Goal: Task Accomplishment & Management: Manage account settings

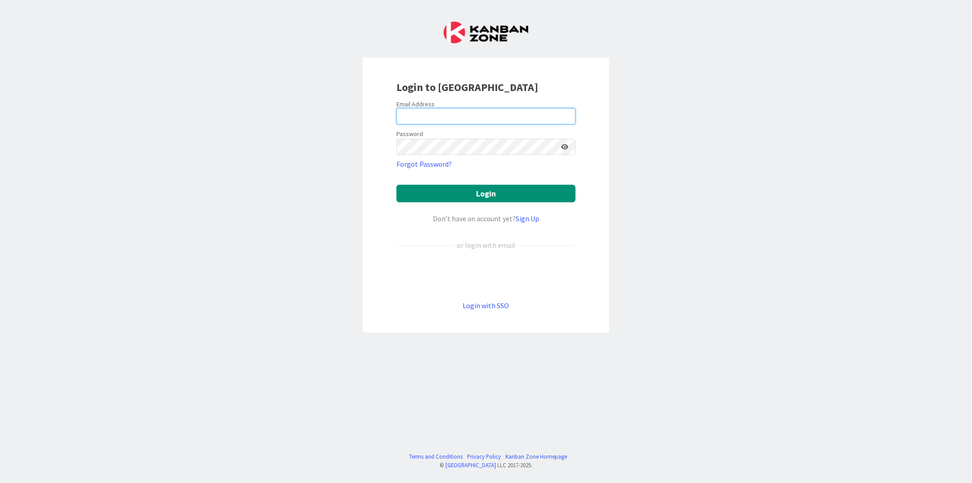
click at [482, 120] on input "email" at bounding box center [486, 116] width 179 height 16
type input "[EMAIL_ADDRESS][DOMAIN_NAME]"
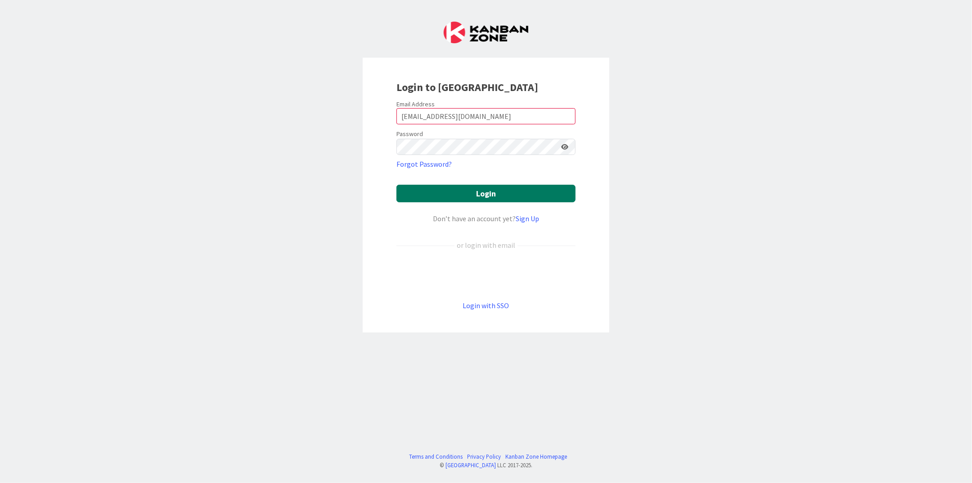
click at [471, 193] on button "Login" at bounding box center [486, 194] width 179 height 18
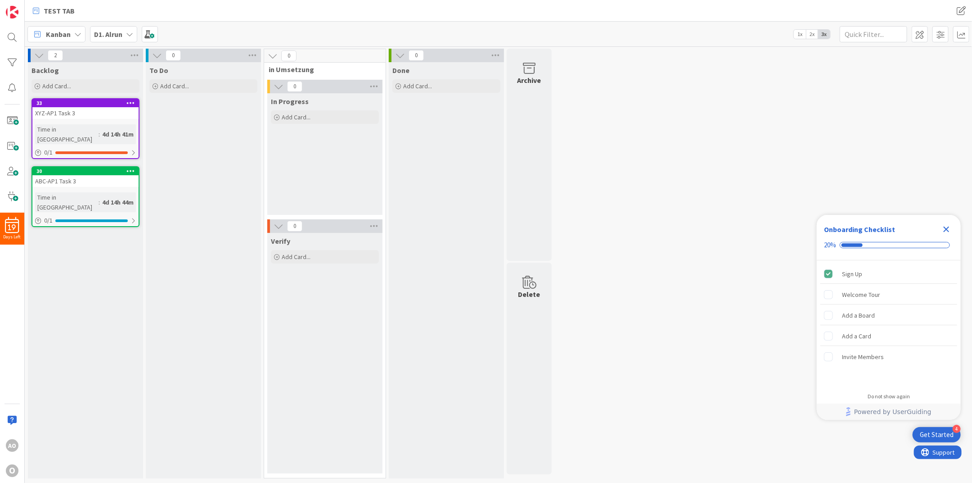
click at [127, 34] on icon at bounding box center [129, 34] width 7 height 7
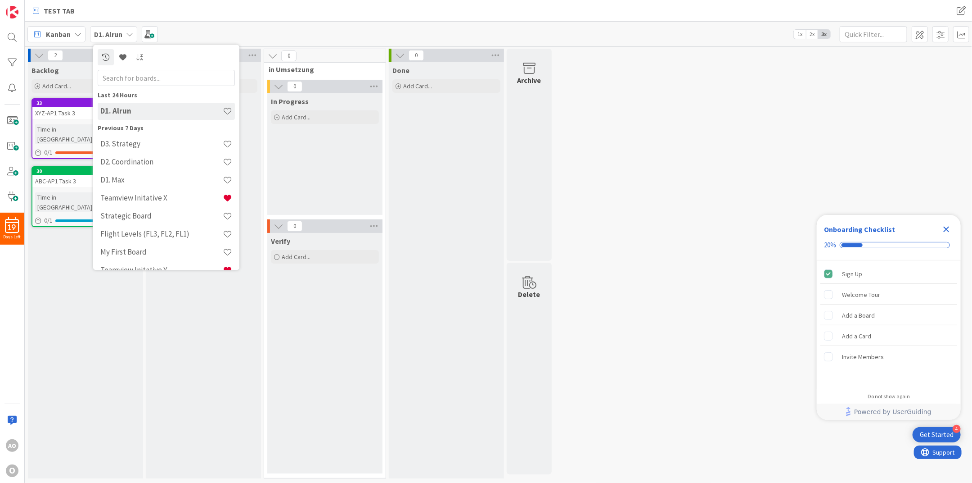
click at [127, 34] on icon at bounding box center [129, 34] width 7 height 7
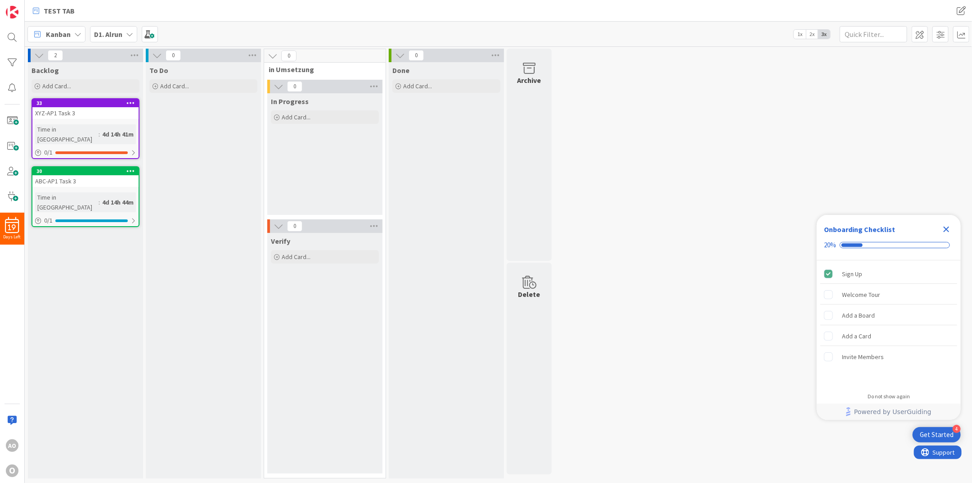
click at [127, 34] on icon at bounding box center [129, 34] width 7 height 7
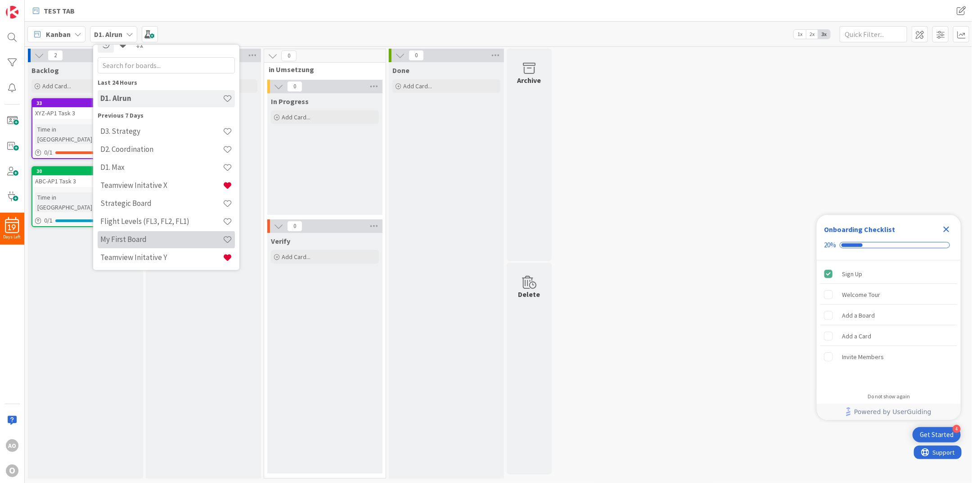
scroll to position [32, 0]
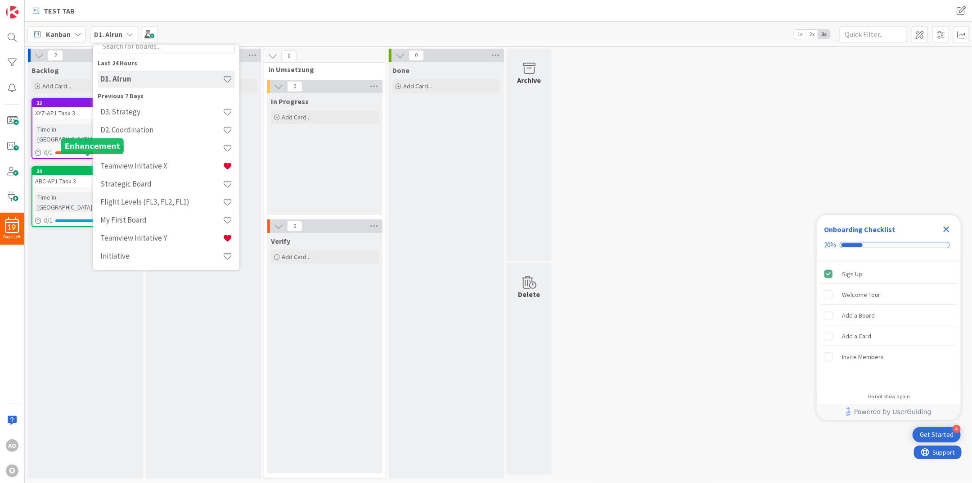
click at [74, 168] on div "30" at bounding box center [87, 171] width 102 height 6
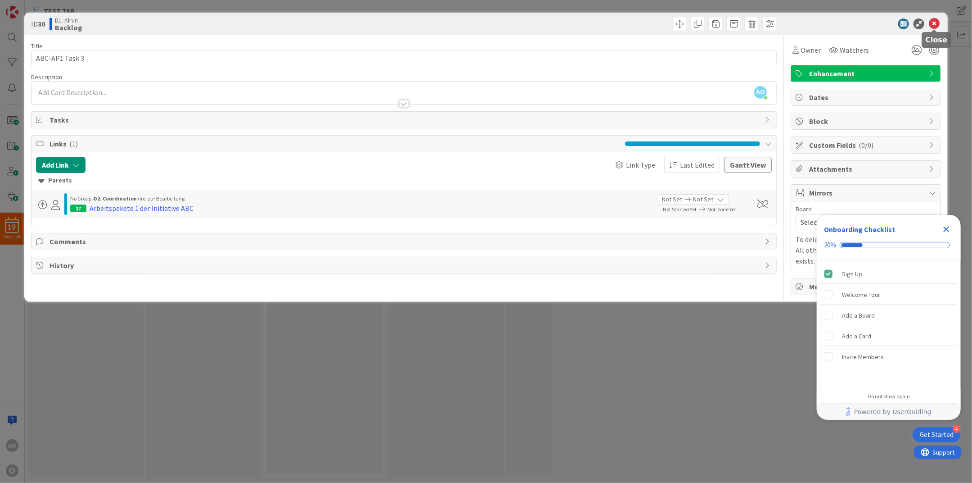
click at [935, 23] on icon at bounding box center [934, 23] width 11 height 11
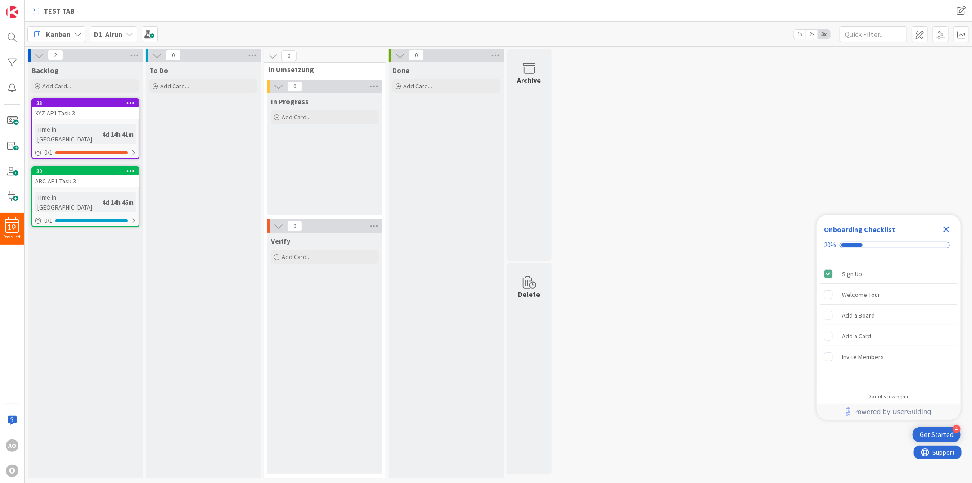
click at [125, 31] on div "D1. Alrun" at bounding box center [113, 34] width 47 height 16
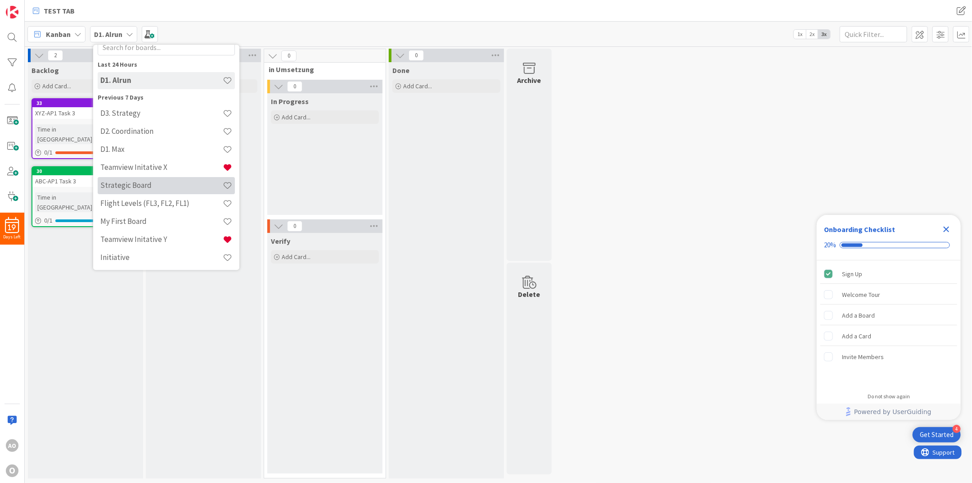
scroll to position [32, 0]
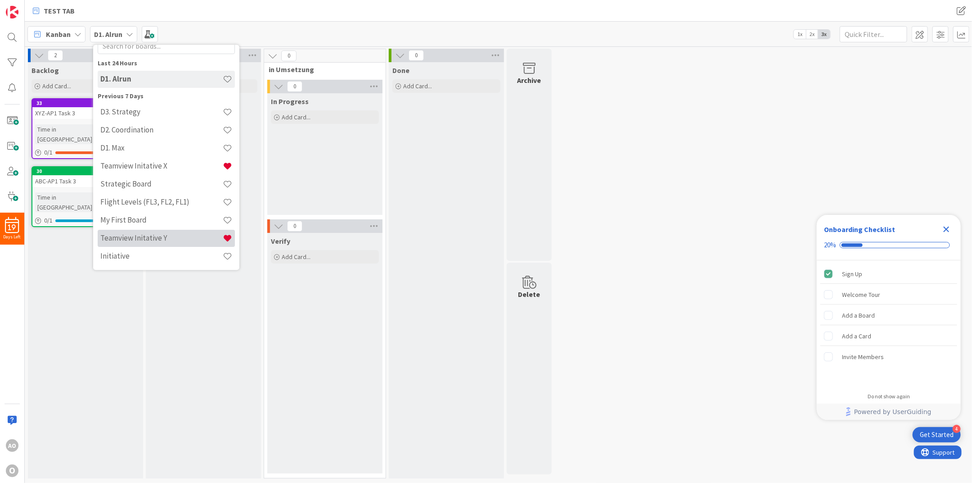
click at [169, 239] on h4 "Teamview Initative Y" at bounding box center [161, 238] width 122 height 9
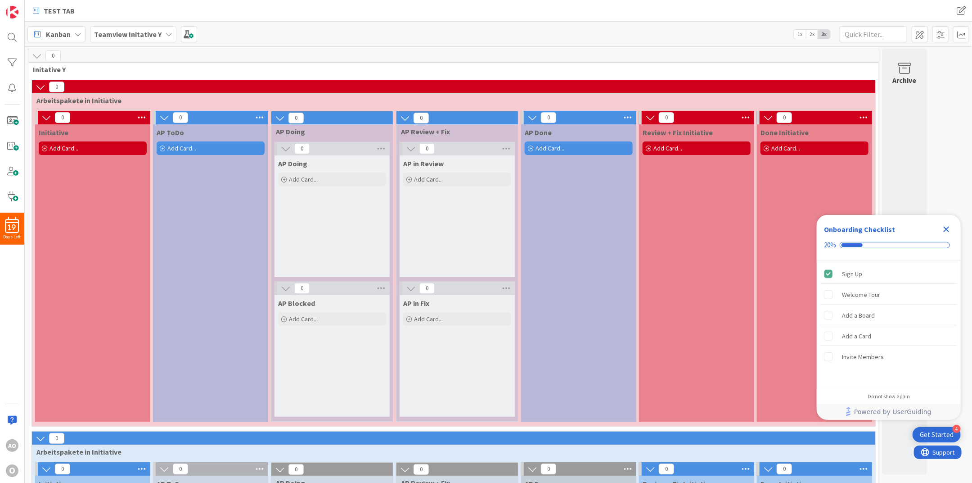
click at [166, 32] on icon at bounding box center [168, 34] width 7 height 7
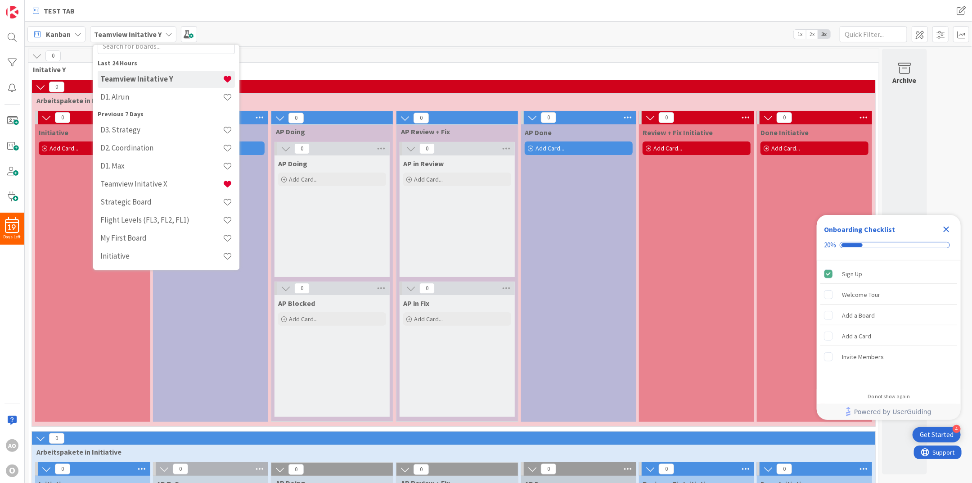
scroll to position [25, 0]
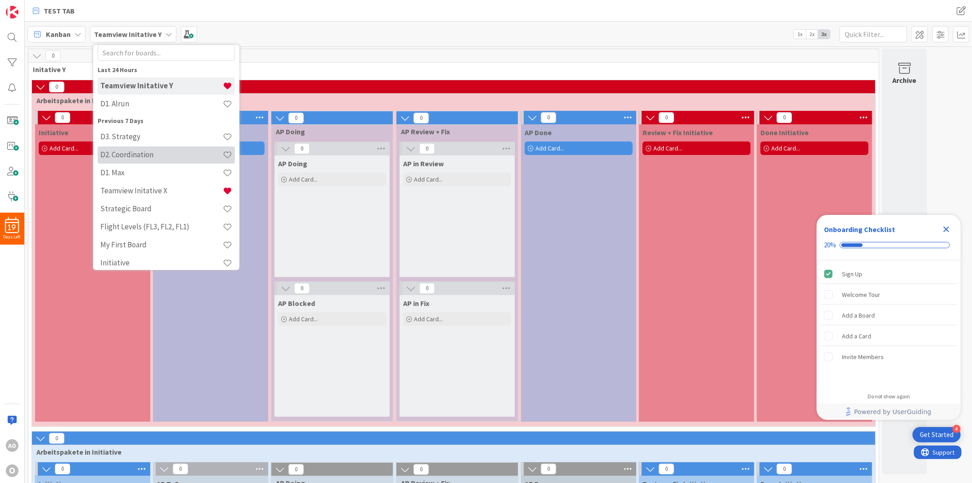
click at [135, 150] on h4 "D2. Coordination" at bounding box center [161, 154] width 122 height 9
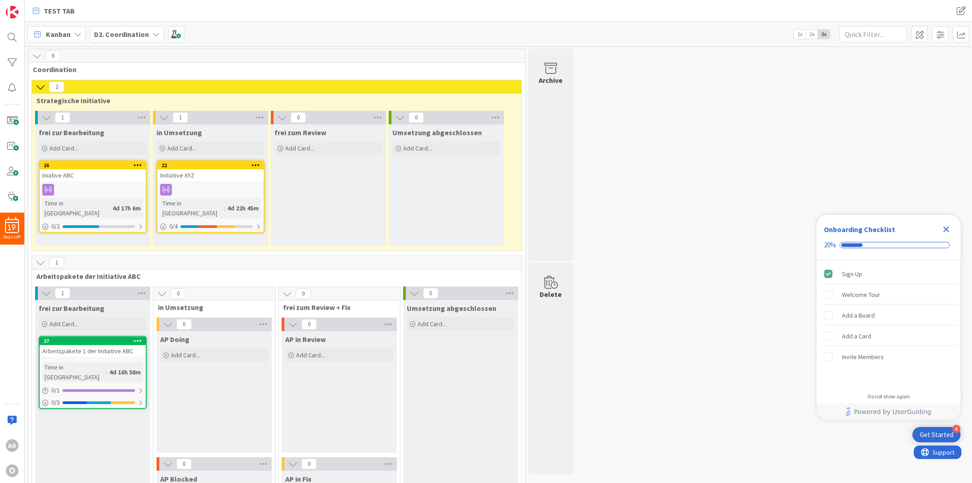
click at [947, 227] on icon "Close Checklist" at bounding box center [946, 229] width 11 height 11
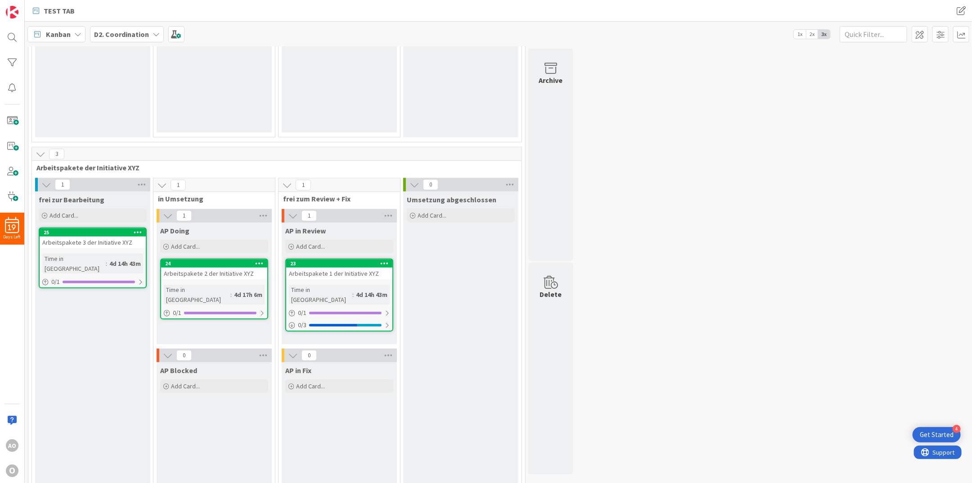
scroll to position [480, 0]
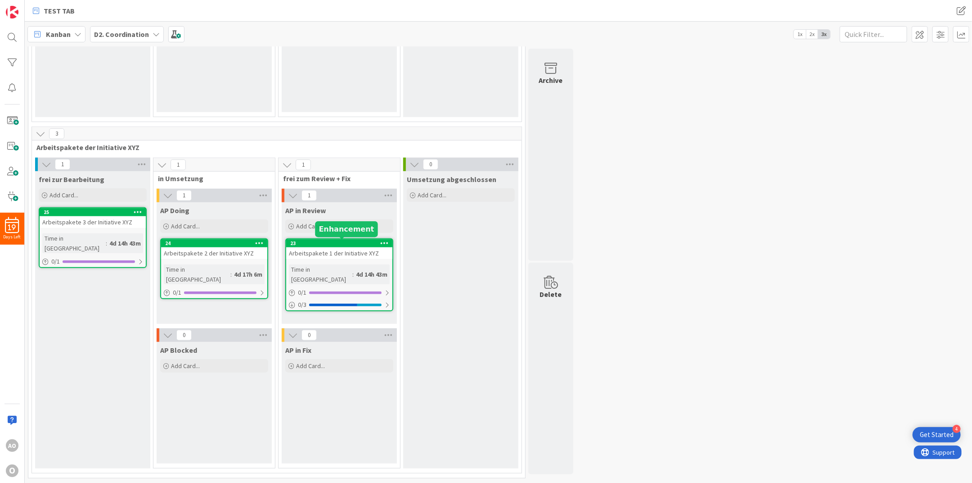
click at [360, 242] on div "23" at bounding box center [341, 243] width 102 height 6
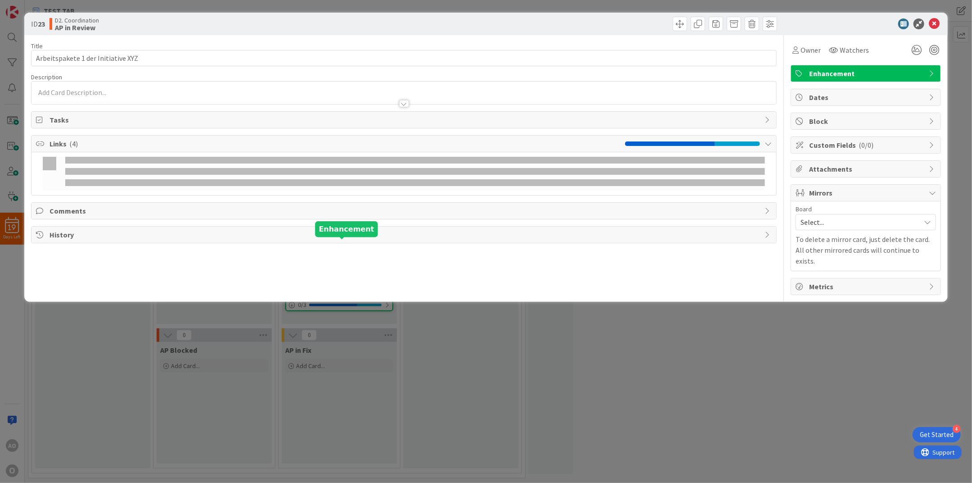
type input "Arbeitspakete 1 der Initiative XYZ"
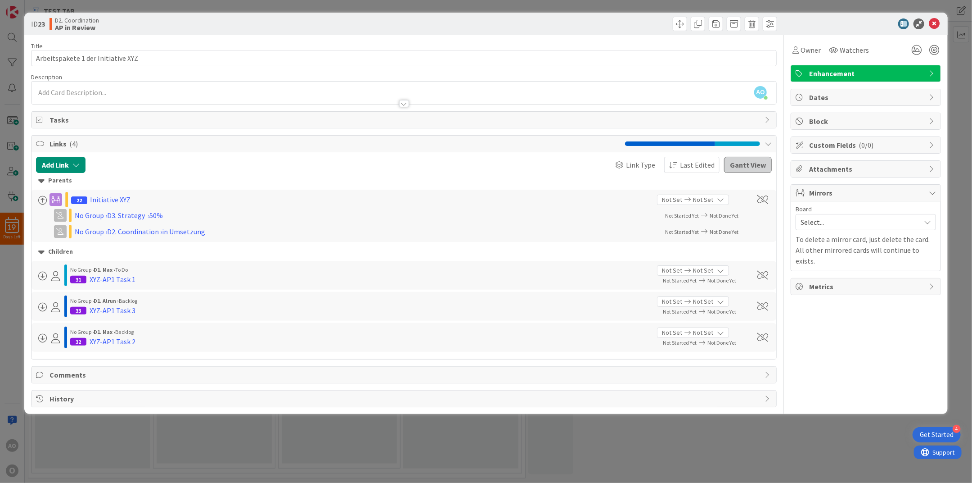
click at [746, 164] on button "Gantt View" at bounding box center [748, 165] width 48 height 16
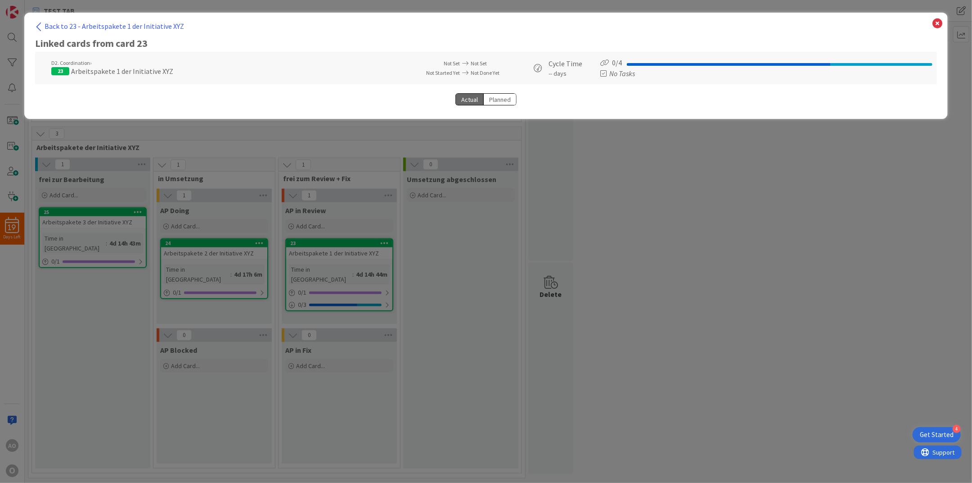
select select "View all"
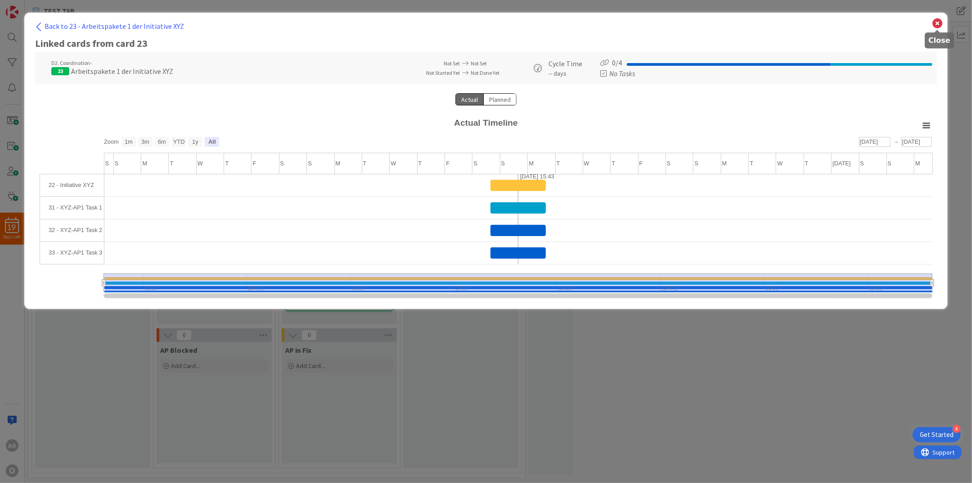
click at [936, 23] on icon at bounding box center [938, 23] width 12 height 13
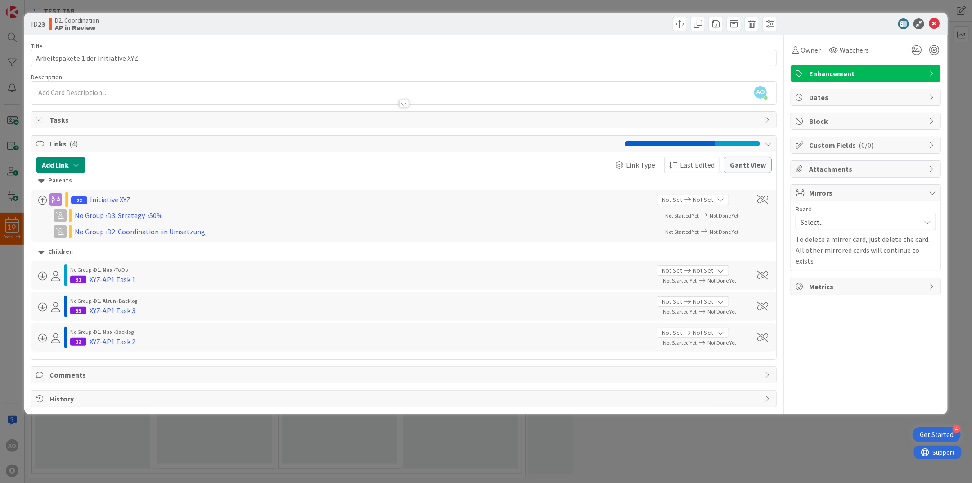
click at [818, 74] on span "Enhancement" at bounding box center [866, 73] width 115 height 11
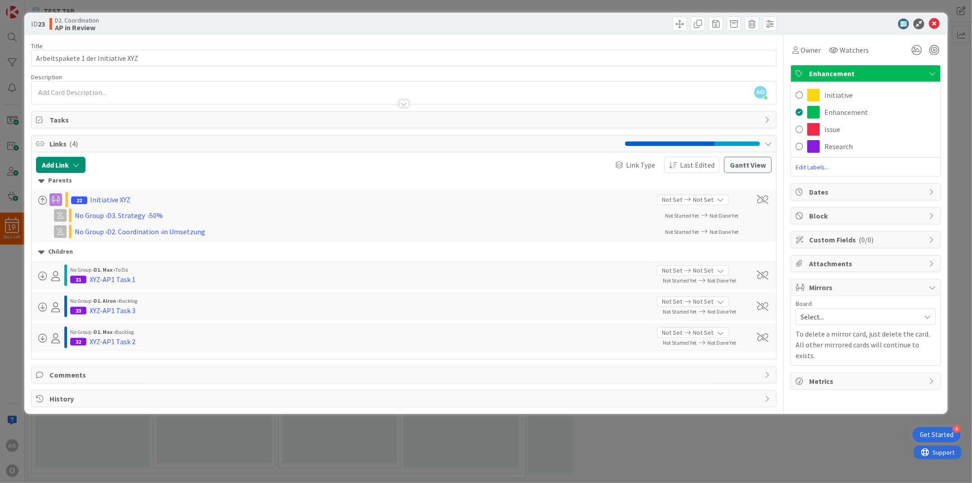
click at [865, 77] on span "Enhancement" at bounding box center [866, 73] width 115 height 11
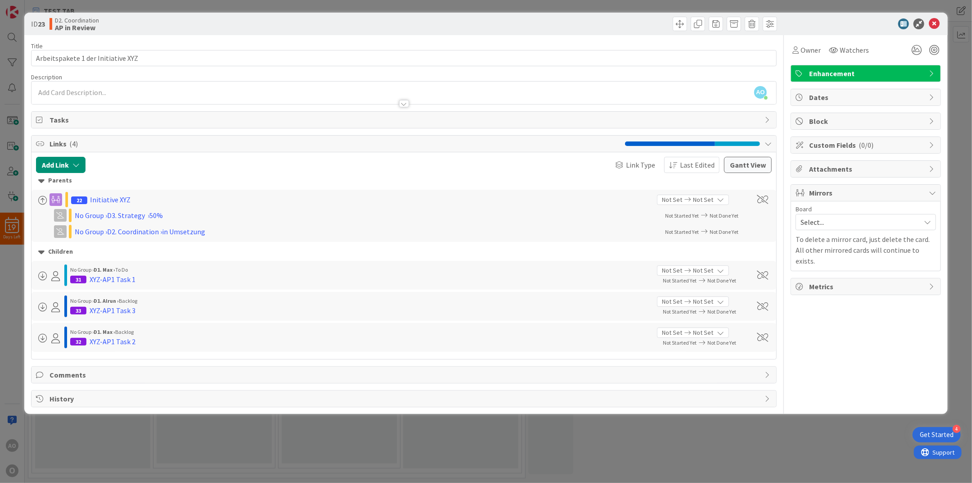
click at [815, 121] on span "Block" at bounding box center [866, 121] width 115 height 11
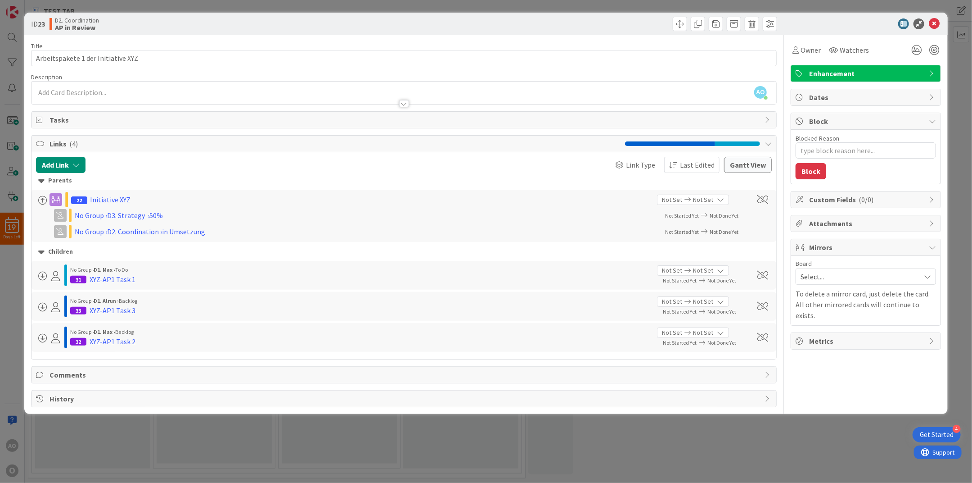
click at [815, 121] on span "Block" at bounding box center [866, 121] width 115 height 11
type input "Arbeitspakete 1 der Initiative XYZ"
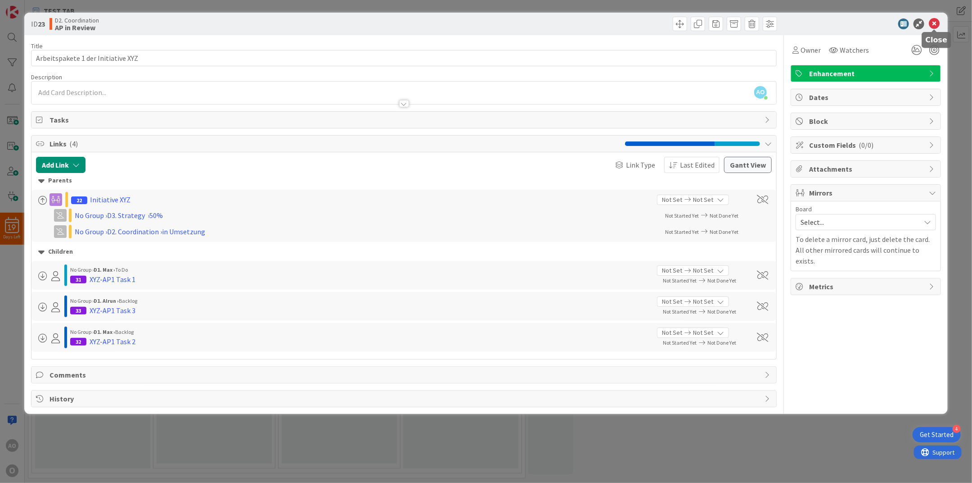
click at [937, 23] on icon at bounding box center [934, 23] width 11 height 11
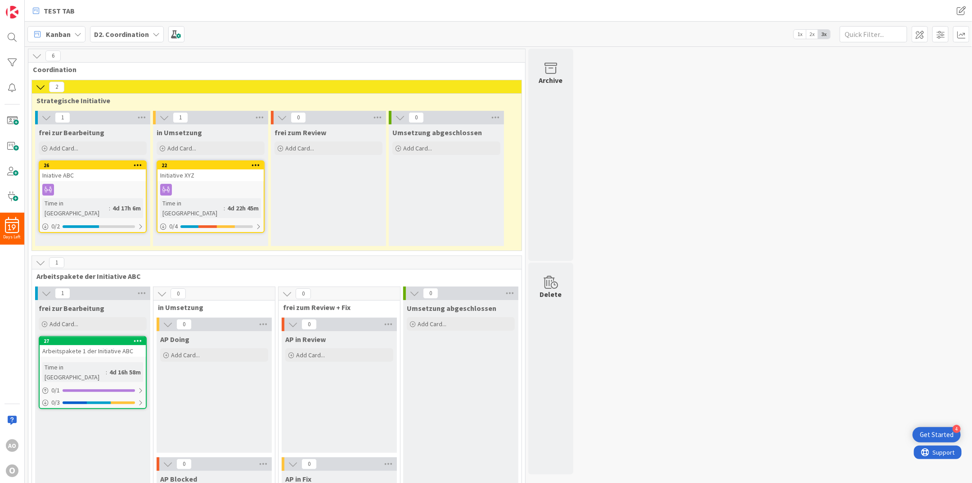
click at [59, 131] on span "frei zur Bearbeitung" at bounding box center [72, 132] width 66 height 9
click at [97, 132] on span "frei zur Bearbeitung" at bounding box center [72, 132] width 66 height 9
drag, startPoint x: 98, startPoint y: 132, endPoint x: 107, endPoint y: 133, distance: 9.5
click at [107, 133] on div "frei zur Bearbeitung" at bounding box center [93, 132] width 108 height 9
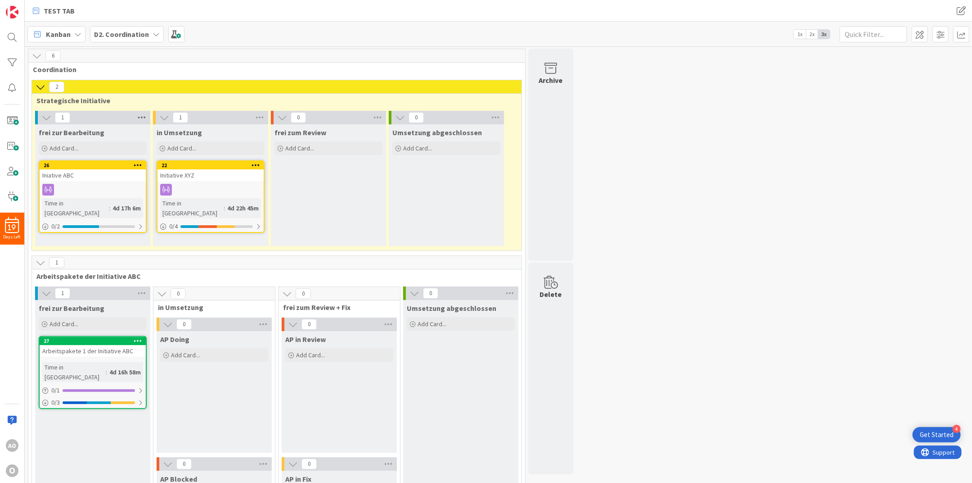
click at [143, 115] on icon at bounding box center [142, 118] width 12 height 14
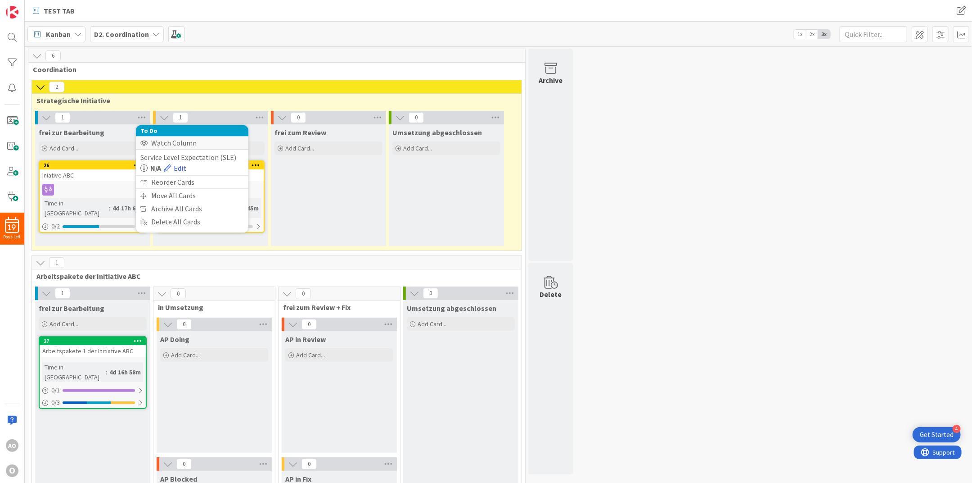
click at [148, 143] on div "Watch Column" at bounding box center [192, 142] width 113 height 13
click at [148, 143] on div "Stop Watching Column" at bounding box center [192, 142] width 113 height 13
click at [148, 143] on div "Watch Column" at bounding box center [192, 142] width 113 height 13
click at [148, 143] on div "Stop Watching Column" at bounding box center [192, 142] width 113 height 13
click at [258, 116] on icon at bounding box center [260, 118] width 12 height 14
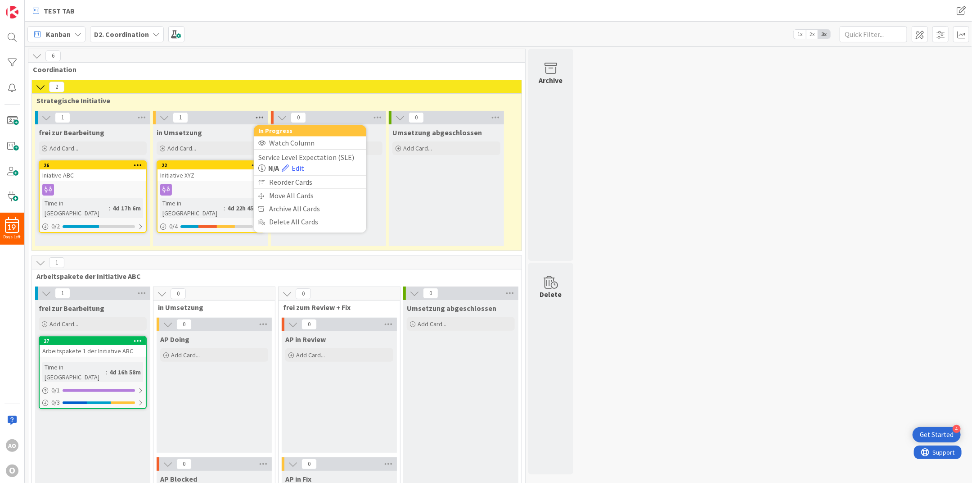
click at [258, 116] on icon at bounding box center [260, 118] width 12 height 14
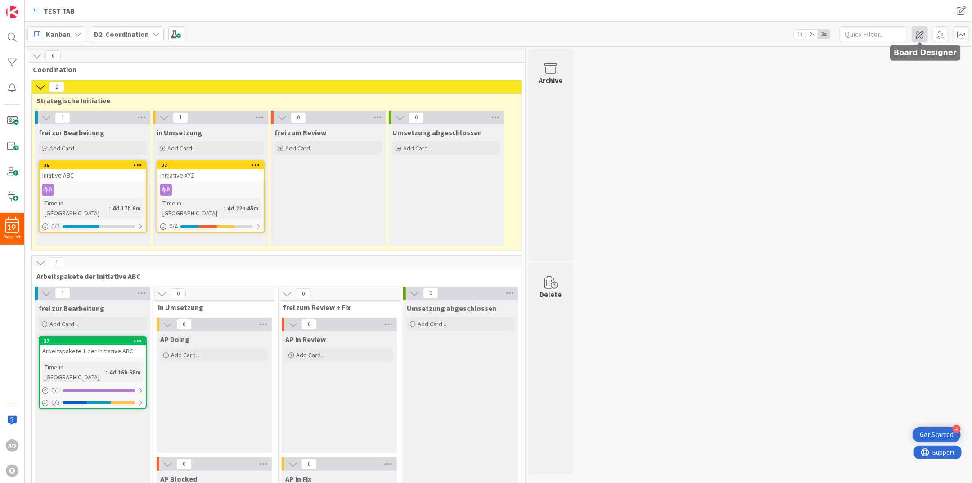
click at [921, 34] on span at bounding box center [920, 34] width 16 height 16
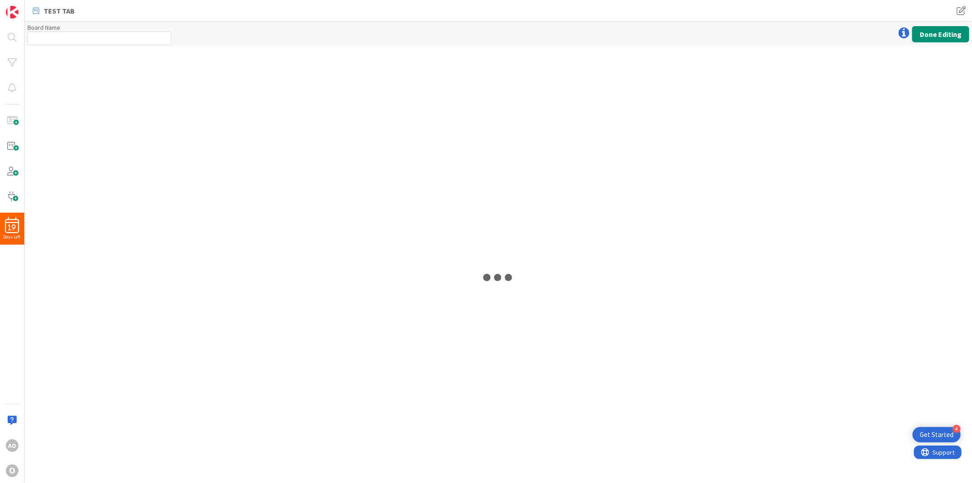
type input "D2. Coordination"
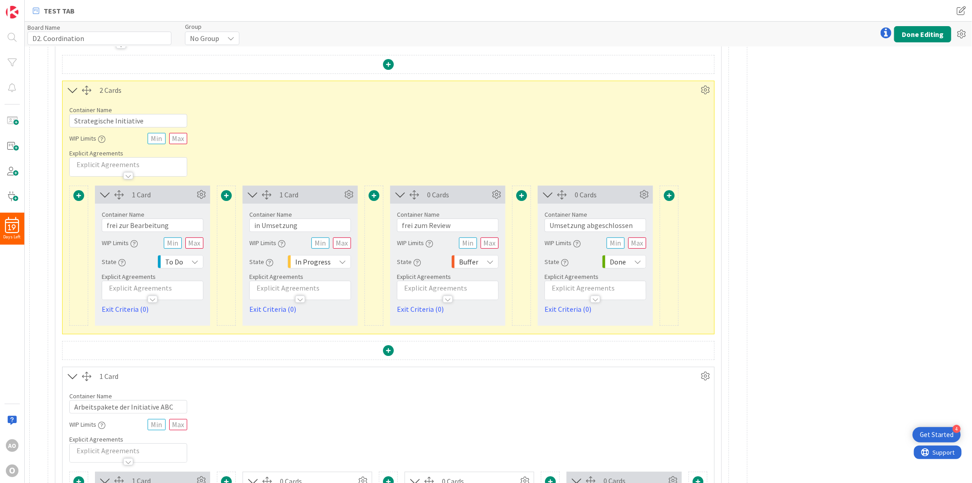
scroll to position [60, 0]
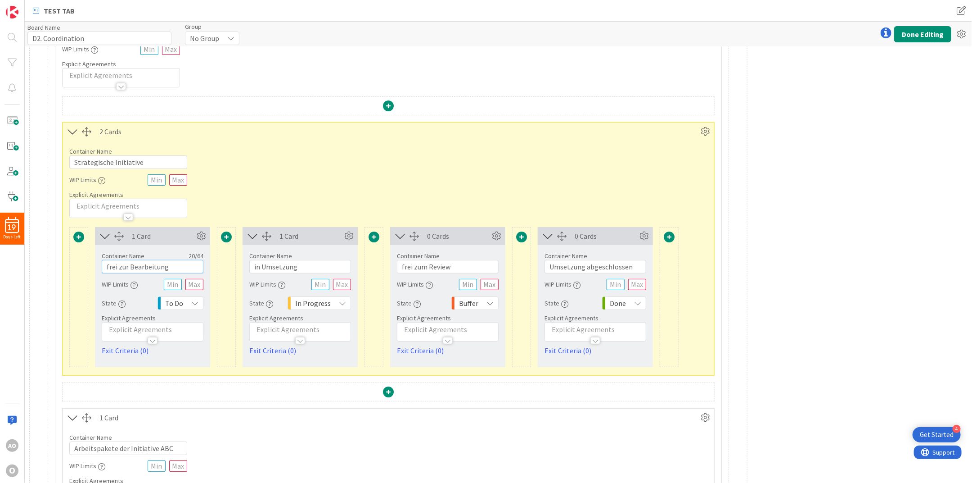
drag, startPoint x: 169, startPoint y: 264, endPoint x: 19, endPoint y: 257, distance: 150.5
click at [19, 257] on div "19 Days Left AO O TEST TAB TEST TAB Board Name 16 / 64 D2. Coordination Group N…" at bounding box center [486, 241] width 972 height 483
type input "Sammler - frei zur Bearbeitung"
drag, startPoint x: 427, startPoint y: 266, endPoint x: 360, endPoint y: 258, distance: 68.0
click at [360, 258] on div "1 Card Container Name 30 / 64 Sammler - frei zur Bearbeitung WIP Limits State T…" at bounding box center [388, 297] width 638 height 140
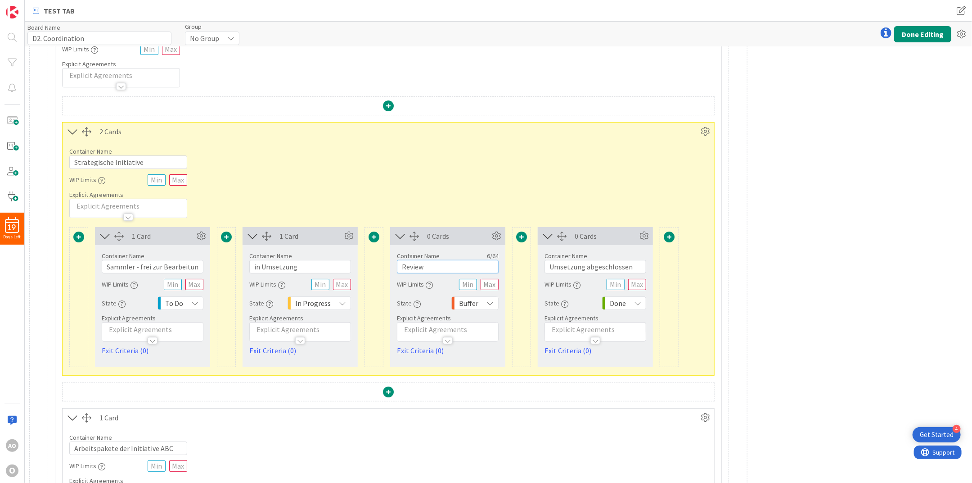
type input "Review"
drag, startPoint x: 637, startPoint y: 267, endPoint x: 510, endPoint y: 251, distance: 127.9
click at [510, 251] on div "1 Card Container Name 30 / 64 Sammler - frei zur Bearbeitung WIP Limits State T…" at bounding box center [388, 297] width 638 height 140
click at [490, 301] on icon at bounding box center [490, 302] width 7 height 7
click at [526, 170] on div "Container Name 24 / 64 Strategische Initiative WIP Limits Explicit Agreements" at bounding box center [389, 178] width 652 height 77
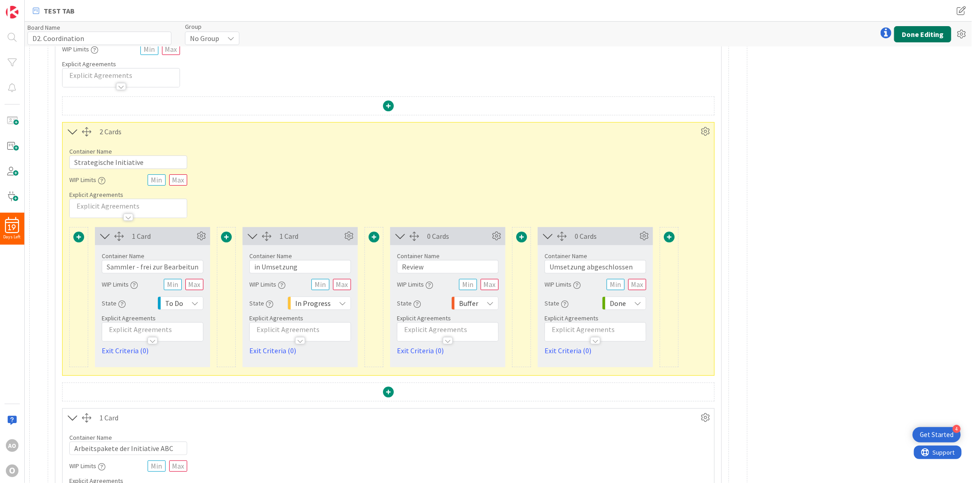
click at [938, 27] on button "Done Editing" at bounding box center [923, 34] width 57 height 16
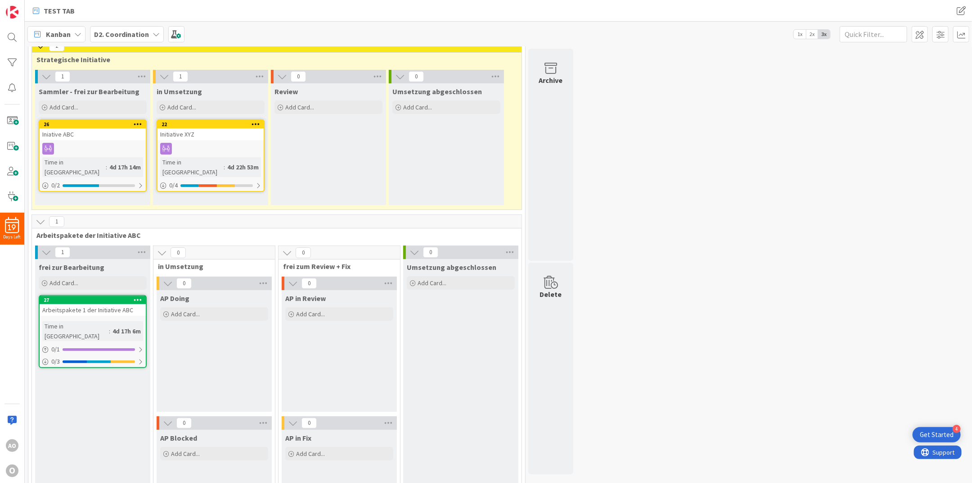
scroll to position [60, 0]
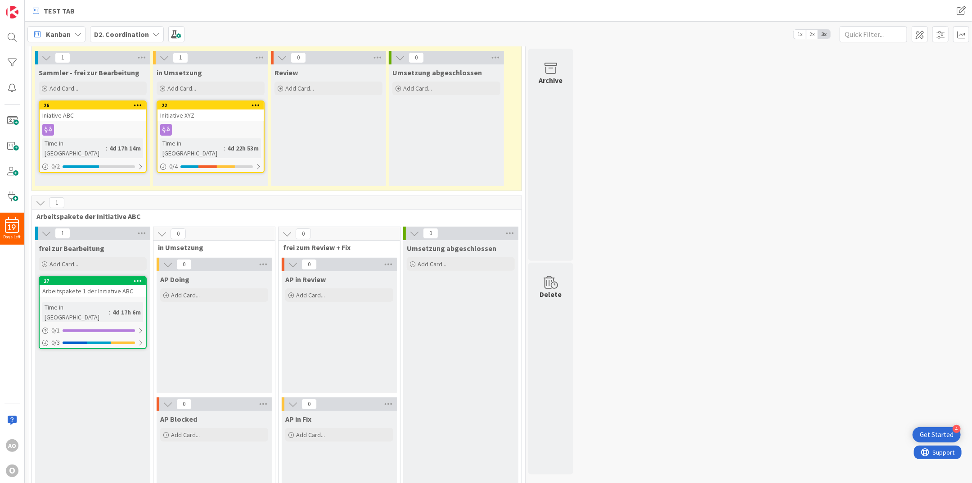
click at [252, 102] on icon at bounding box center [256, 105] width 9 height 6
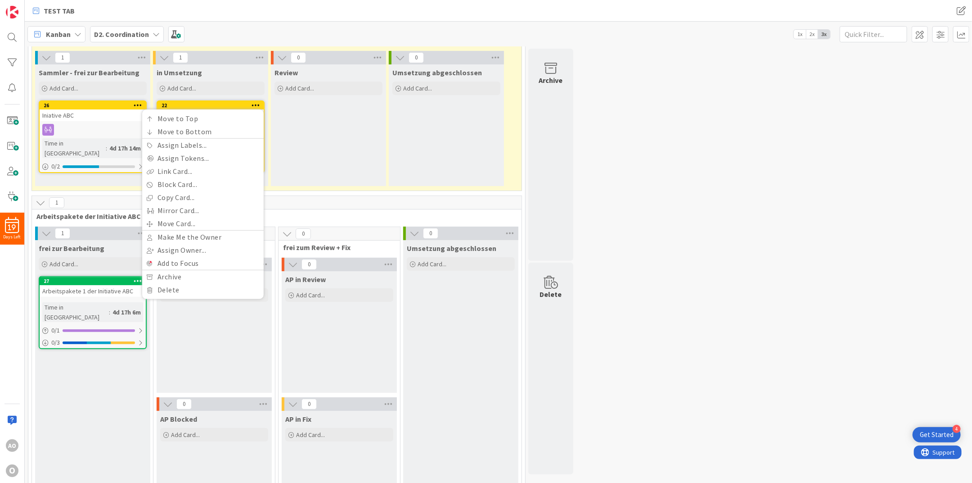
click at [254, 104] on icon at bounding box center [256, 105] width 9 height 6
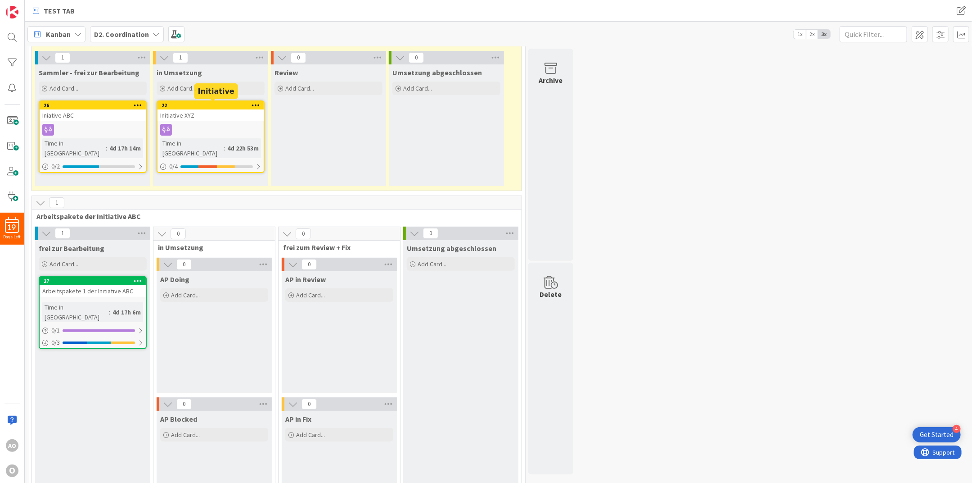
click at [217, 105] on div "22" at bounding box center [213, 105] width 102 height 6
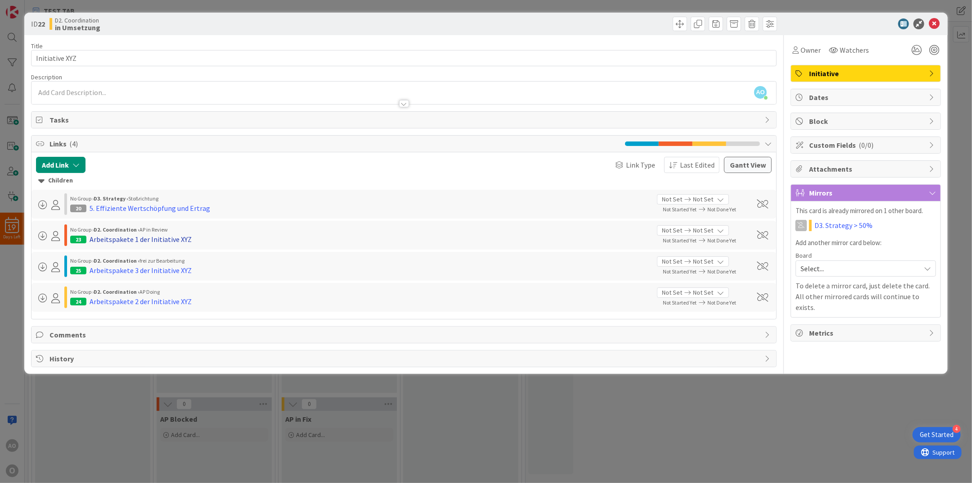
click at [157, 239] on div "Arbeitspakete 1 der Initiative XYZ" at bounding box center [141, 239] width 102 height 11
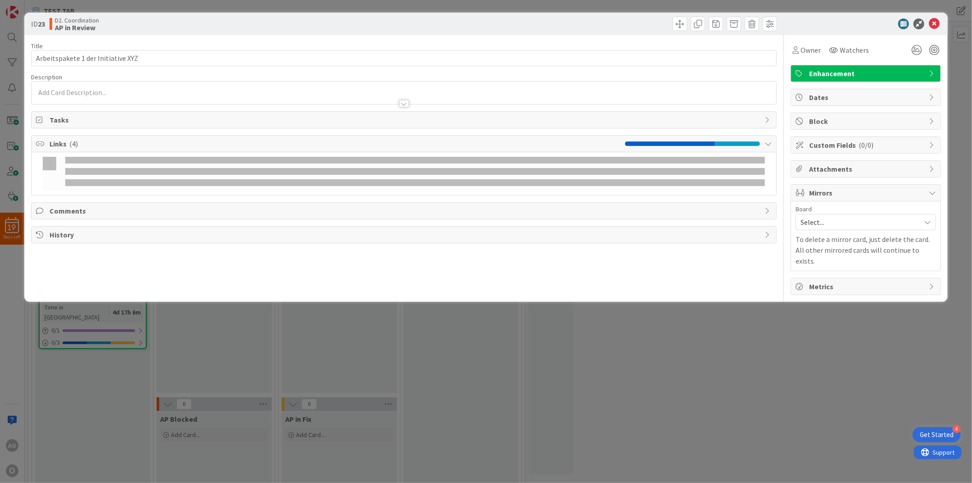
type input "Arbeitspakete 1 der Initiative XYZ"
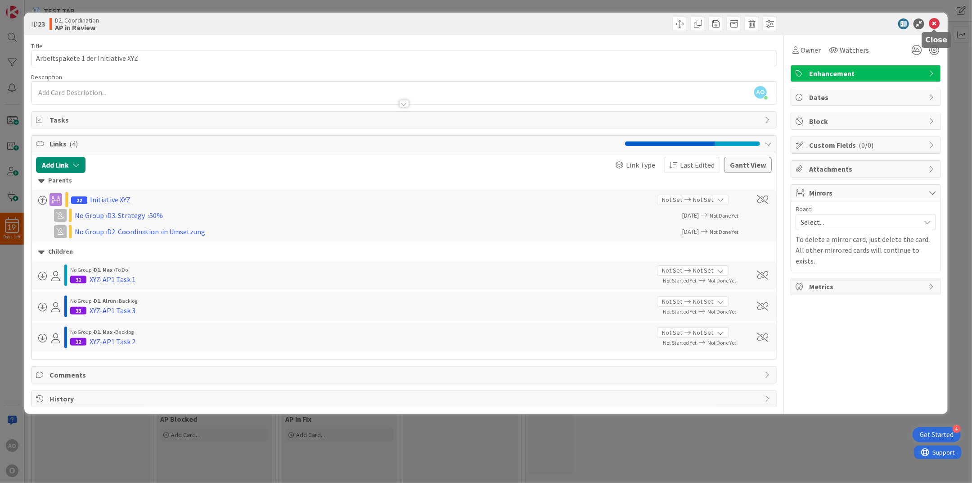
click at [936, 23] on icon at bounding box center [934, 23] width 11 height 11
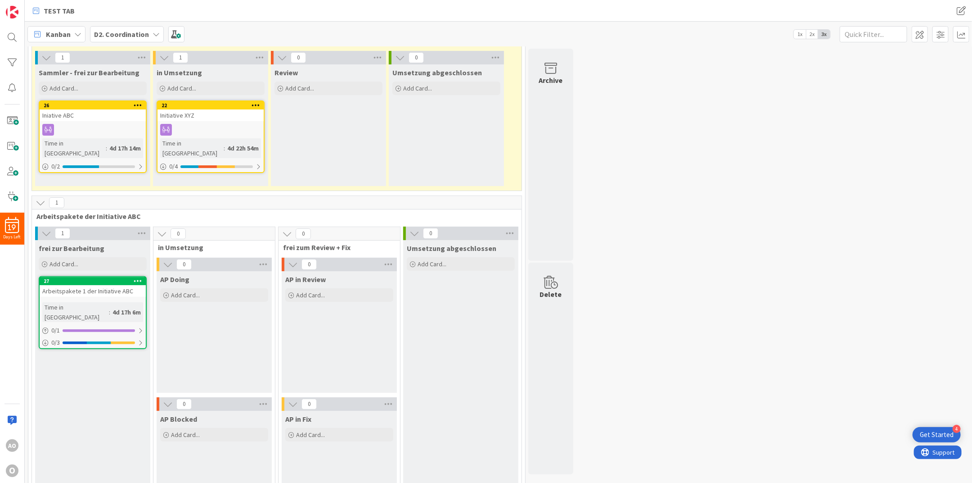
click at [143, 279] on div at bounding box center [138, 281] width 16 height 6
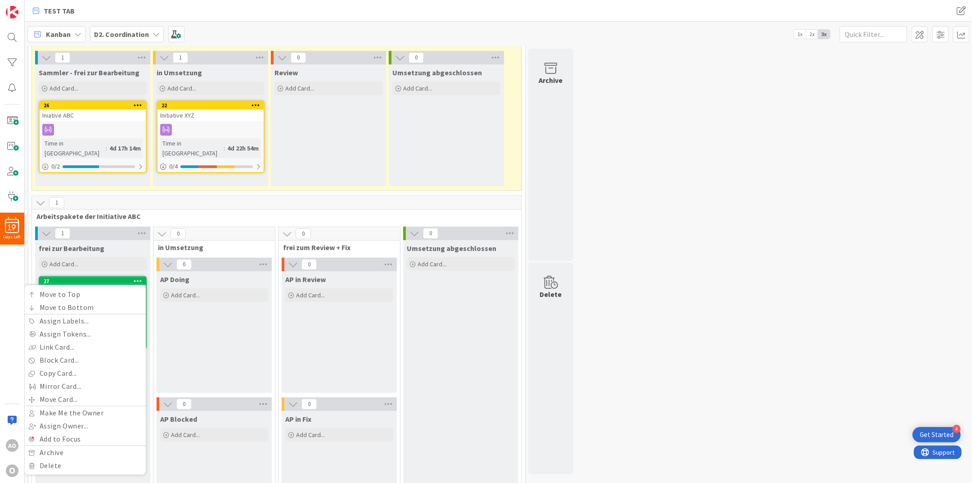
click at [133, 281] on div at bounding box center [138, 281] width 16 height 6
click at [93, 286] on div "Move to Top Move to Bottom Assign Labels... Assign Tokens... Link Card... Block…" at bounding box center [85, 380] width 122 height 190
click at [223, 336] on div "AP Doing Add Card..." at bounding box center [214, 332] width 115 height 122
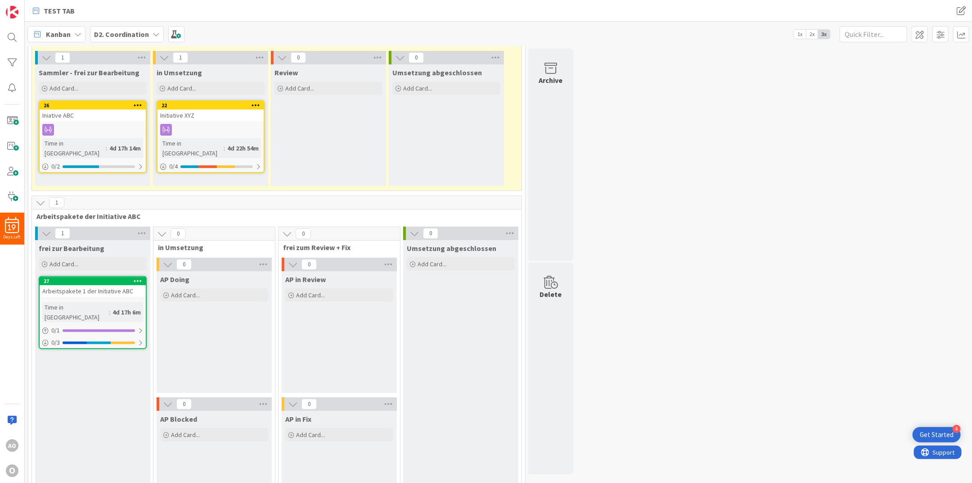
click at [110, 307] on div "4d 17h 6m" at bounding box center [126, 312] width 33 height 10
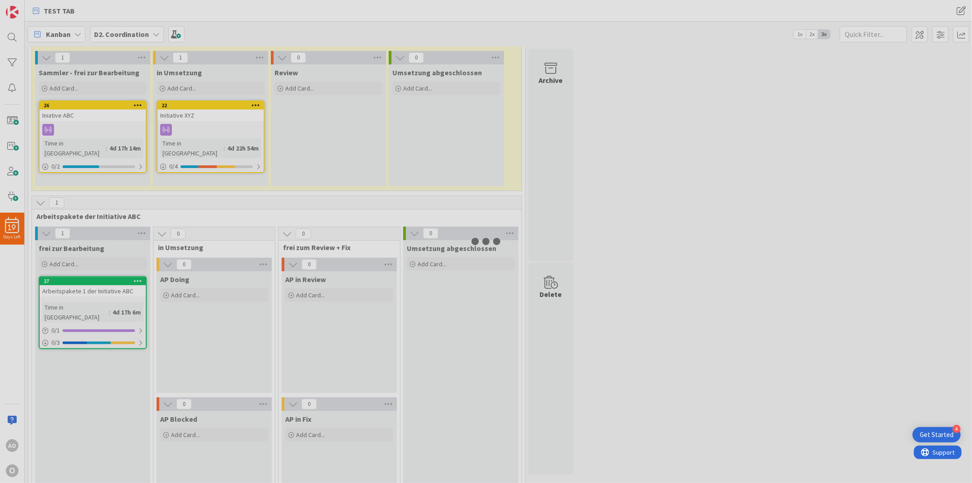
click at [103, 307] on div at bounding box center [486, 241] width 972 height 483
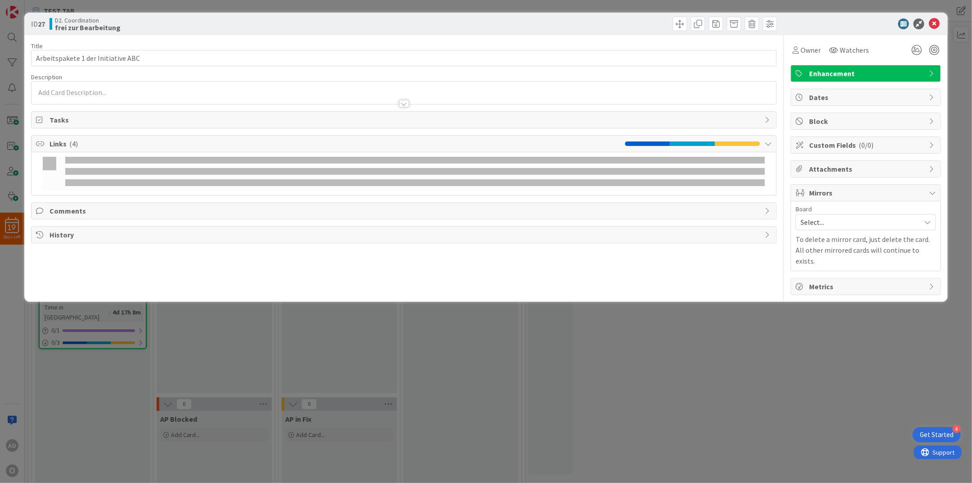
type input "Arbeitspakete 1 der Initiative ABC"
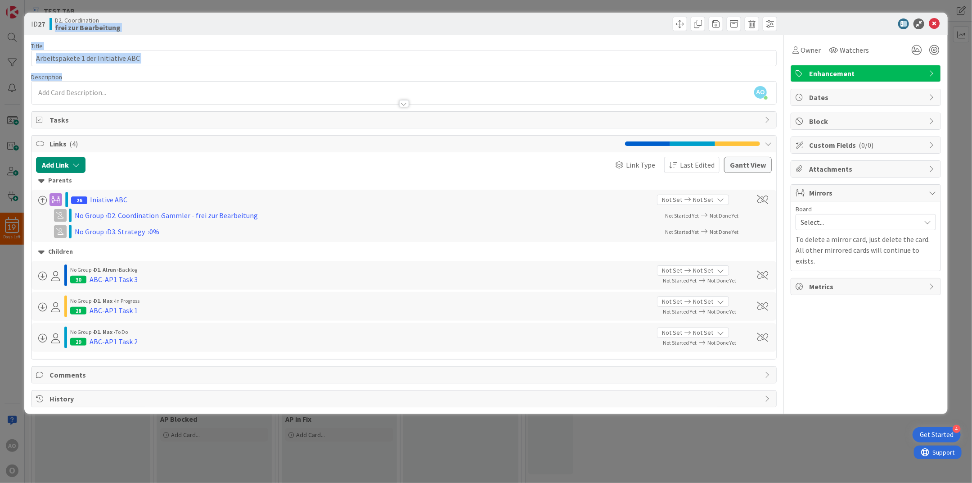
drag, startPoint x: 235, startPoint y: 37, endPoint x: 465, endPoint y: 72, distance: 232.8
click at [465, 72] on div "ID 27 D2. Coordination frei zur Bearbeitung Title 35 / 128 Arbeitspakete 1 der …" at bounding box center [486, 213] width 924 height 401
click at [933, 20] on icon at bounding box center [934, 23] width 11 height 11
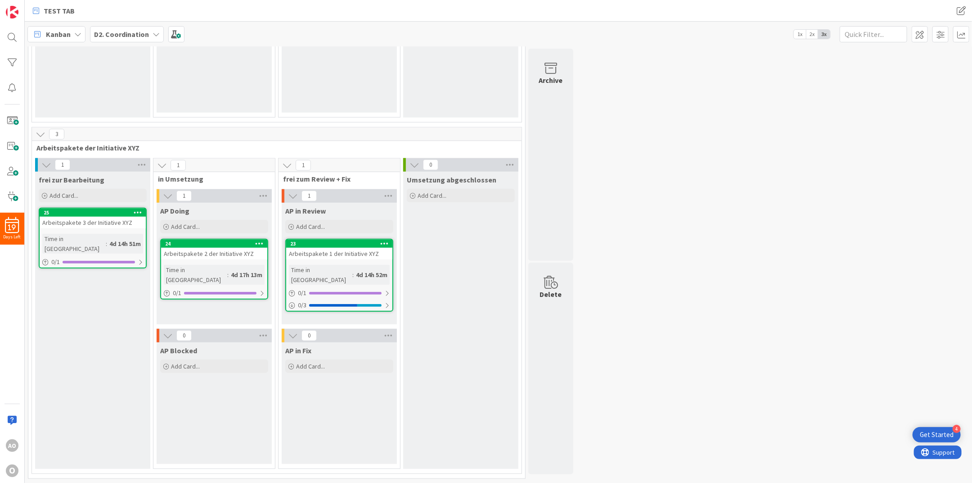
scroll to position [480, 0]
click at [243, 244] on div "24" at bounding box center [216, 243] width 102 height 6
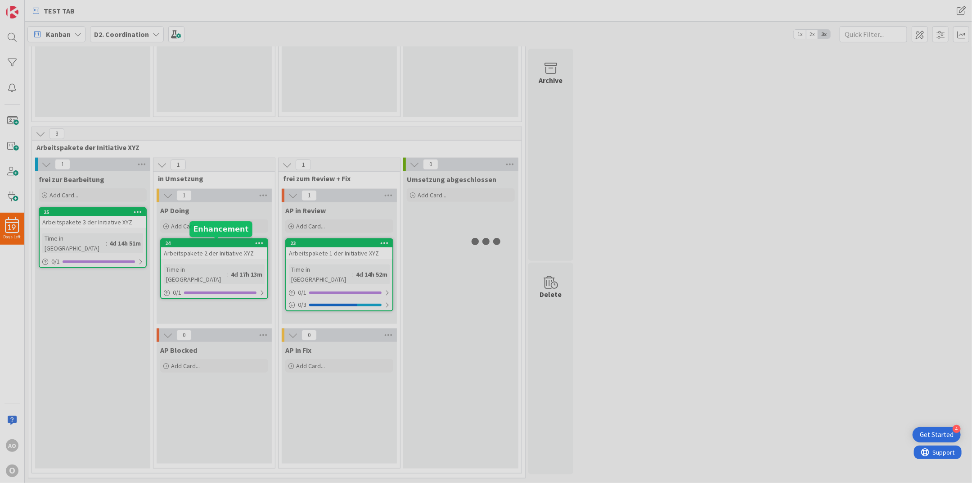
click at [243, 244] on div at bounding box center [486, 241] width 972 height 483
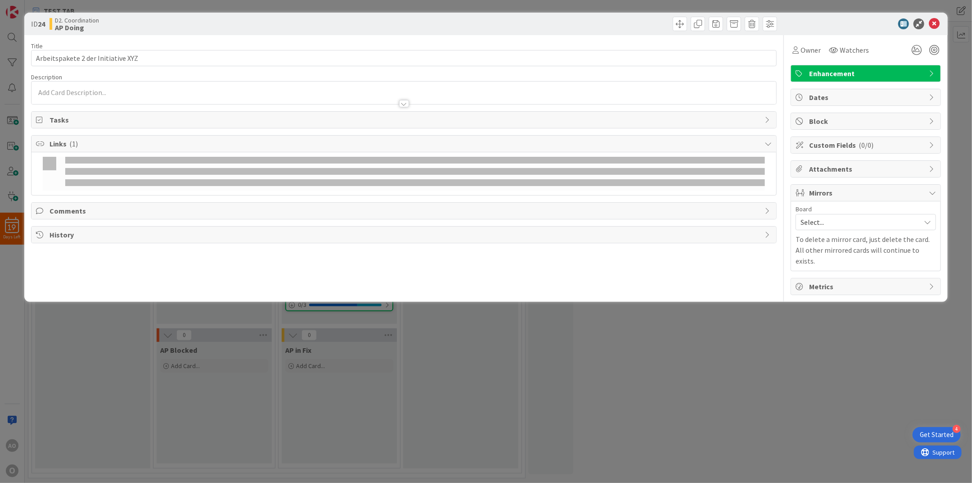
type input "Arbeitspakete 2 der Initiative XYZ"
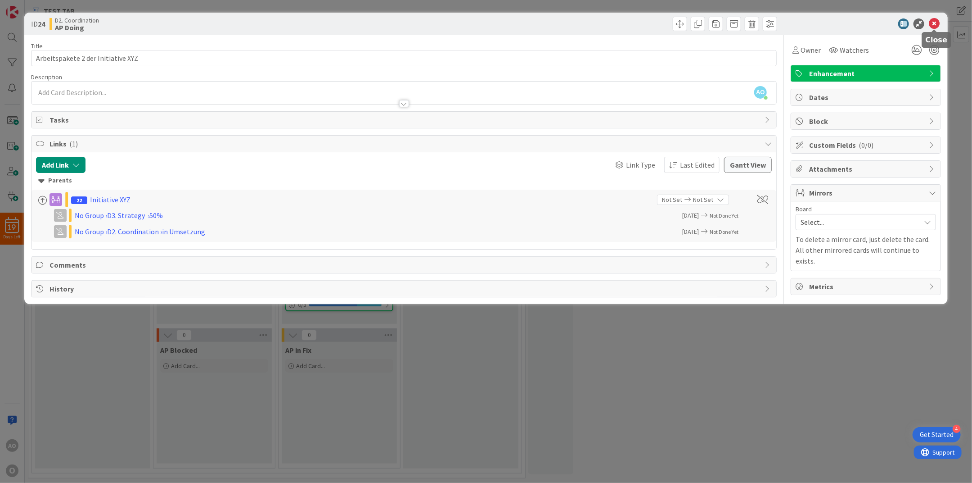
click at [936, 21] on icon at bounding box center [934, 23] width 11 height 11
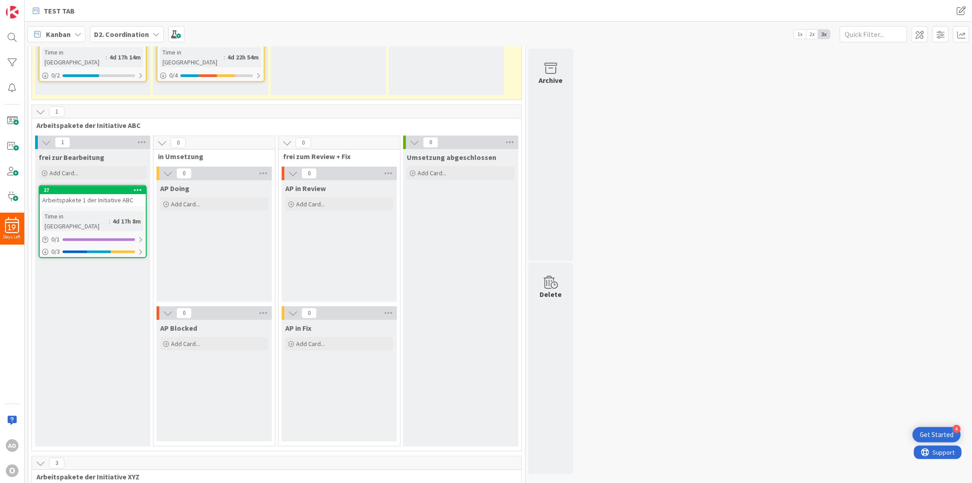
scroll to position [120, 0]
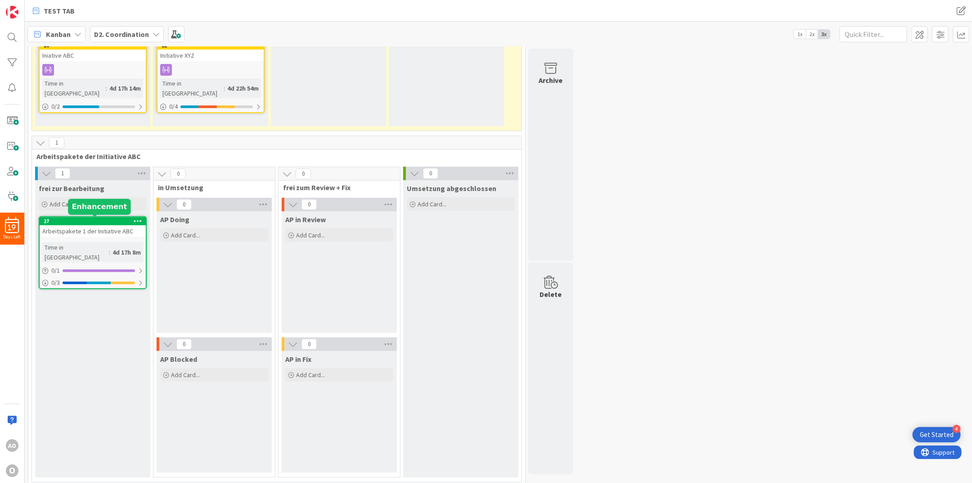
click at [94, 222] on div "27" at bounding box center [95, 221] width 102 height 6
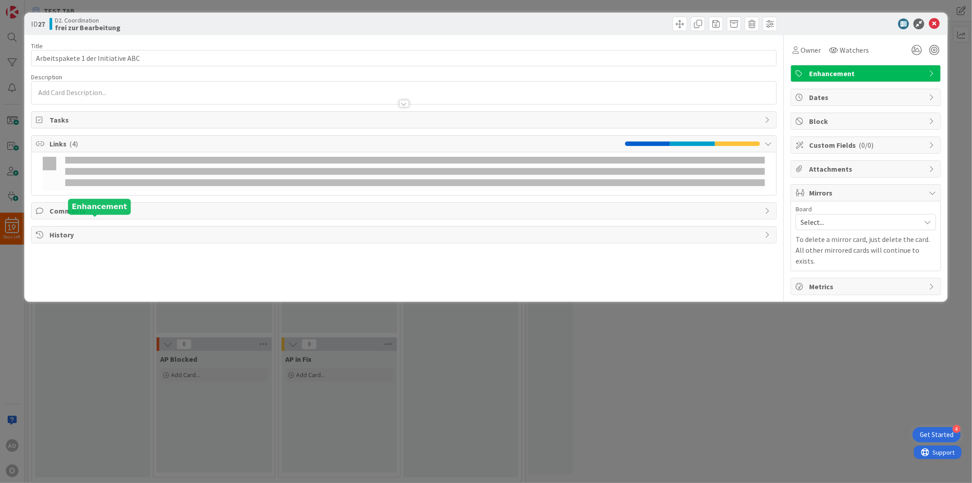
type input "Arbeitspakete 1 der Initiative ABC"
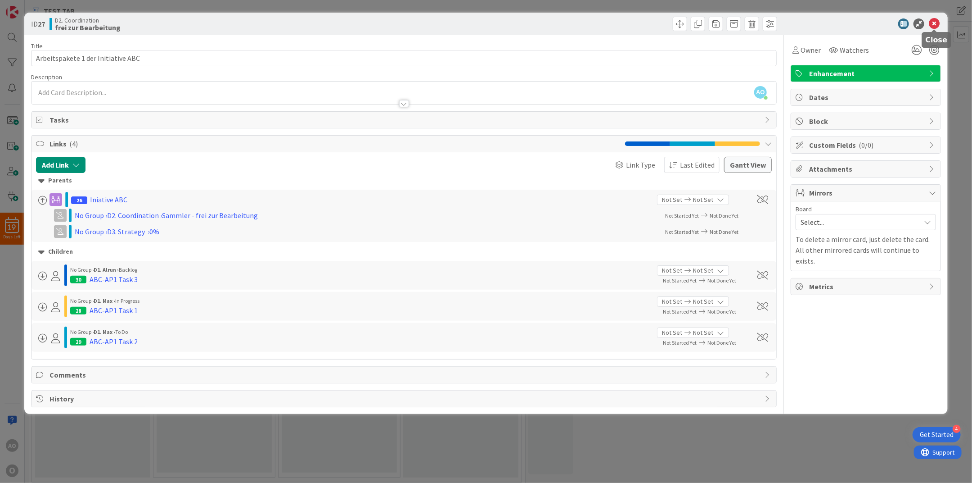
click at [936, 22] on icon at bounding box center [934, 23] width 11 height 11
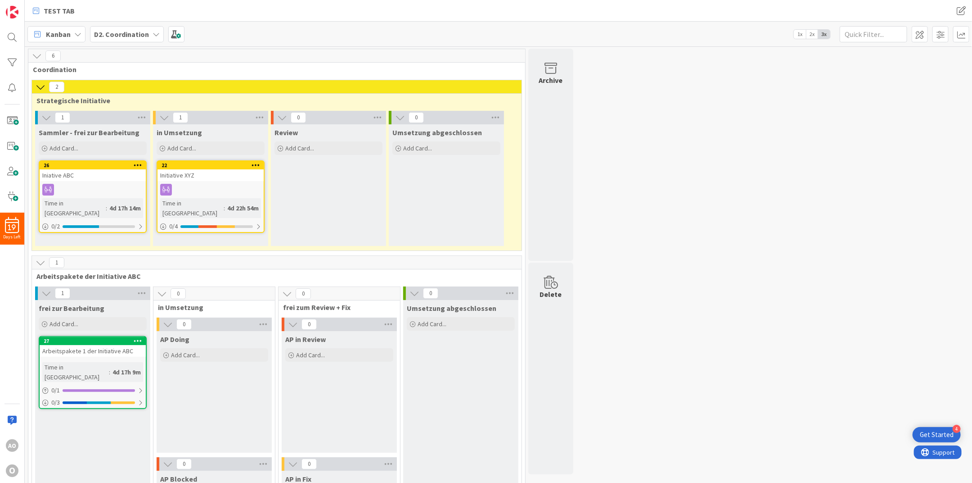
click at [158, 33] on div "D2. Coordination" at bounding box center [127, 34] width 74 height 16
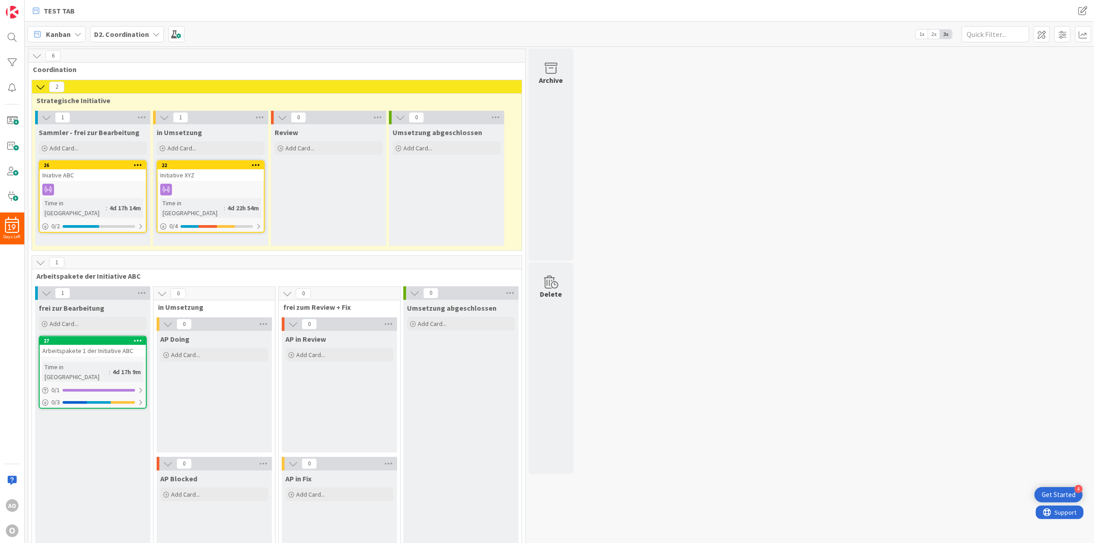
drag, startPoint x: 701, startPoint y: 480, endPoint x: 851, endPoint y: 473, distance: 149.7
click at [728, 216] on div "6 Coordination 2 Strategische Initiative 1 Sammler - frei zur Bearbeitung Add C…" at bounding box center [560, 506] width 1066 height 914
click at [108, 31] on b "D2. Coordination" at bounding box center [121, 34] width 55 height 9
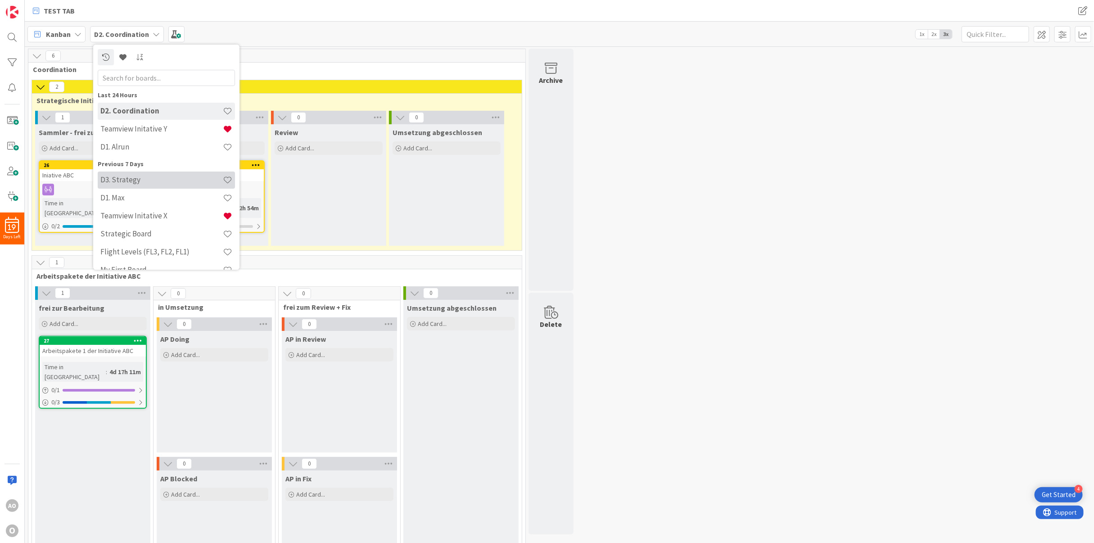
click at [125, 177] on h4 "D3. Strategy" at bounding box center [161, 179] width 122 height 9
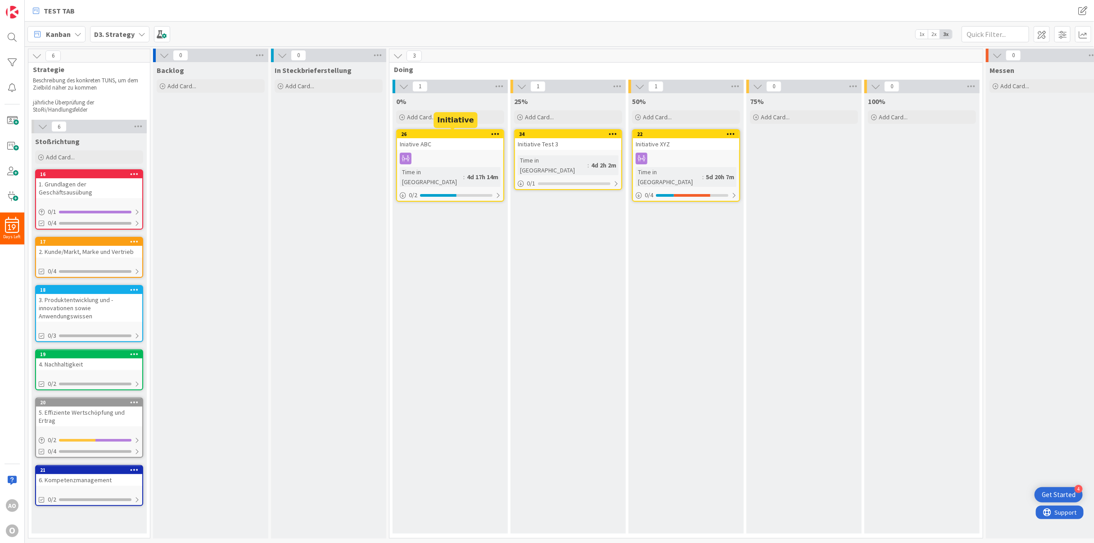
click at [473, 134] on div "26" at bounding box center [452, 134] width 102 height 6
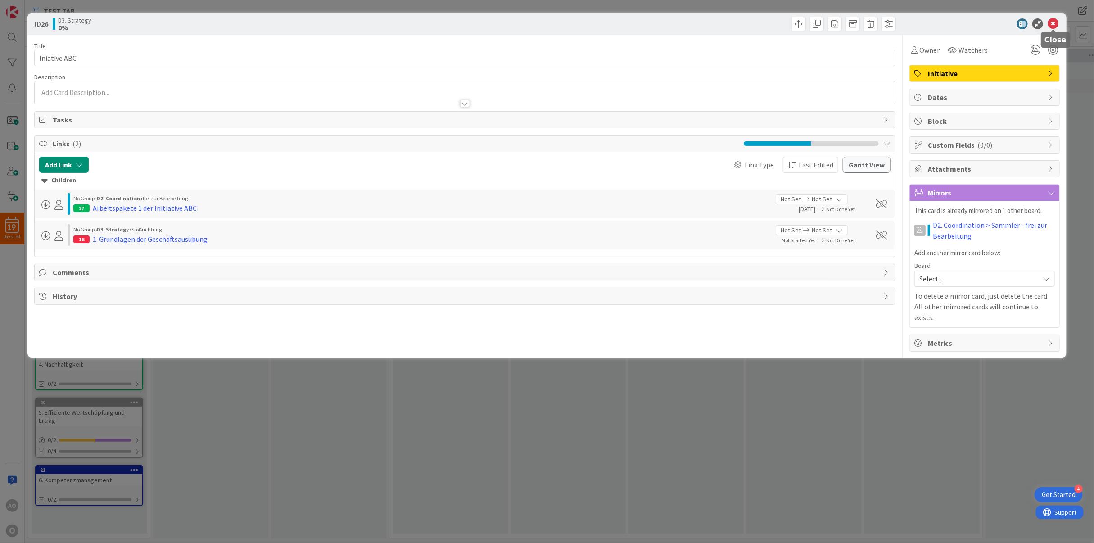
click at [972, 22] on icon at bounding box center [1053, 23] width 11 height 11
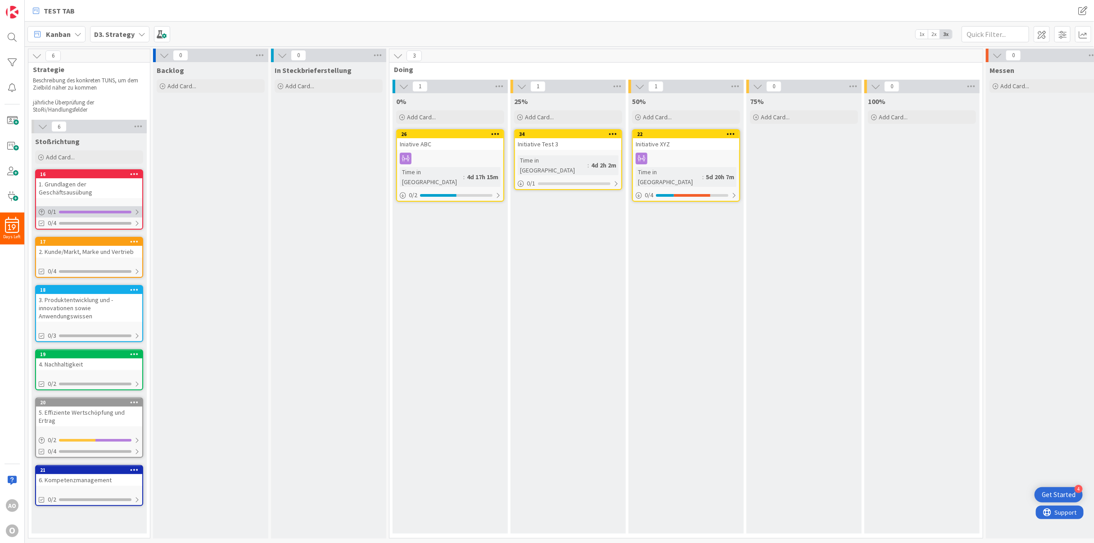
click at [137, 208] on div at bounding box center [136, 211] width 5 height 7
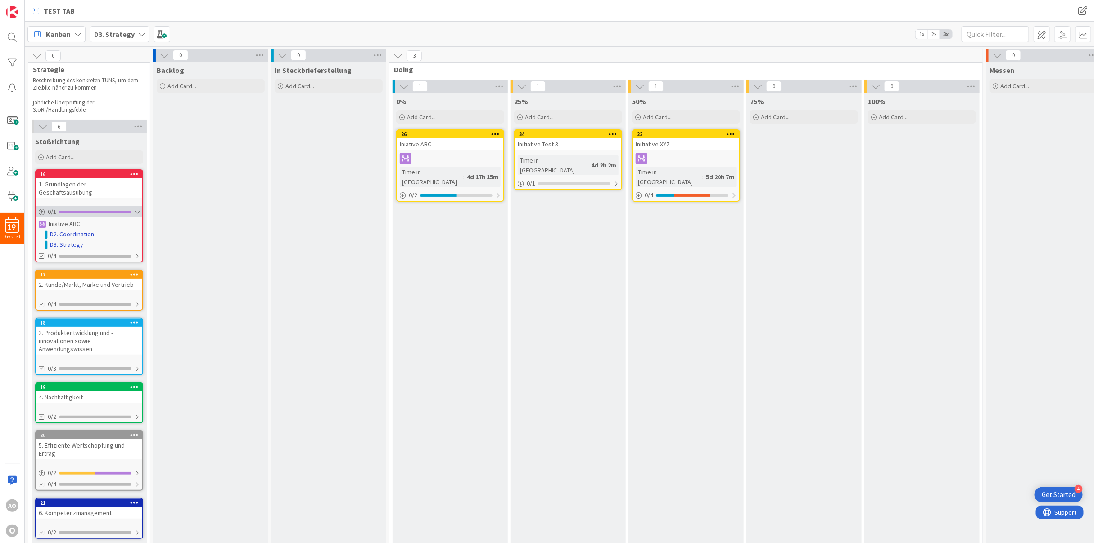
click at [137, 208] on div at bounding box center [136, 211] width 5 height 7
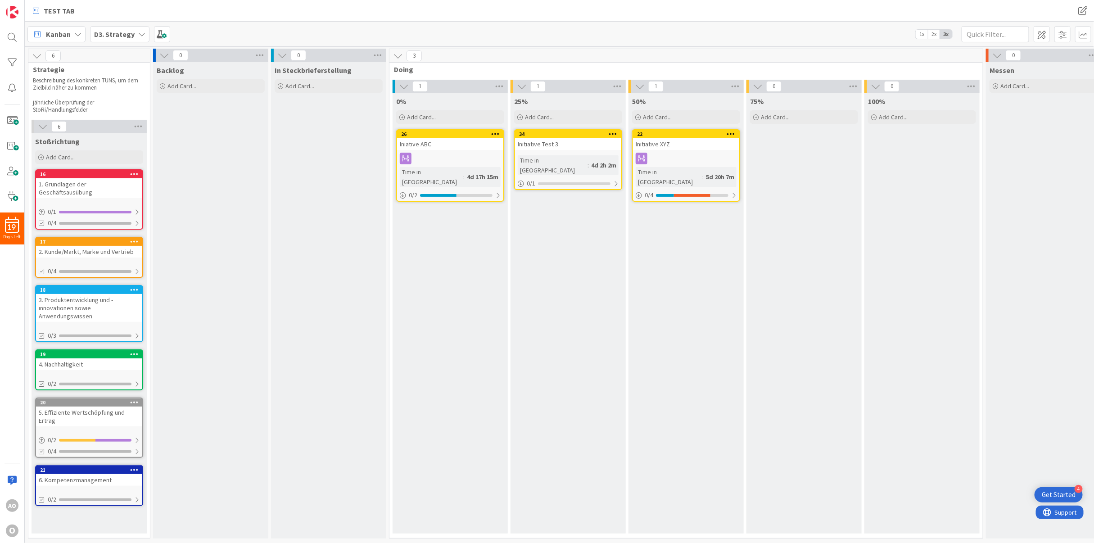
click at [454, 149] on div "Iniative ABC" at bounding box center [450, 144] width 106 height 12
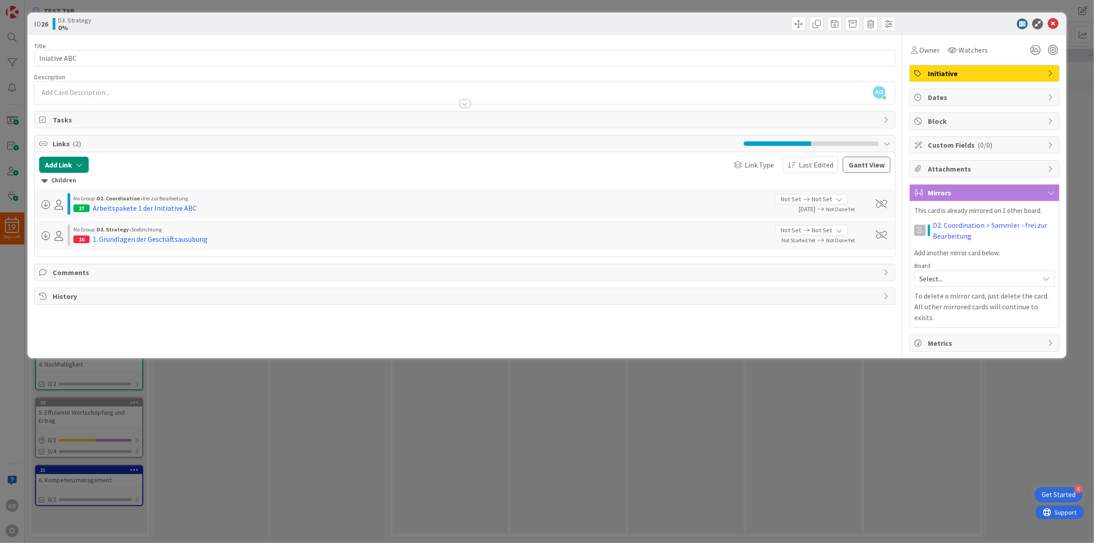
click at [972, 77] on span "Initiative" at bounding box center [985, 73] width 115 height 11
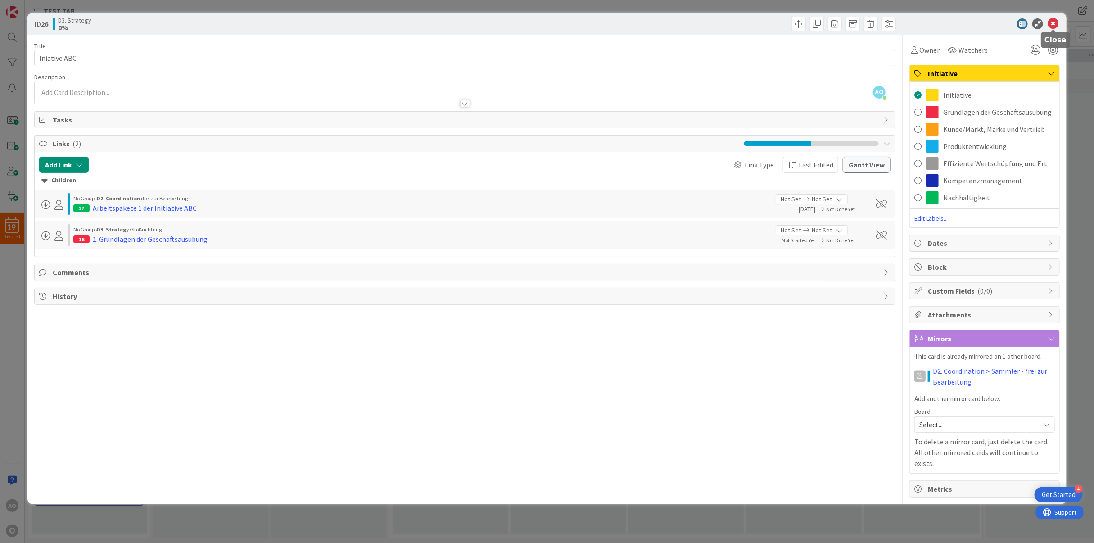
click at [972, 16] on div "ID 26 D3. Strategy 0%" at bounding box center [546, 24] width 1039 height 23
click at [972, 22] on icon at bounding box center [1053, 23] width 11 height 11
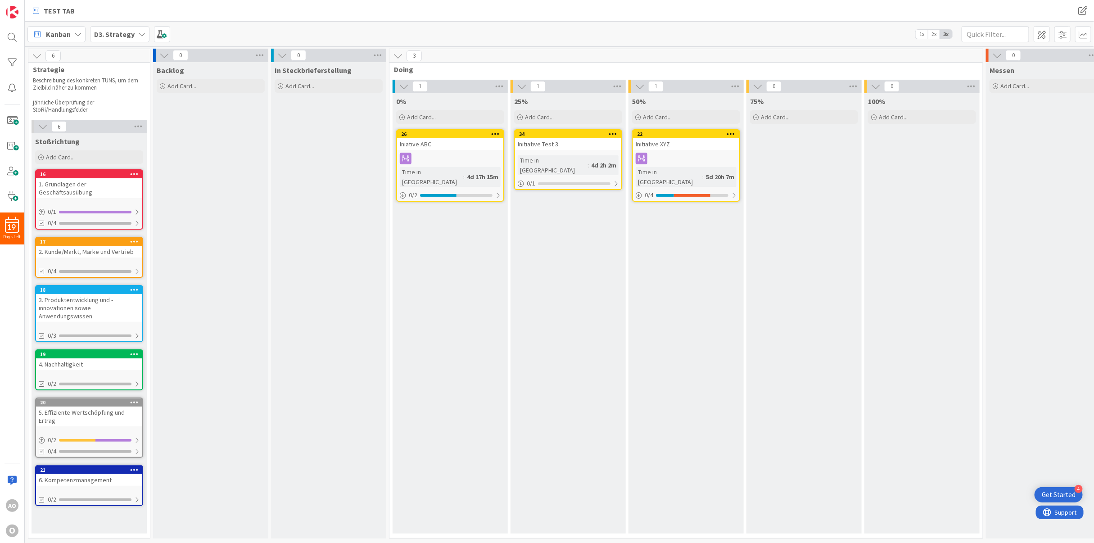
click at [476, 143] on div "Iniative ABC" at bounding box center [450, 144] width 106 height 12
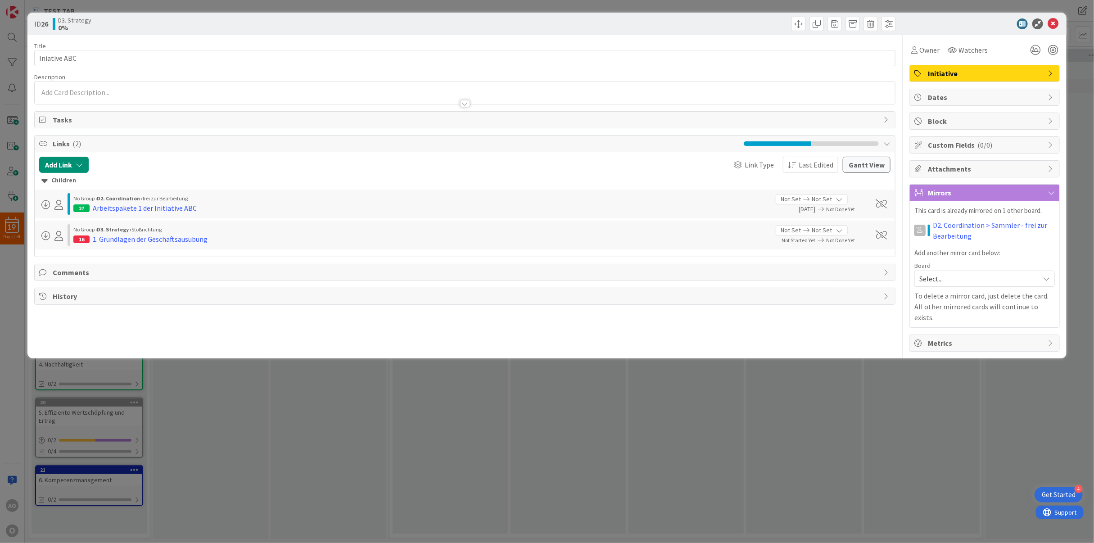
click at [972, 68] on span "Initiative" at bounding box center [985, 73] width 115 height 11
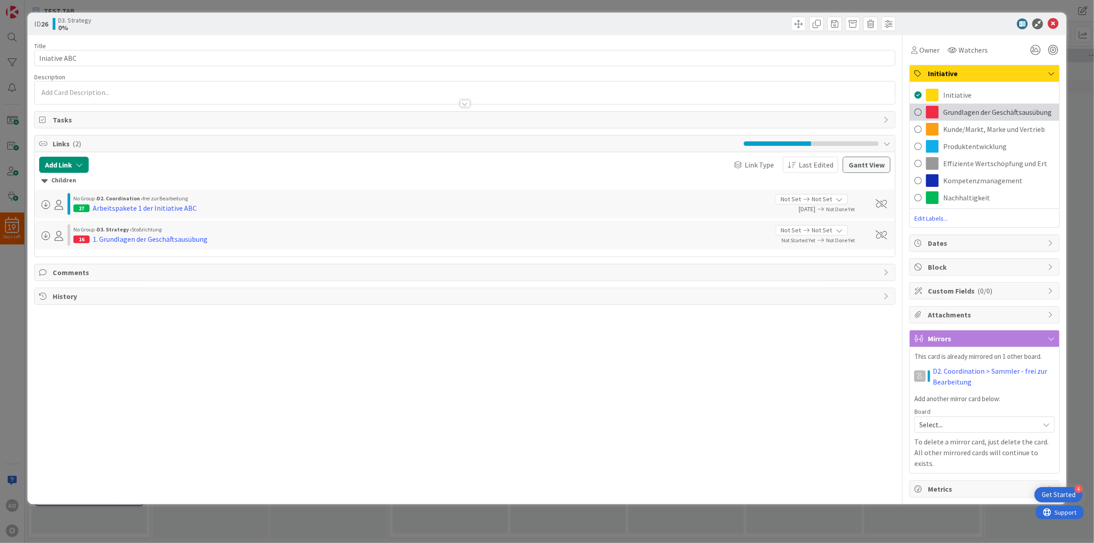
click at [963, 108] on span "Grundlagen der Geschäftsausübung" at bounding box center [997, 112] width 108 height 11
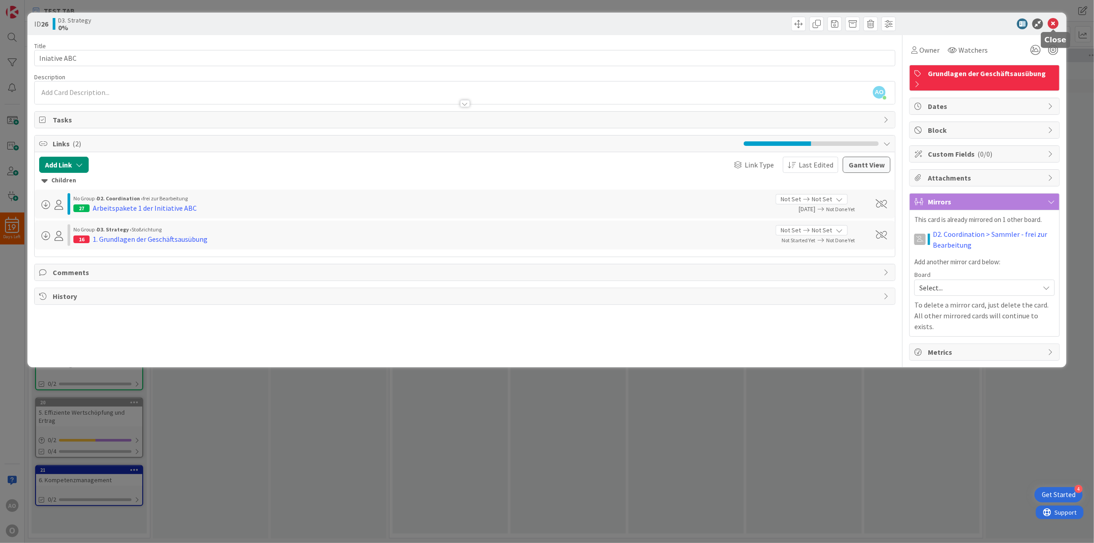
click at [972, 25] on icon at bounding box center [1053, 23] width 11 height 11
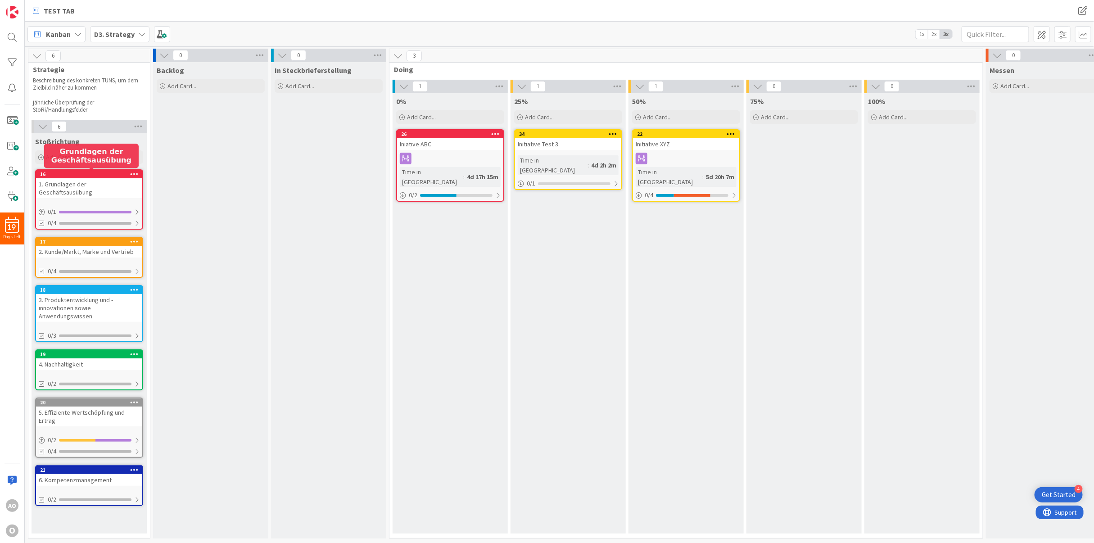
click at [113, 171] on div "16" at bounding box center [91, 174] width 102 height 6
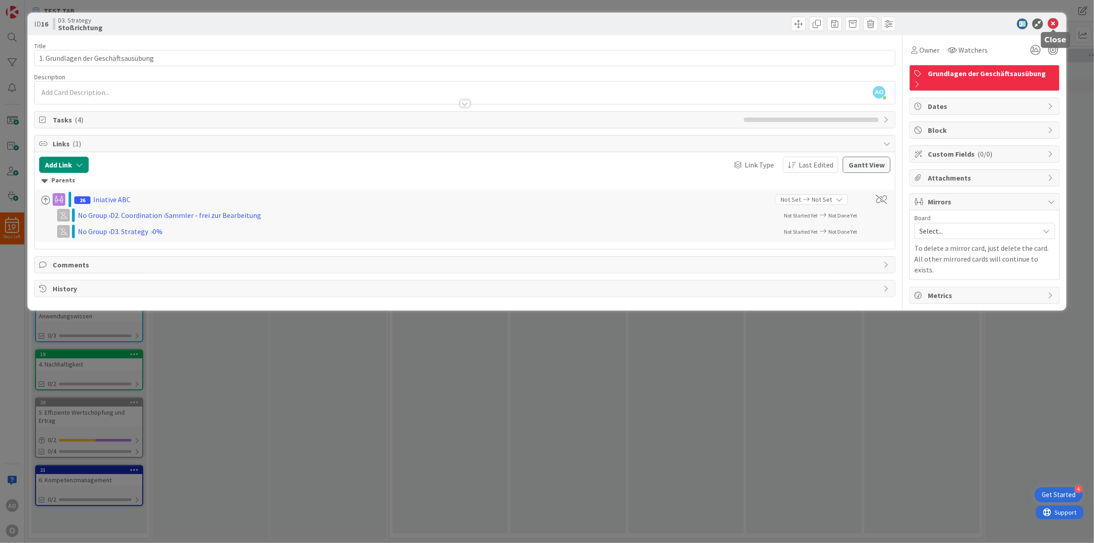
click at [972, 19] on icon at bounding box center [1053, 23] width 11 height 11
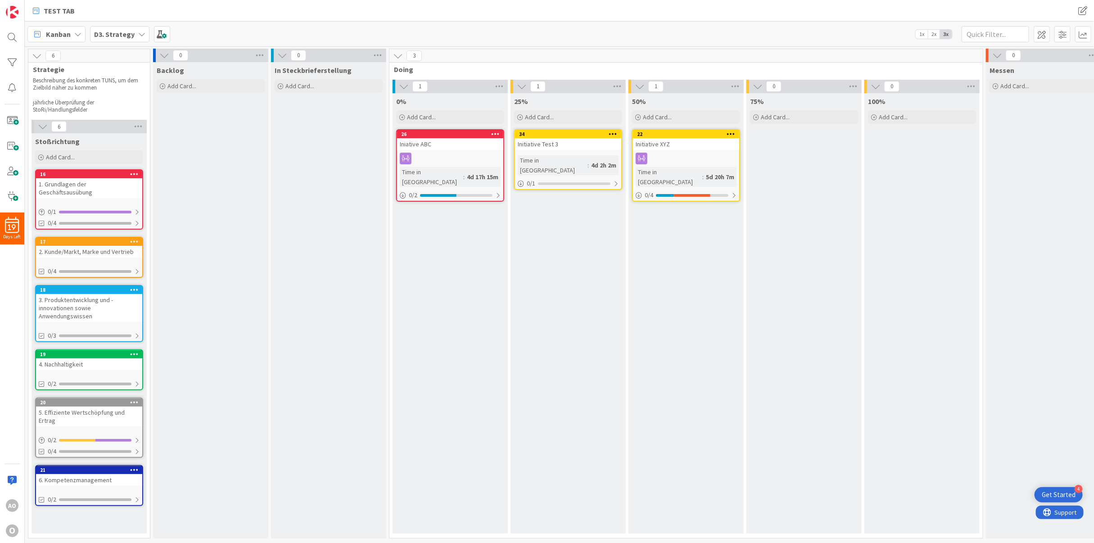
click at [118, 250] on link "17 2. Kunde/Markt, Marke und Vertrieb 0/4" at bounding box center [89, 257] width 108 height 41
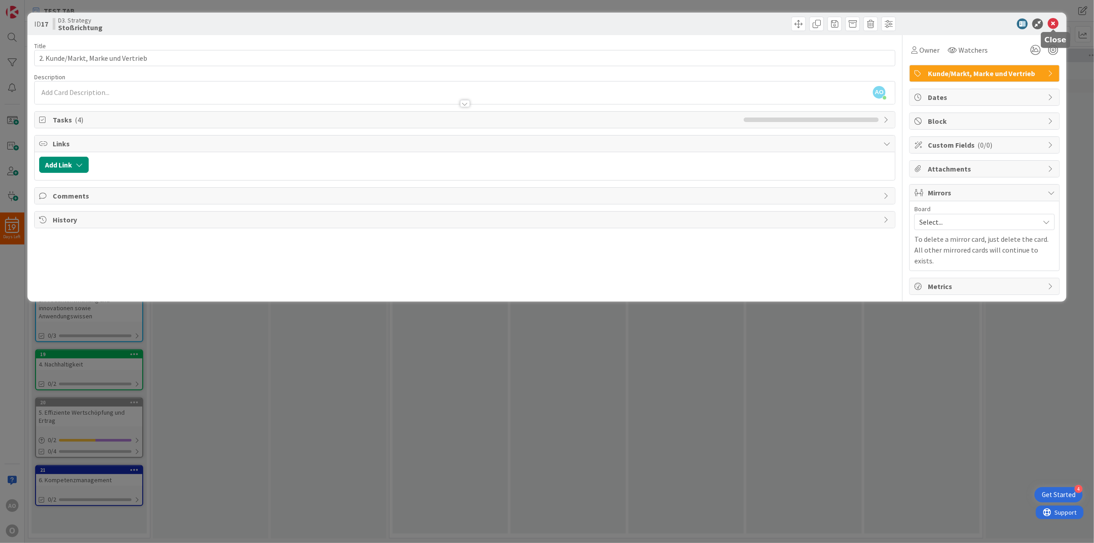
click at [972, 22] on icon at bounding box center [1053, 23] width 11 height 11
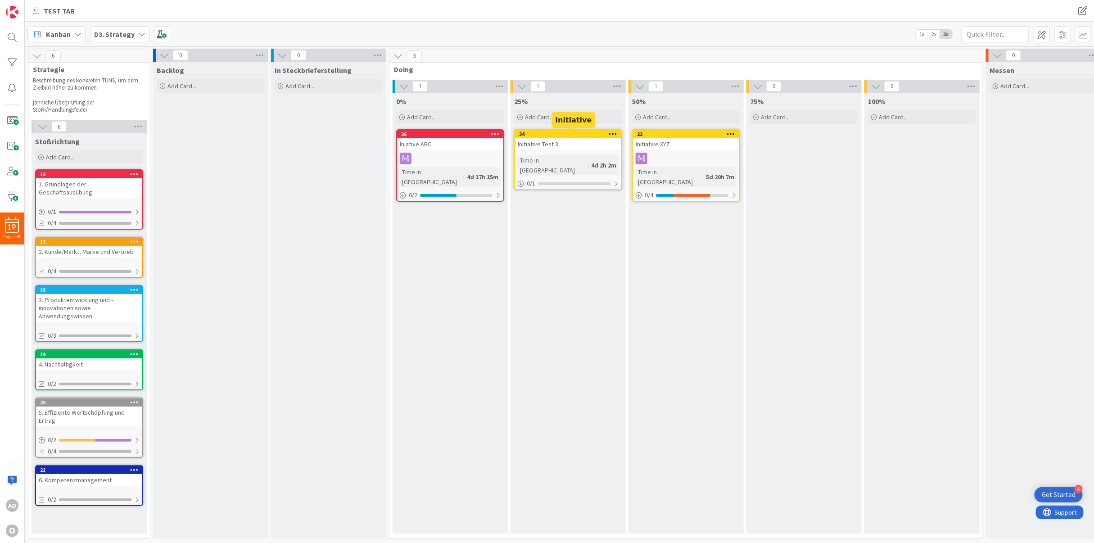
click at [533, 133] on div "34" at bounding box center [570, 134] width 102 height 6
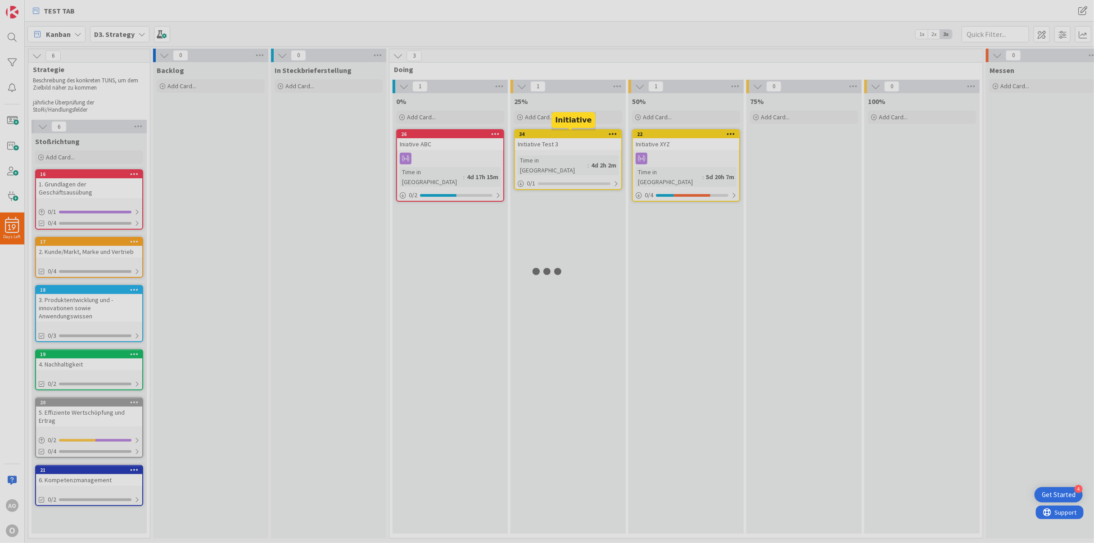
click at [533, 133] on div at bounding box center [547, 271] width 1094 height 543
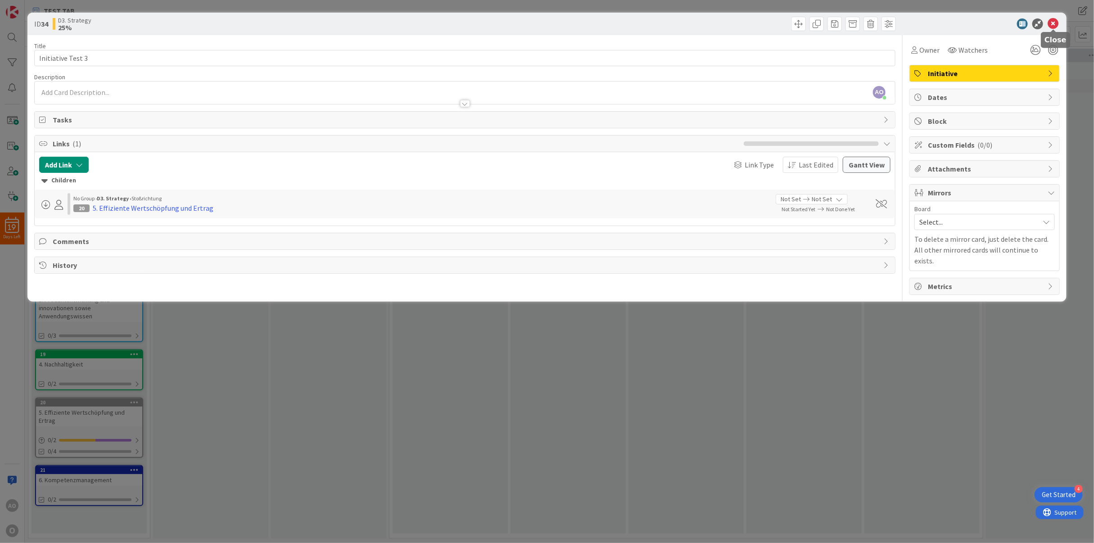
click at [972, 21] on icon at bounding box center [1053, 23] width 11 height 11
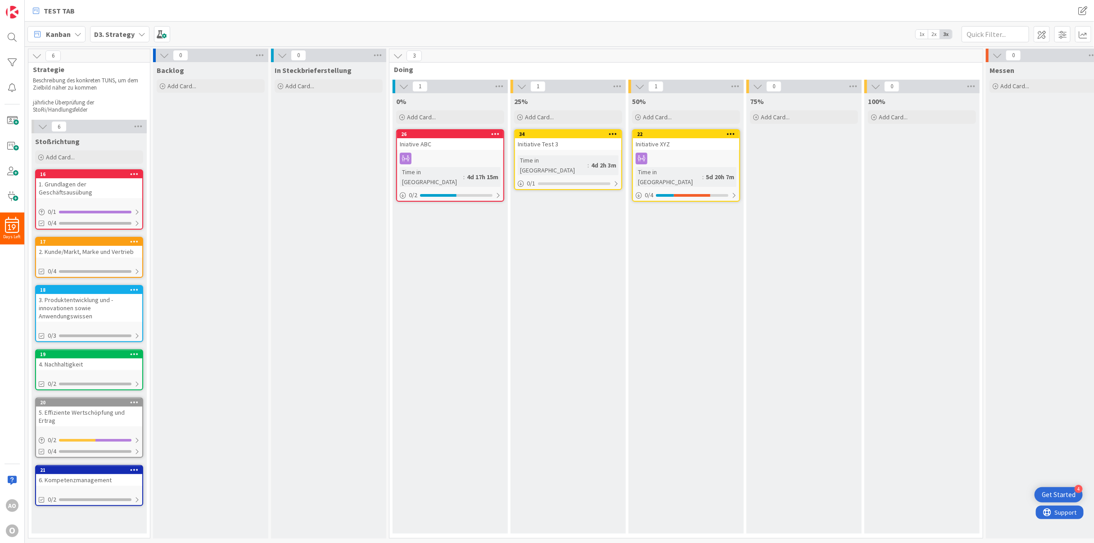
click at [606, 133] on div at bounding box center [613, 134] width 16 height 6
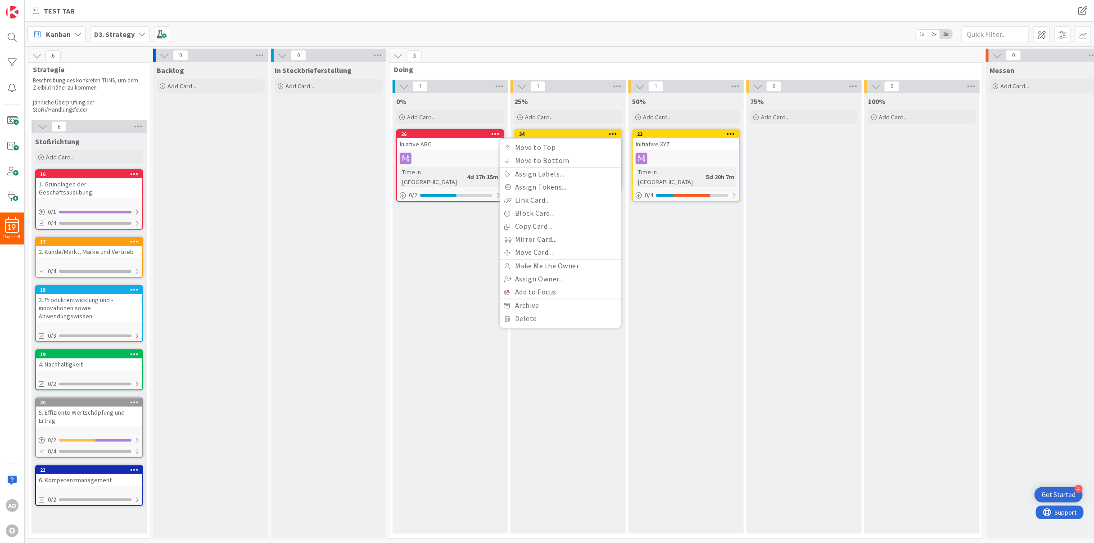
click at [613, 132] on icon at bounding box center [613, 134] width 9 height 6
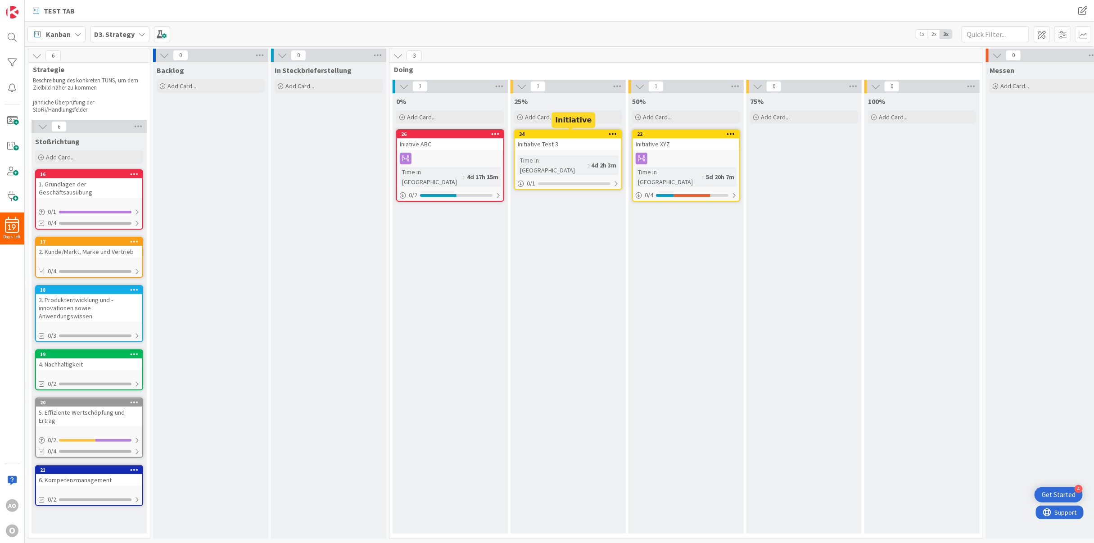
click at [587, 136] on div "34" at bounding box center [570, 134] width 102 height 6
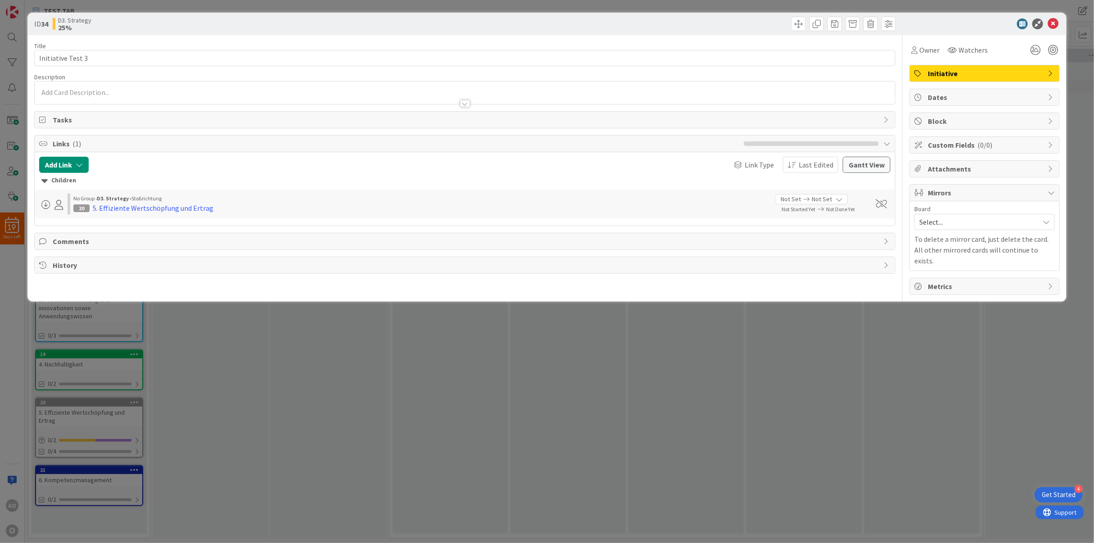
click at [950, 72] on span "Initiative" at bounding box center [985, 73] width 115 height 11
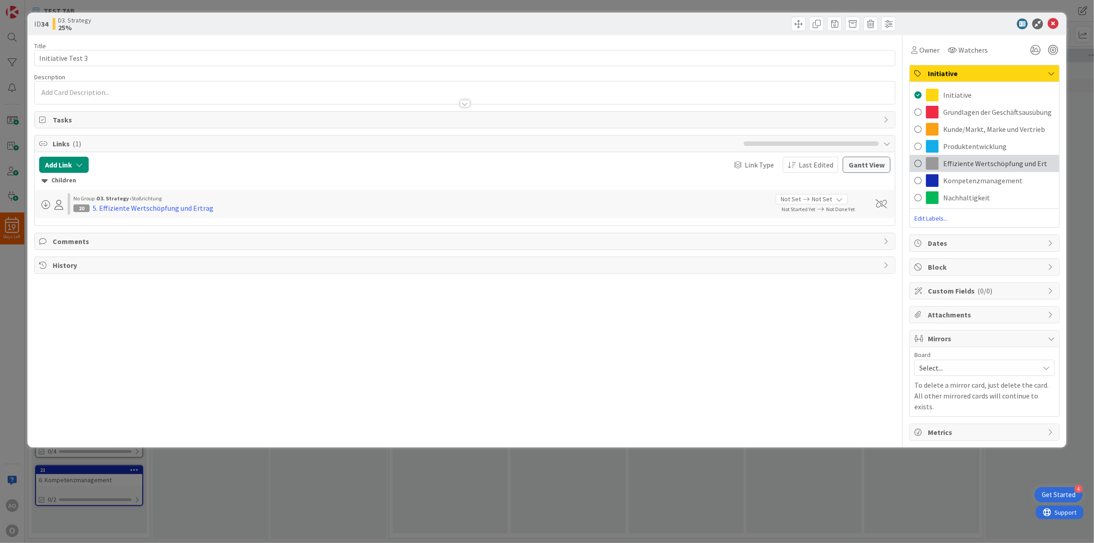
click at [927, 160] on span at bounding box center [932, 163] width 13 height 13
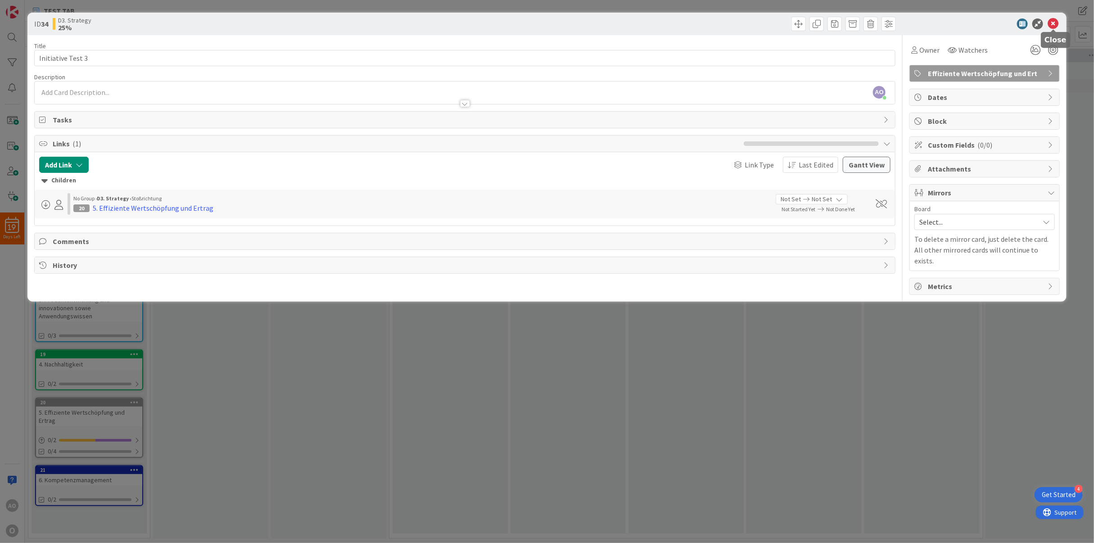
click at [972, 21] on icon at bounding box center [1053, 23] width 11 height 11
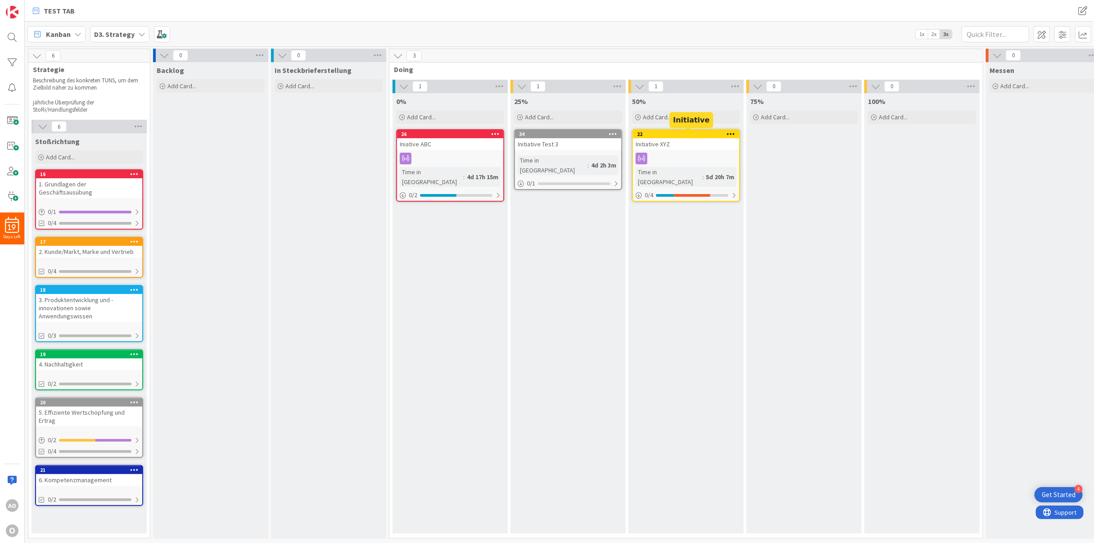
click at [676, 134] on div "22" at bounding box center [688, 134] width 102 height 6
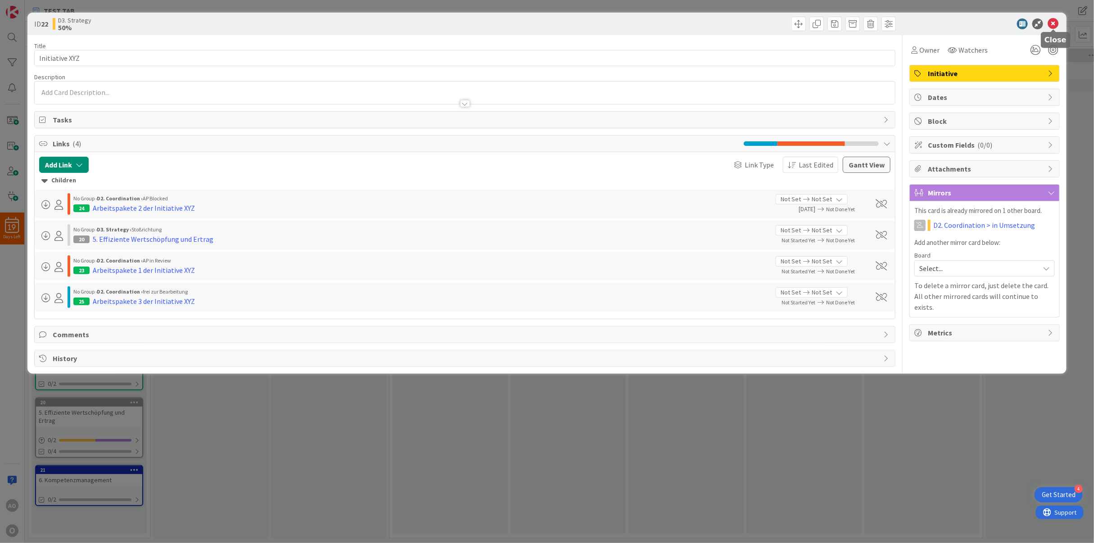
click at [972, 24] on icon at bounding box center [1053, 23] width 11 height 11
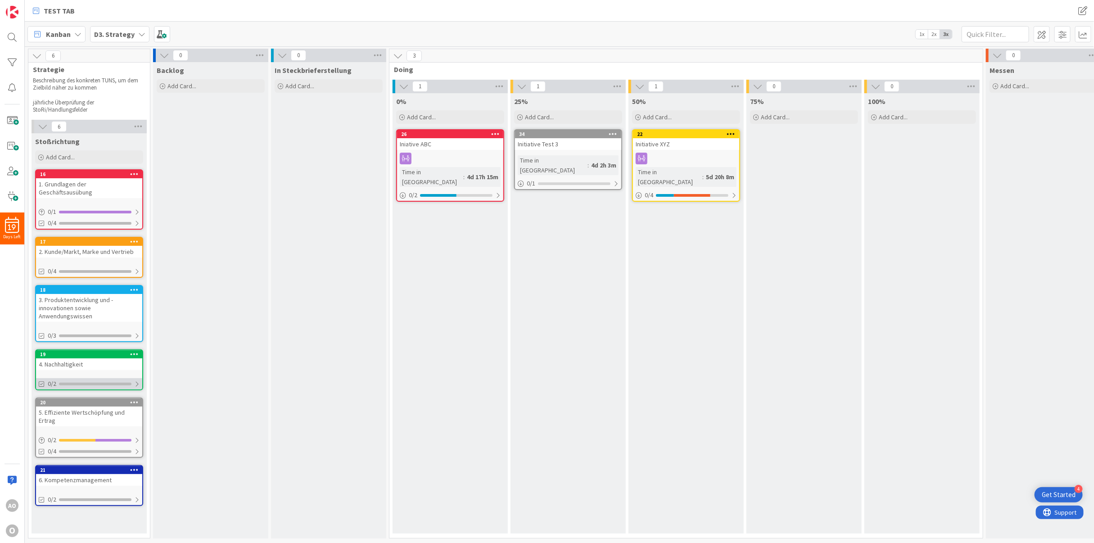
click at [112, 378] on div "0/2" at bounding box center [89, 383] width 106 height 11
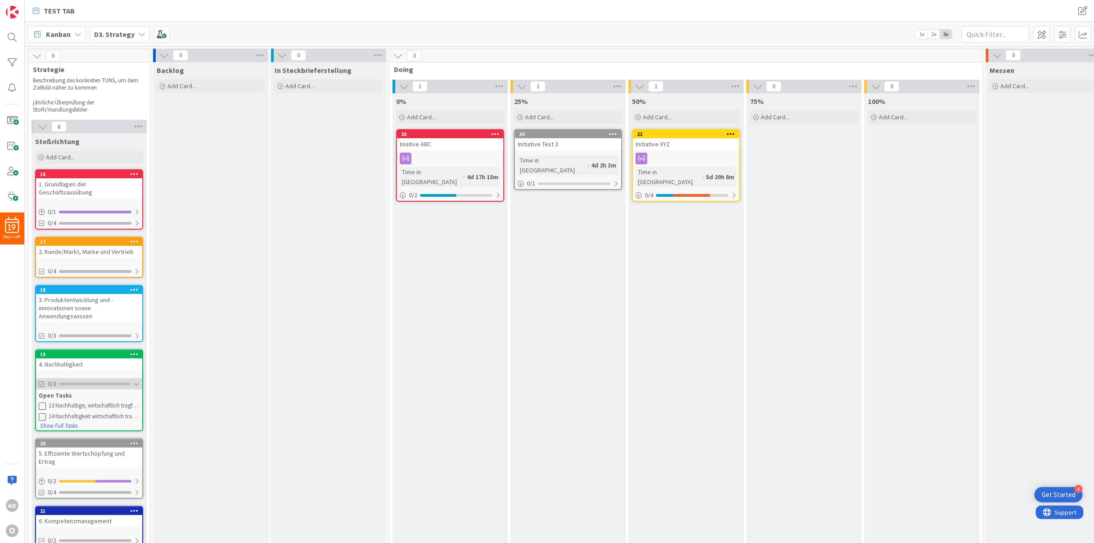
click at [112, 378] on div "0/2" at bounding box center [89, 383] width 106 height 11
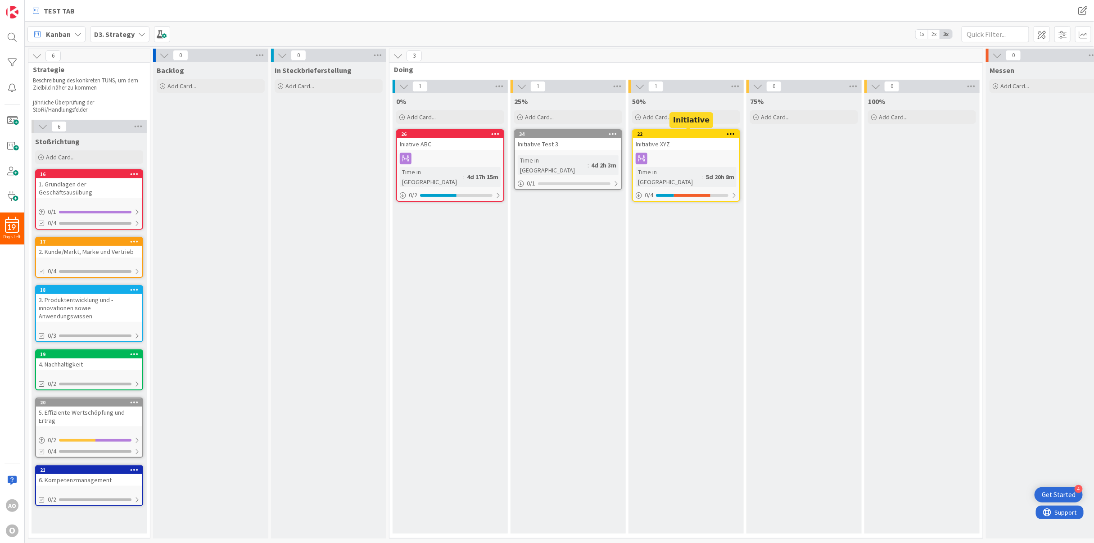
click at [676, 132] on div "22" at bounding box center [688, 134] width 102 height 6
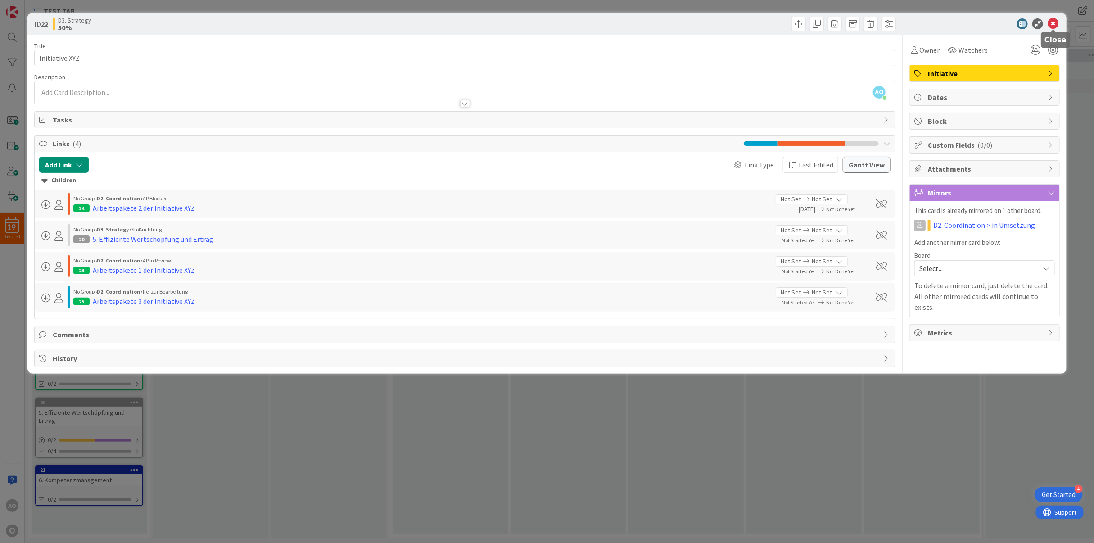
click at [972, 21] on icon at bounding box center [1053, 23] width 11 height 11
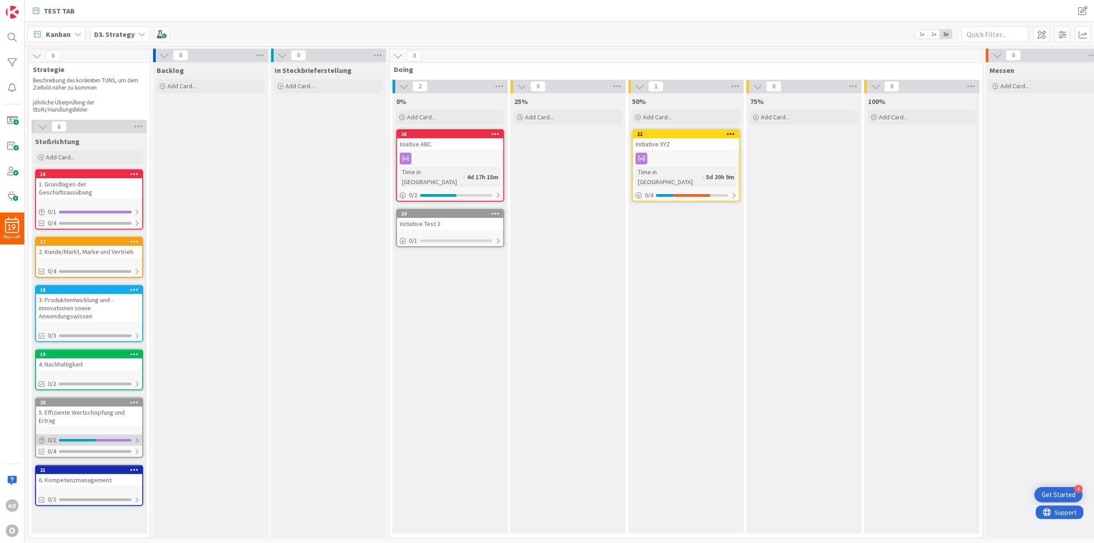
click at [139, 437] on div at bounding box center [136, 440] width 5 height 7
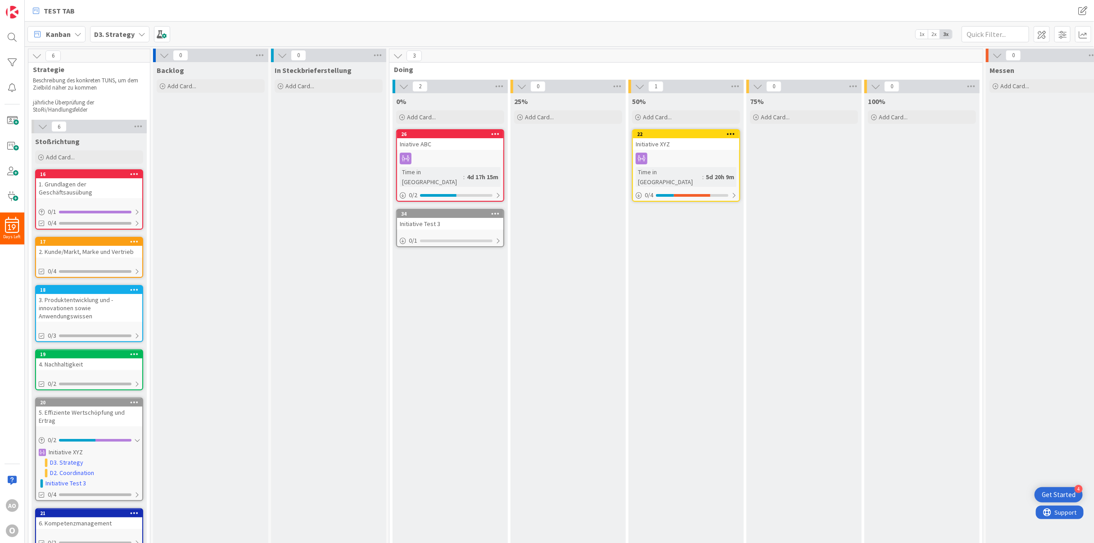
click at [406, 156] on icon at bounding box center [406, 159] width 12 height 12
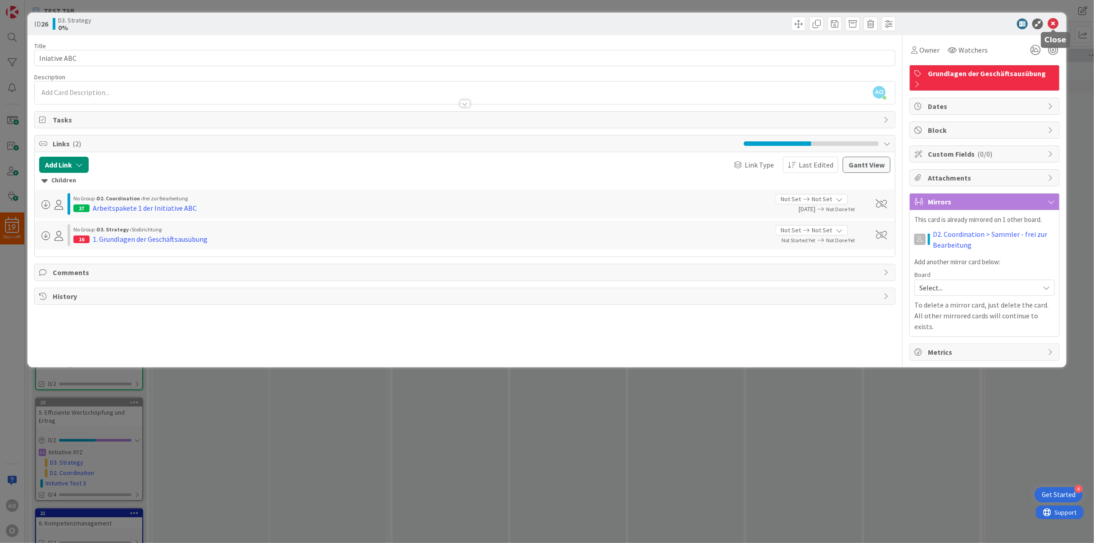
click at [972, 20] on icon at bounding box center [1053, 23] width 11 height 11
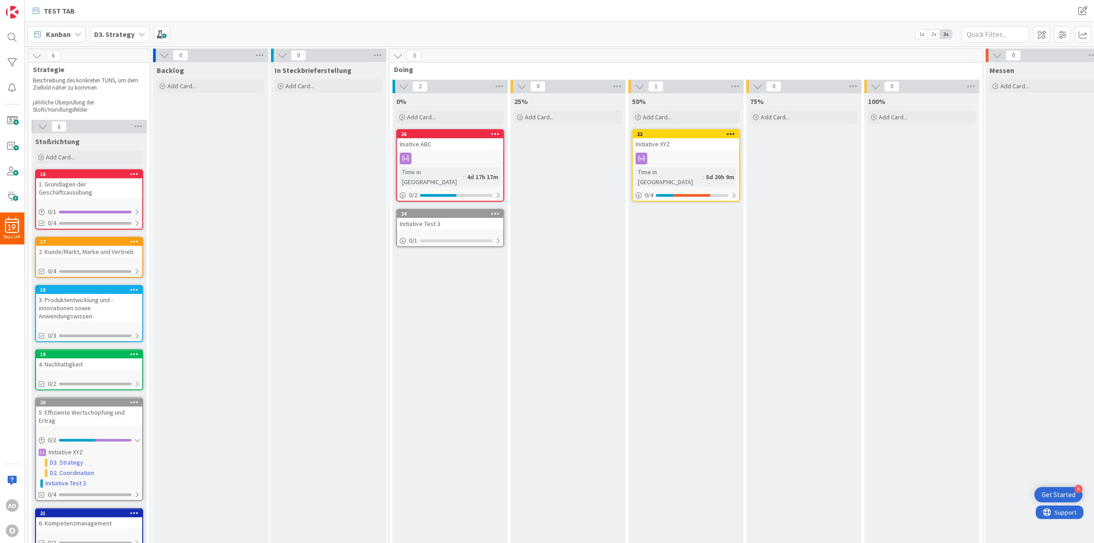
click at [496, 133] on icon at bounding box center [495, 134] width 9 height 6
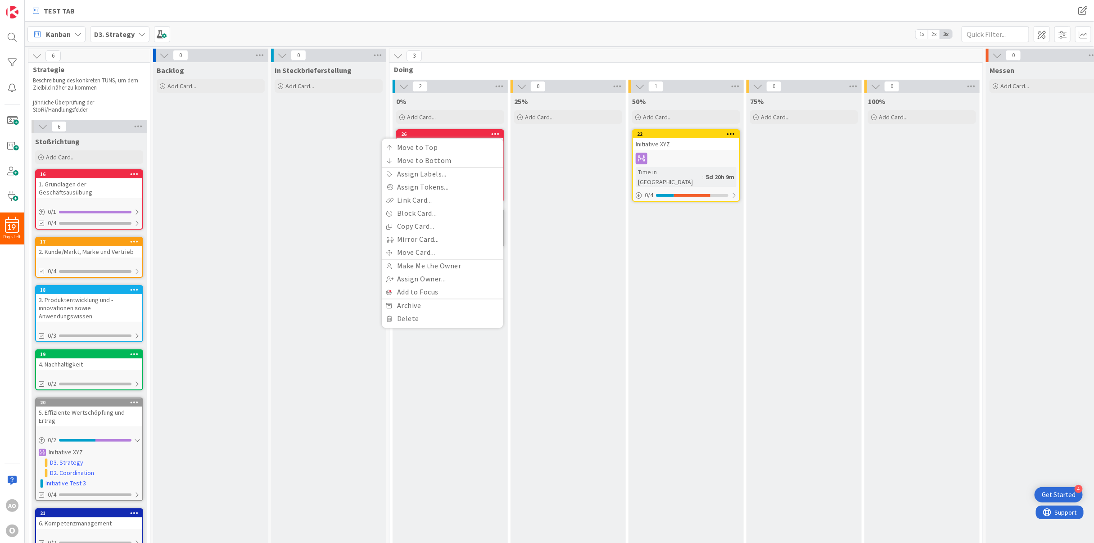
click at [313, 150] on div "In Steckbrieferstellung Add Card..." at bounding box center [328, 311] width 115 height 499
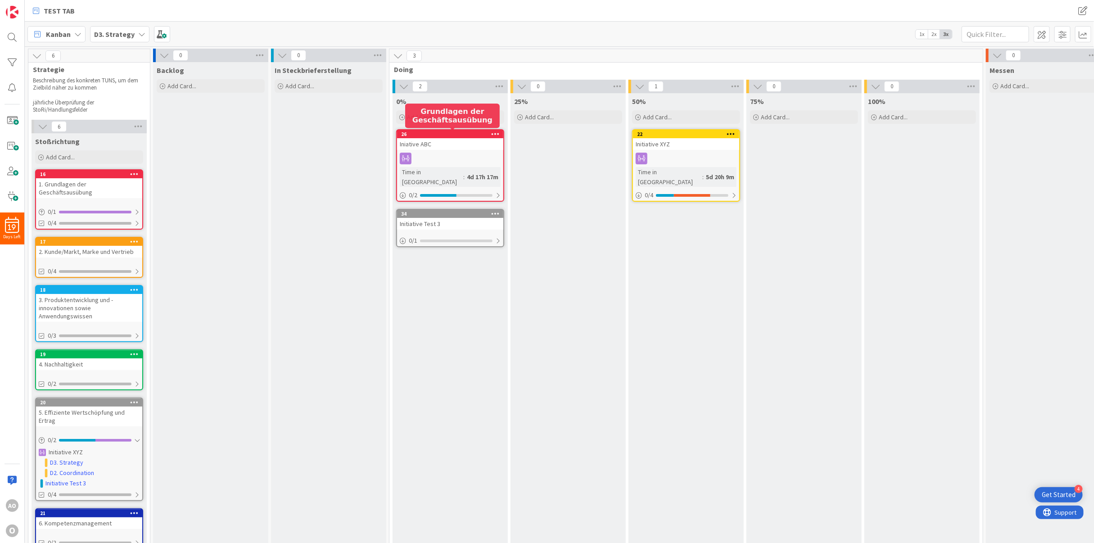
click at [412, 131] on div "26" at bounding box center [452, 134] width 102 height 6
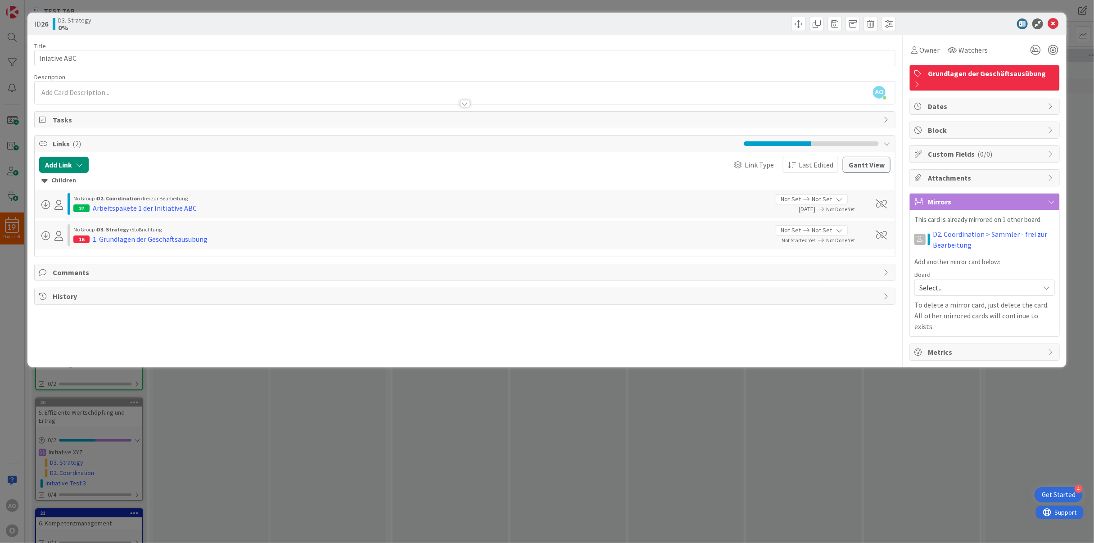
click at [116, 233] on b "D3. Strategy ›" at bounding box center [114, 229] width 35 height 7
click at [801, 228] on icon at bounding box center [806, 230] width 11 height 6
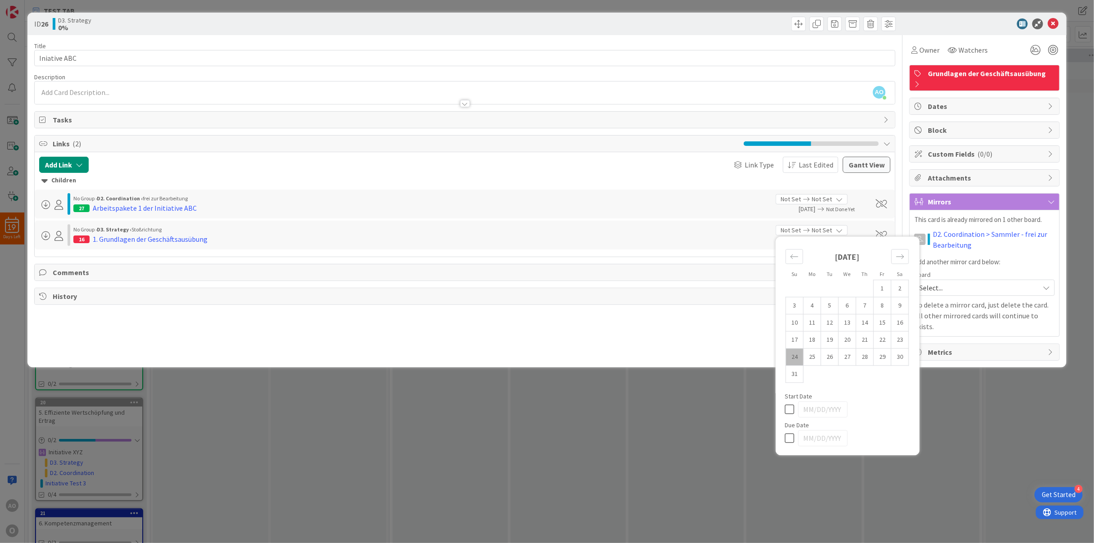
click at [801, 228] on icon at bounding box center [806, 230] width 11 height 6
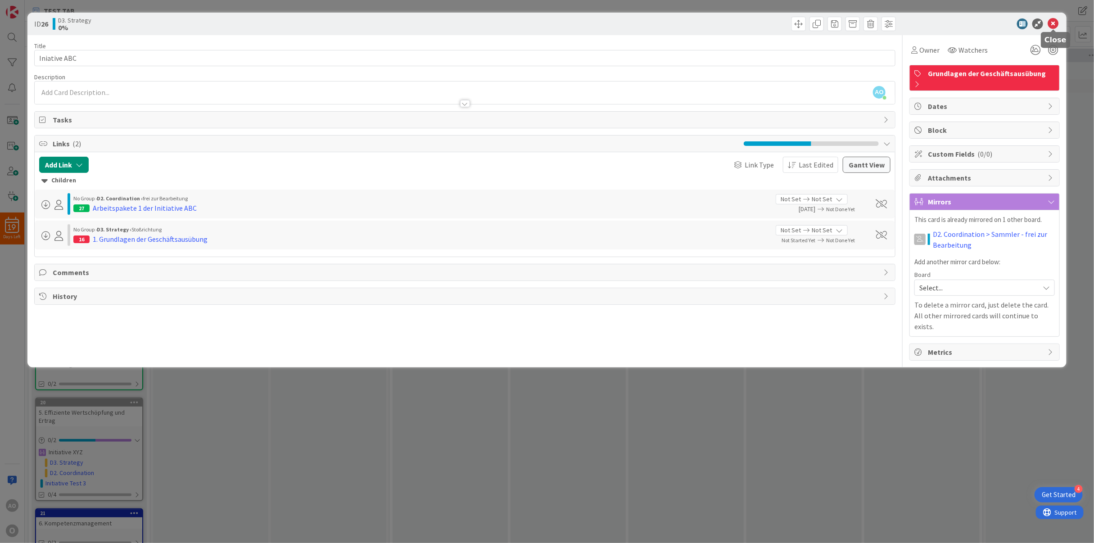
click at [972, 23] on icon at bounding box center [1053, 23] width 11 height 11
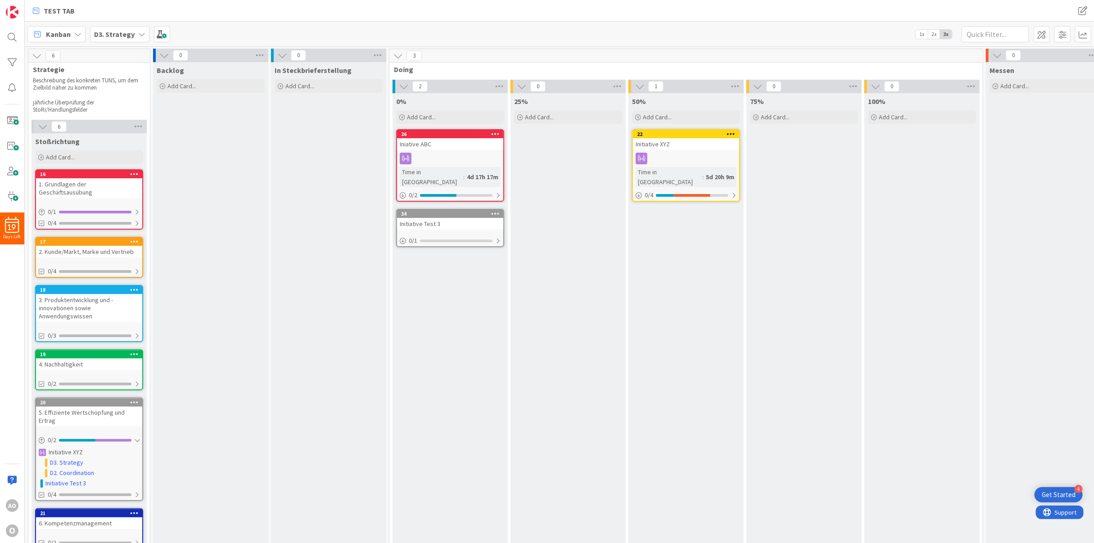
click at [73, 189] on div "1. Grundlagen der Geschäftsausübung" at bounding box center [89, 188] width 106 height 20
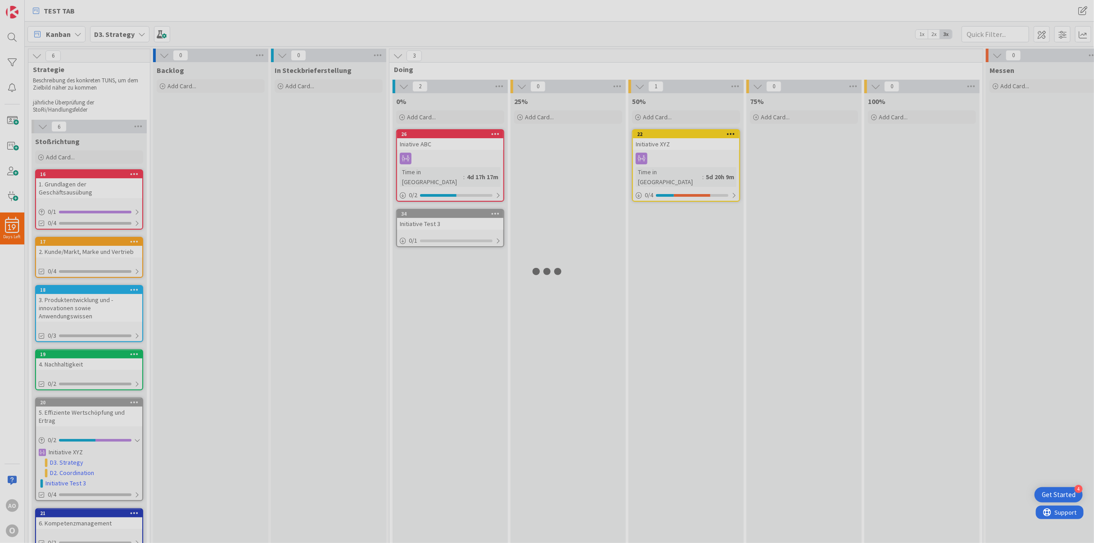
click at [73, 189] on div at bounding box center [547, 271] width 1094 height 543
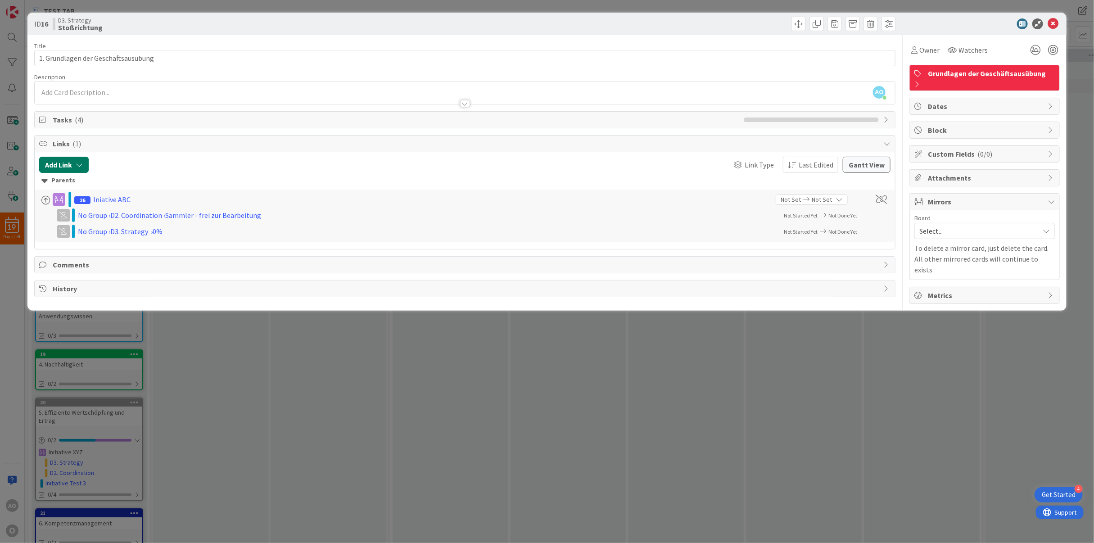
click at [62, 171] on button "Add Link" at bounding box center [64, 165] width 50 height 16
click at [74, 222] on span "Current Board" at bounding box center [72, 220] width 44 height 9
click at [69, 243] on span "Current Board" at bounding box center [111, 242] width 125 height 14
click at [69, 243] on input "text" at bounding box center [107, 241] width 126 height 16
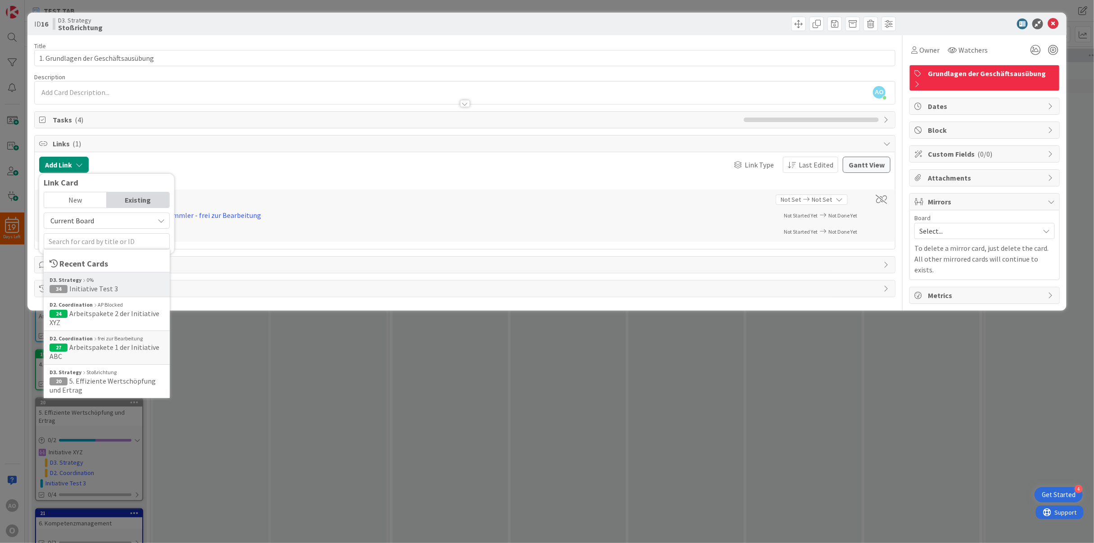
click at [80, 288] on span "Initiative Test 3" at bounding box center [93, 288] width 49 height 9
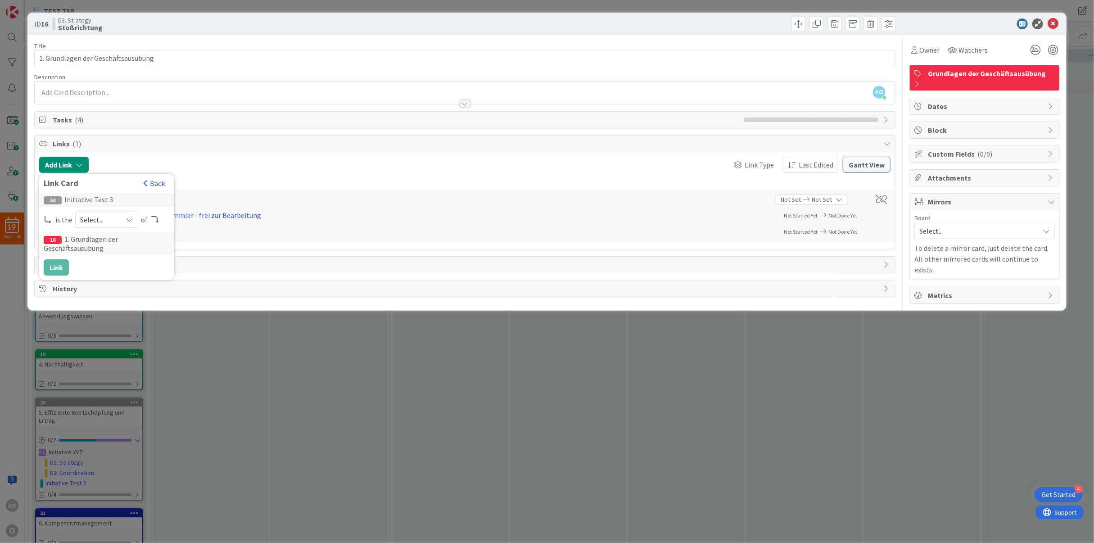
click at [113, 221] on span "Select..." at bounding box center [99, 219] width 38 height 13
click at [104, 254] on span "child" at bounding box center [155, 257] width 102 height 14
click at [972, 25] on icon at bounding box center [1053, 23] width 11 height 11
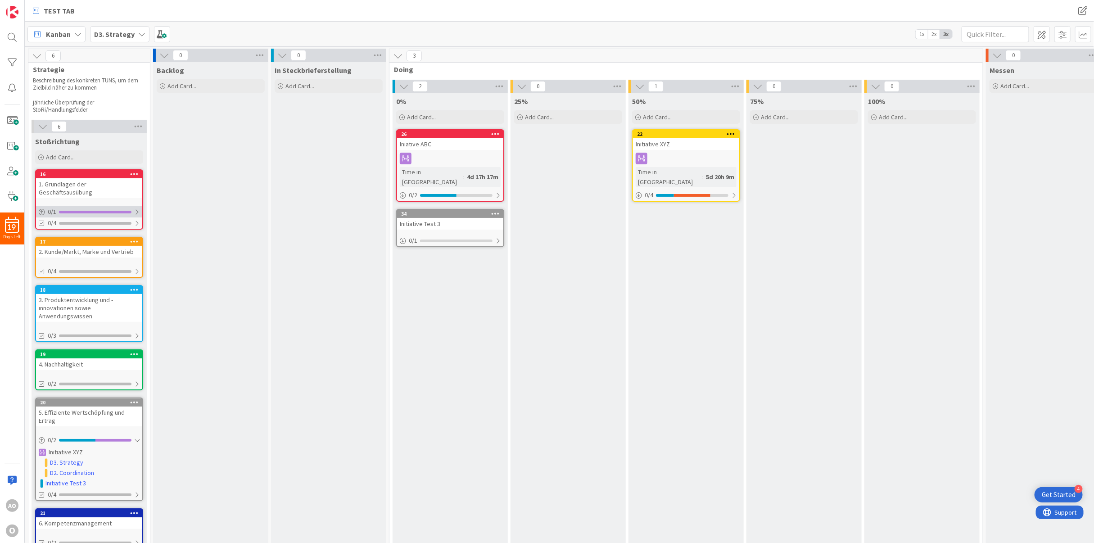
click at [137, 208] on div at bounding box center [136, 211] width 5 height 7
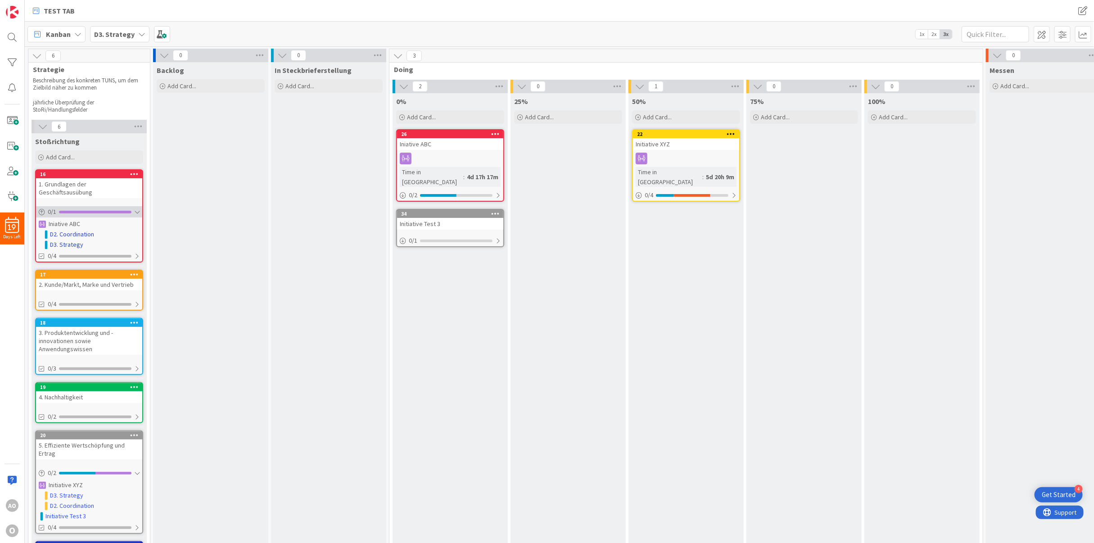
click at [137, 208] on div at bounding box center [136, 211] width 5 height 7
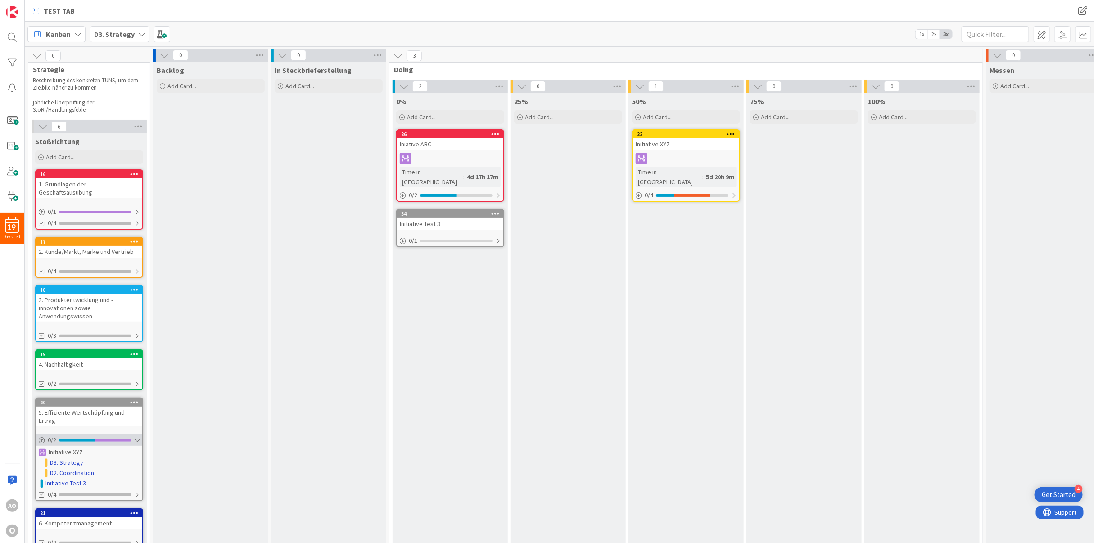
click at [135, 437] on div at bounding box center [136, 440] width 5 height 7
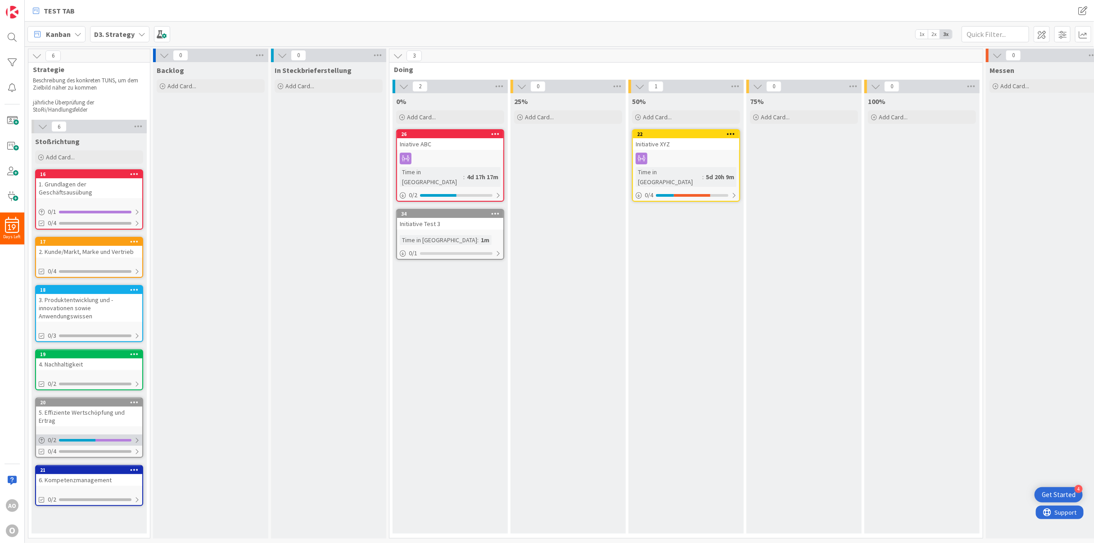
click at [136, 437] on div at bounding box center [136, 440] width 5 height 7
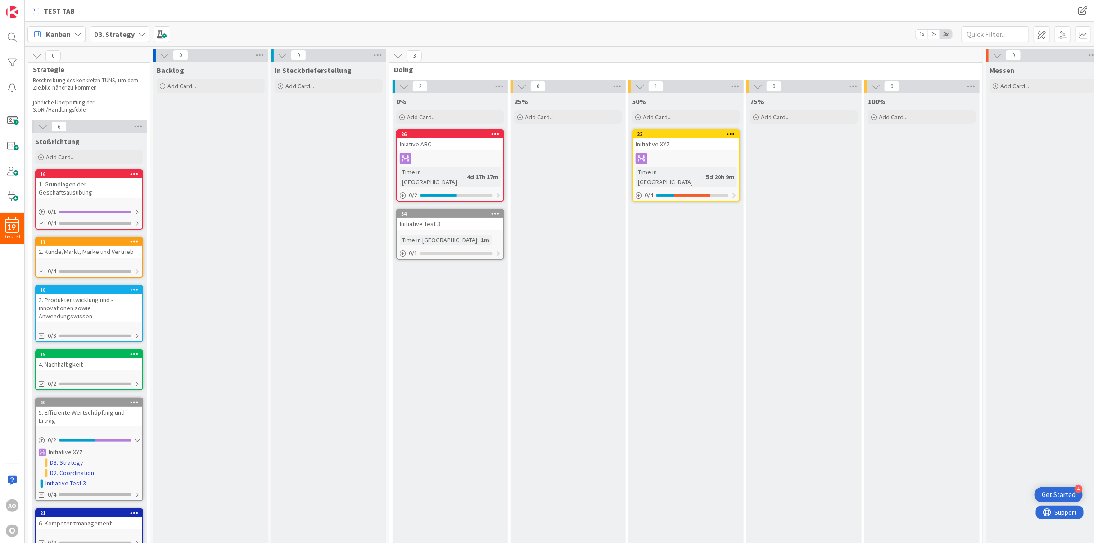
click at [68, 458] on link "D3. Strategy" at bounding box center [66, 462] width 33 height 9
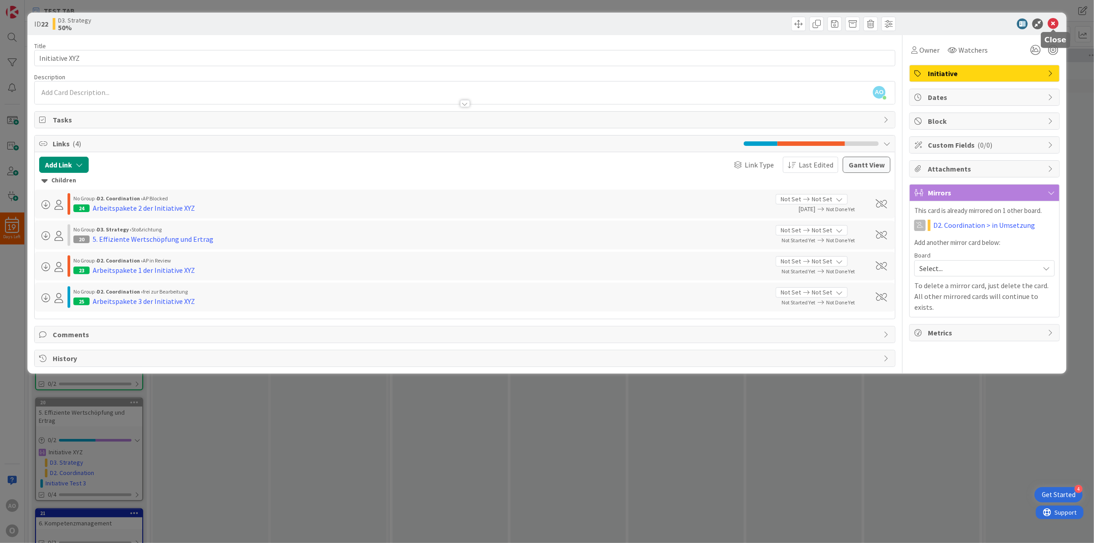
click at [972, 22] on icon at bounding box center [1053, 23] width 11 height 11
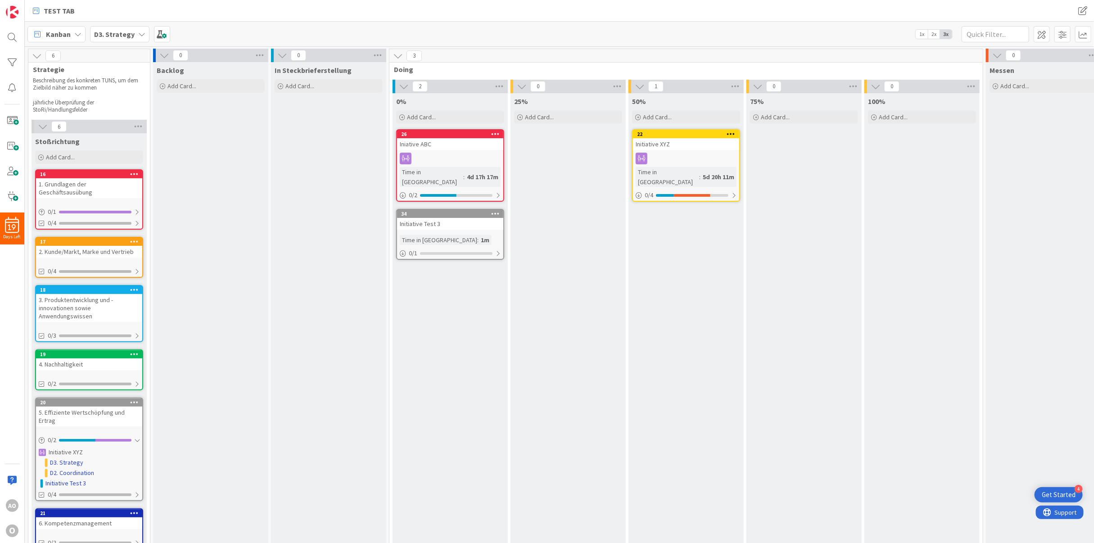
click at [41, 449] on icon at bounding box center [42, 452] width 7 height 7
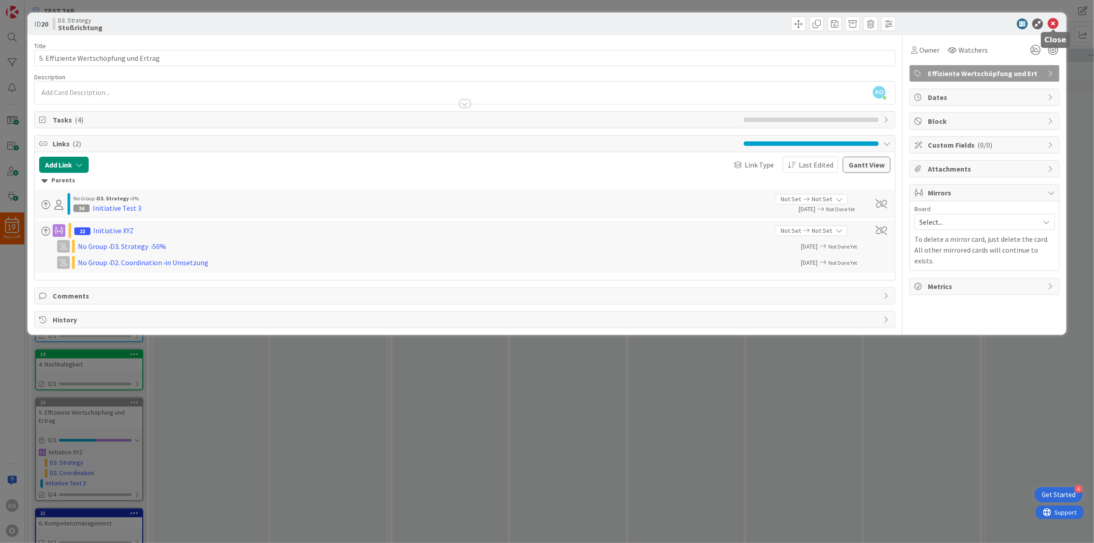
click at [972, 24] on icon at bounding box center [1053, 23] width 11 height 11
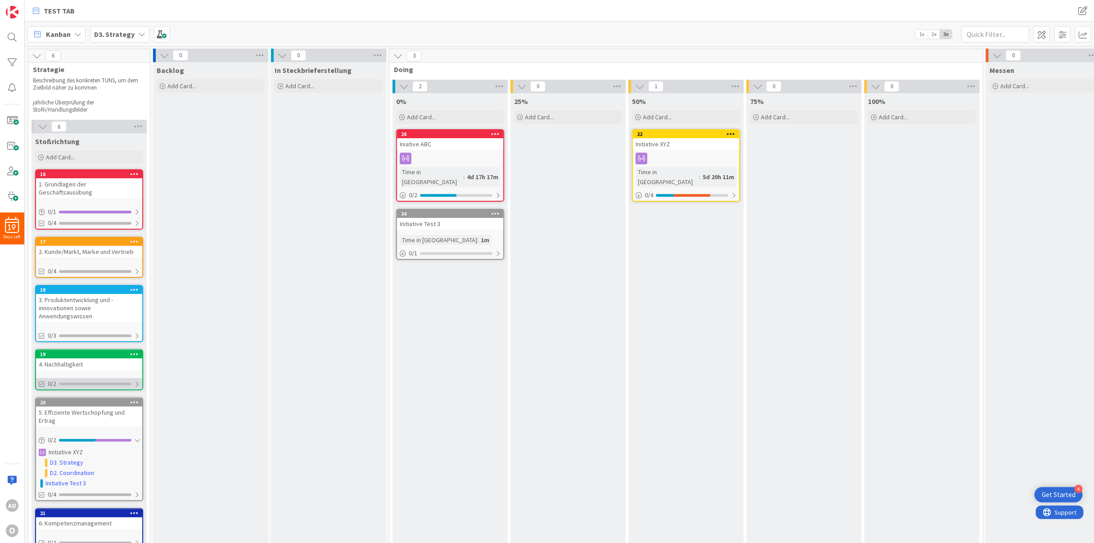
click at [51, 379] on span "0/2" at bounding box center [52, 383] width 9 height 9
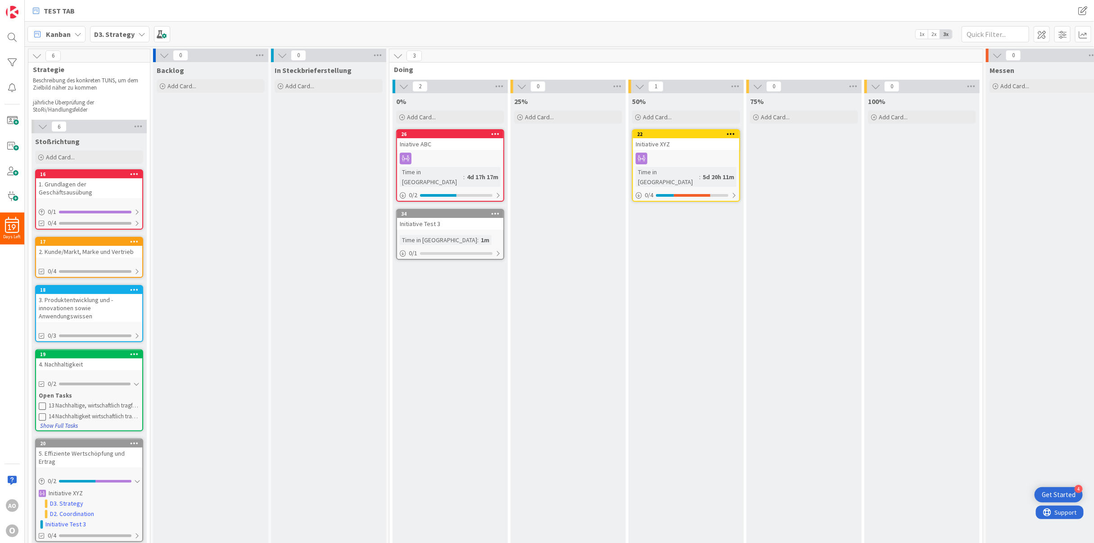
click at [70, 421] on button "Show Full Tasks" at bounding box center [59, 426] width 39 height 10
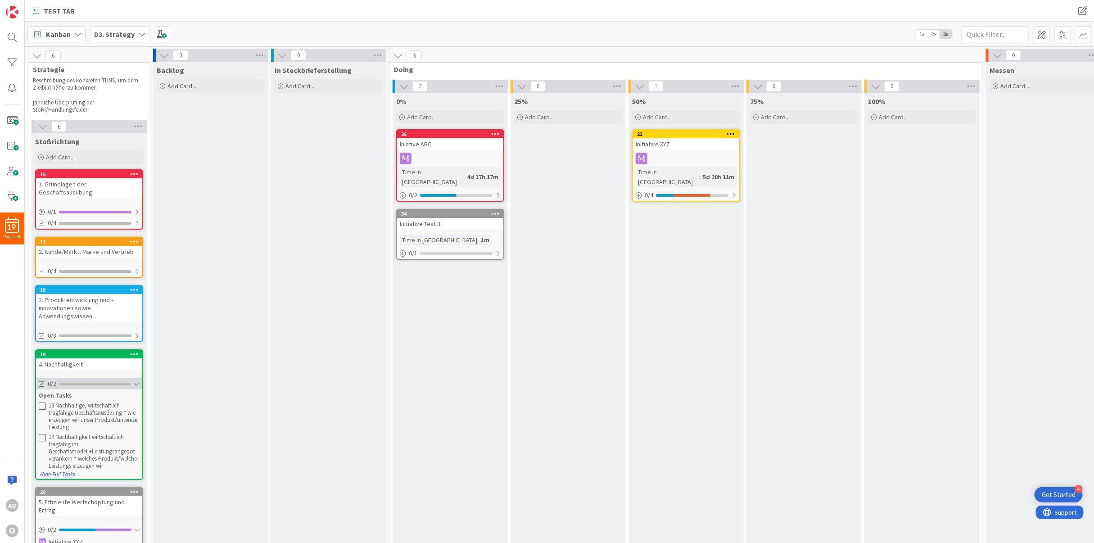
click at [138, 380] on div at bounding box center [136, 383] width 6 height 7
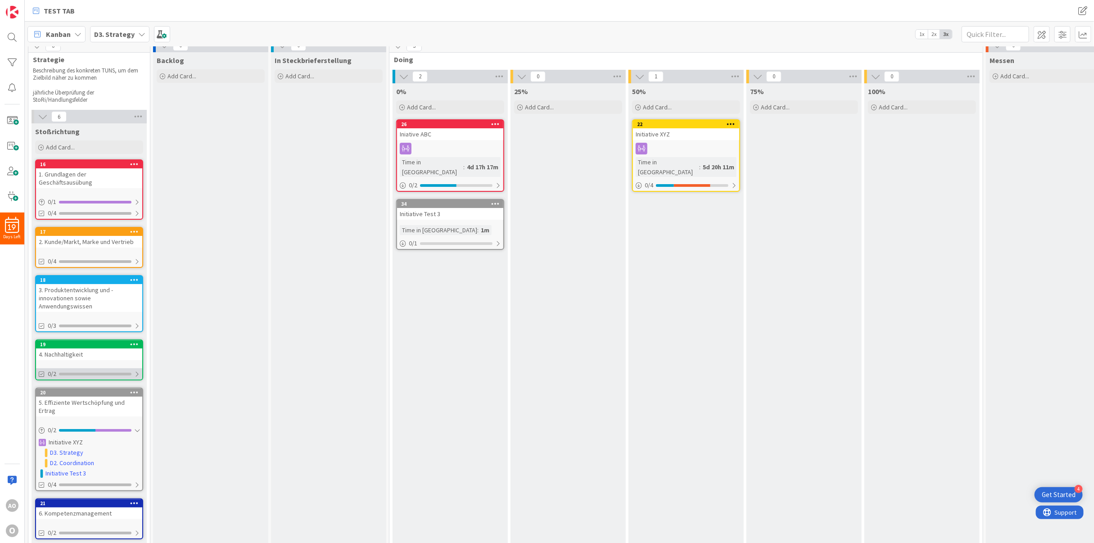
scroll to position [13, 0]
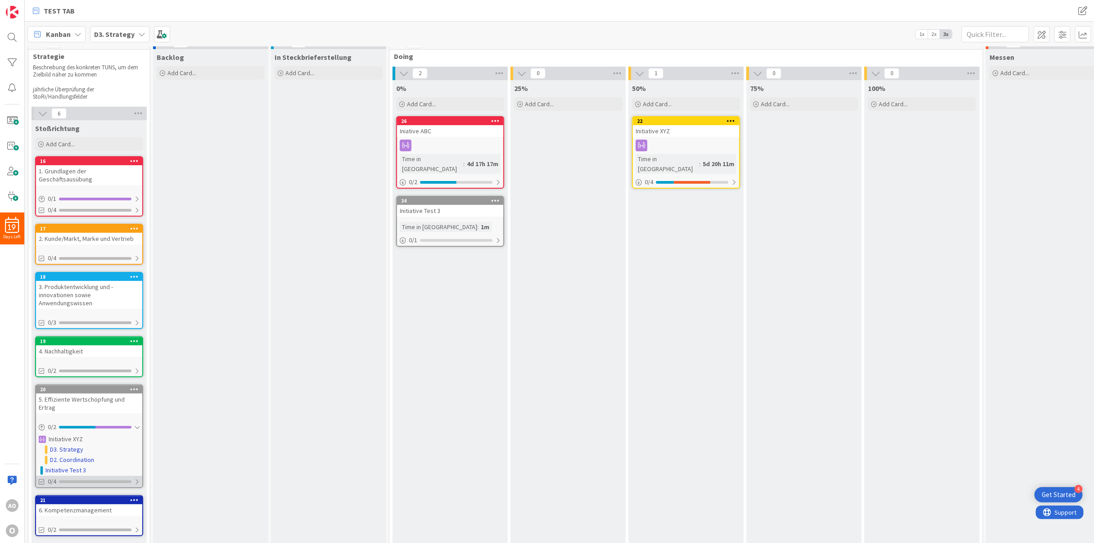
click at [136, 478] on div at bounding box center [136, 481] width 5 height 7
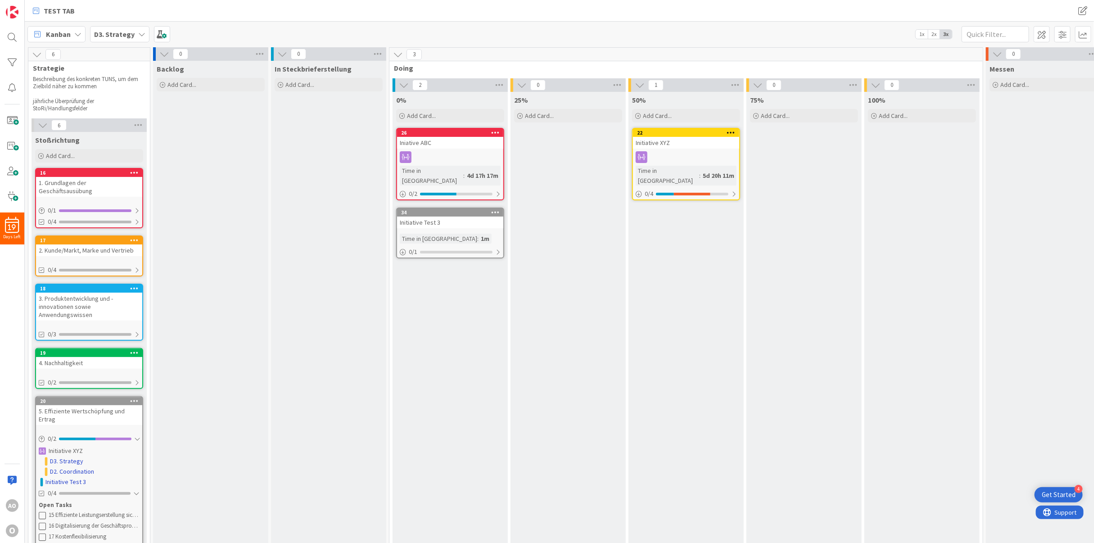
scroll to position [0, 0]
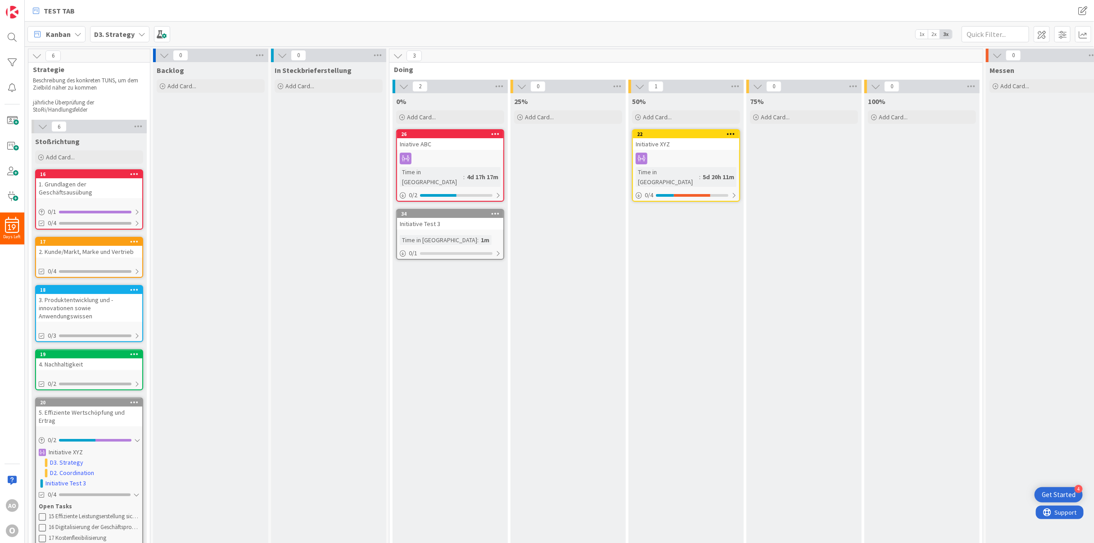
click at [206, 192] on div "Backlog Add Card..." at bounding box center [210, 343] width 115 height 562
click at [138, 208] on div at bounding box center [136, 211] width 5 height 7
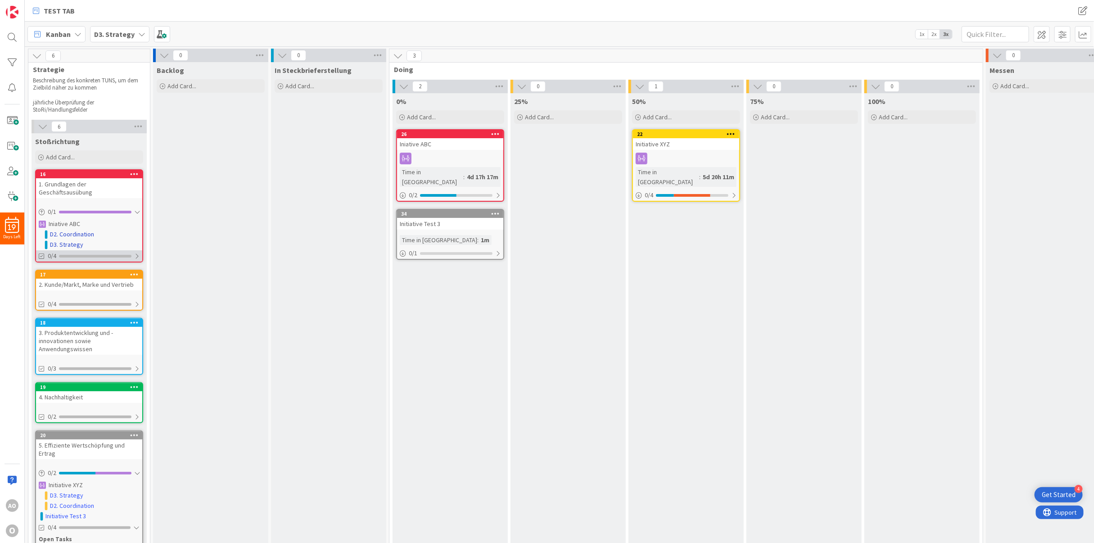
click at [138, 253] on div at bounding box center [136, 256] width 5 height 7
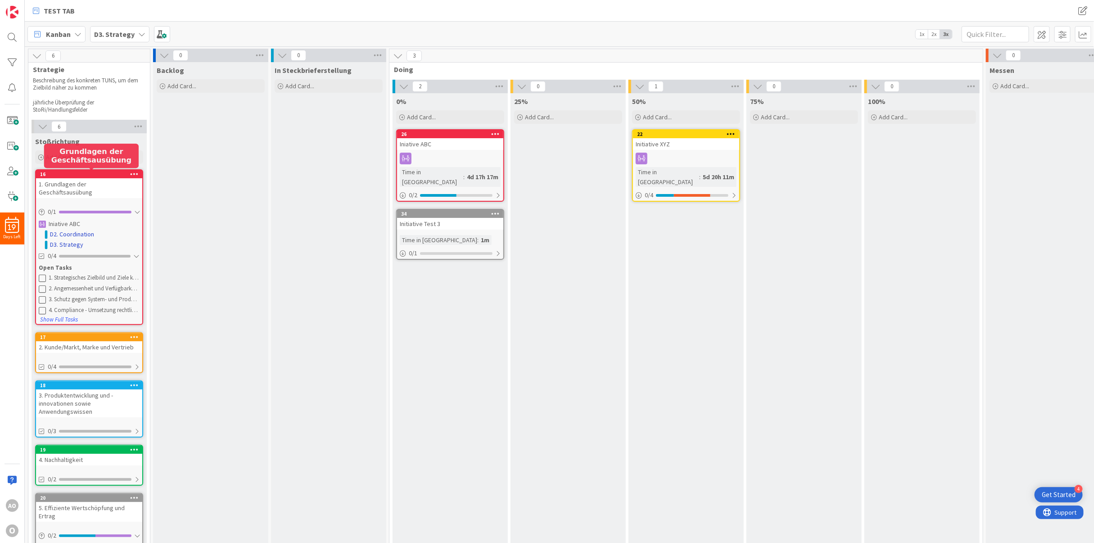
click at [114, 172] on div "16" at bounding box center [91, 174] width 102 height 6
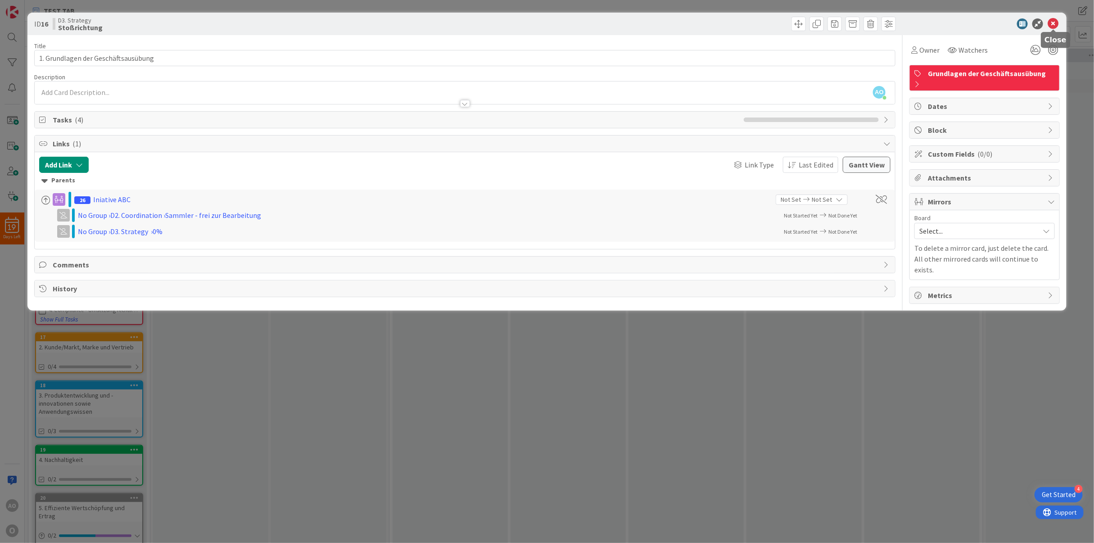
click at [972, 21] on icon at bounding box center [1053, 23] width 11 height 11
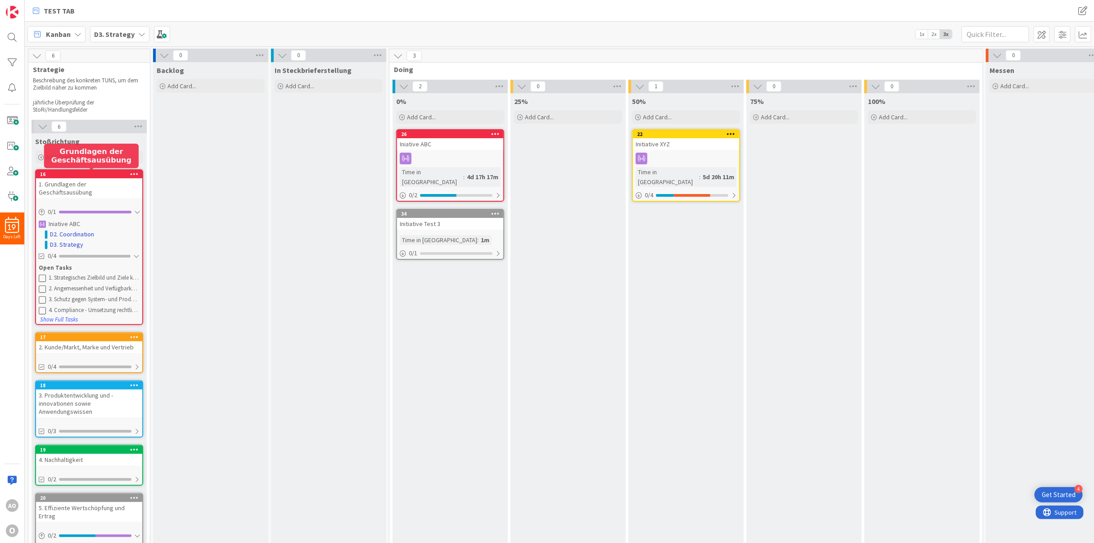
click at [91, 175] on div "16" at bounding box center [91, 174] width 102 height 6
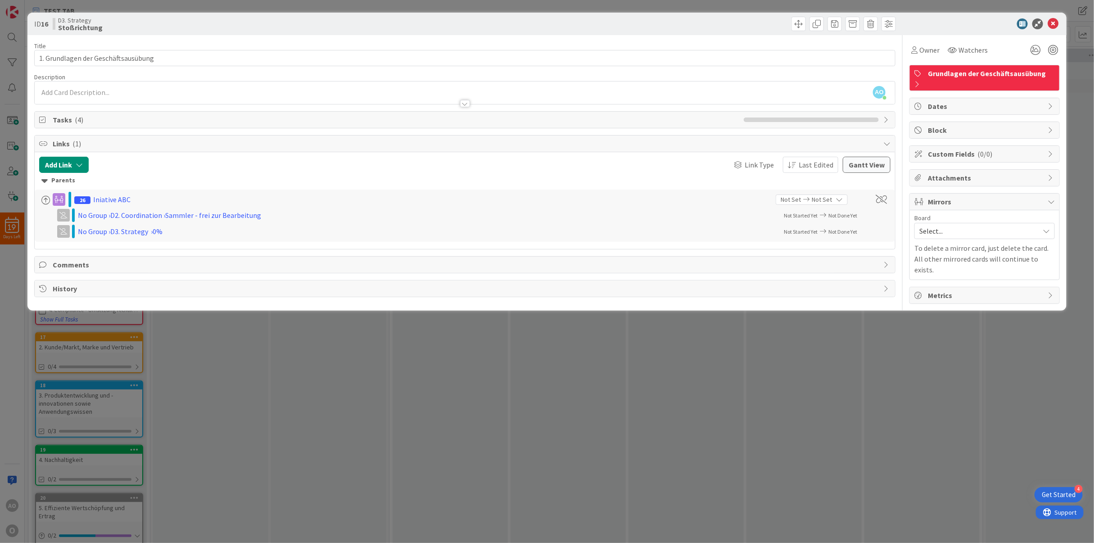
click at [70, 266] on span "Comments" at bounding box center [466, 264] width 827 height 11
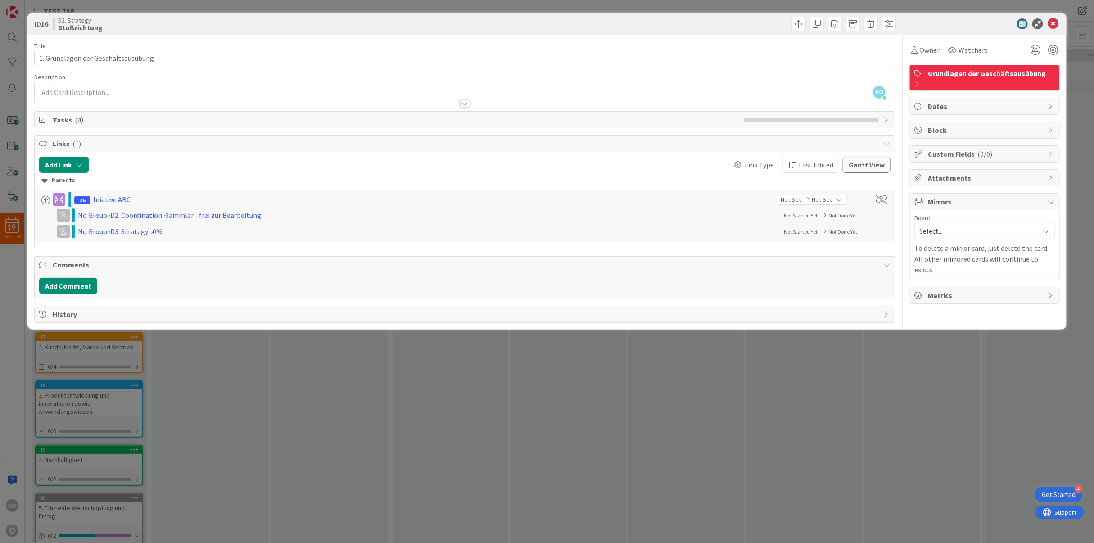
click at [50, 120] on div "Tasks ( 4 )" at bounding box center [465, 120] width 861 height 16
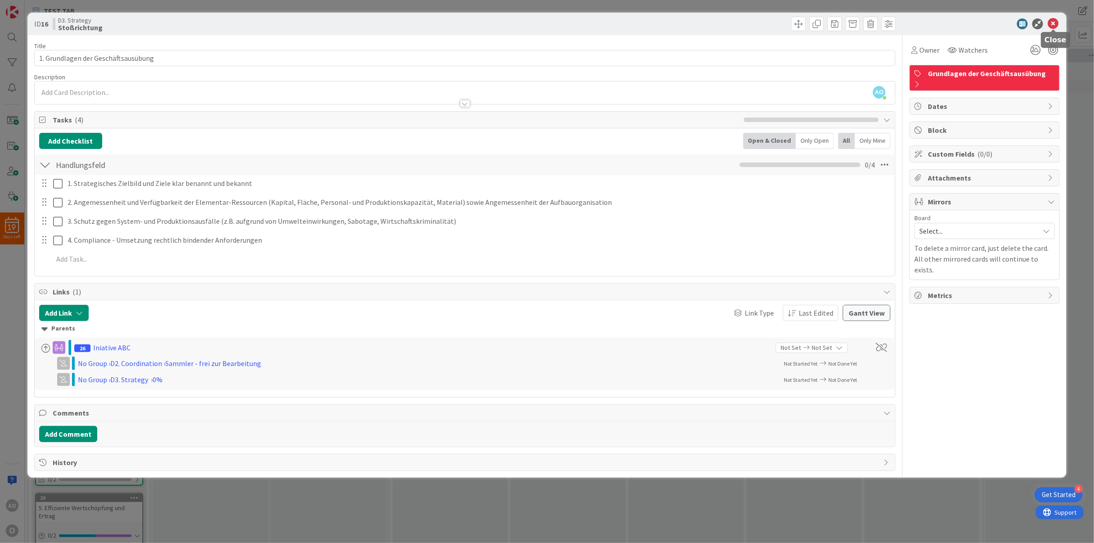
click at [972, 23] on icon at bounding box center [1053, 23] width 11 height 11
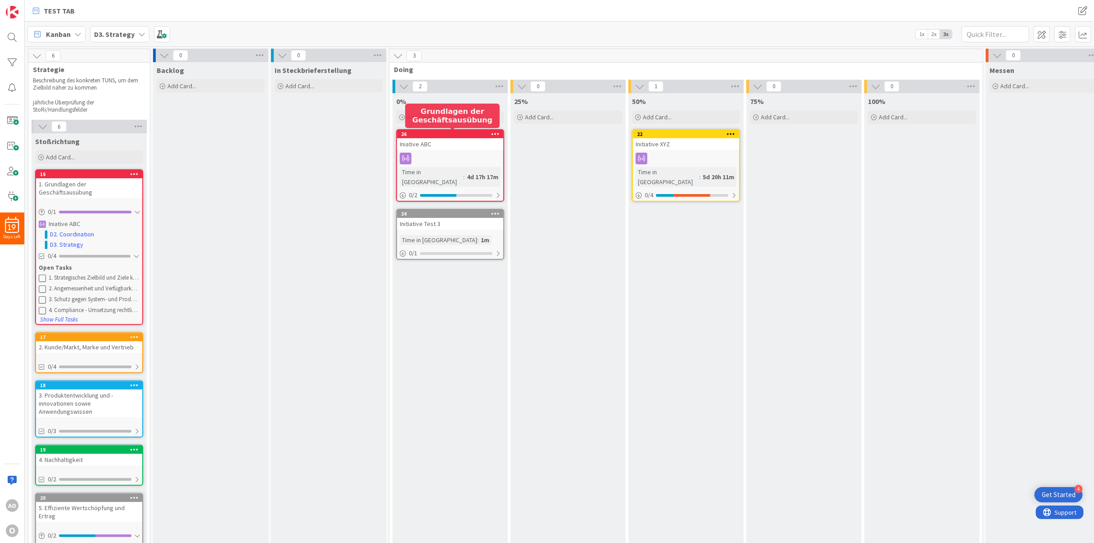
click at [462, 131] on div "26" at bounding box center [452, 134] width 102 height 6
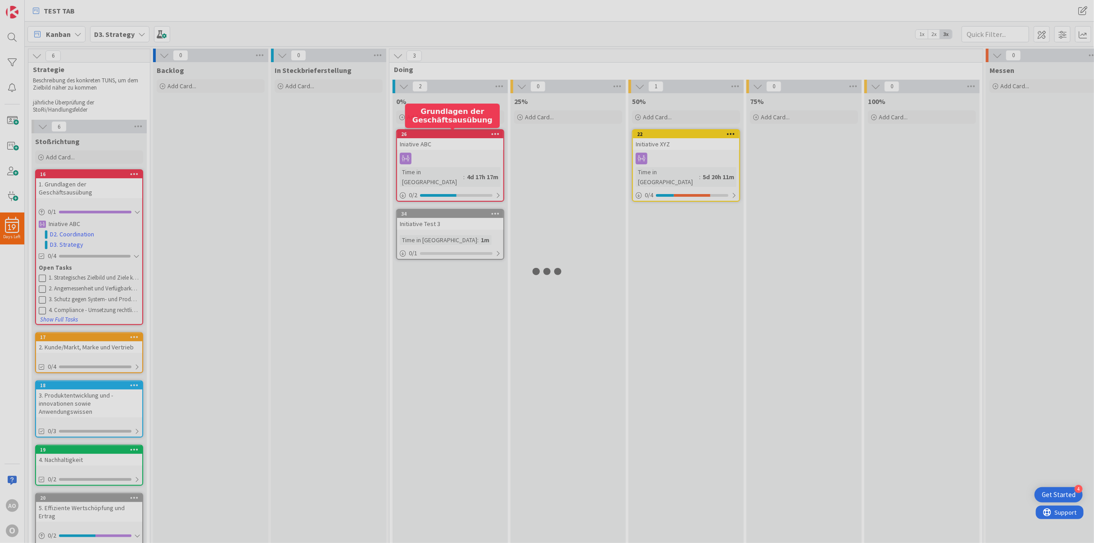
click at [462, 131] on div at bounding box center [547, 271] width 1094 height 543
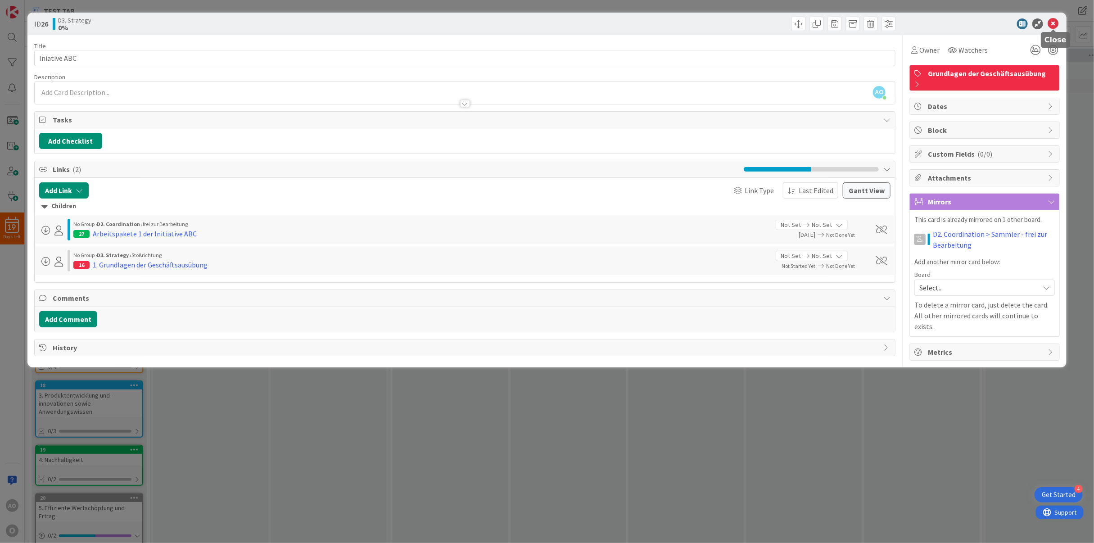
click at [972, 22] on icon at bounding box center [1053, 23] width 11 height 11
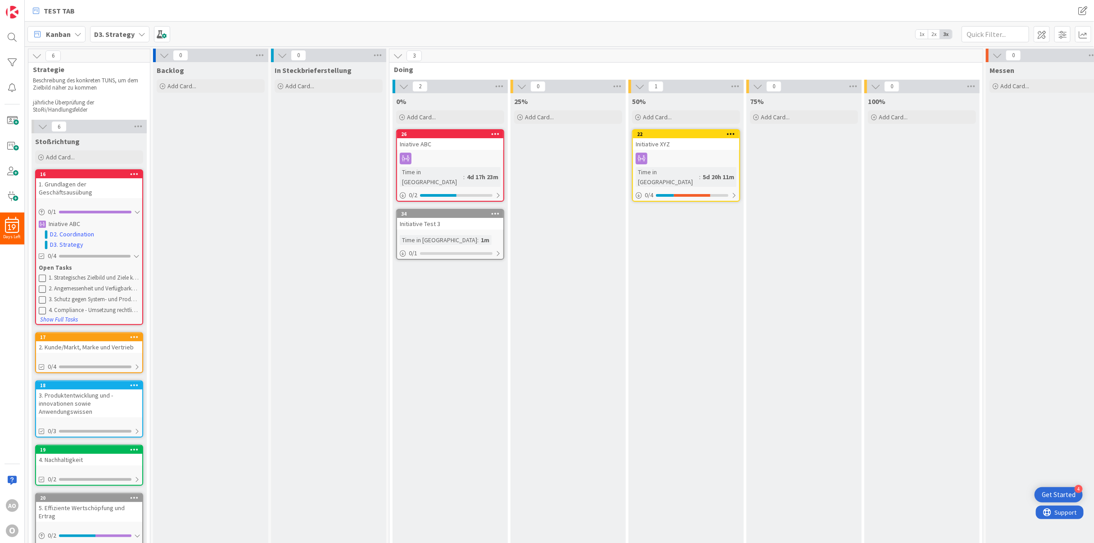
click at [465, 218] on div "Initiative Test 3" at bounding box center [450, 224] width 106 height 12
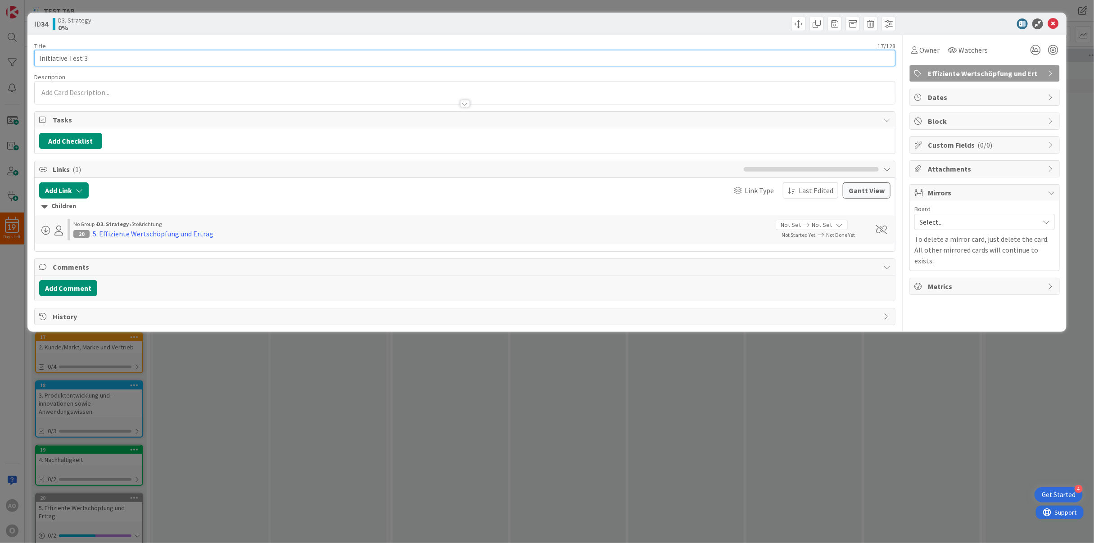
click at [98, 50] on input "Initiative Test 3" at bounding box center [465, 58] width 862 height 16
type input "Initiative Test 3 Alrun"
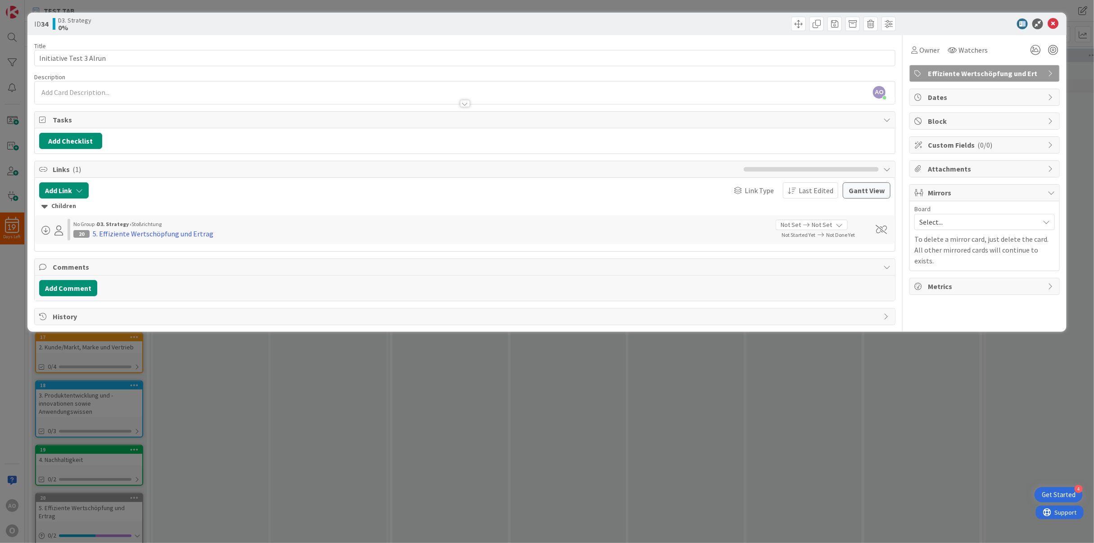
click at [44, 232] on span at bounding box center [45, 230] width 9 height 9
click at [47, 251] on icon at bounding box center [49, 248] width 7 height 14
click at [972, 22] on icon at bounding box center [1053, 23] width 11 height 11
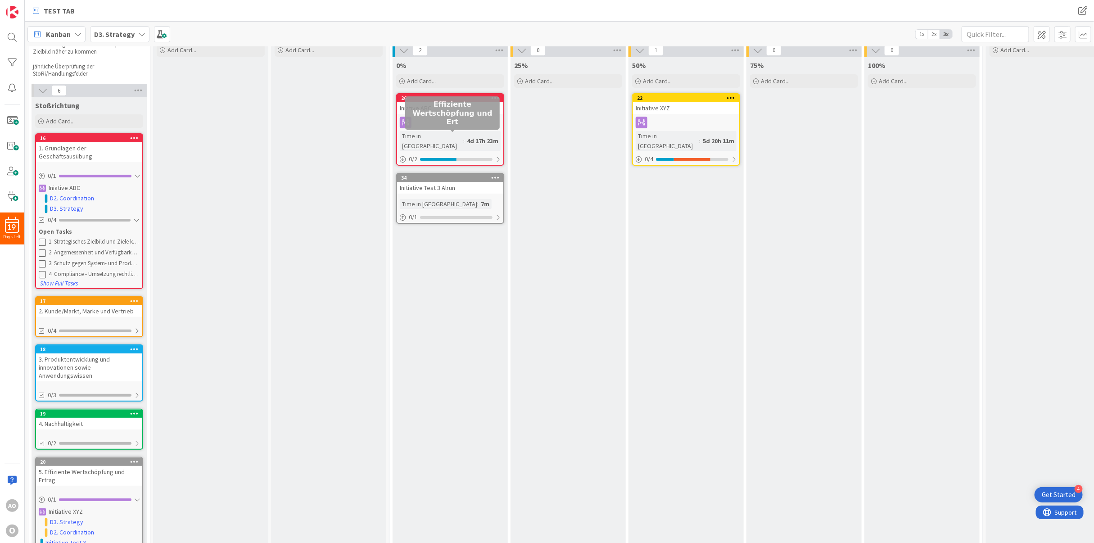
scroll to position [68, 0]
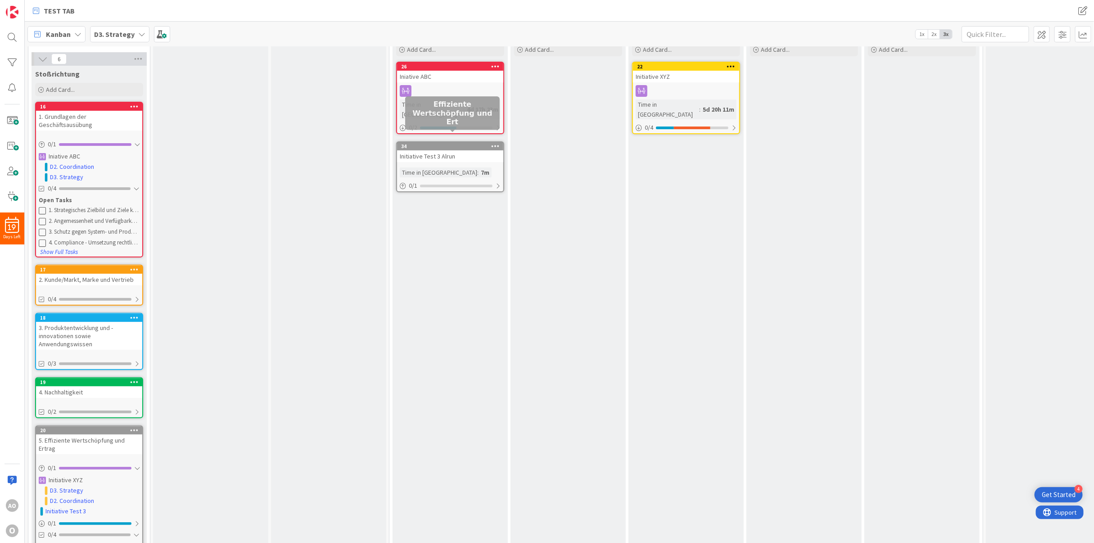
click at [482, 143] on div "34" at bounding box center [452, 146] width 102 height 6
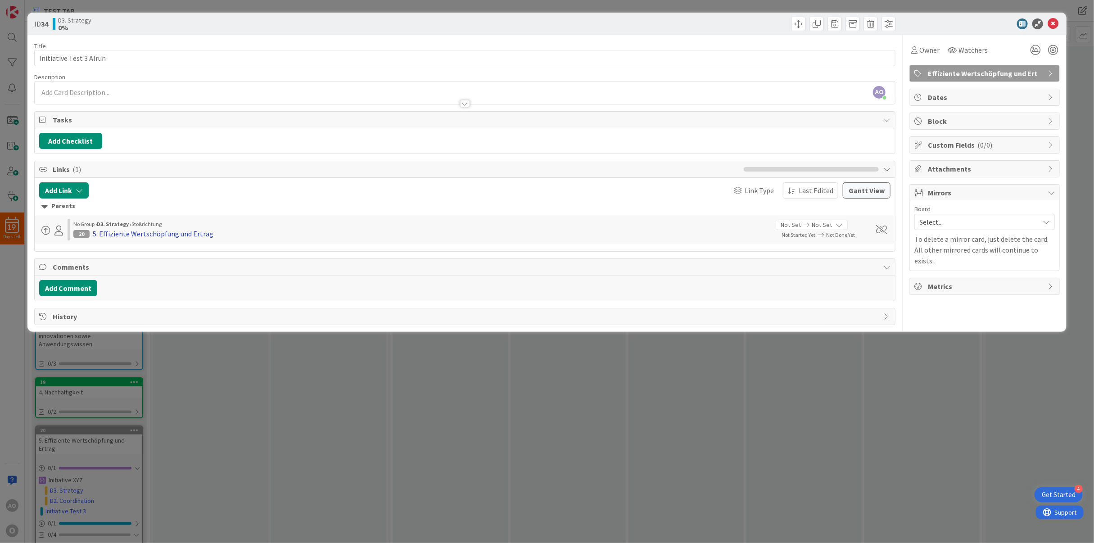
click at [156, 232] on div "5. Effiziente Wertschöpfung und Ertrag" at bounding box center [153, 233] width 121 height 11
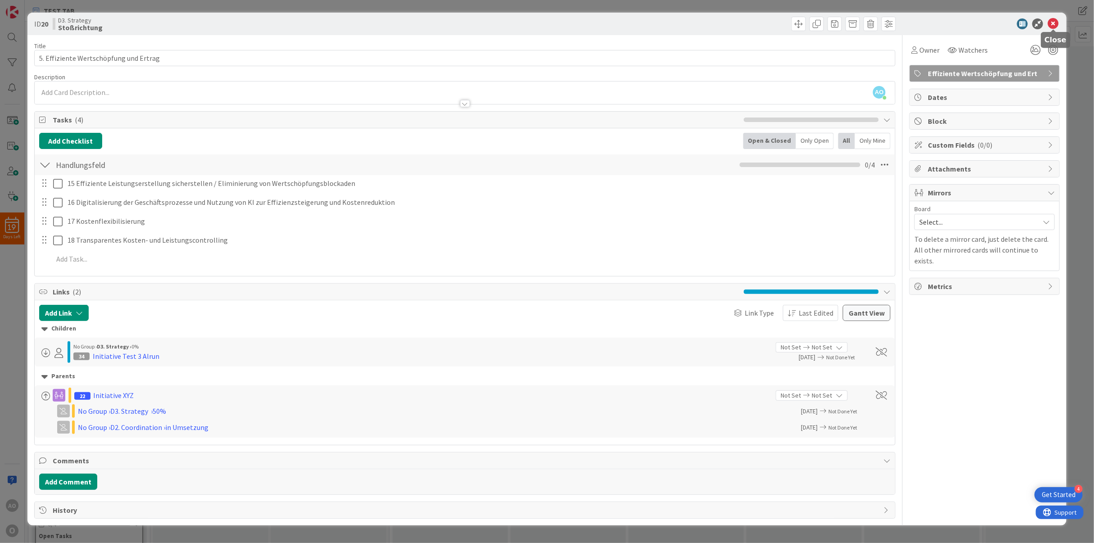
click at [972, 23] on icon at bounding box center [1053, 23] width 11 height 11
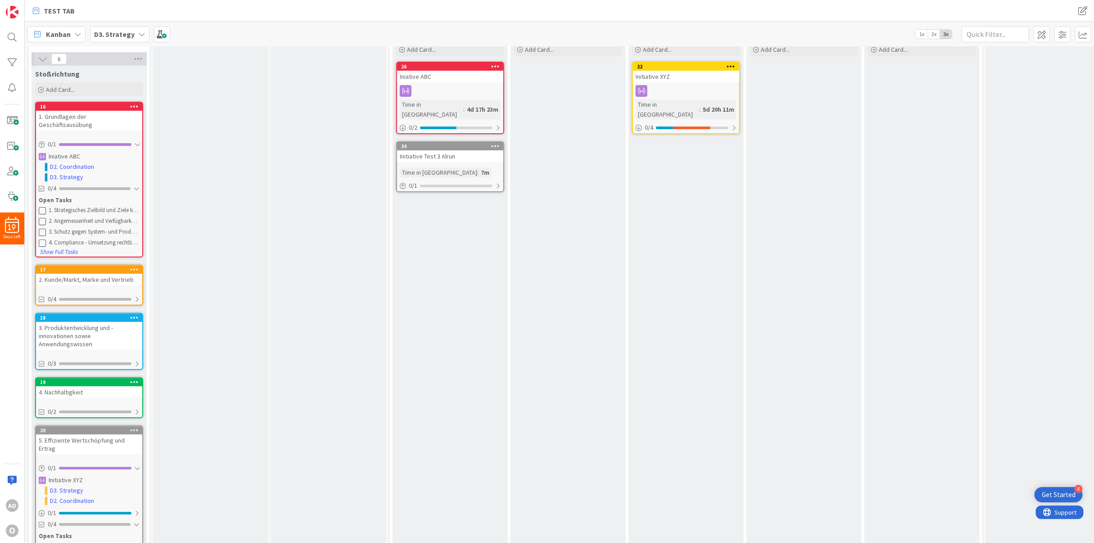
click at [494, 143] on icon at bounding box center [495, 146] width 9 height 6
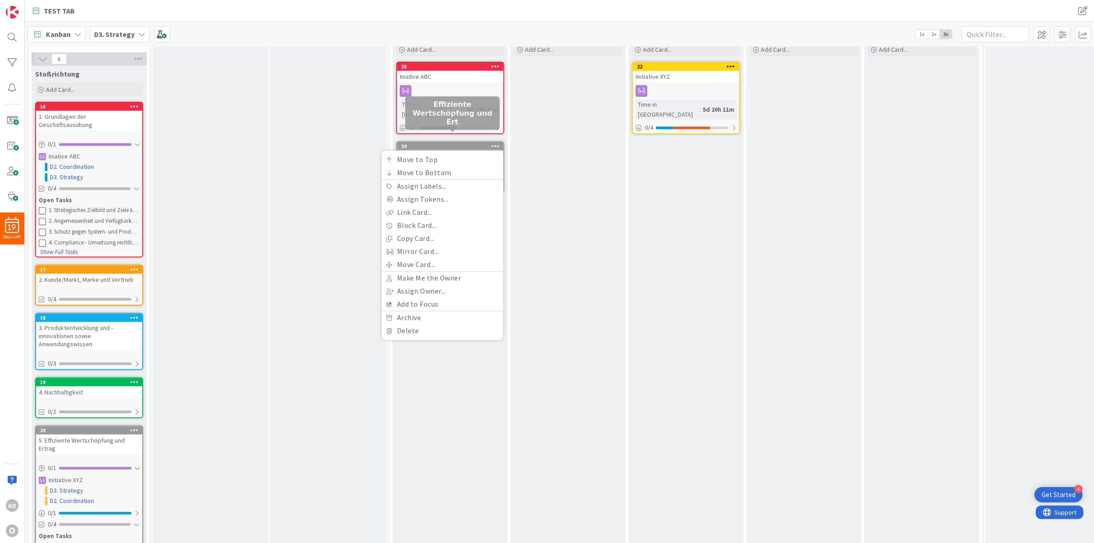
click at [431, 143] on div "34" at bounding box center [452, 146] width 102 height 6
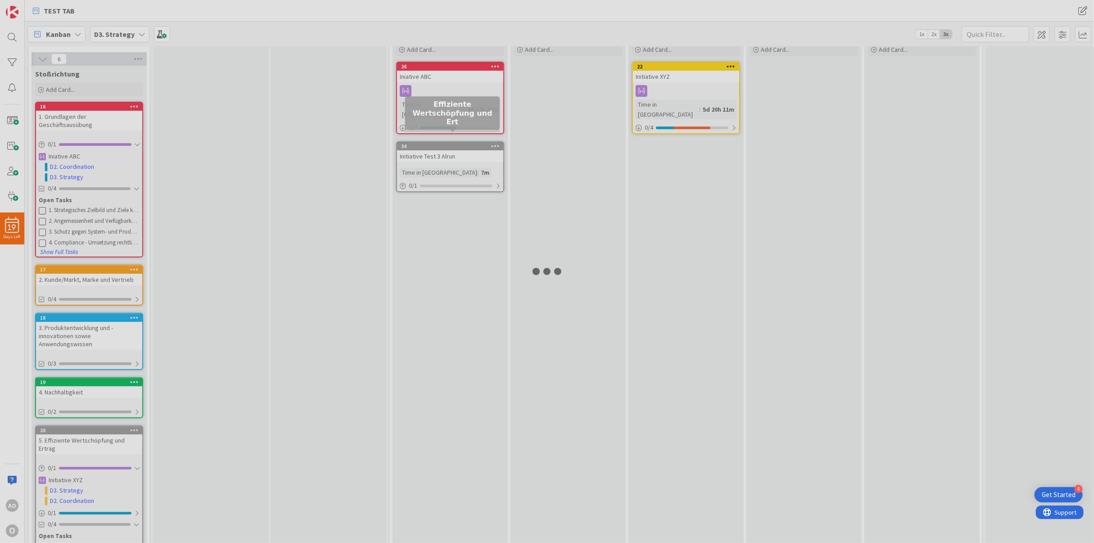
click at [431, 134] on div at bounding box center [547, 271] width 1094 height 543
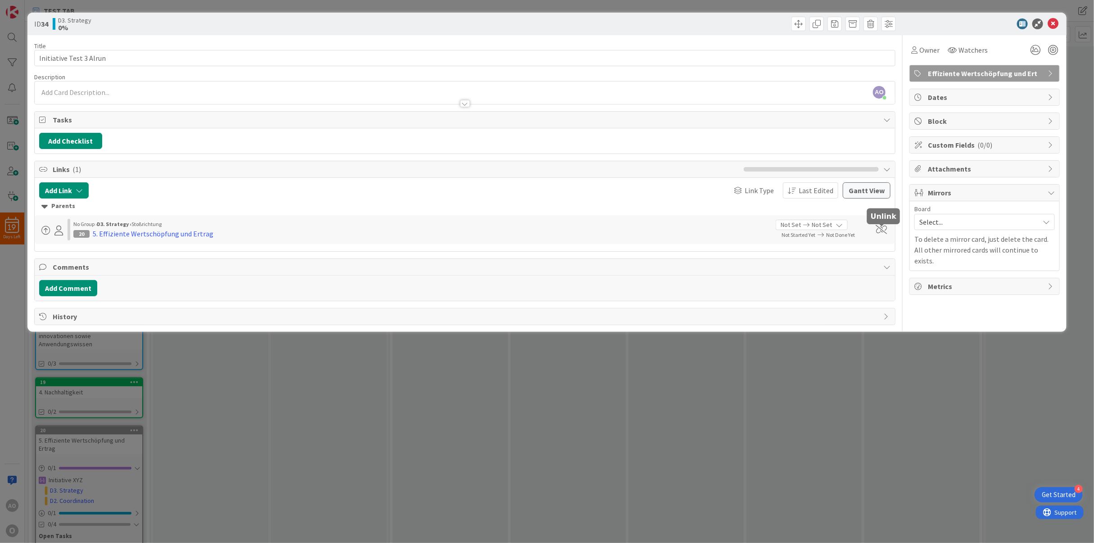
click at [881, 232] on span at bounding box center [881, 229] width 11 height 9
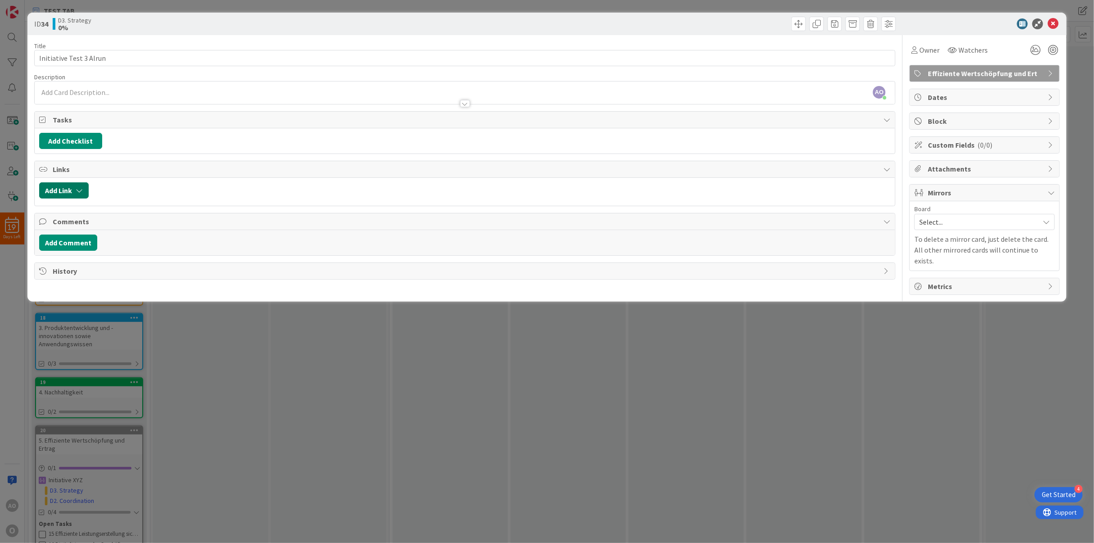
click at [72, 192] on button "Add Link" at bounding box center [64, 190] width 50 height 16
click at [83, 271] on input "text" at bounding box center [107, 267] width 126 height 16
type input "n"
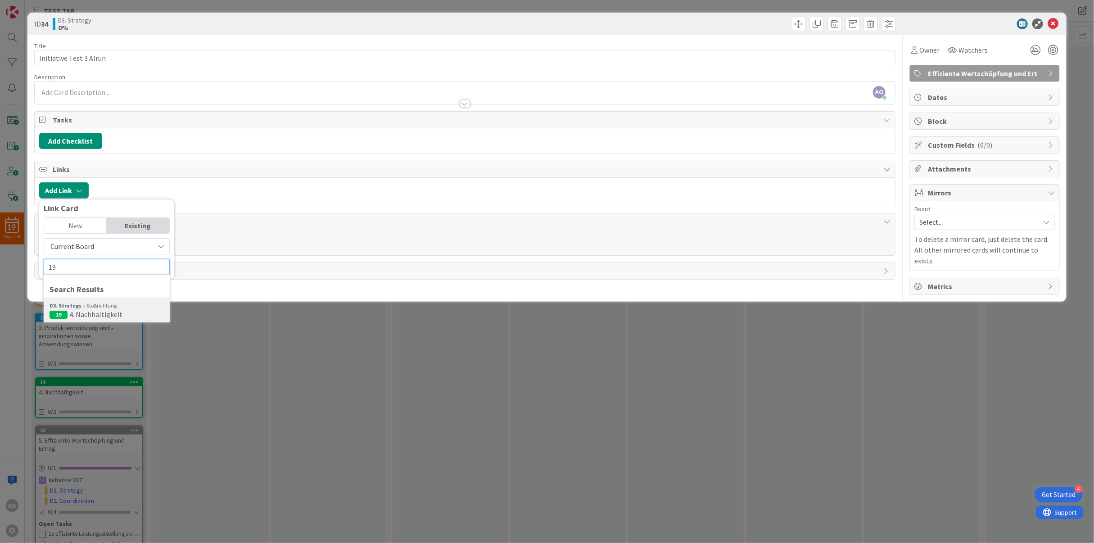
type input "19"
click at [82, 312] on span "4. Nachhaltigkeit" at bounding box center [95, 314] width 53 height 9
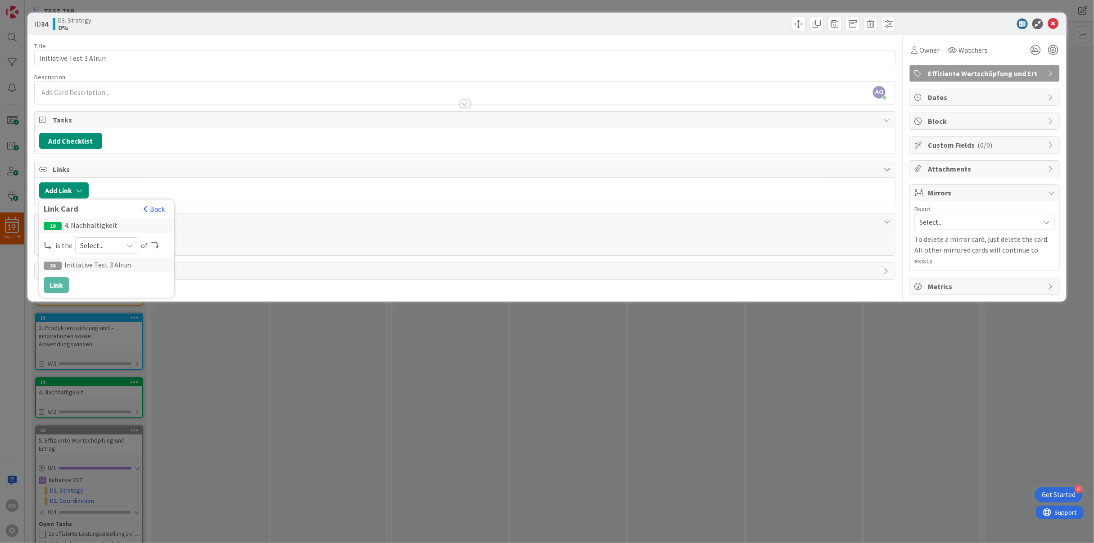
click at [99, 250] on span "Select..." at bounding box center [99, 245] width 38 height 13
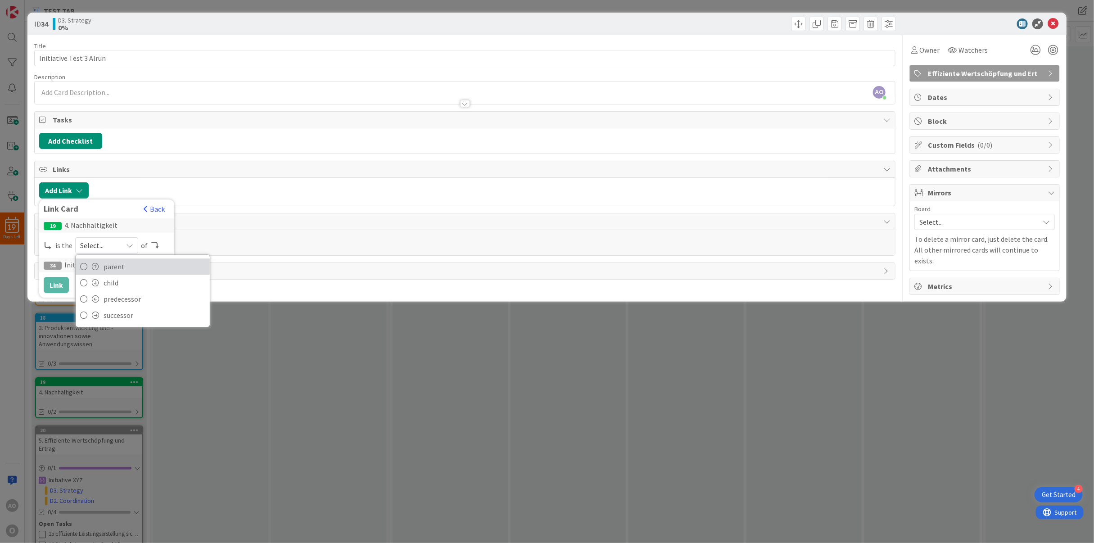
click at [104, 266] on span "parent" at bounding box center [155, 267] width 102 height 14
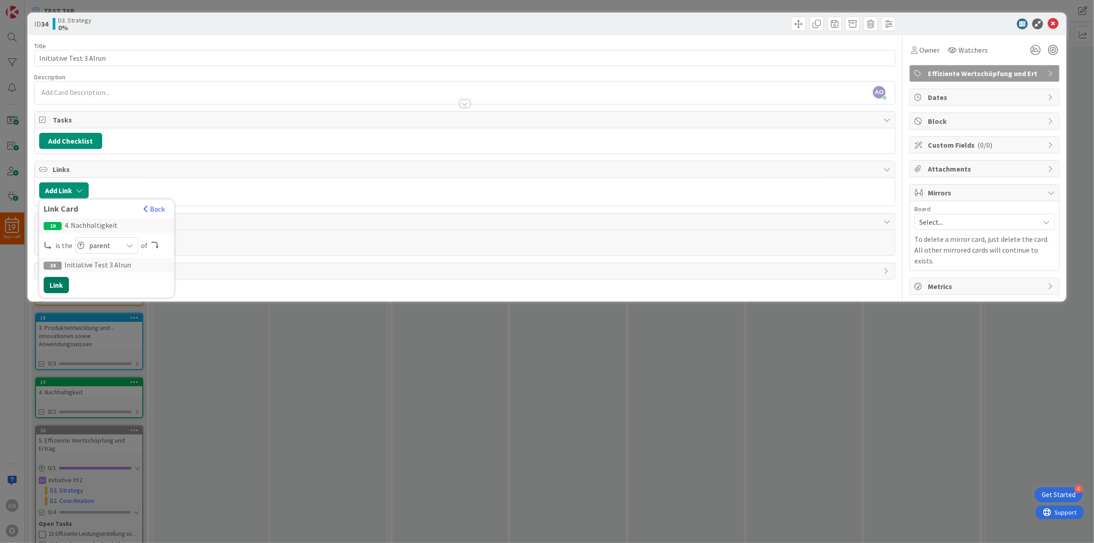
click at [51, 286] on button "Link" at bounding box center [56, 285] width 25 height 16
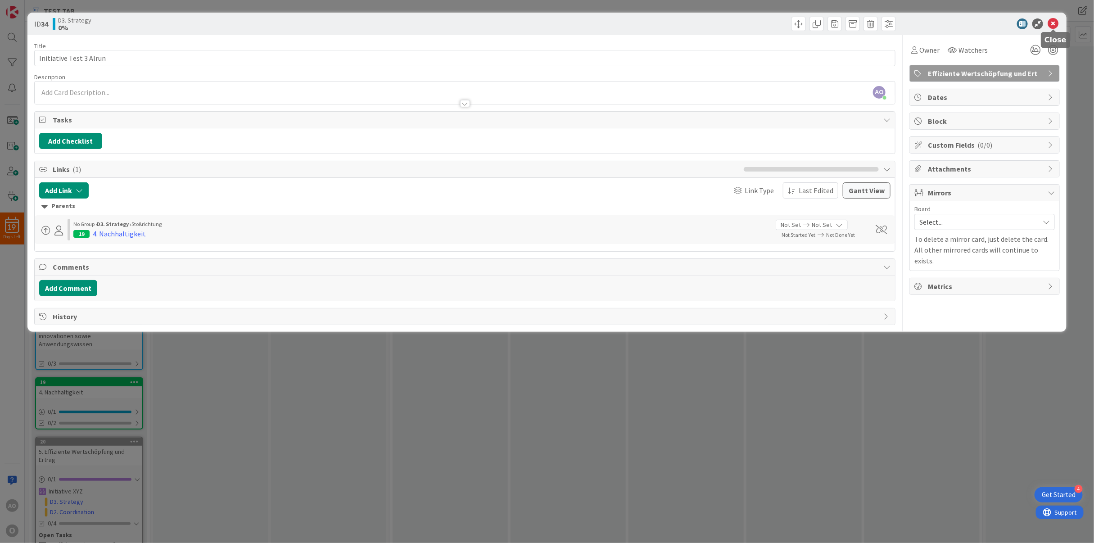
click at [972, 21] on icon at bounding box center [1053, 23] width 11 height 11
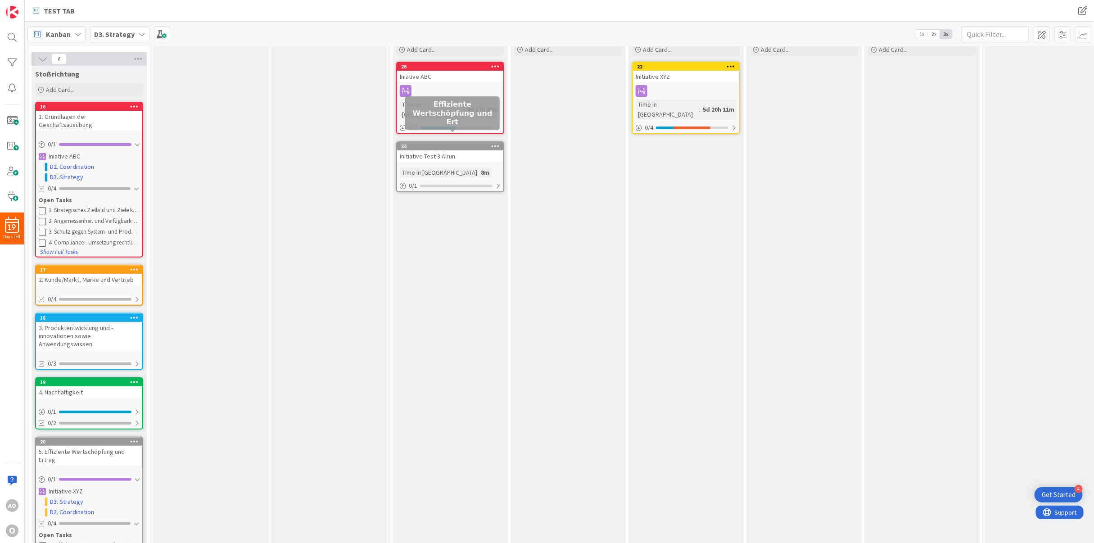
click at [466, 143] on div "34" at bounding box center [452, 146] width 102 height 6
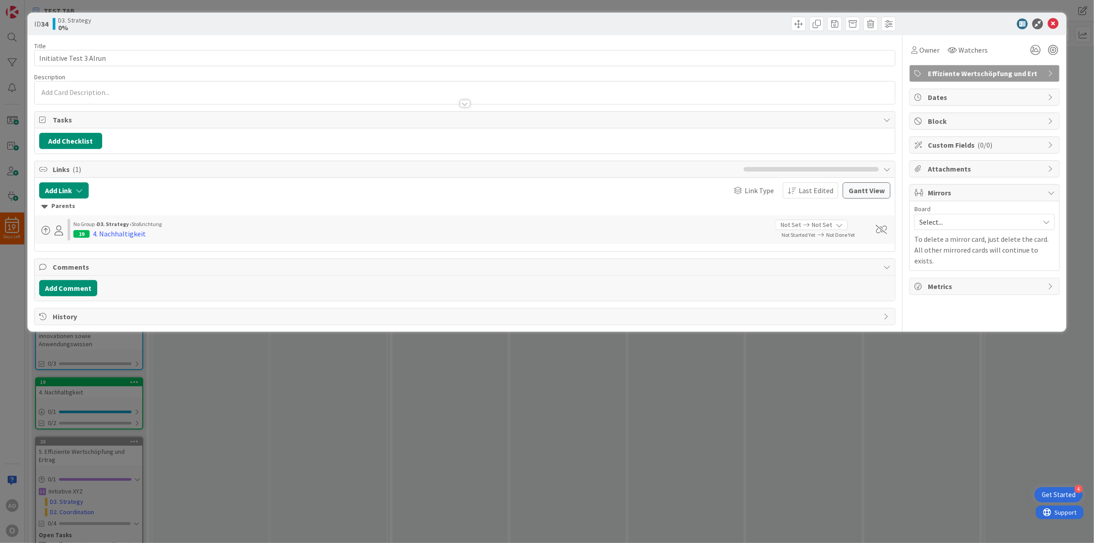
click at [929, 71] on span "Effiziente Wertschöpfung und Ert" at bounding box center [985, 73] width 115 height 11
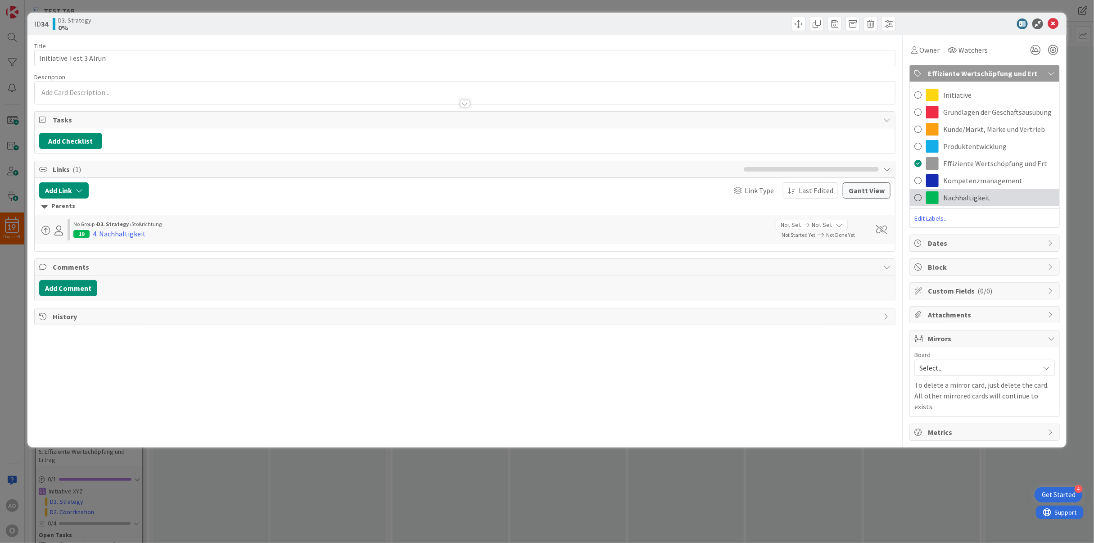
click at [936, 194] on span at bounding box center [932, 197] width 13 height 13
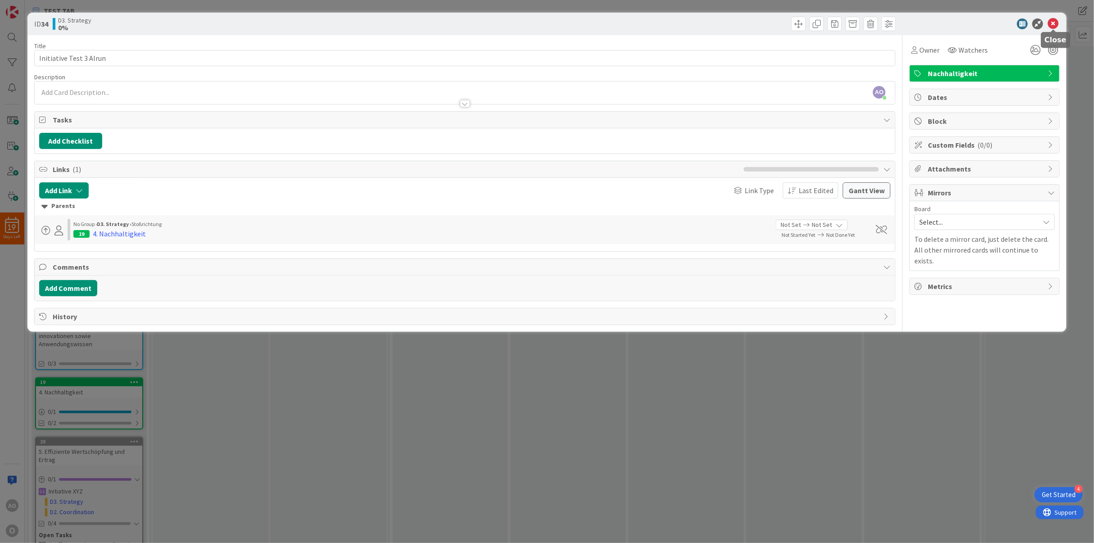
click at [972, 18] on icon at bounding box center [1053, 23] width 11 height 11
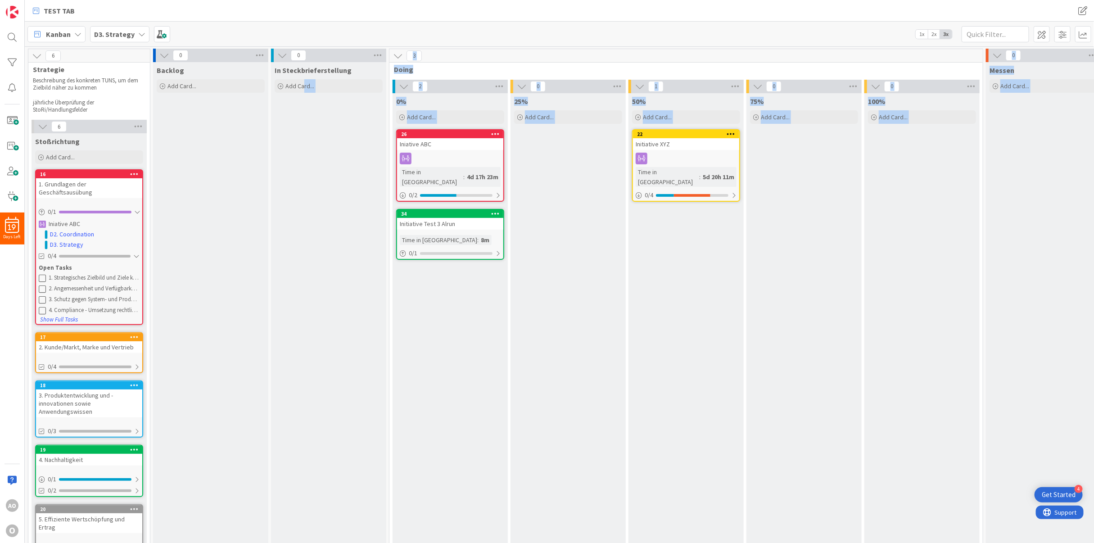
drag, startPoint x: 305, startPoint y: 146, endPoint x: 325, endPoint y: 157, distance: 22.6
click at [325, 157] on div "In Steckbrieferstellung Add Card..." at bounding box center [328, 391] width 115 height 658
click at [137, 482] on div at bounding box center [136, 490] width 5 height 7
click at [441, 211] on div "34" at bounding box center [452, 214] width 102 height 6
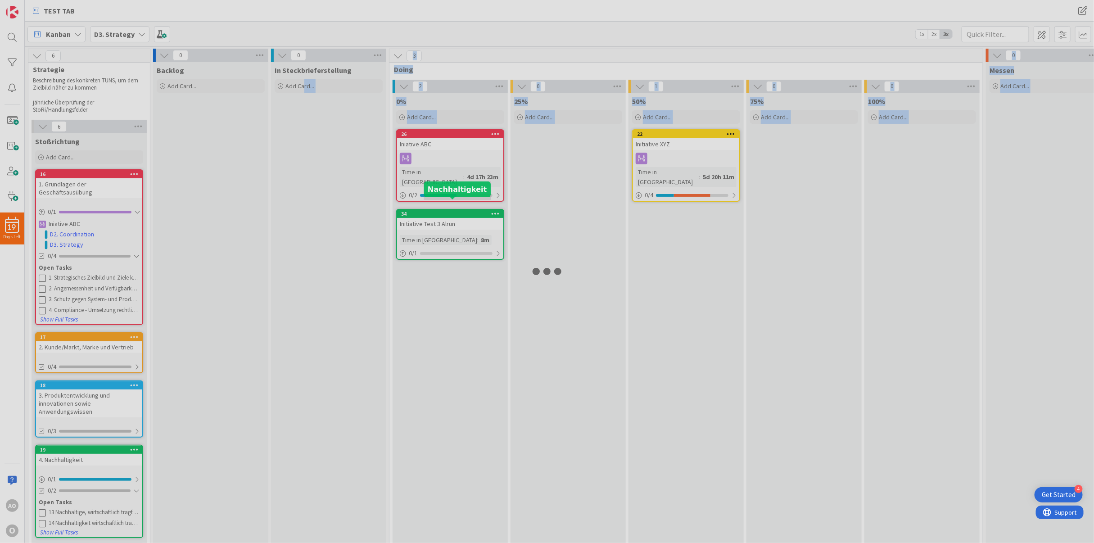
click at [441, 203] on div at bounding box center [547, 271] width 1094 height 543
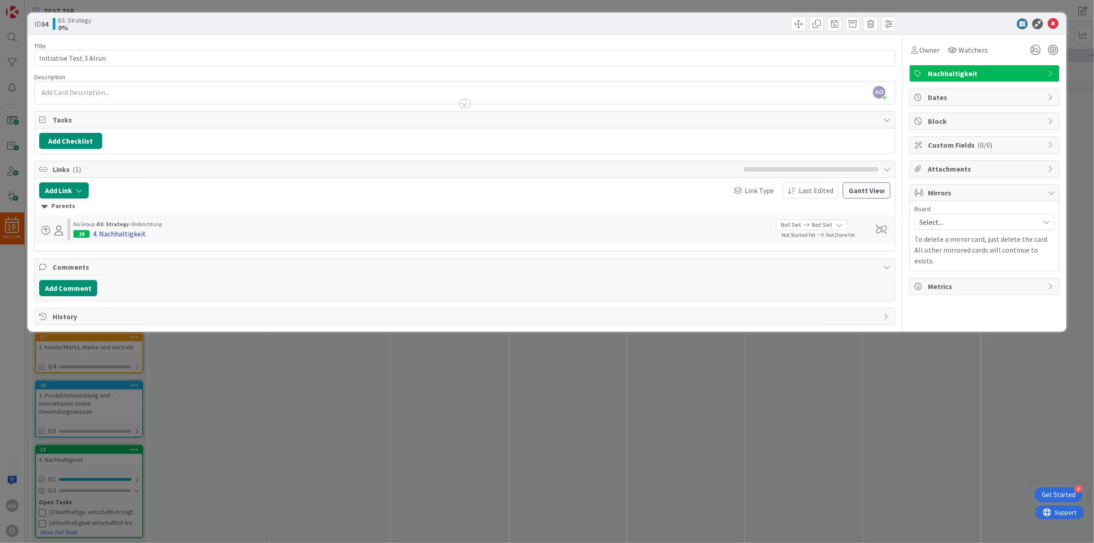
click at [138, 235] on div "4. Nachhaltigkeit" at bounding box center [119, 233] width 53 height 11
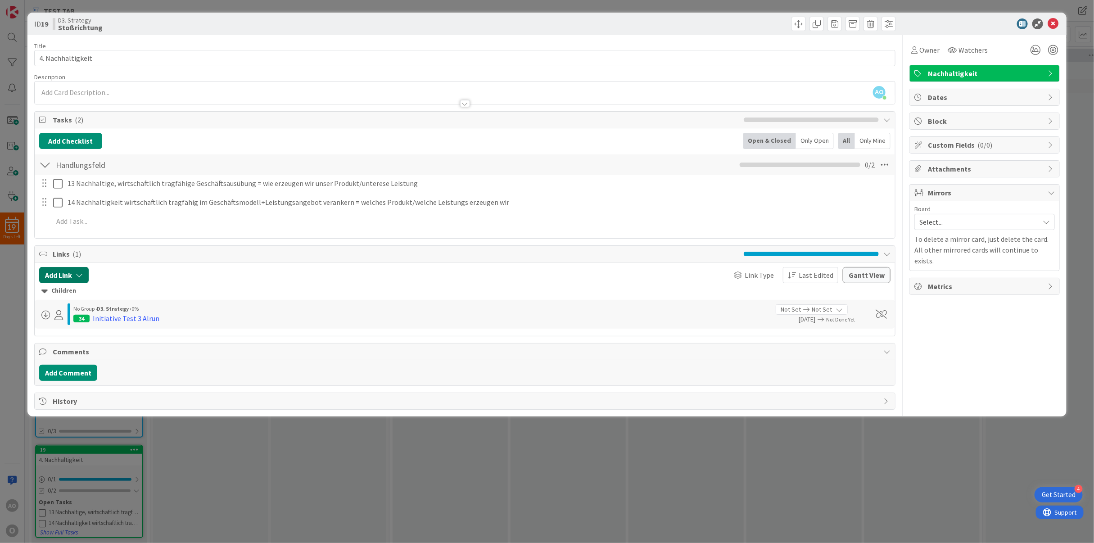
click at [73, 272] on button "Add Link" at bounding box center [64, 275] width 50 height 16
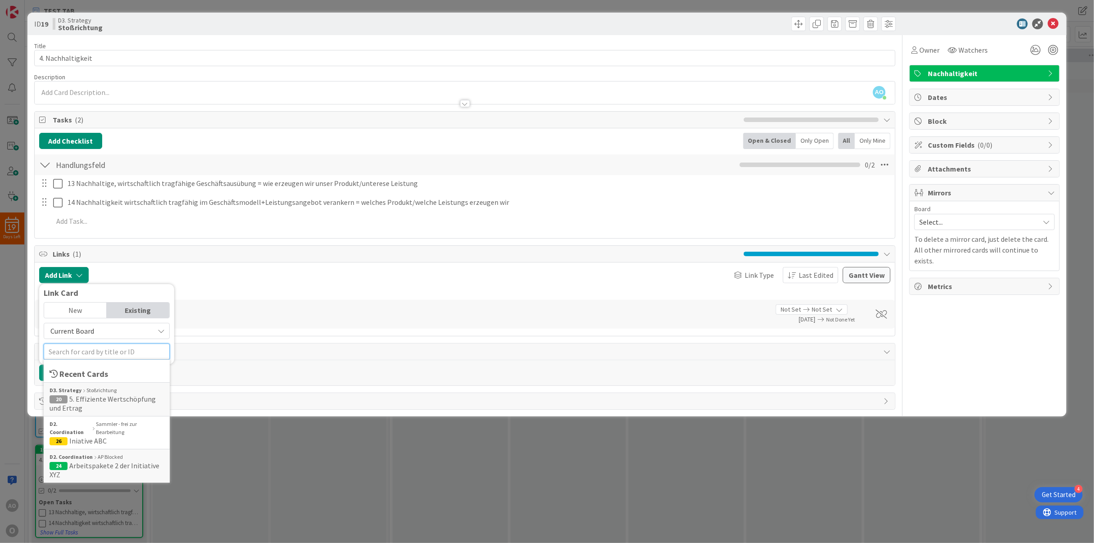
click at [73, 354] on input "text" at bounding box center [107, 351] width 126 height 16
type input "14"
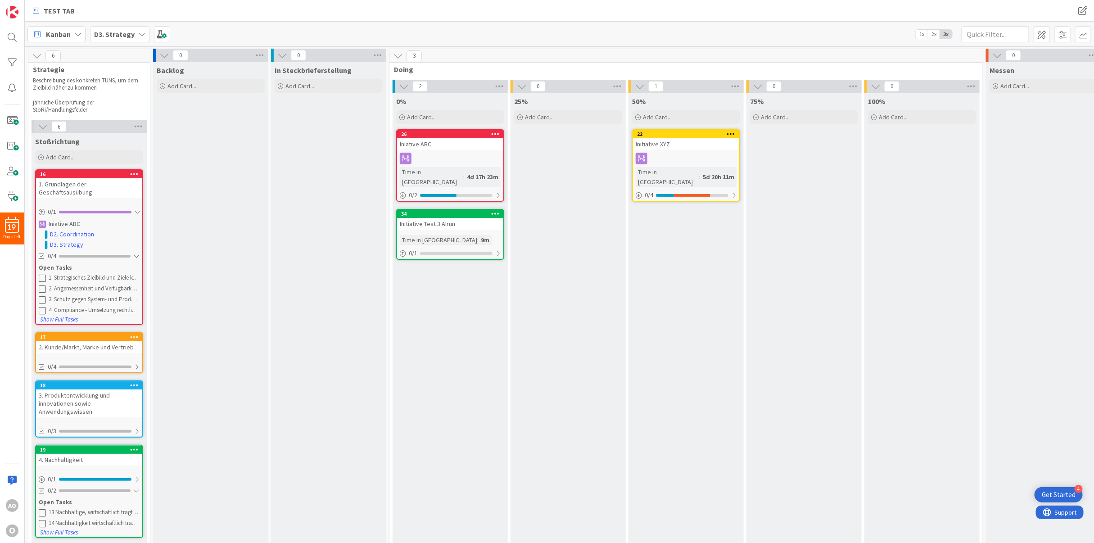
scroll to position [68, 0]
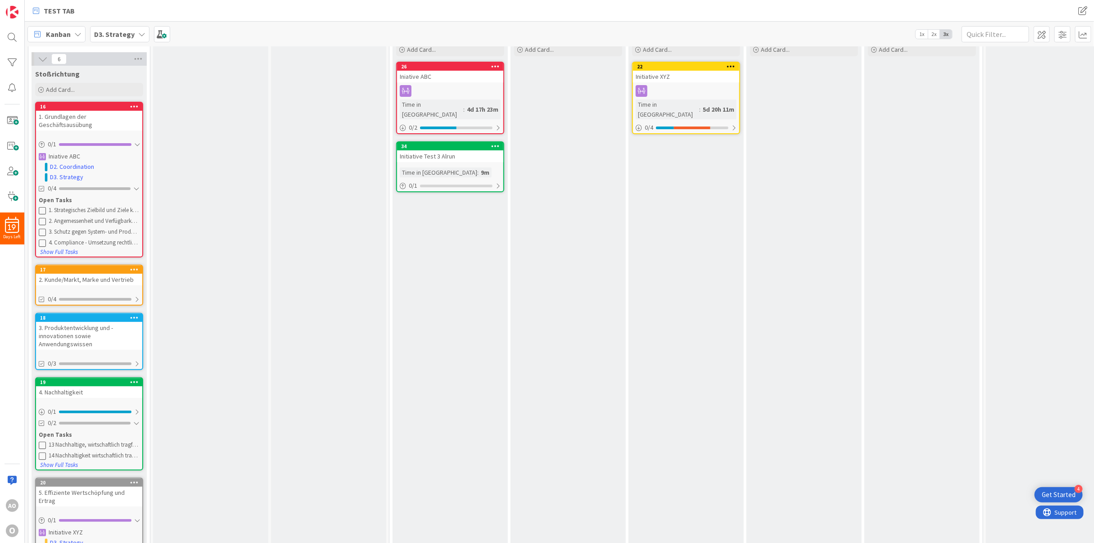
click at [90, 441] on div "13 Nachhaltige, wirtschaftlich tragfähige Geschäftsausübung = wie erzeugen wir …" at bounding box center [94, 444] width 91 height 7
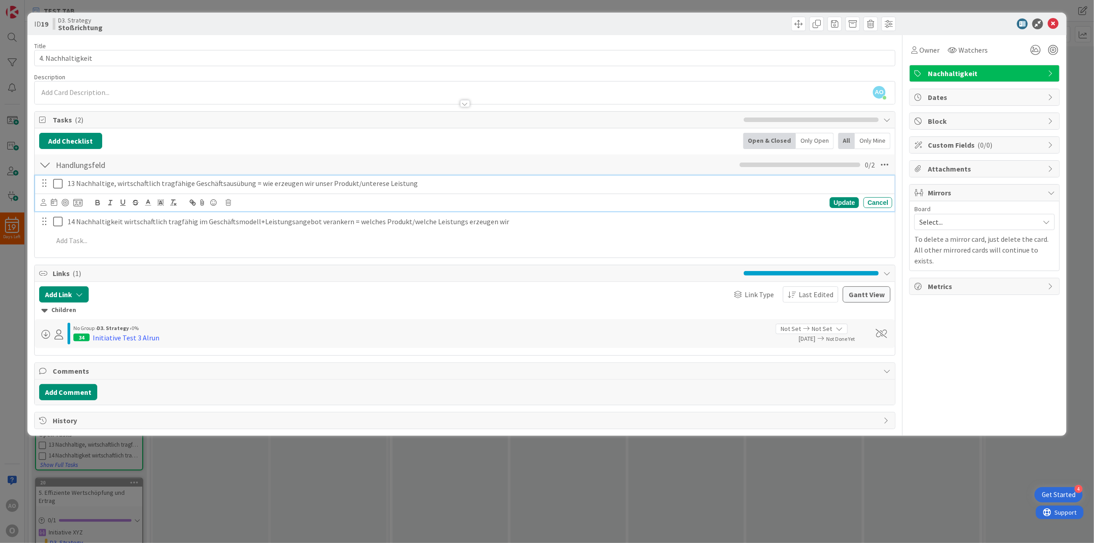
click at [129, 186] on p "13 Nachhaltige, wirtschaftlich tragfähige Geschäftsausübung = wie erzeugen wir …" at bounding box center [478, 183] width 821 height 10
click at [62, 184] on icon at bounding box center [60, 183] width 14 height 11
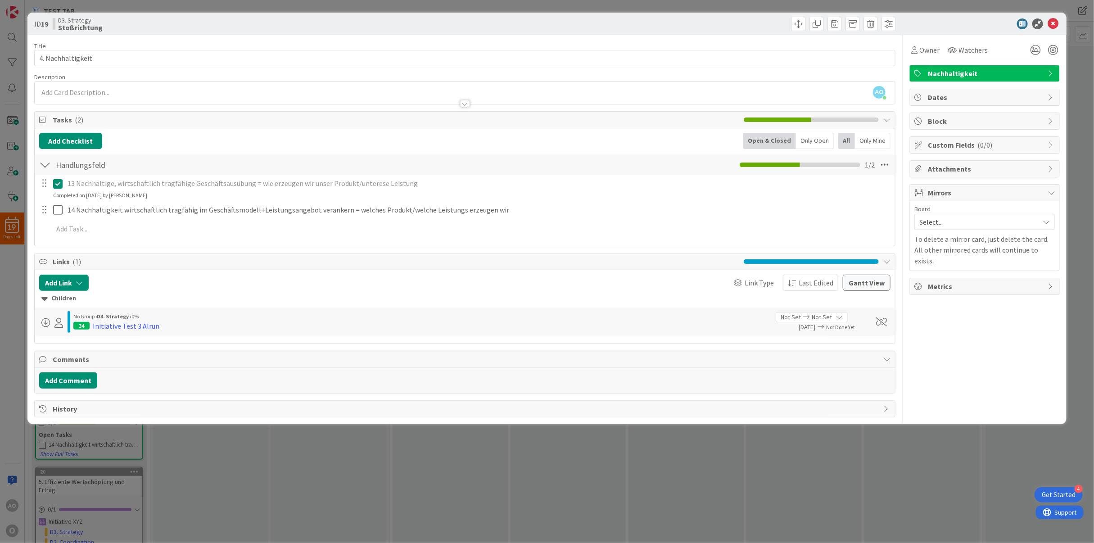
click at [56, 187] on icon at bounding box center [60, 183] width 14 height 11
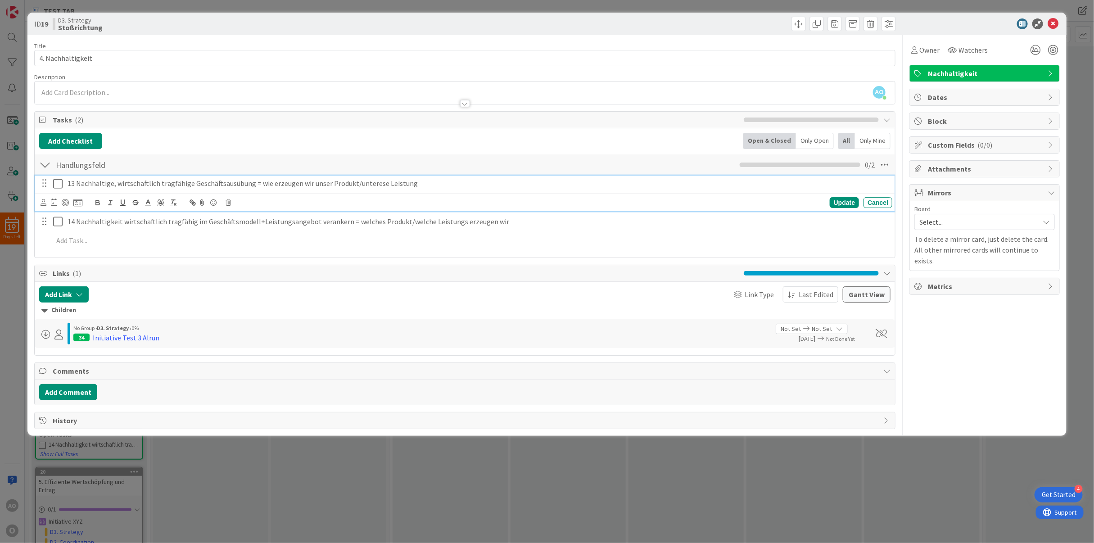
click at [56, 187] on icon at bounding box center [60, 183] width 14 height 11
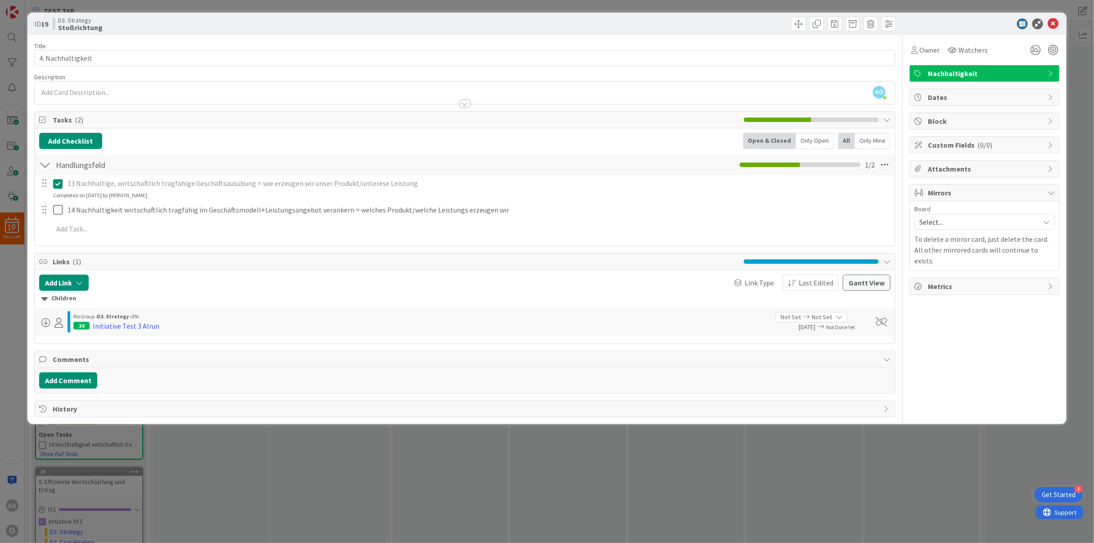
click at [56, 187] on icon at bounding box center [60, 183] width 14 height 11
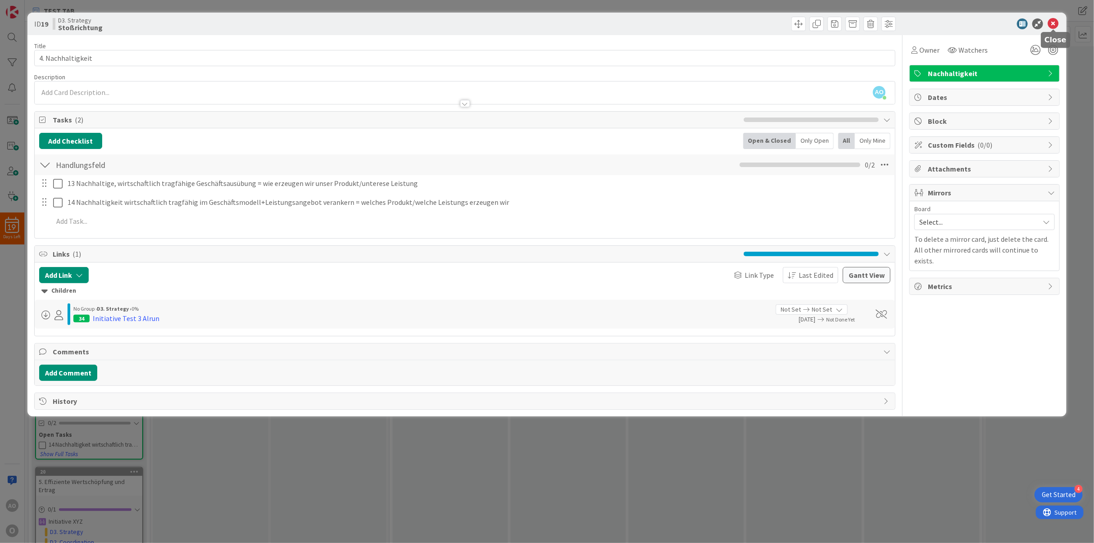
click at [972, 27] on icon at bounding box center [1053, 23] width 11 height 11
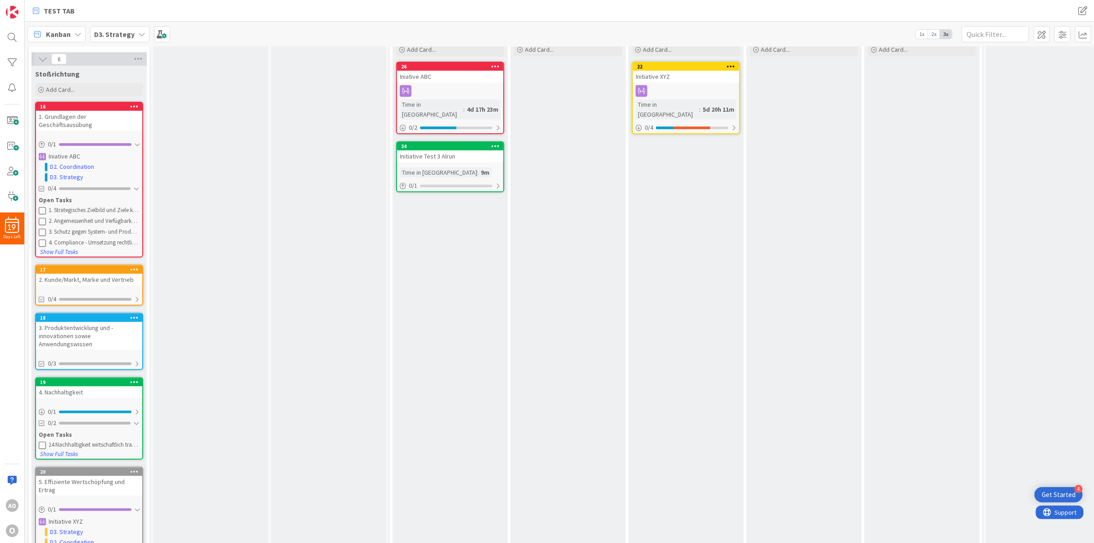
click at [111, 39] on span "D3. Strategy" at bounding box center [114, 34] width 41 height 11
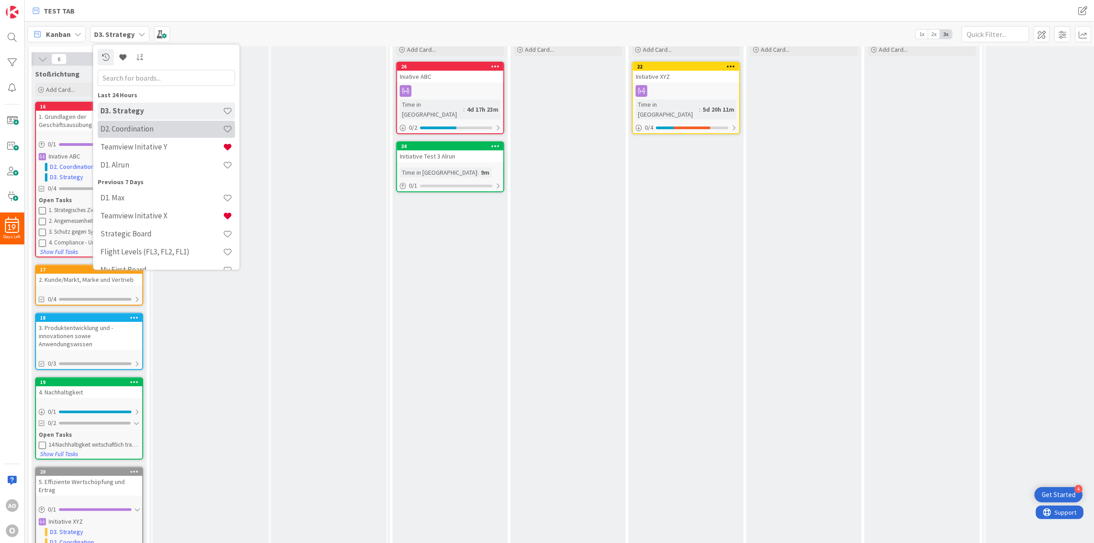
click at [129, 134] on div "D2. Coordination" at bounding box center [166, 129] width 137 height 17
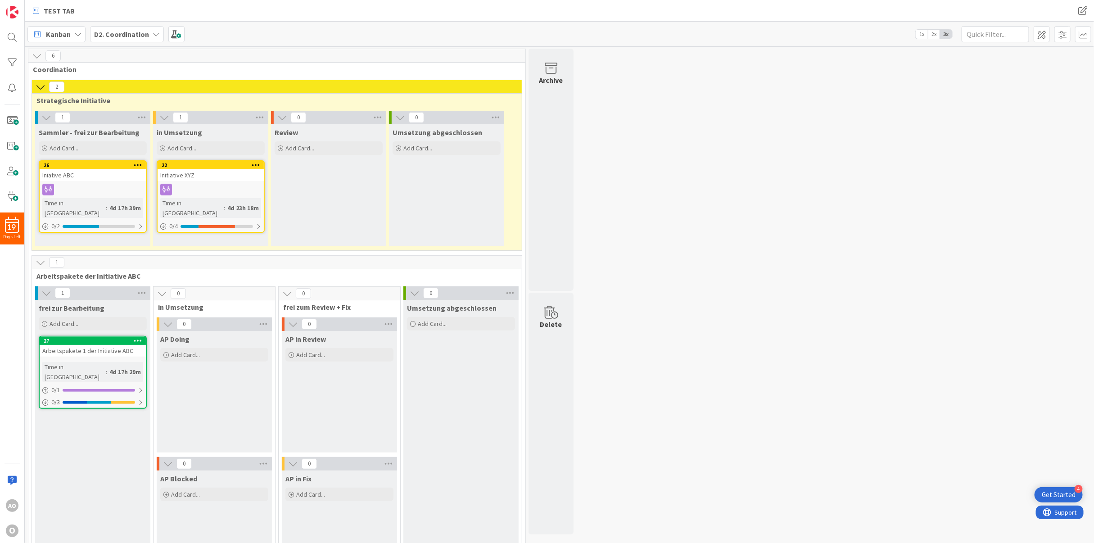
click at [153, 31] on icon at bounding box center [156, 34] width 7 height 7
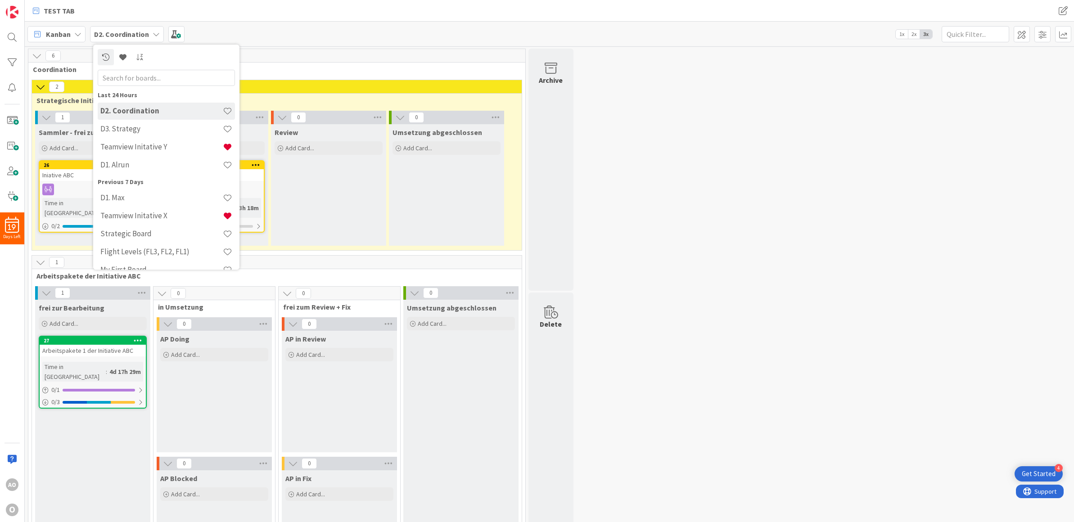
click at [838, 363] on div "6 Coordination 2 Strategische Initiative 1 Sammler - frei zur Bearbeitung Add C…" at bounding box center [550, 506] width 1046 height 914
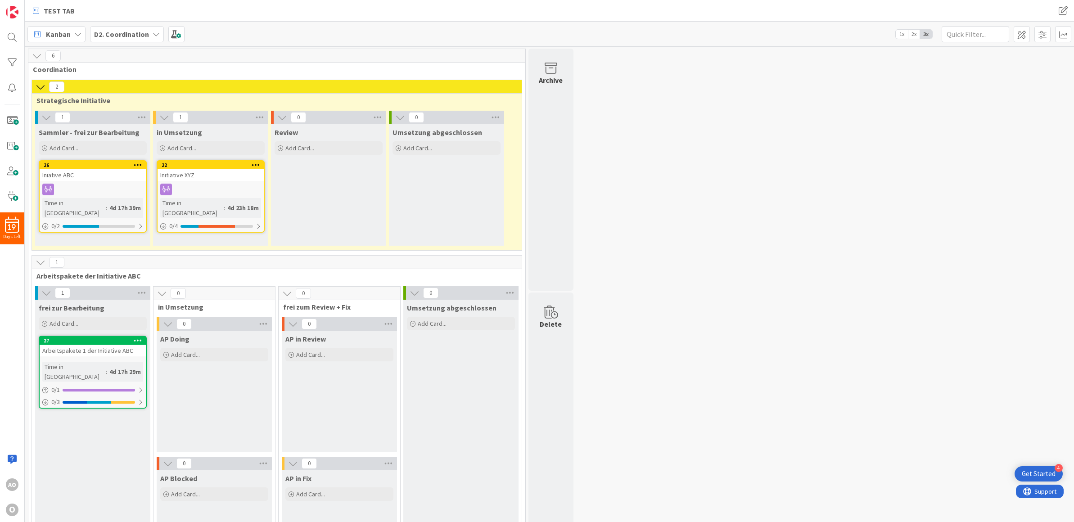
click at [123, 36] on b "D2. Coordination" at bounding box center [121, 34] width 55 height 9
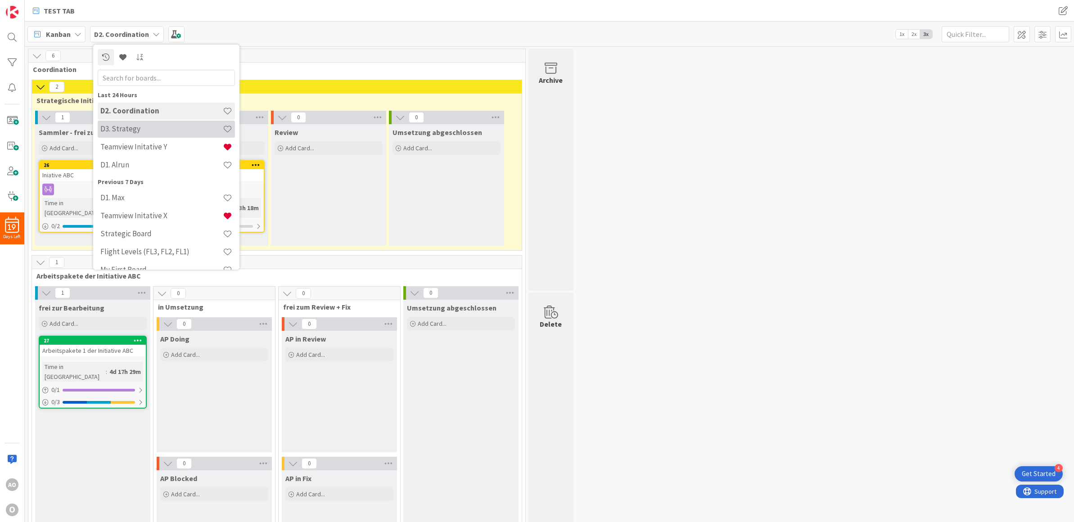
click at [157, 133] on h4 "D3. Strategy" at bounding box center [161, 128] width 122 height 9
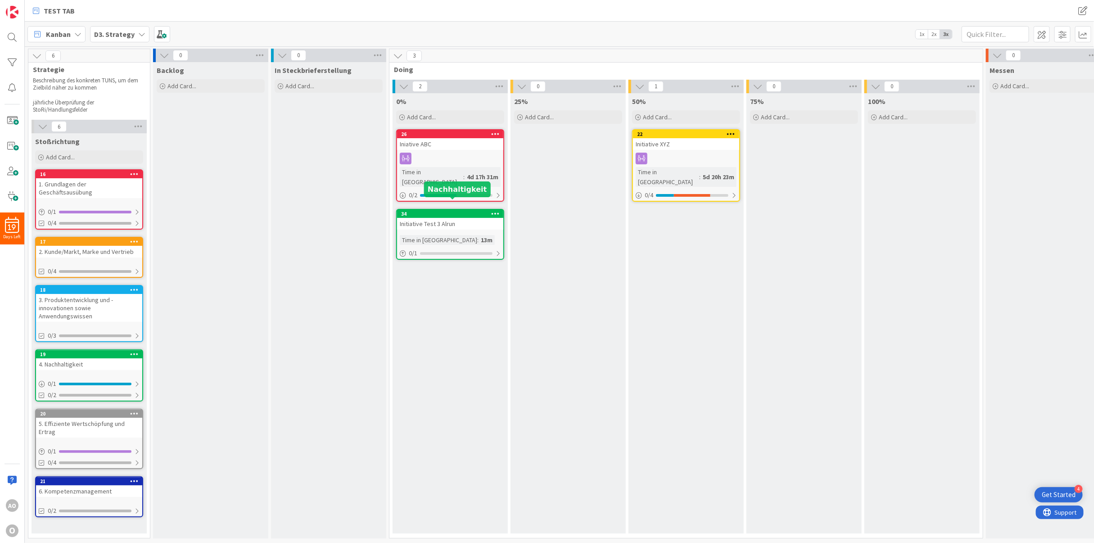
drag, startPoint x: 455, startPoint y: 199, endPoint x: 431, endPoint y: 204, distance: 24.3
click at [431, 211] on div "34" at bounding box center [452, 214] width 102 height 6
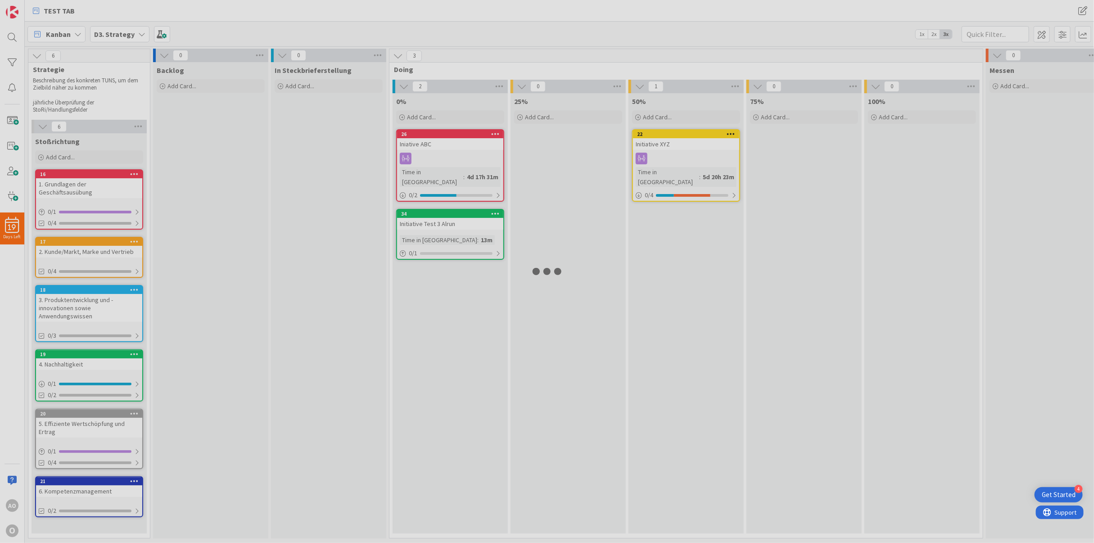
click at [431, 204] on div at bounding box center [547, 271] width 1094 height 543
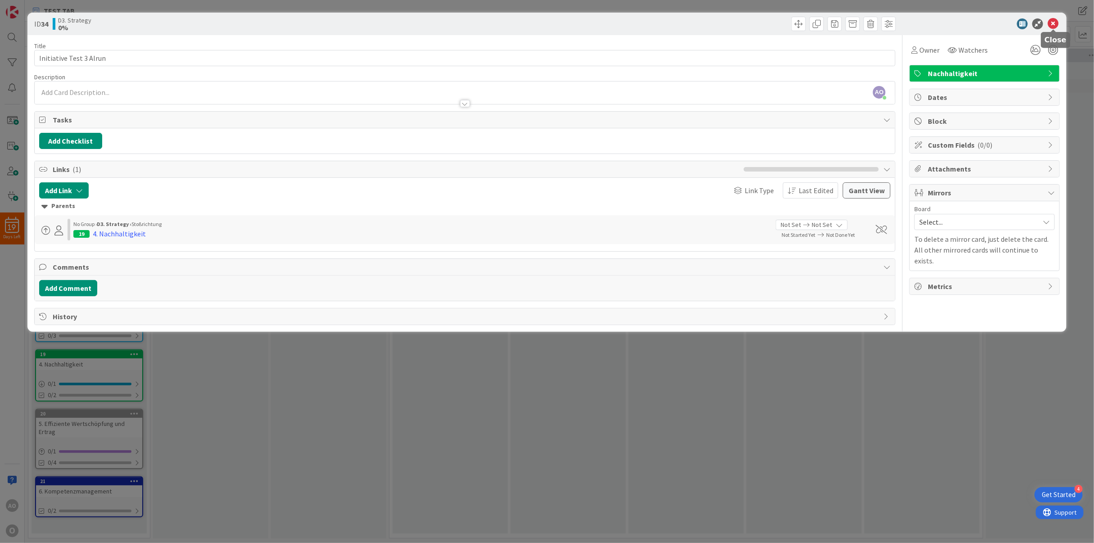
click at [972, 18] on icon at bounding box center [1053, 23] width 11 height 11
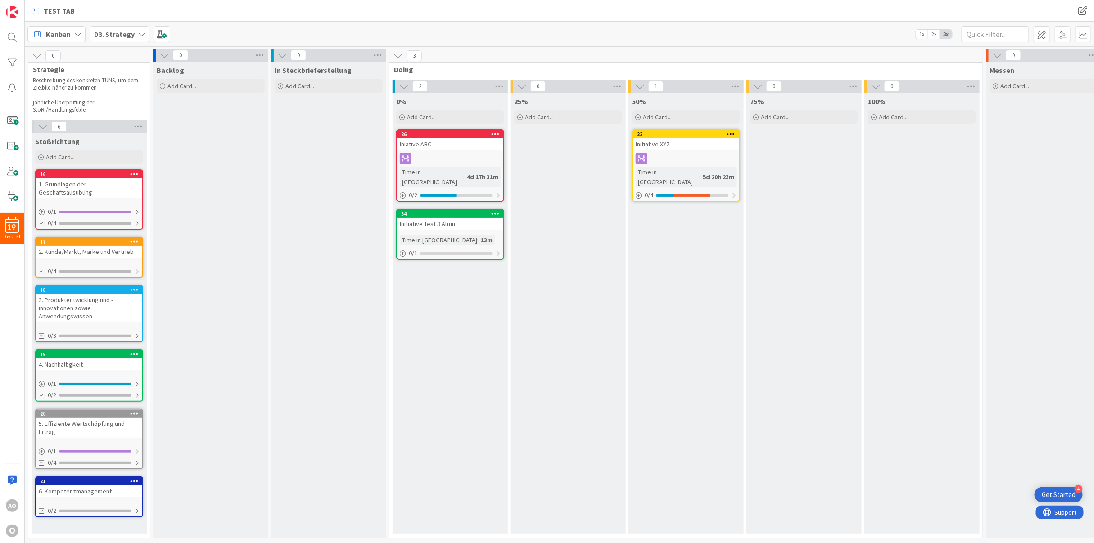
click at [500, 210] on icon at bounding box center [495, 213] width 9 height 6
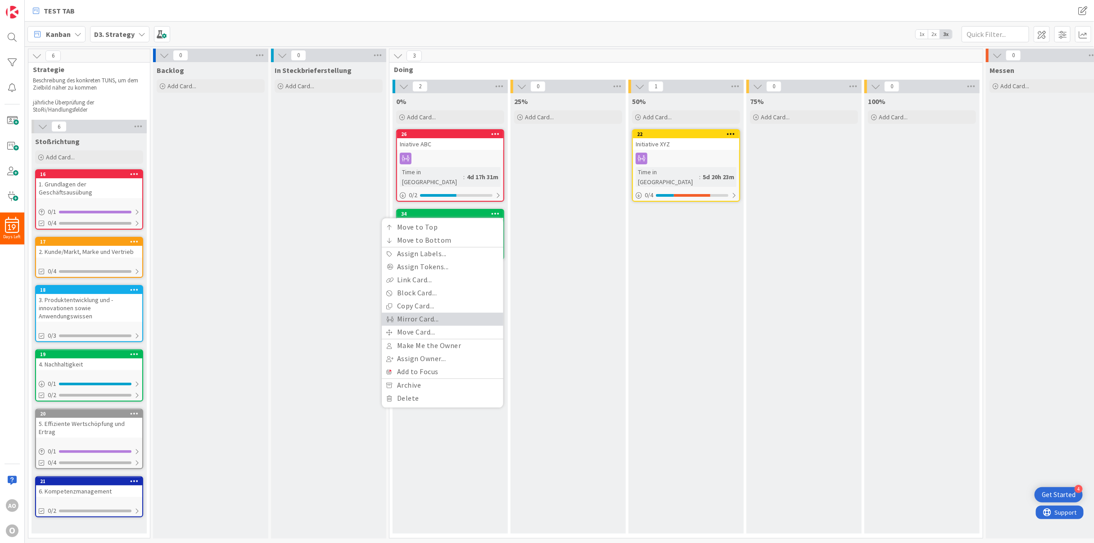
click at [471, 313] on link "Mirror Card..." at bounding box center [443, 319] width 122 height 13
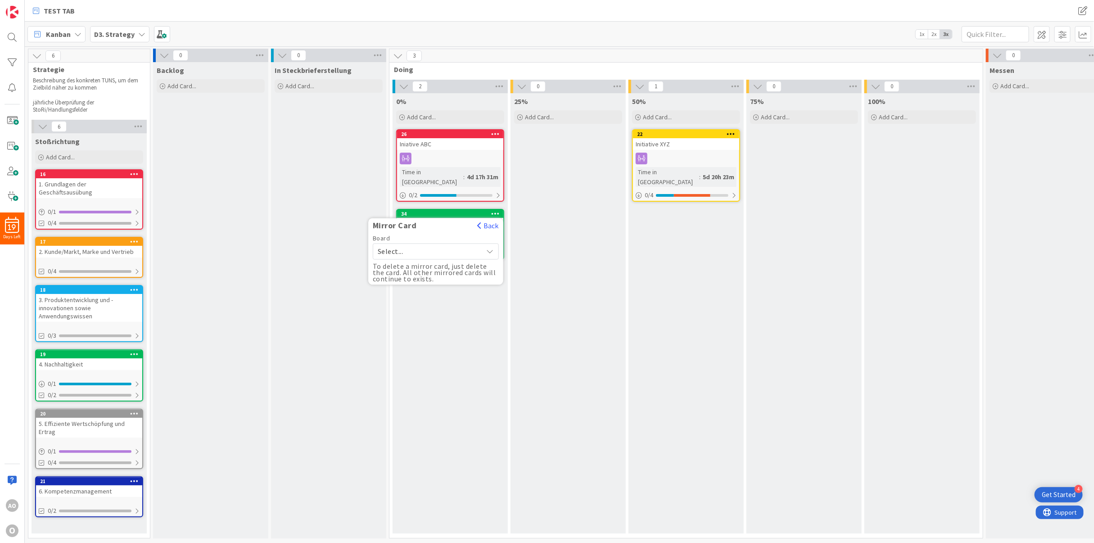
click at [447, 245] on span "Select..." at bounding box center [428, 251] width 101 height 13
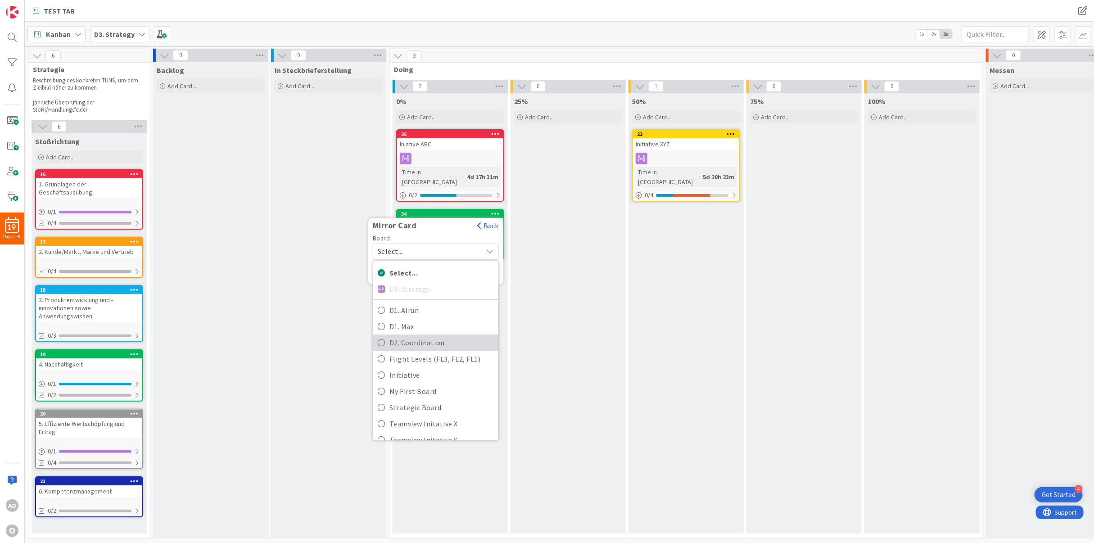
click at [416, 336] on span "D2. Coordination" at bounding box center [441, 343] width 104 height 14
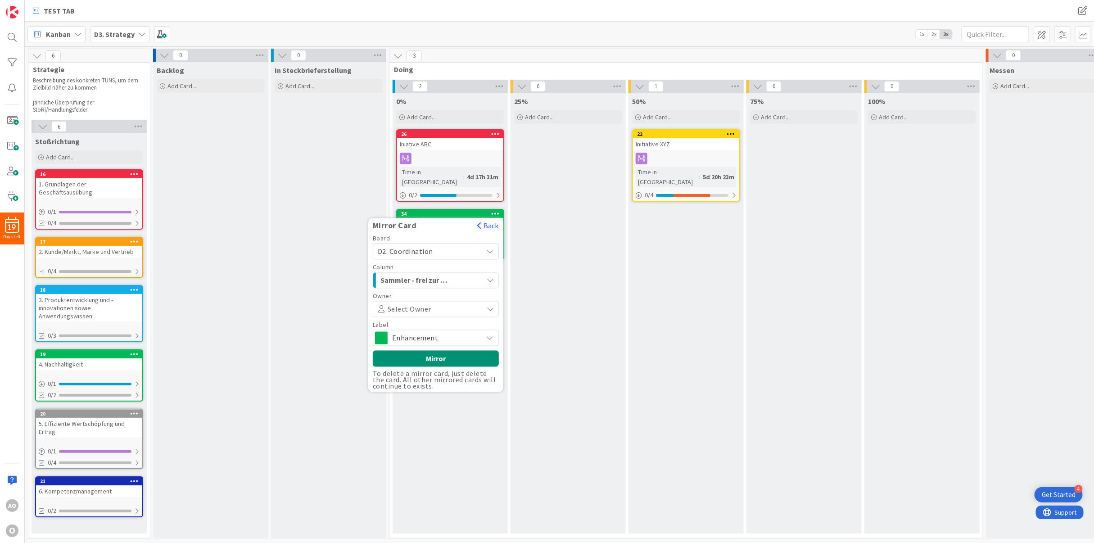
click at [425, 332] on span "Enhancement" at bounding box center [435, 338] width 86 height 13
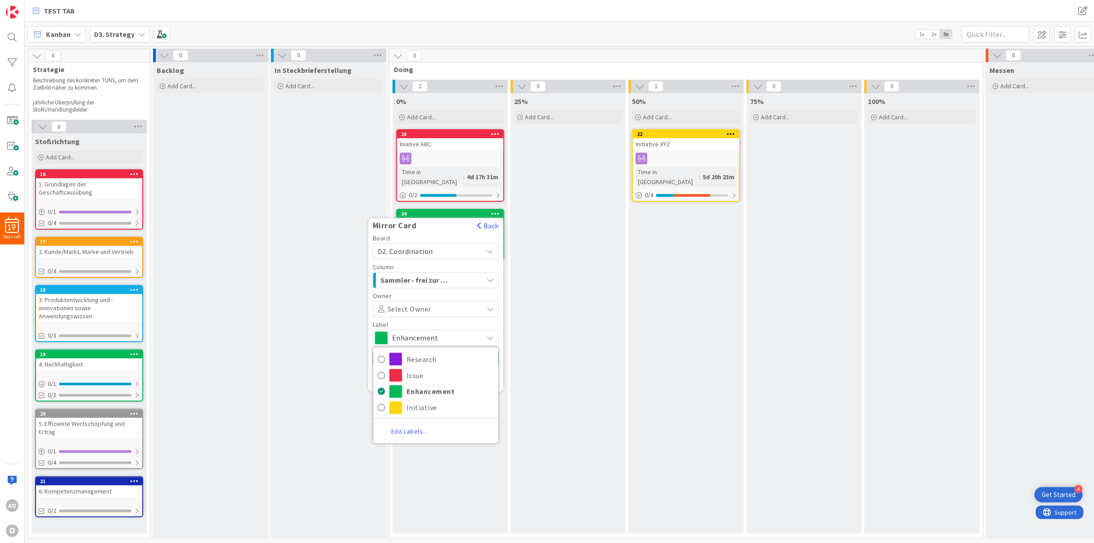
click at [487, 334] on icon at bounding box center [491, 337] width 8 height 7
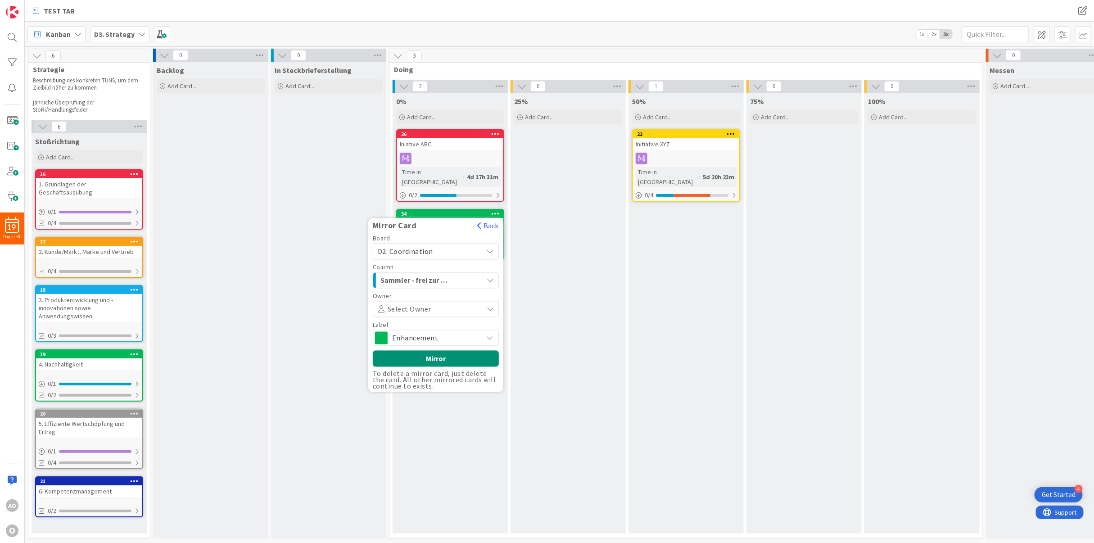
click at [487, 334] on icon at bounding box center [491, 337] width 8 height 7
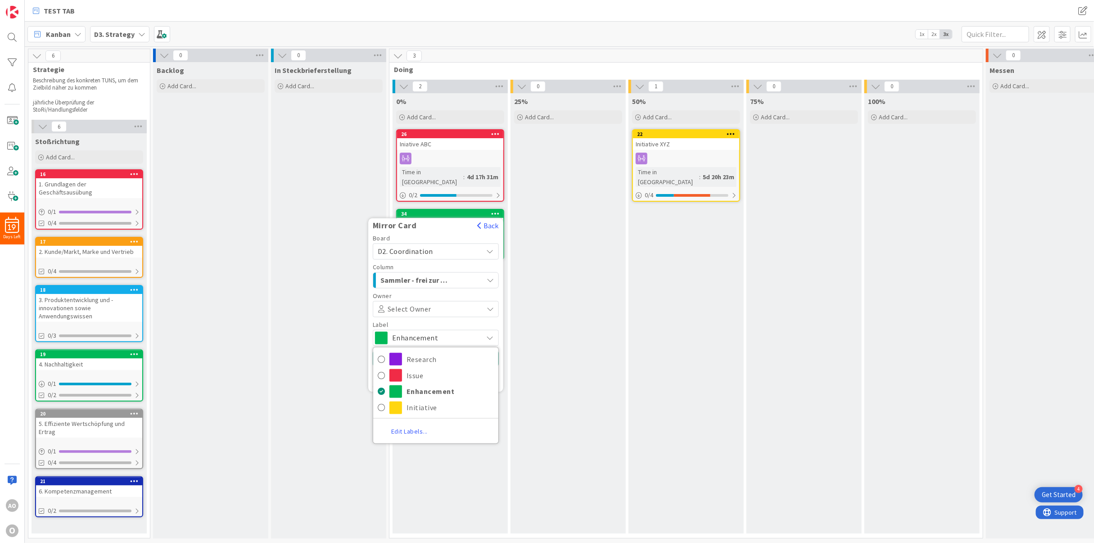
click at [396, 424] on link "Edit Labels..." at bounding box center [409, 432] width 72 height 16
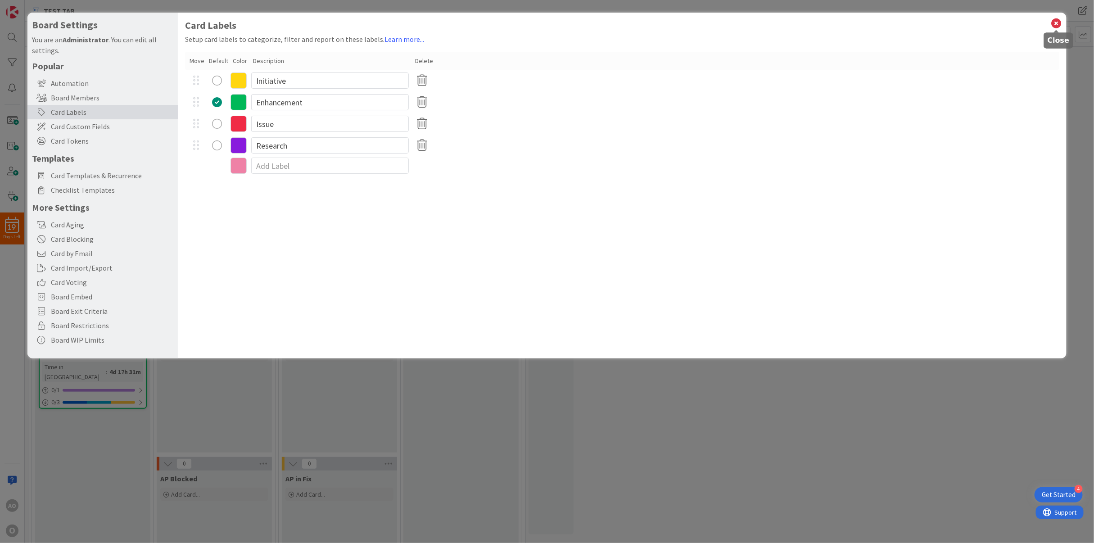
click at [972, 23] on icon at bounding box center [1056, 23] width 12 height 13
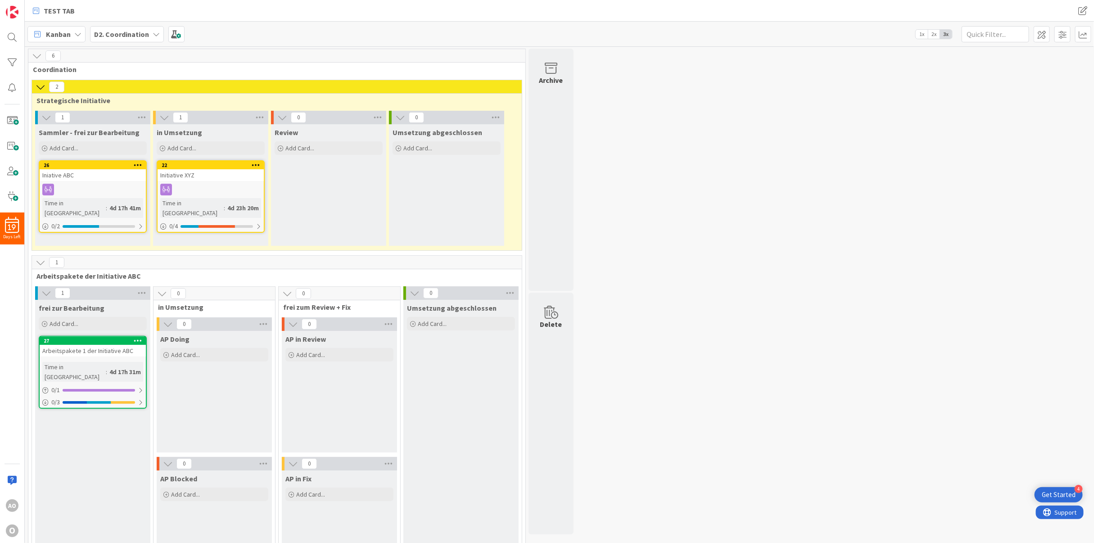
click at [114, 35] on b "D2. Coordination" at bounding box center [121, 34] width 55 height 9
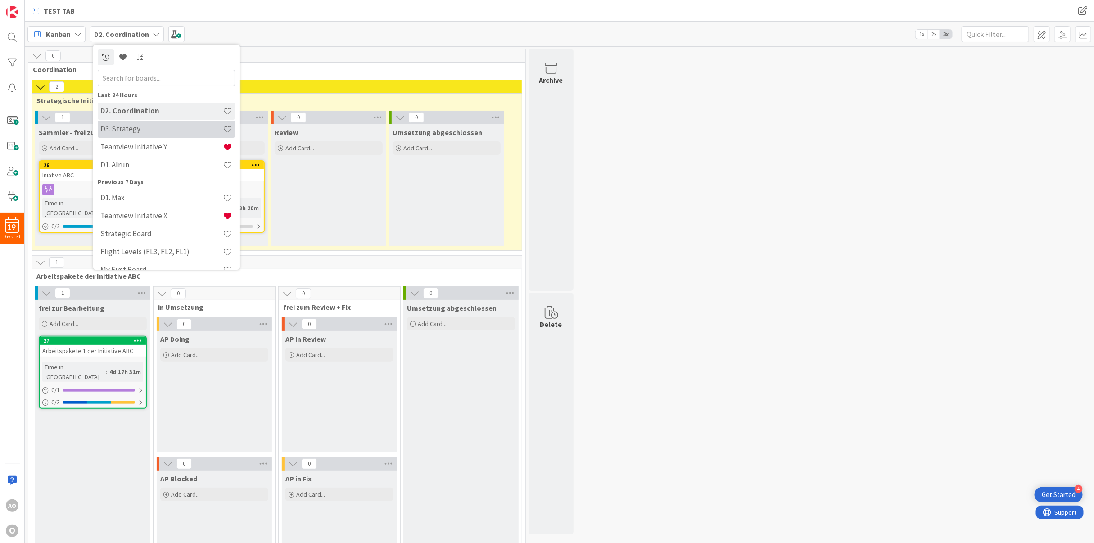
click at [148, 134] on div "D3. Strategy" at bounding box center [166, 129] width 137 height 17
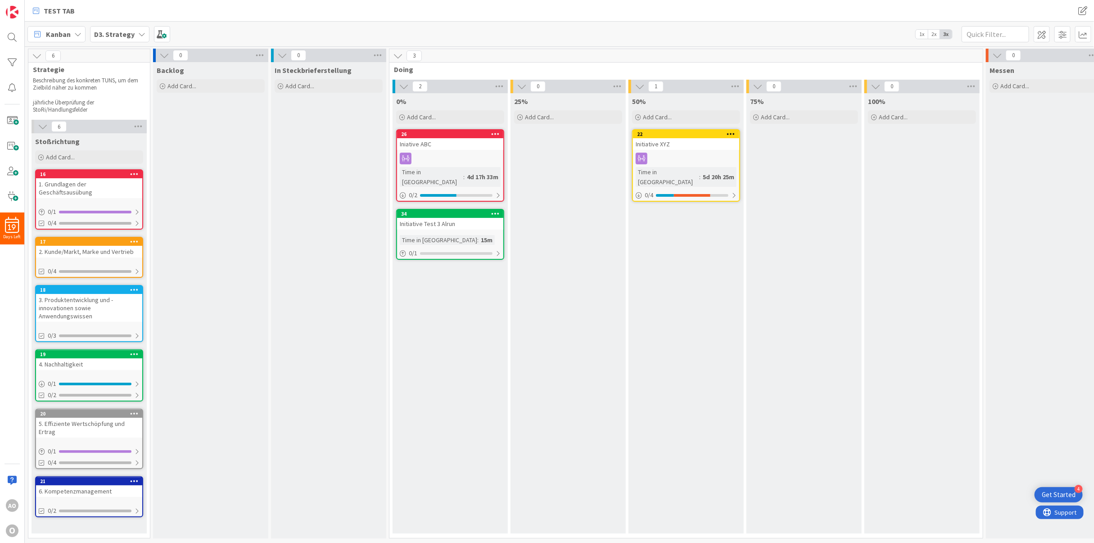
click at [497, 210] on icon at bounding box center [495, 213] width 9 height 6
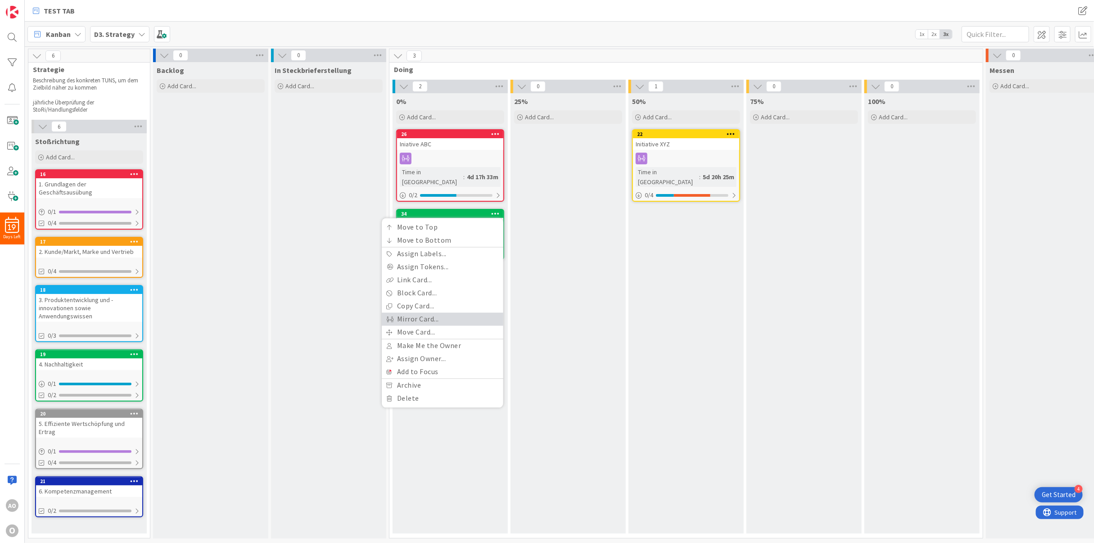
click at [462, 313] on link "Mirror Card..." at bounding box center [443, 319] width 122 height 13
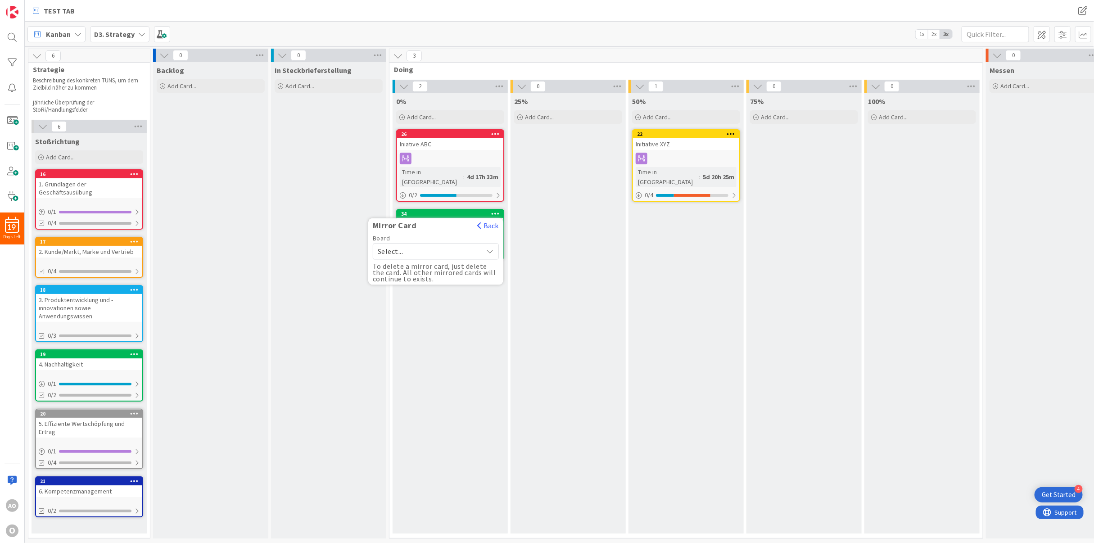
click at [458, 245] on span "Select..." at bounding box center [428, 251] width 101 height 13
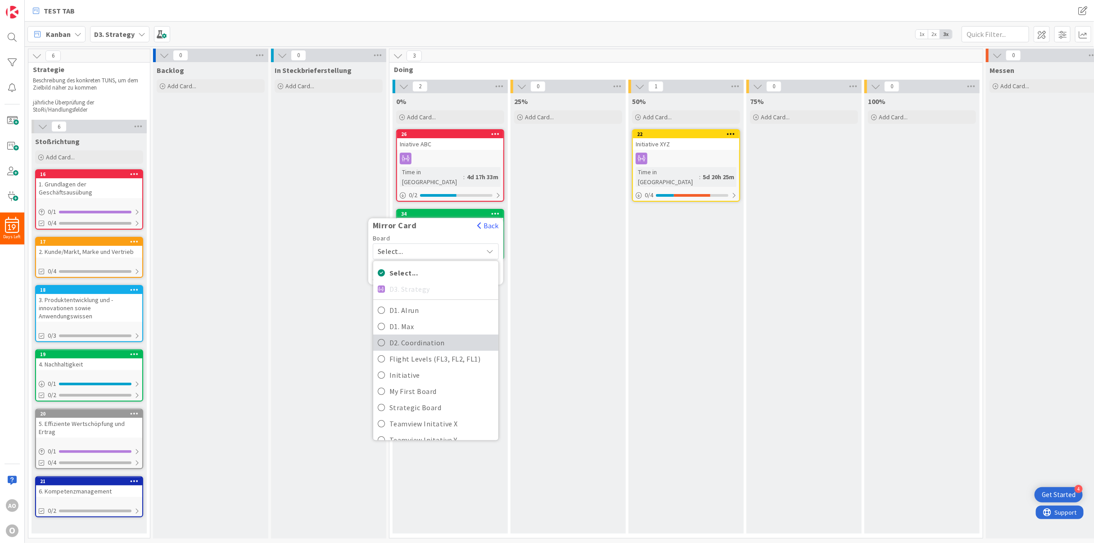
click at [441, 336] on span "D2. Coordination" at bounding box center [441, 343] width 104 height 14
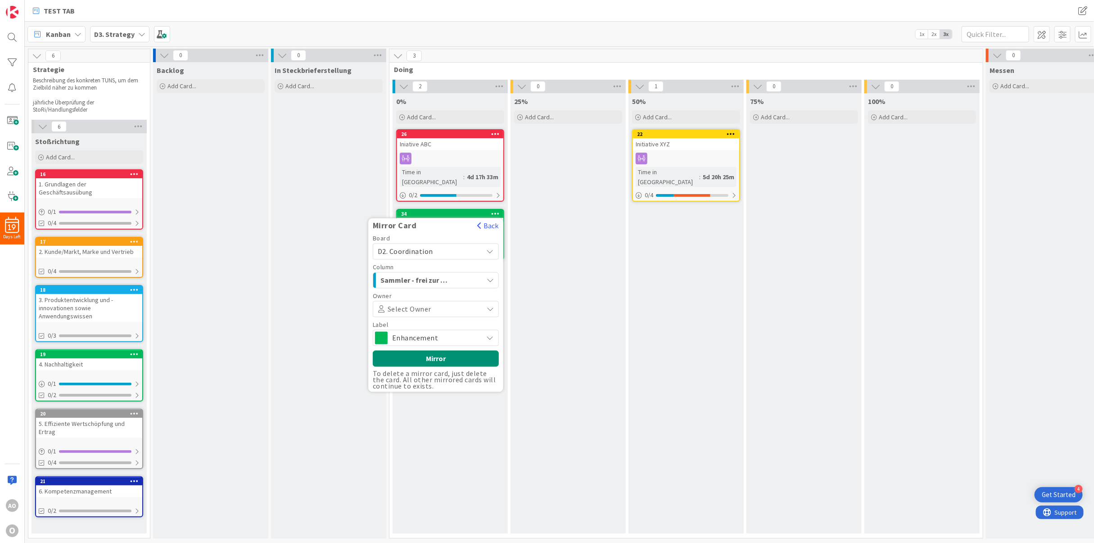
click at [437, 275] on span "Sammler - frei zur Bearbeitung" at bounding box center [414, 281] width 68 height 12
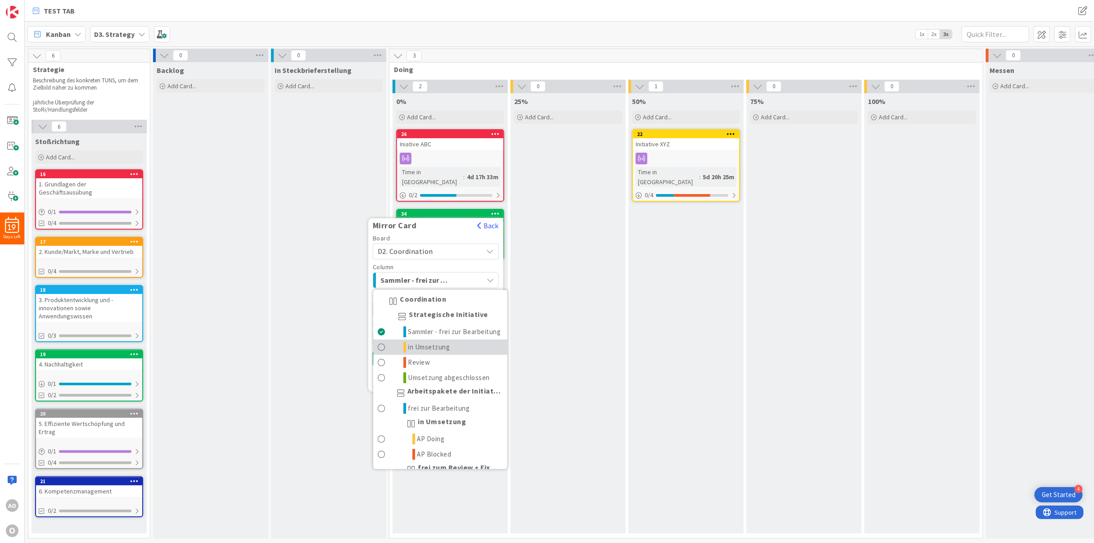
click at [414, 342] on span "in Umsetzung" at bounding box center [429, 347] width 42 height 11
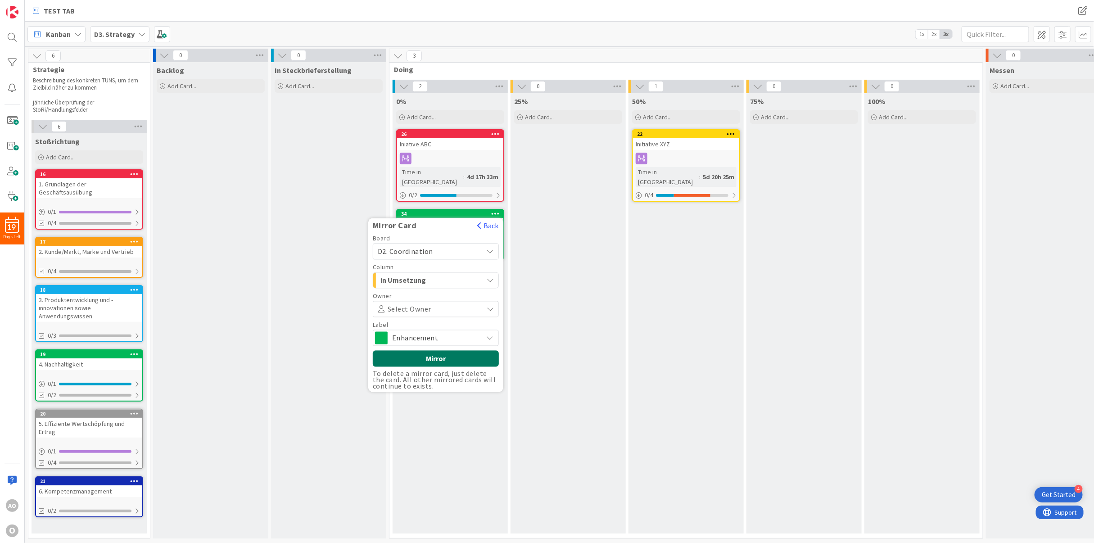
click at [429, 351] on button "Mirror" at bounding box center [436, 359] width 126 height 16
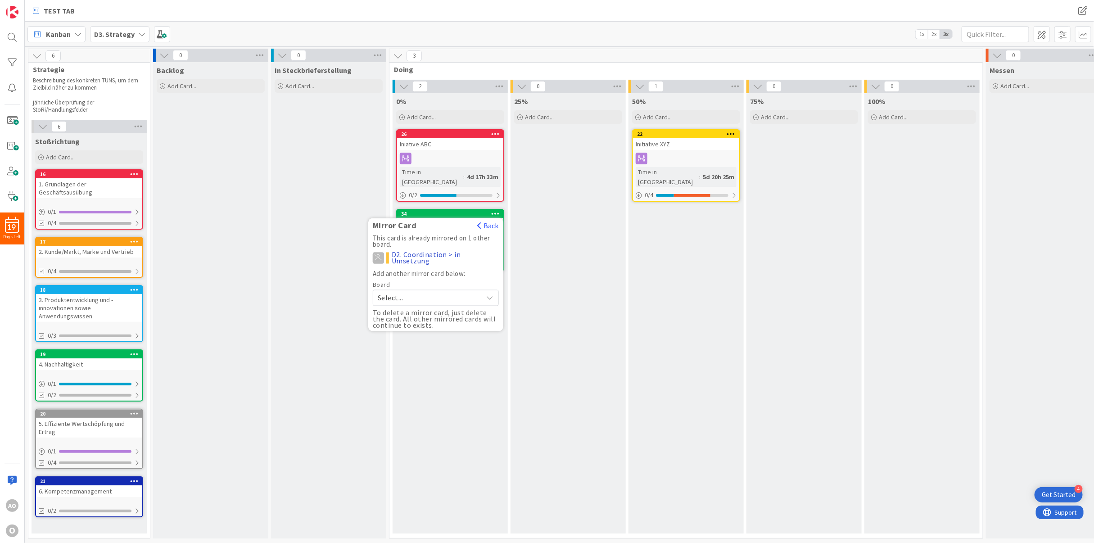
click at [343, 255] on div "In Steckbrieferstellung Add Card..." at bounding box center [328, 300] width 115 height 476
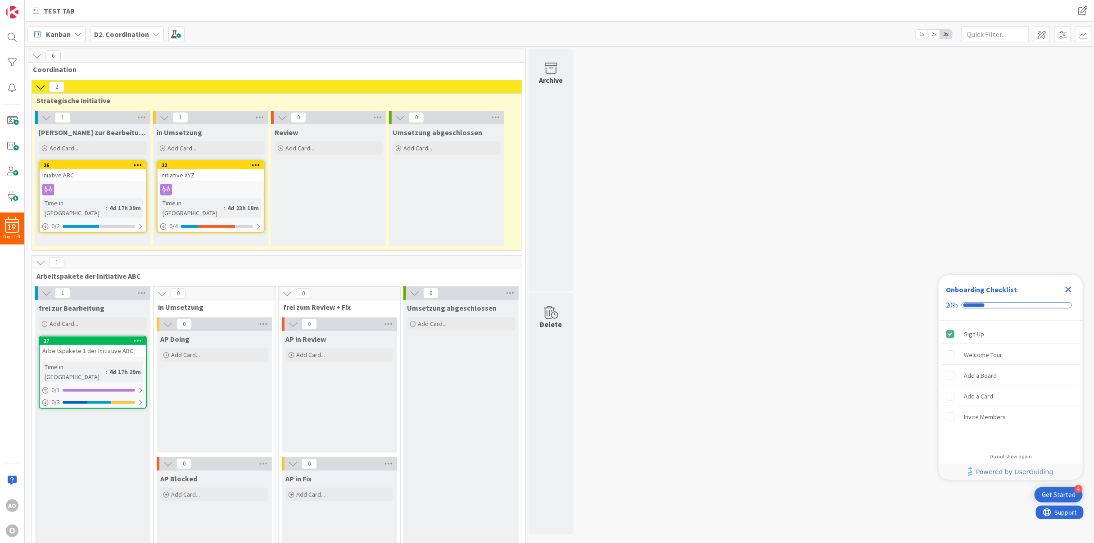
click at [131, 33] on b "D2. Coordination" at bounding box center [121, 34] width 55 height 9
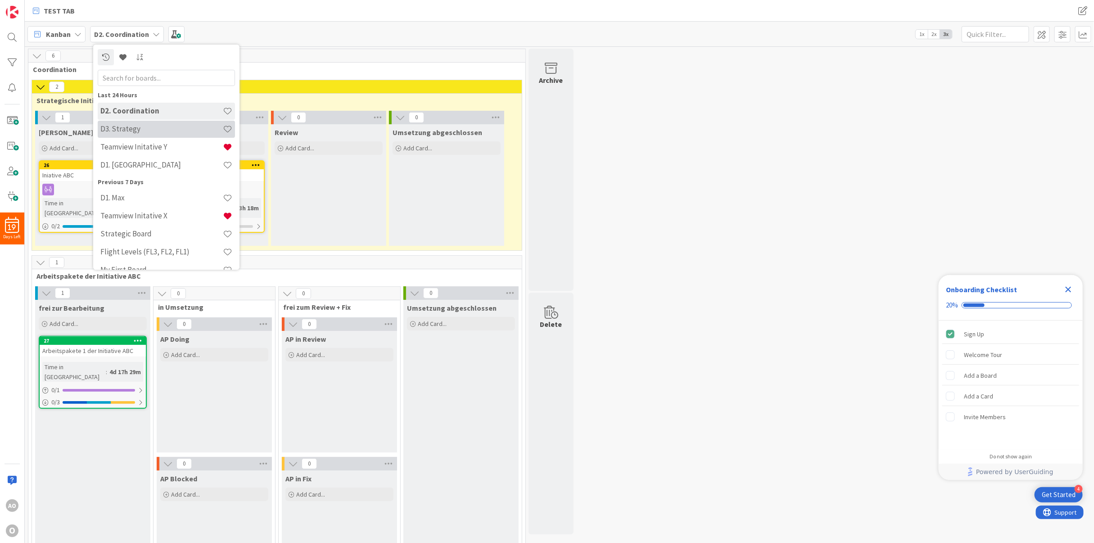
click at [104, 126] on h4 "D3. Strategy" at bounding box center [161, 128] width 122 height 9
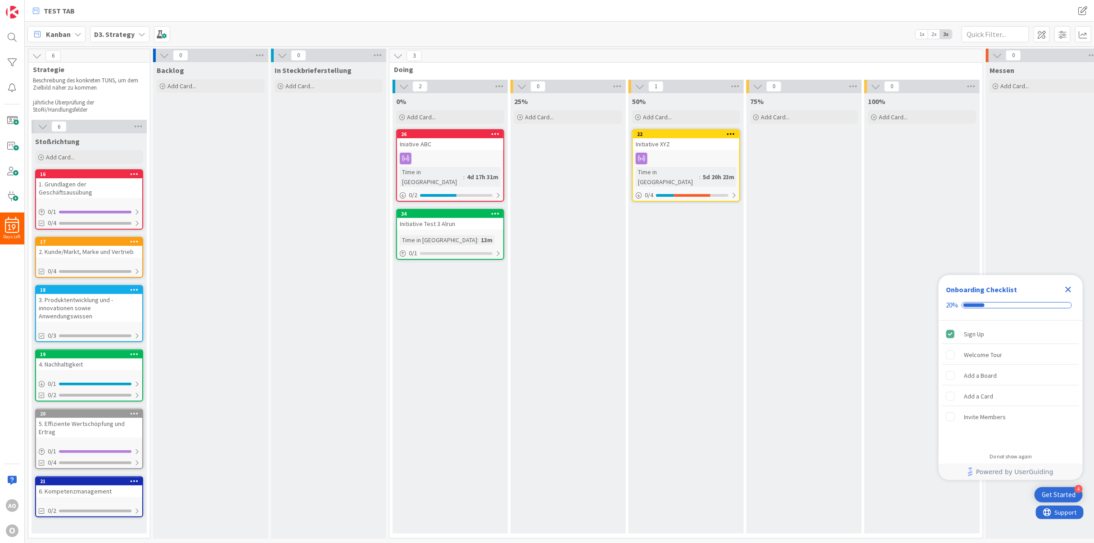
click at [106, 33] on b "D3. Strategy" at bounding box center [114, 34] width 41 height 9
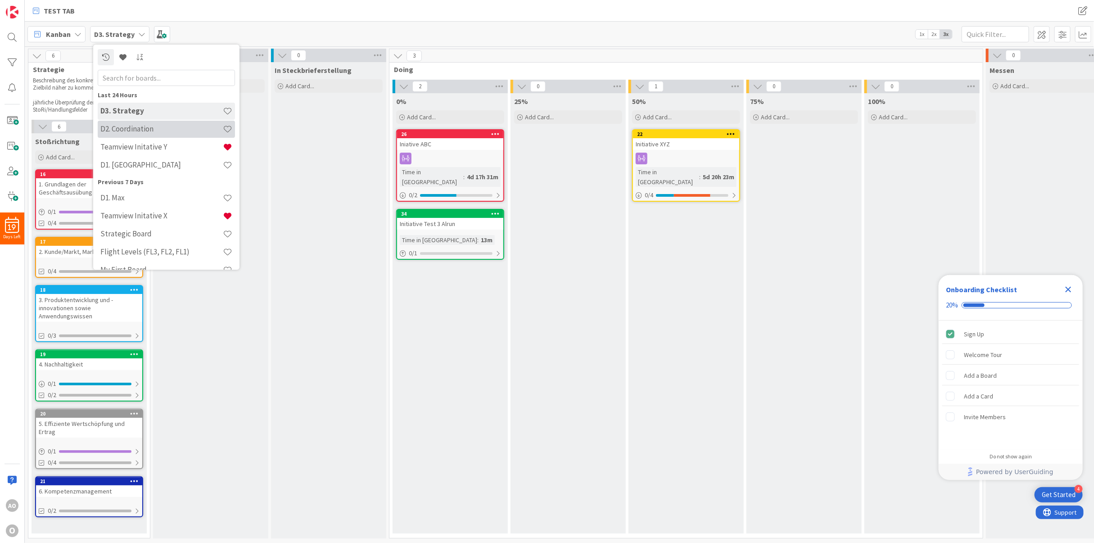
click at [134, 131] on h4 "D2. Coordination" at bounding box center [161, 128] width 122 height 9
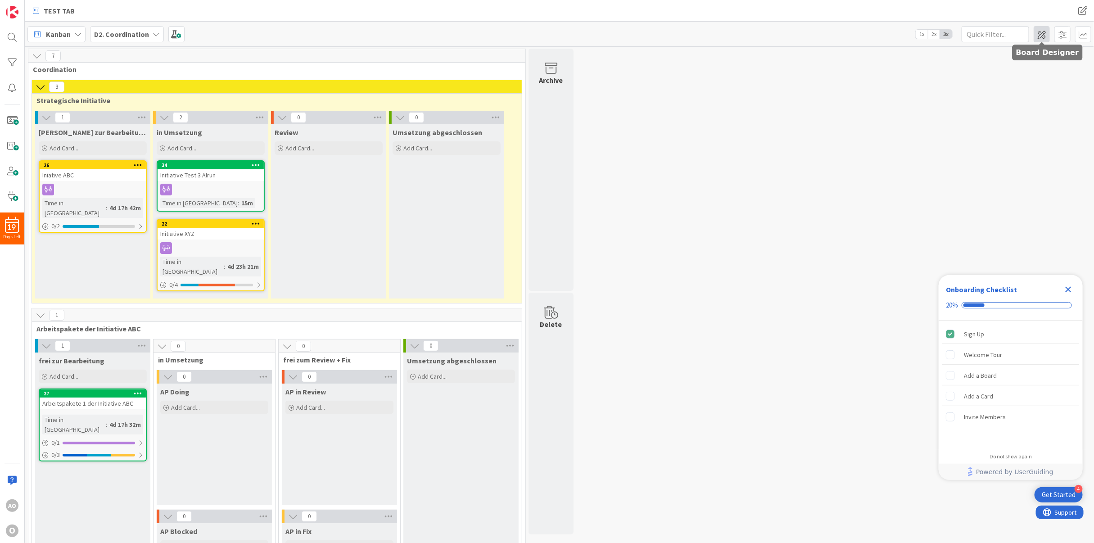
click at [1043, 36] on span at bounding box center [1042, 34] width 16 height 16
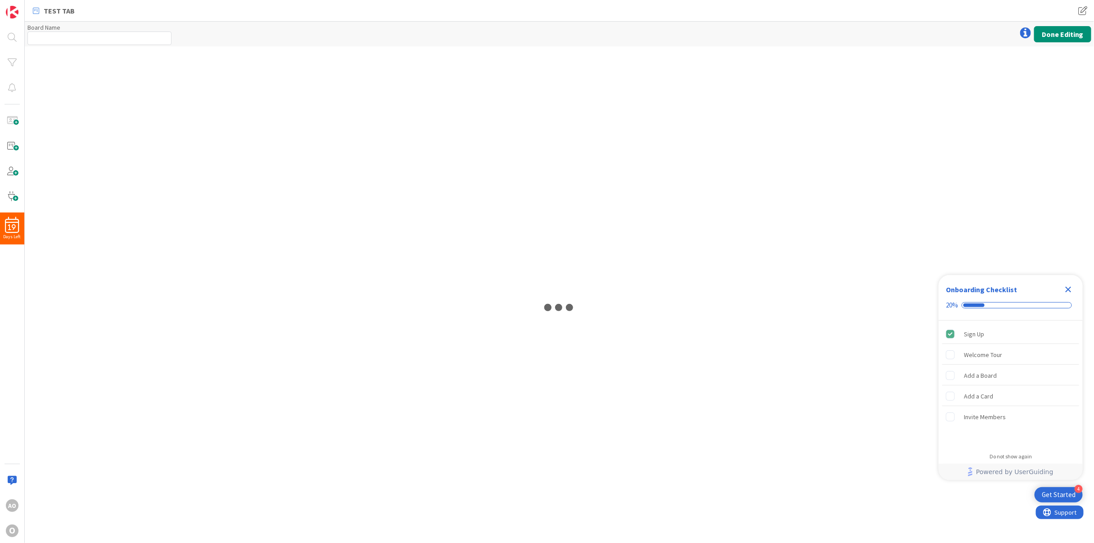
type input "D2. Coordination"
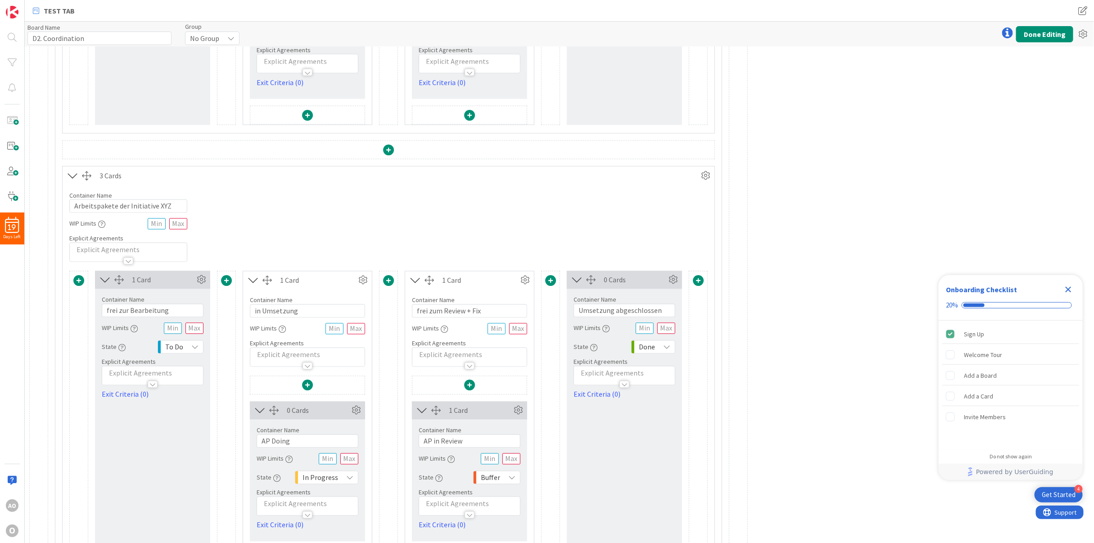
scroll to position [886, 0]
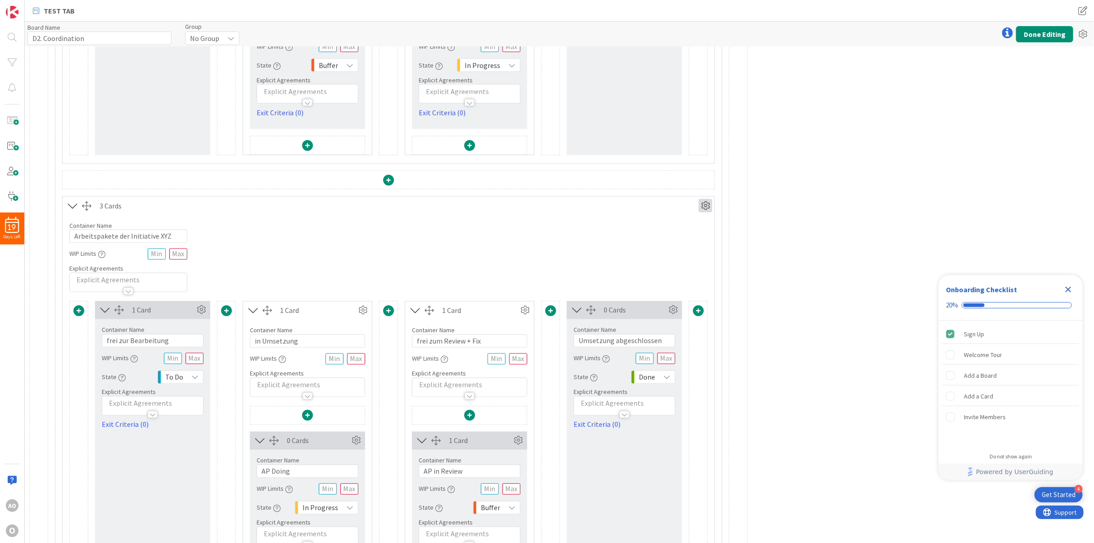
click at [707, 208] on icon at bounding box center [706, 206] width 14 height 14
click at [629, 270] on link "Duplicate this Container" at bounding box center [652, 268] width 122 height 13
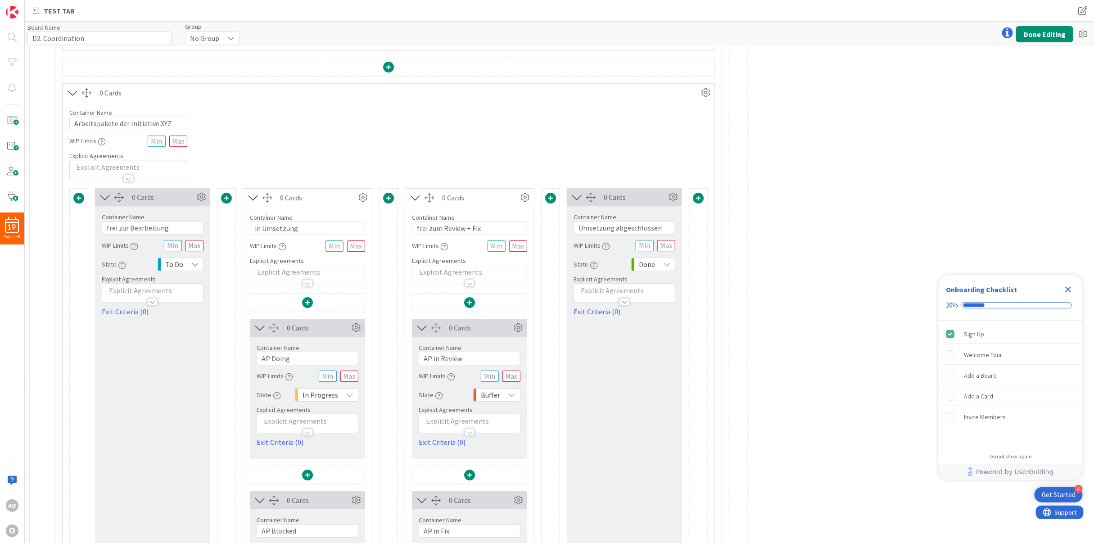
scroll to position [1503, 0]
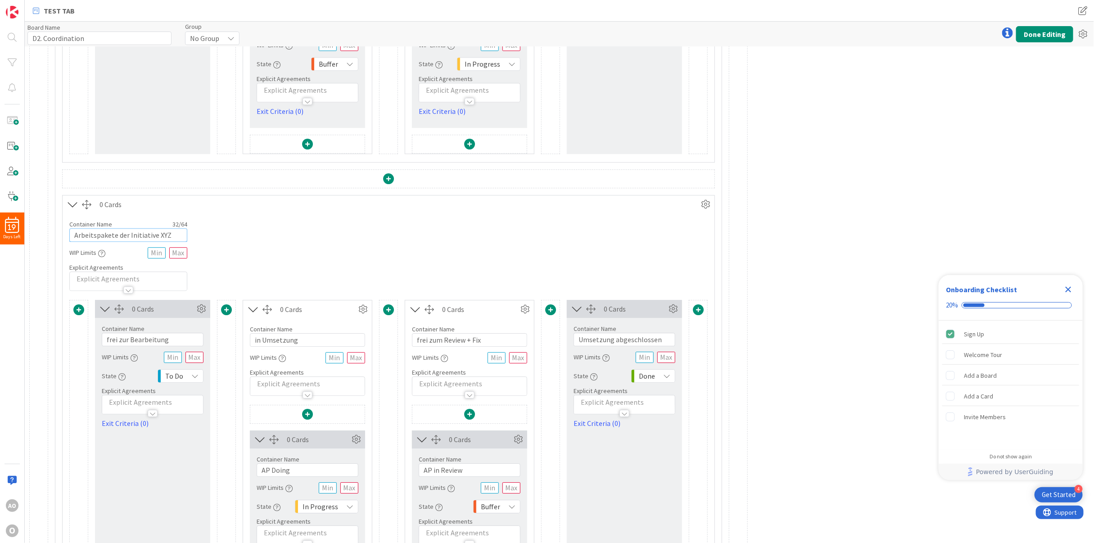
drag, startPoint x: 155, startPoint y: 236, endPoint x: 188, endPoint y: 239, distance: 33.0
click at [188, 239] on div "Container Name 32 / 64 Arbeitspakete der Initiative XYZ WIP Limits Explicit Agr…" at bounding box center [389, 251] width 652 height 77
click at [167, 235] on input "Arbeitspakete der Initiative" at bounding box center [128, 235] width 118 height 14
type input "Arbeitspakete der Initiative 3 Alrun"
click at [285, 239] on div "Container Name 37 / 64 Arbeitspakete der Initiative 3 Alrun WIP Limits Explicit…" at bounding box center [389, 251] width 652 height 77
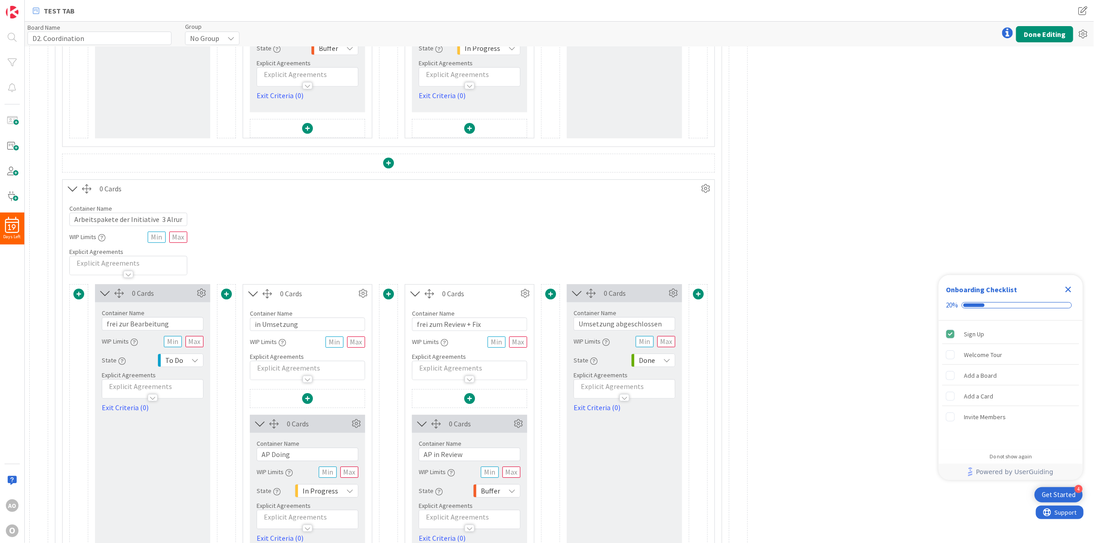
scroll to position [1435, 0]
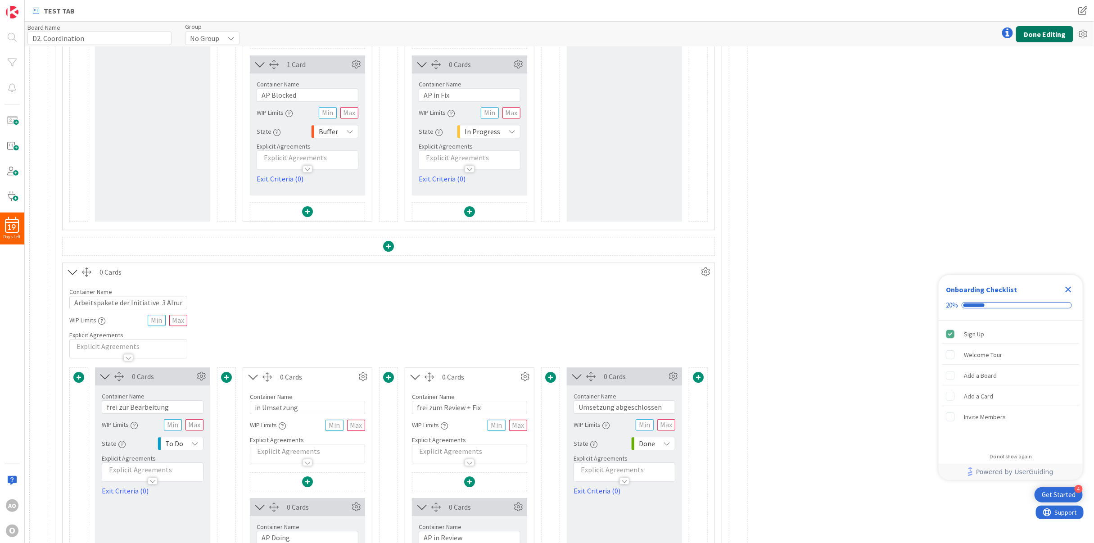
click at [1037, 33] on button "Done Editing" at bounding box center [1044, 34] width 57 height 16
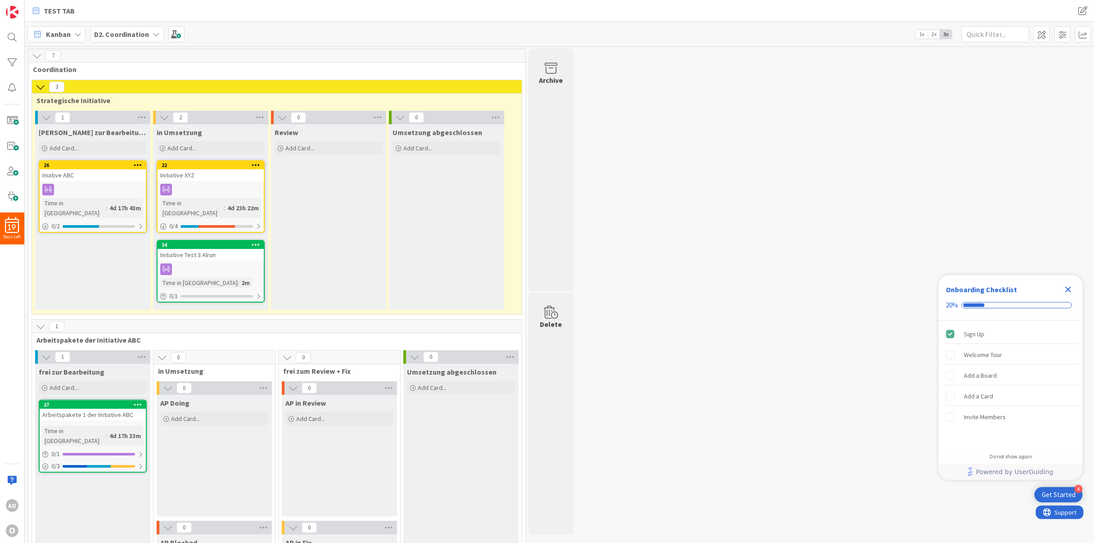
drag, startPoint x: 256, startPoint y: 232, endPoint x: 205, endPoint y: 244, distance: 52.2
click at [205, 249] on div "Initiative Test 3 Alrun" at bounding box center [211, 255] width 106 height 12
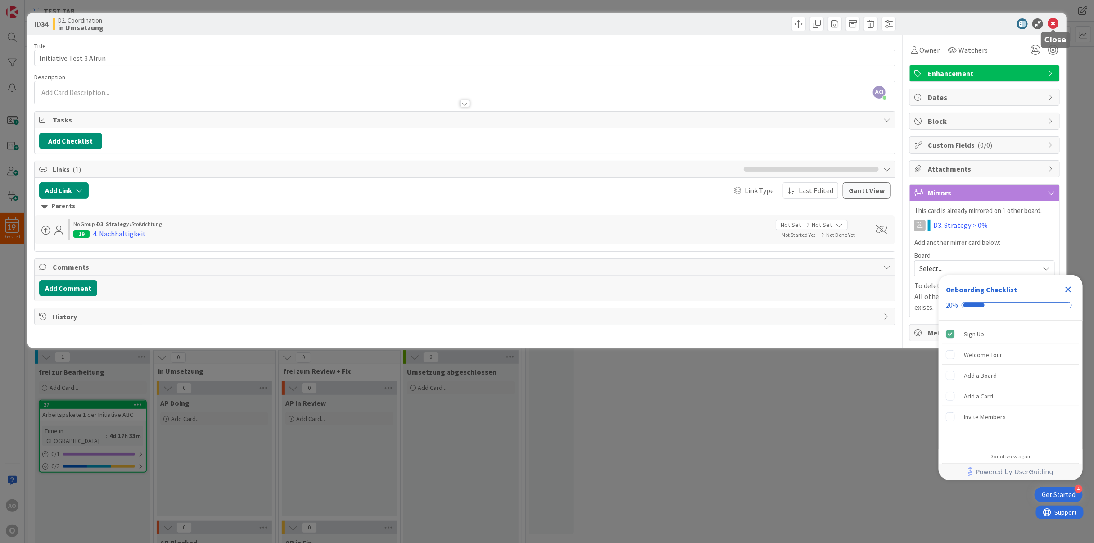
click at [1056, 20] on icon at bounding box center [1053, 23] width 11 height 11
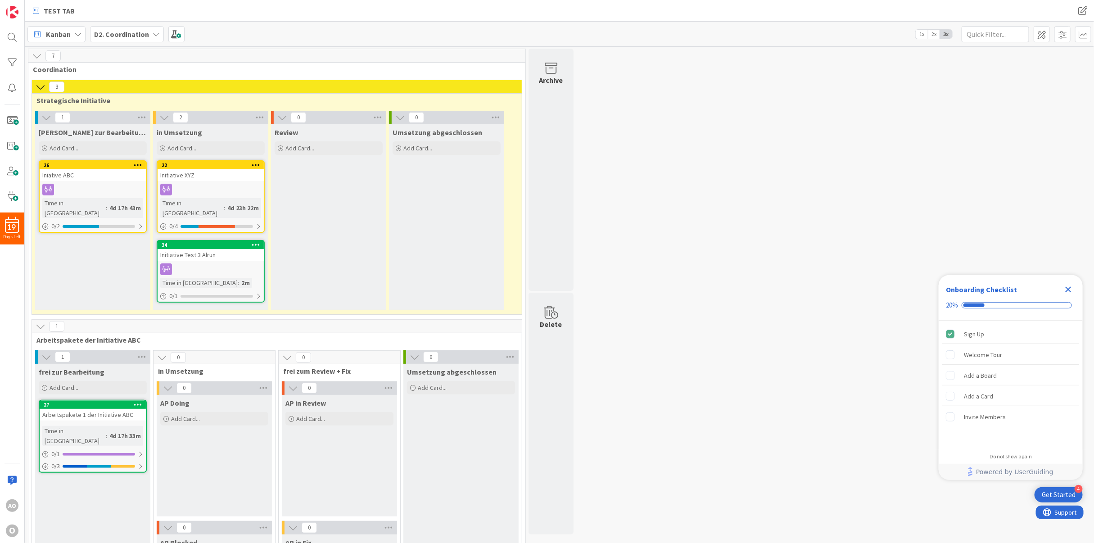
click at [158, 35] on div "D2. Coordination" at bounding box center [127, 34] width 74 height 16
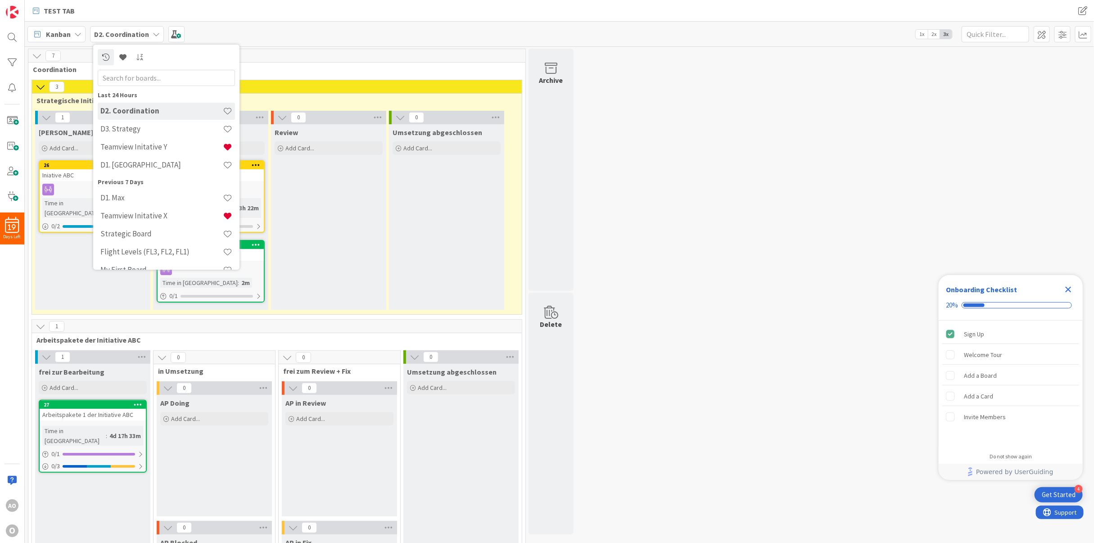
click at [158, 35] on div "D2. Coordination" at bounding box center [127, 34] width 74 height 16
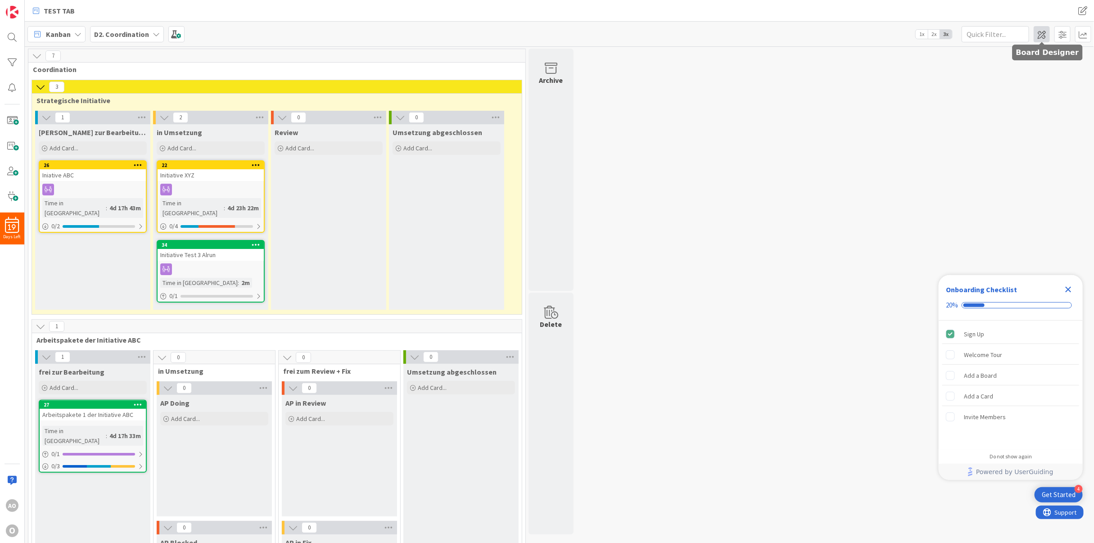
click at [1040, 32] on span at bounding box center [1042, 34] width 16 height 16
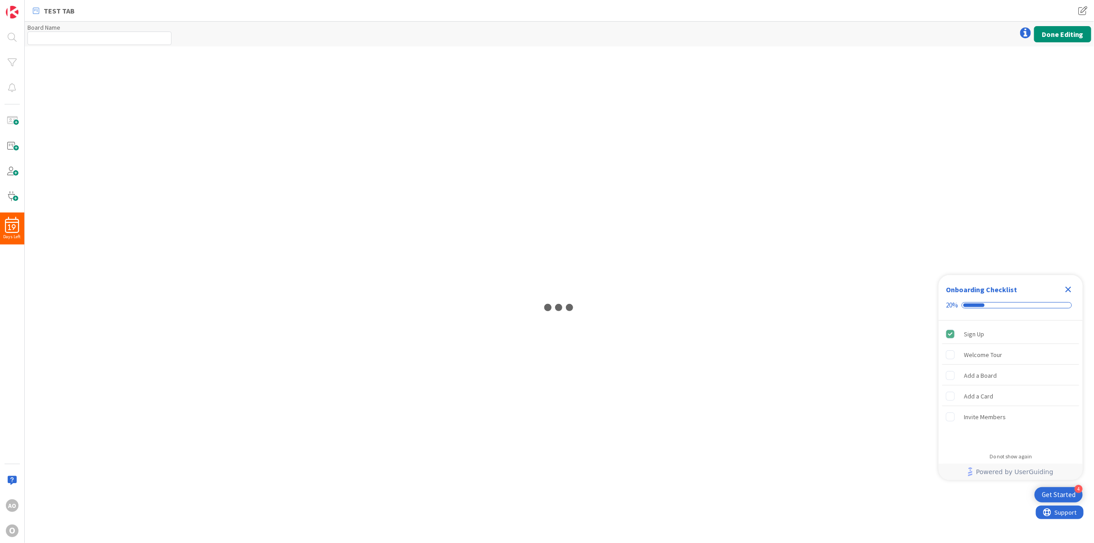
type input "D2. Coordination"
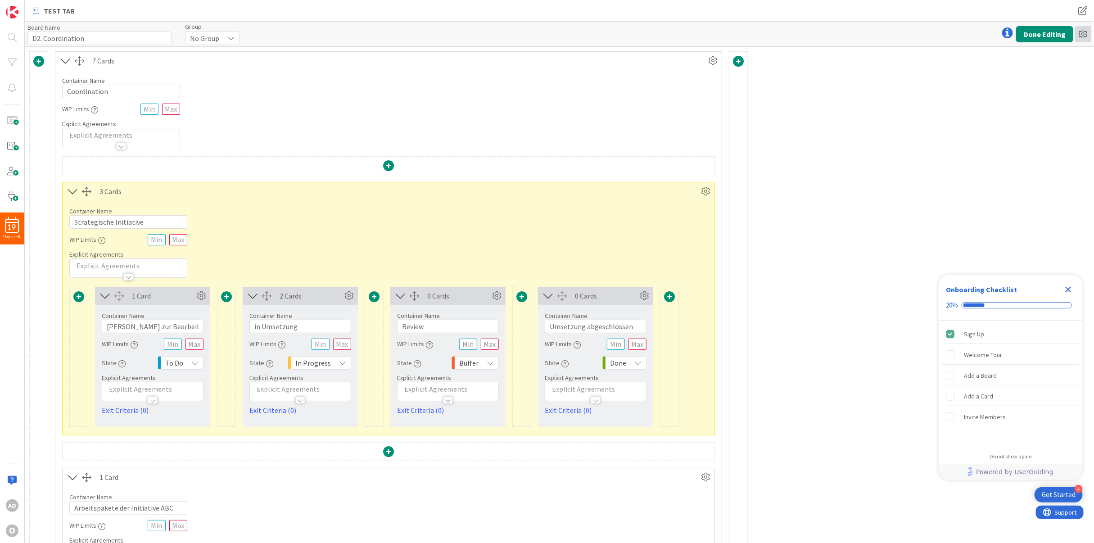
click at [1084, 33] on icon at bounding box center [1083, 34] width 16 height 16
click at [1030, 65] on link "Copy Board" at bounding box center [1034, 67] width 113 height 13
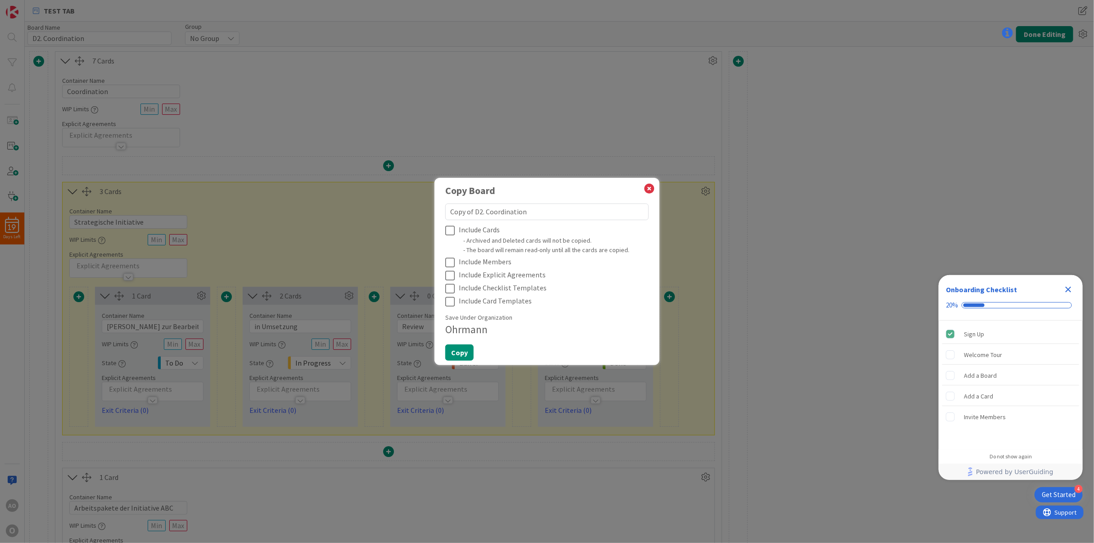
drag, startPoint x: 474, startPoint y: 210, endPoint x: 380, endPoint y: 217, distance: 94.7
click at [380, 217] on div "Copy Board Copy of D2. Coordination Include Cards - Archived and Deleted cards …" at bounding box center [547, 271] width 1094 height 543
type textarea "D2. Coordination"
type textarea "x"
type textarea "D32. Coordination"
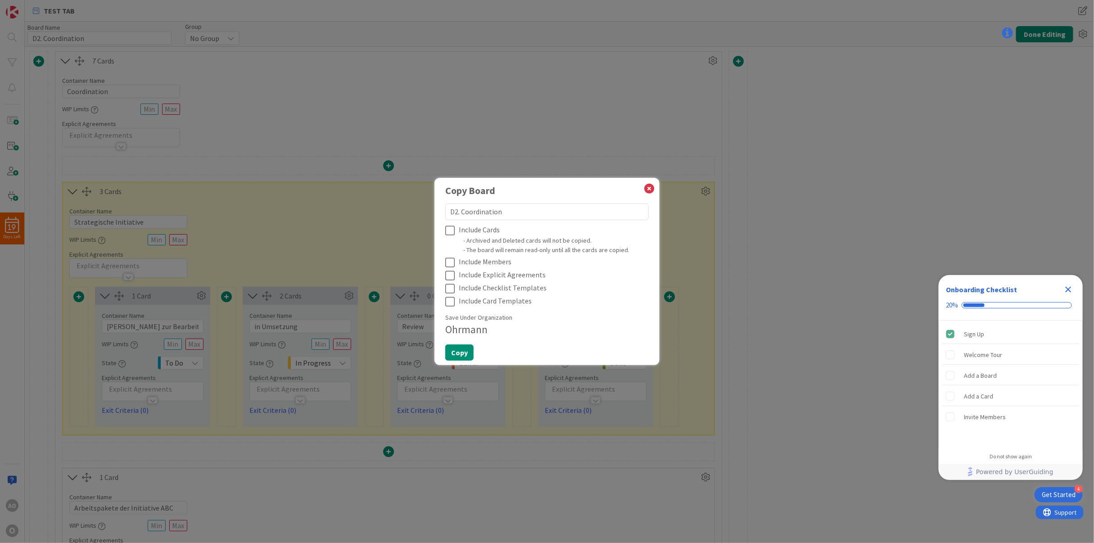
type textarea "x"
type textarea "D3. Coordination"
type textarea "x"
type textarea "D3. TCoordination"
type textarea "x"
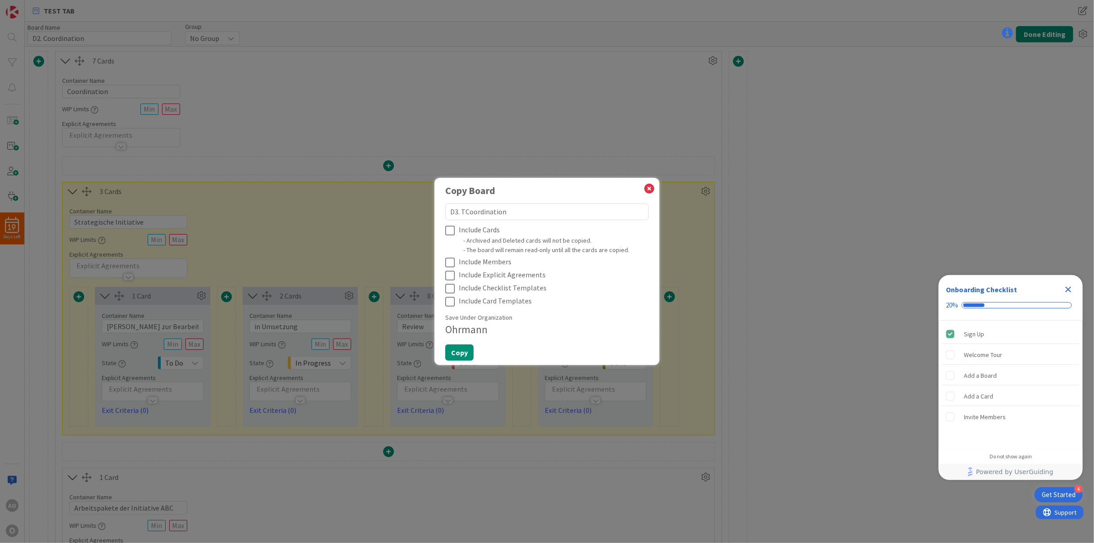
type textarea "D3. TeCoordination"
type textarea "x"
type textarea "D3. TeaCoordination"
type textarea "x"
type textarea "D3. TeamCoordination"
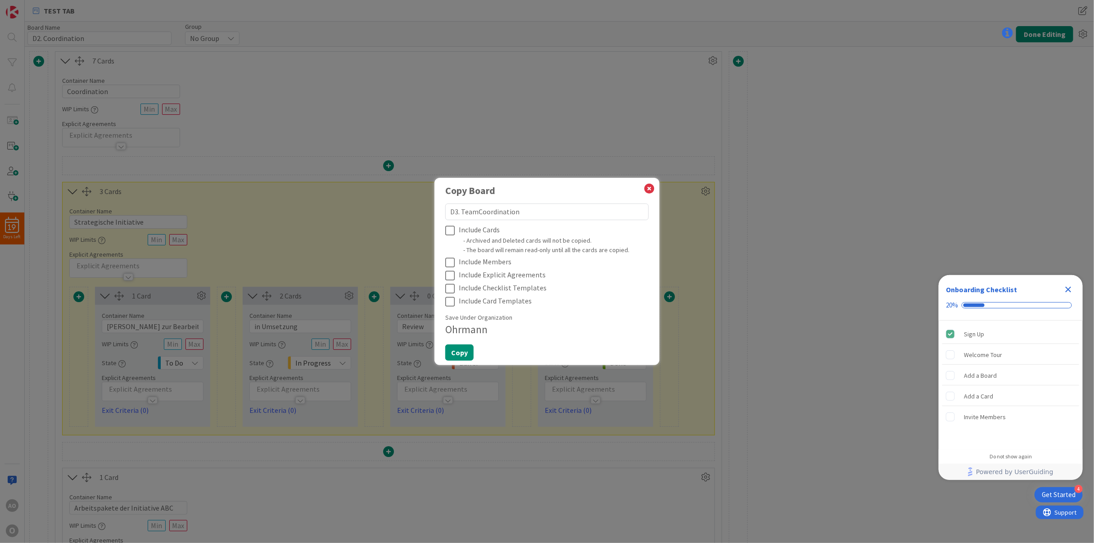
type textarea "x"
type textarea "D3. Team Coordination"
type textarea "x"
type textarea "D3. Team VCoordination"
type textarea "x"
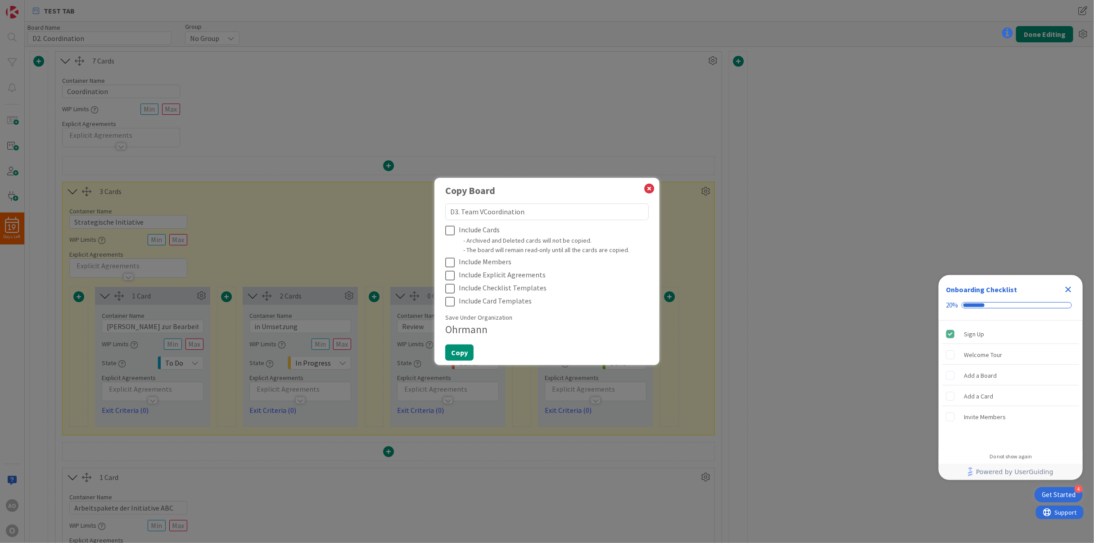
type textarea "D3. Team ViCoordination"
type textarea "x"
type textarea "D3. Team VieCoordination"
type textarea "x"
type textarea "D3. Team ViewCoordination"
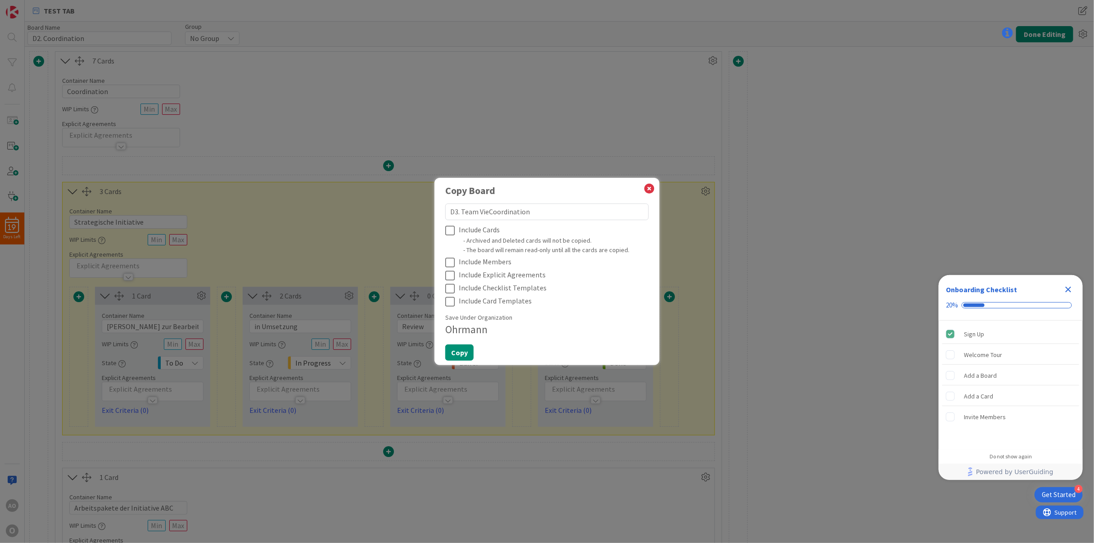
type textarea "x"
type textarea "D3. Team Viewoordination"
type textarea "x"
type textarea "D3. Team Viewordination"
type textarea "x"
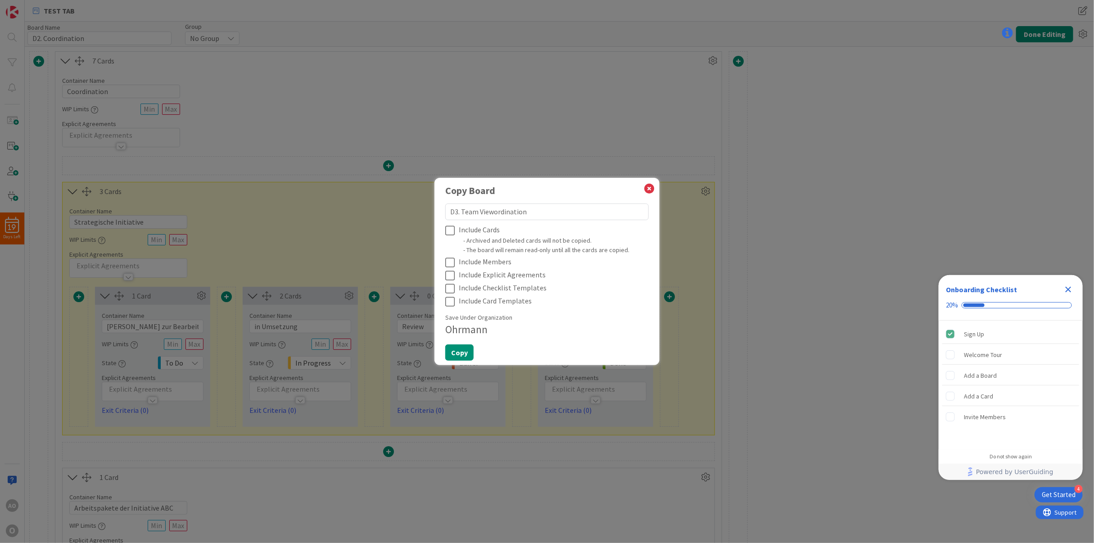
type textarea "D3. Team Viewrdination"
type textarea "x"
type textarea "D3. Team Viewdination"
type textarea "x"
type textarea "D3. Team Viewination"
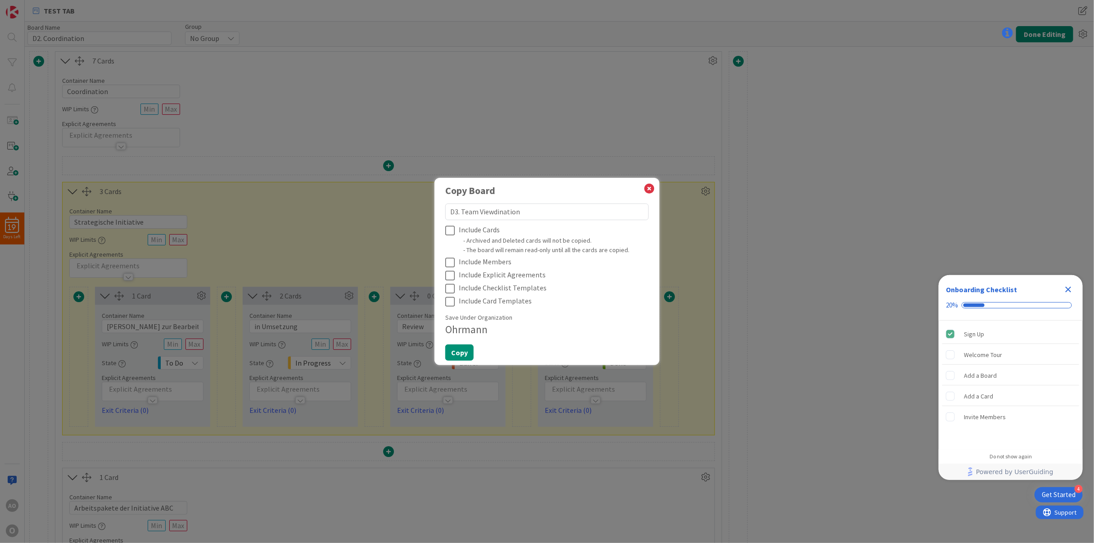
type textarea "x"
type textarea "D3. Team Viewnation"
type textarea "x"
type textarea "D3. Team Viewation"
type textarea "x"
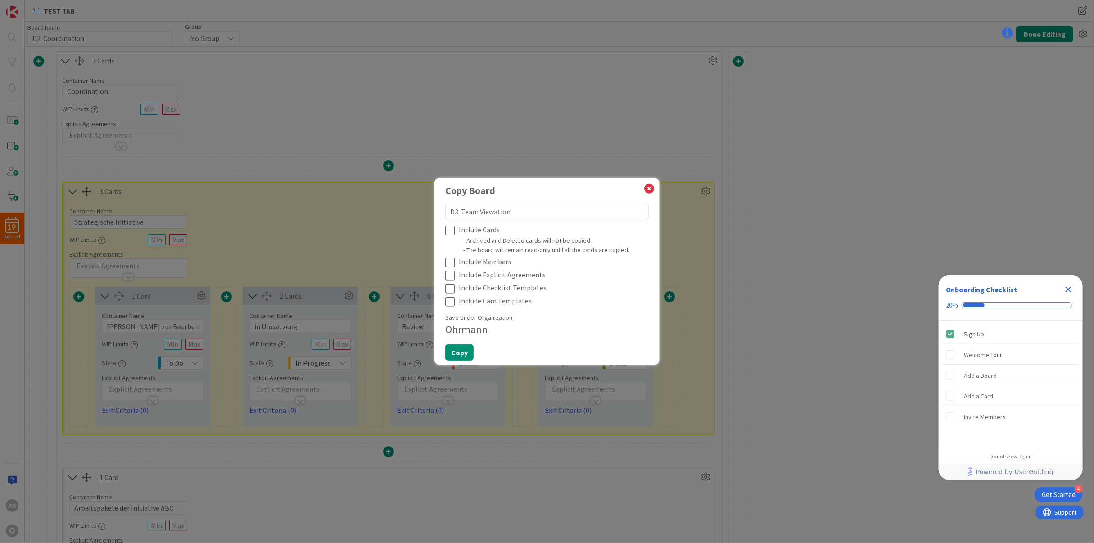
type textarea "D3. Team Viewtion"
type textarea "x"
type textarea "D3. Team Viewion"
type textarea "x"
type textarea "D3. Team Viewon"
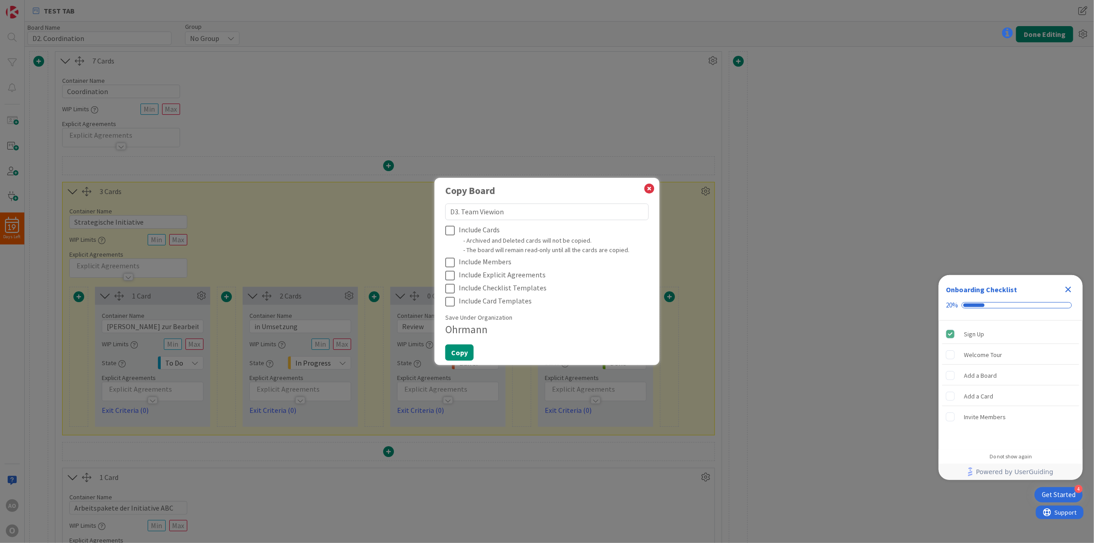
type textarea "x"
type textarea "D3. Team Viewn"
type textarea "x"
type textarea "D3. Team View"
type textarea "x"
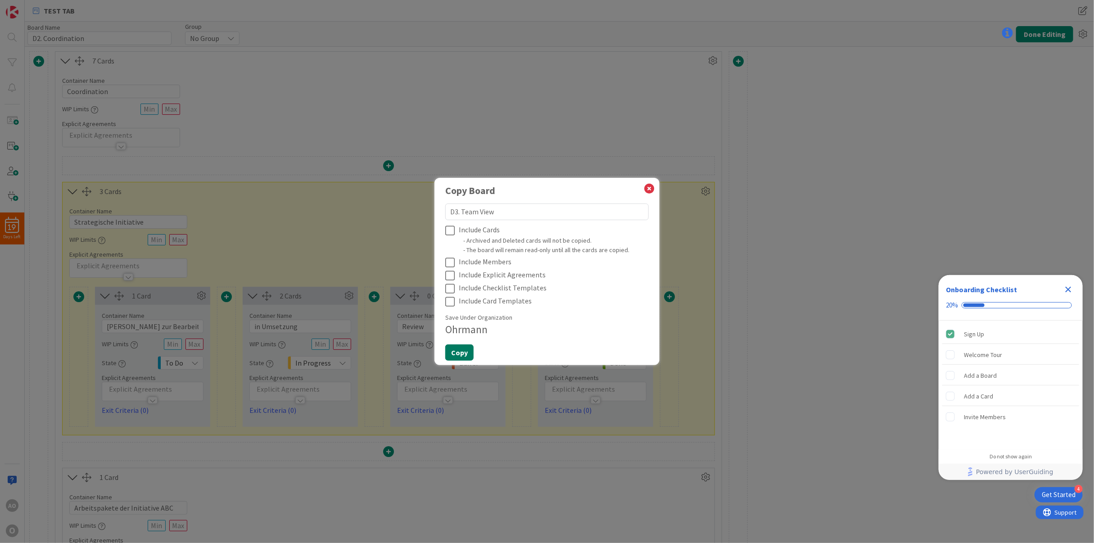
type textarea "D3. Team View"
click at [460, 354] on button "Copy" at bounding box center [459, 352] width 28 height 16
type textarea "x"
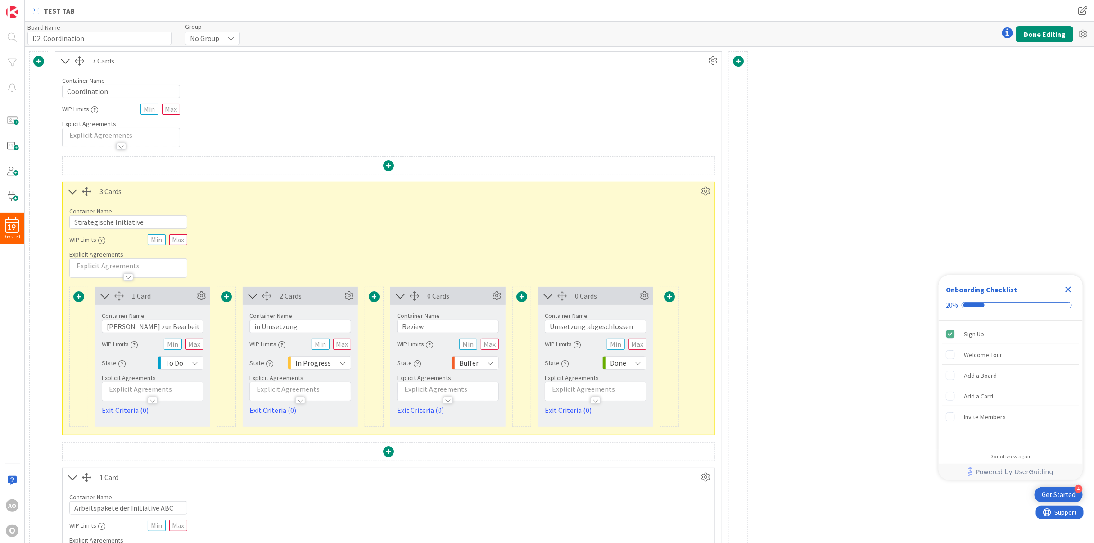
type input "D3. Team View"
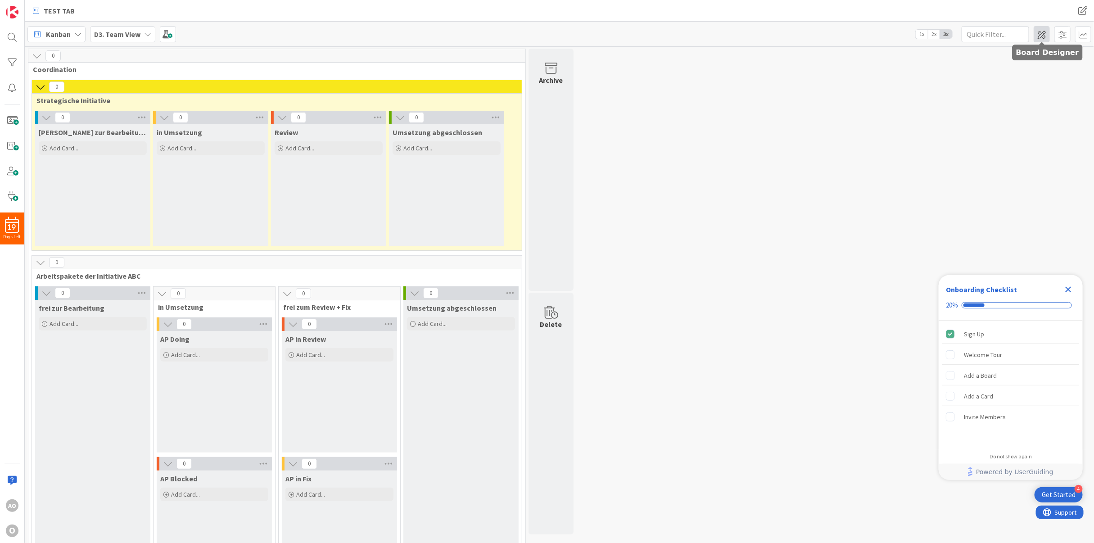
click at [1044, 27] on span at bounding box center [1042, 34] width 16 height 16
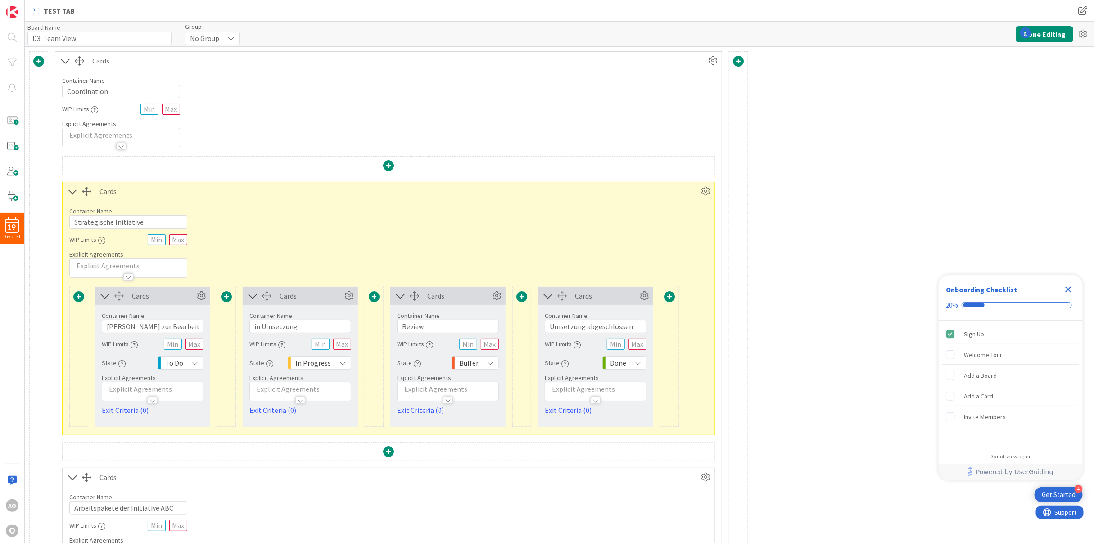
type input "D3. Team View"
drag, startPoint x: 108, startPoint y: 93, endPoint x: -48, endPoint y: 73, distance: 157.0
click at [0, 73] on html "4 Get Started Onboarding Checklist 20% Sign Up Welcome Tour Add a Board Add a C…" at bounding box center [547, 271] width 1094 height 543
drag, startPoint x: 142, startPoint y: 88, endPoint x: -9, endPoint y: 69, distance: 151.5
click at [0, 69] on html "4 Get Started Onboarding Checklist 20% Sign Up Welcome Tour Add a Board Add a C…" at bounding box center [547, 271] width 1094 height 543
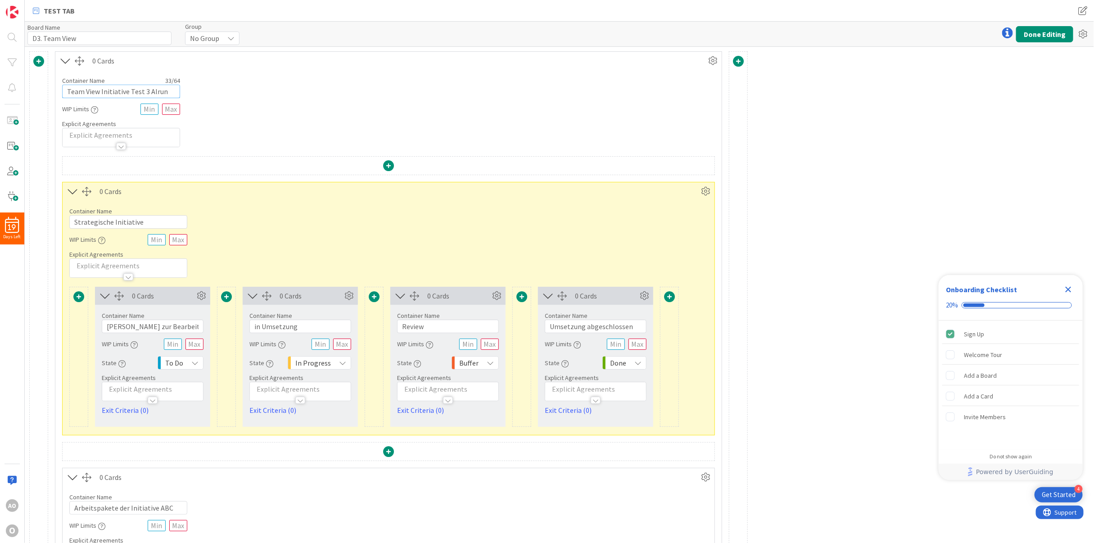
type input "Team View Initiative Test 3 Alrun"
drag, startPoint x: 141, startPoint y: 218, endPoint x: 19, endPoint y: 223, distance: 122.1
click at [19, 223] on div "19 Days Left AO O TEST TAB TEST TAB Board Name 13 / 64 D3. Team View Group No G…" at bounding box center [547, 271] width 1094 height 543
click at [93, 222] on input "AP Iniative Test 3 Alrun" at bounding box center [128, 222] width 118 height 14
type input "AP Initiative Test 3 Alrun"
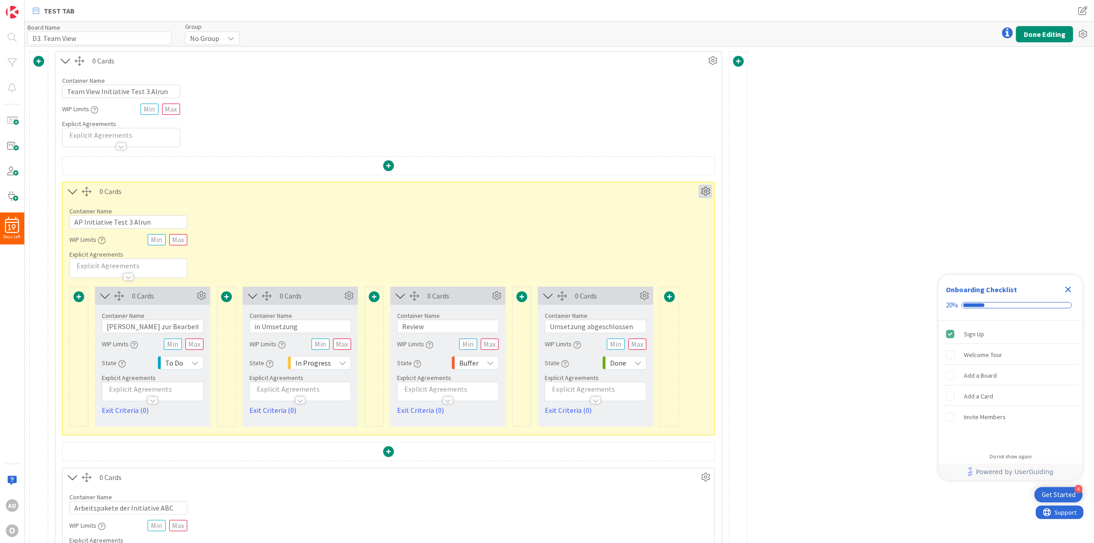
click at [702, 191] on icon at bounding box center [706, 192] width 14 height 14
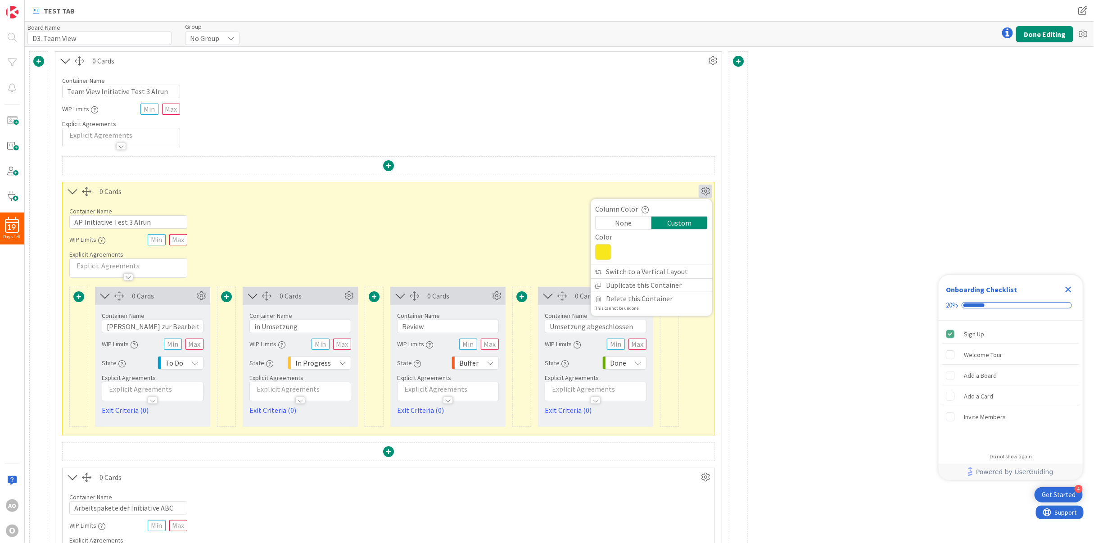
click at [602, 251] on icon at bounding box center [603, 252] width 16 height 16
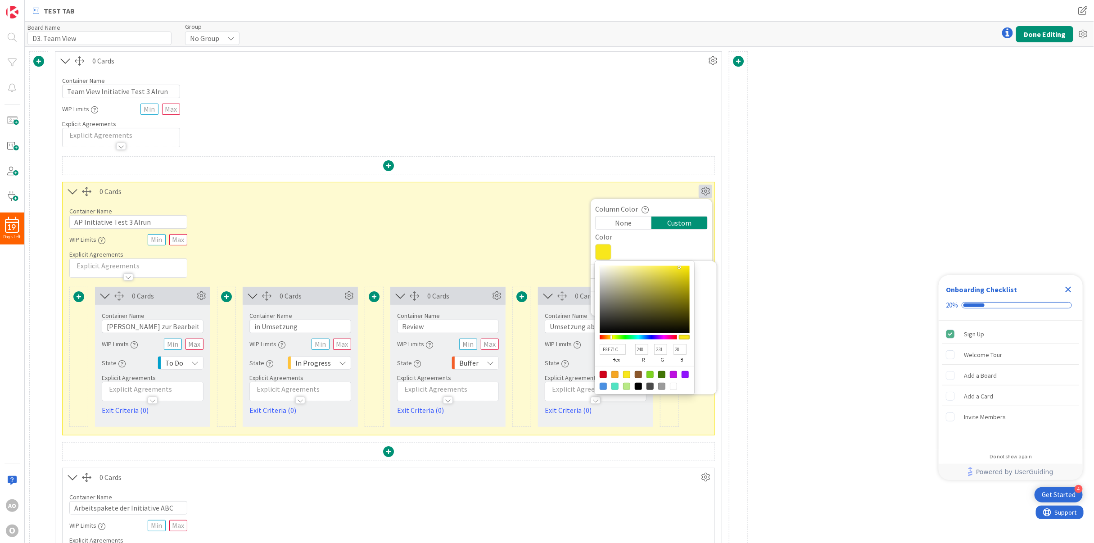
type input "F8651C"
type input "101"
click at [605, 337] on div at bounding box center [638, 337] width 77 height 5
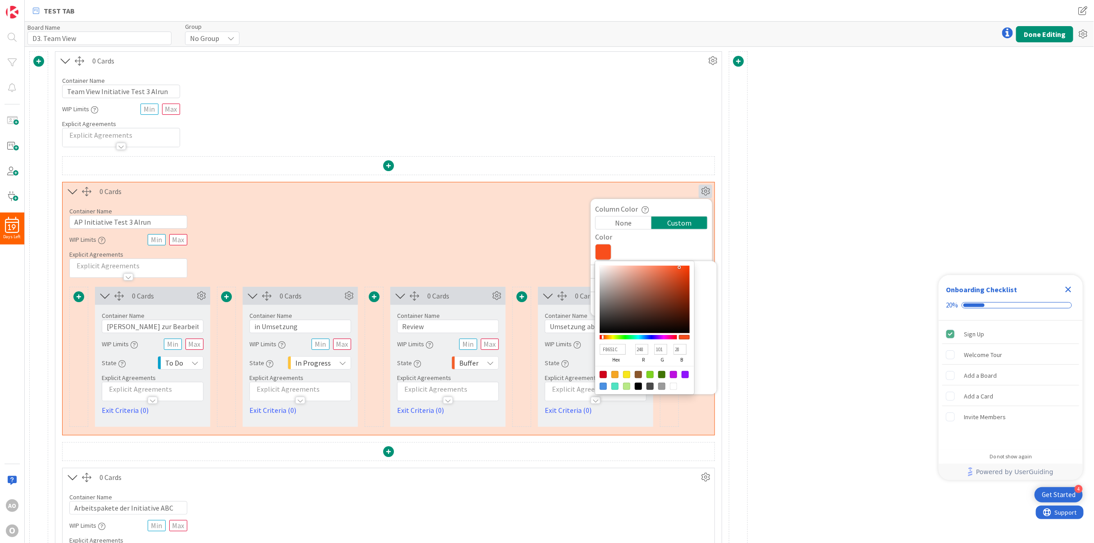
type input "F84E1C"
type input "78"
click at [603, 339] on div at bounding box center [603, 337] width 2 height 4
click at [502, 207] on div "Container Name 26 / 64 AP Initiative Test 3 Alrun WIP Limits Explicit Agreements" at bounding box center [389, 238] width 652 height 77
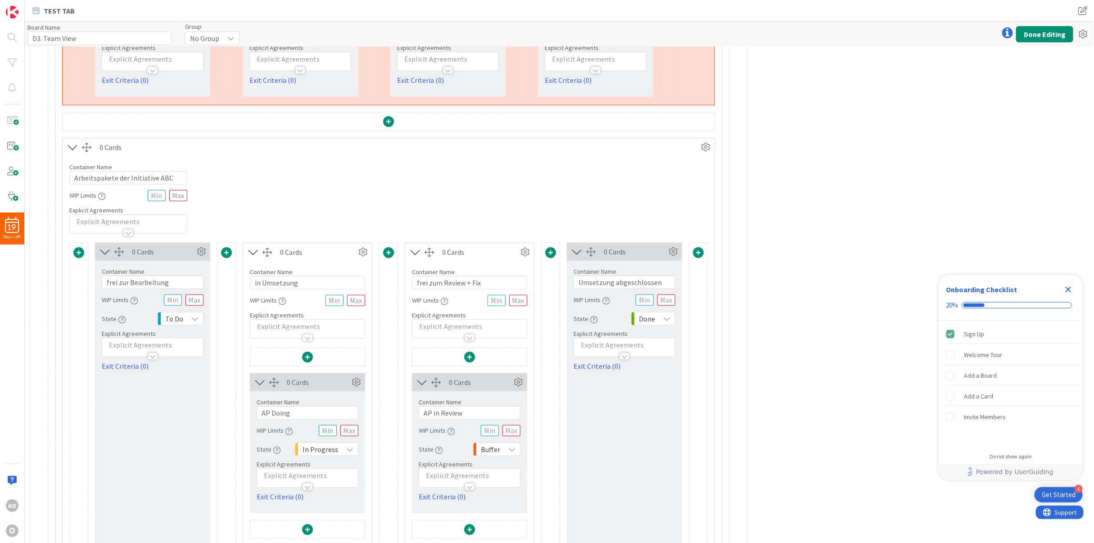
scroll to position [338, 0]
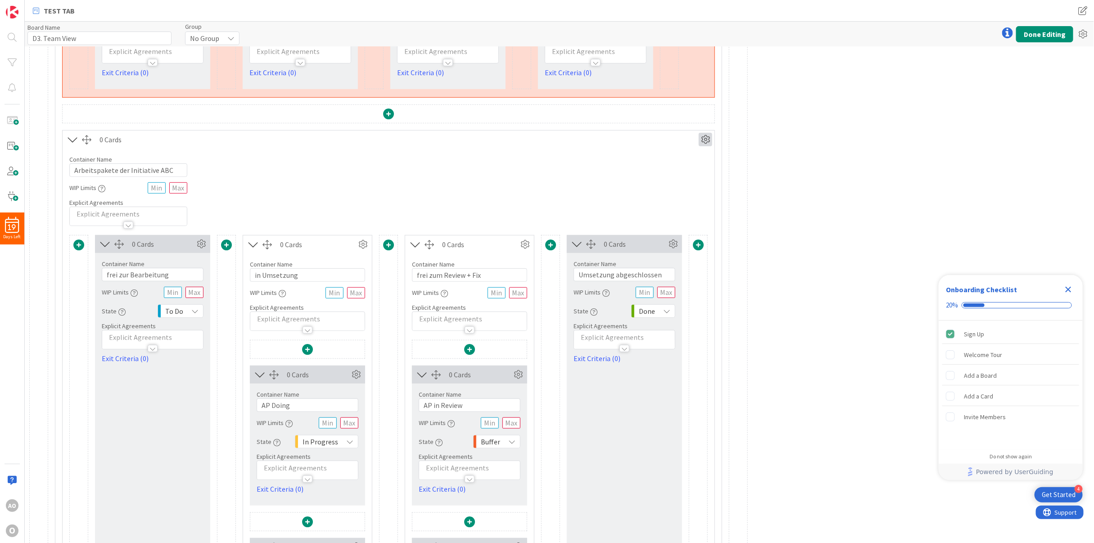
click at [705, 141] on icon at bounding box center [706, 140] width 14 height 14
click at [673, 171] on div "Custom" at bounding box center [679, 171] width 56 height 13
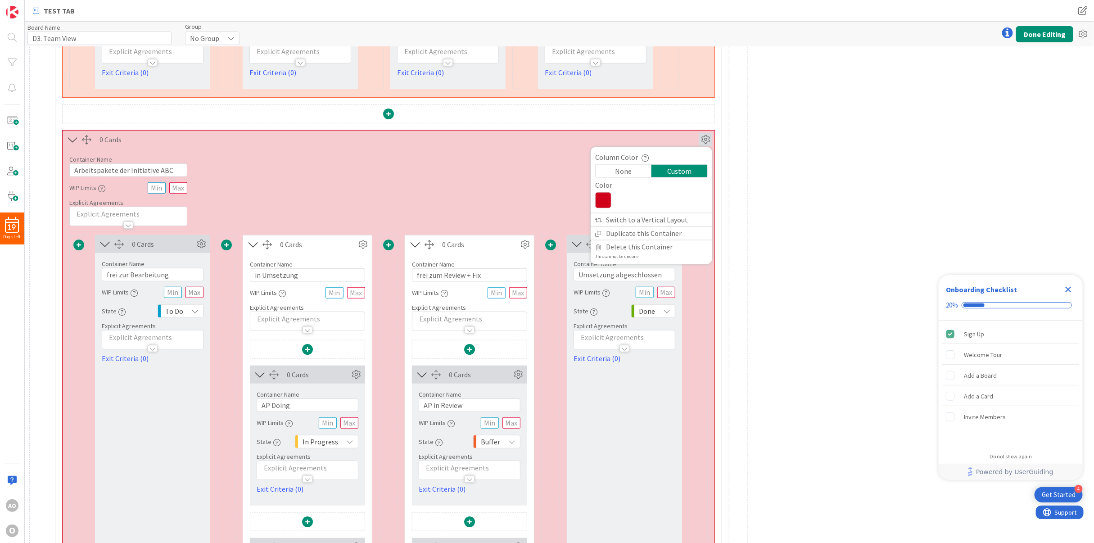
click at [601, 206] on icon at bounding box center [603, 200] width 16 height 16
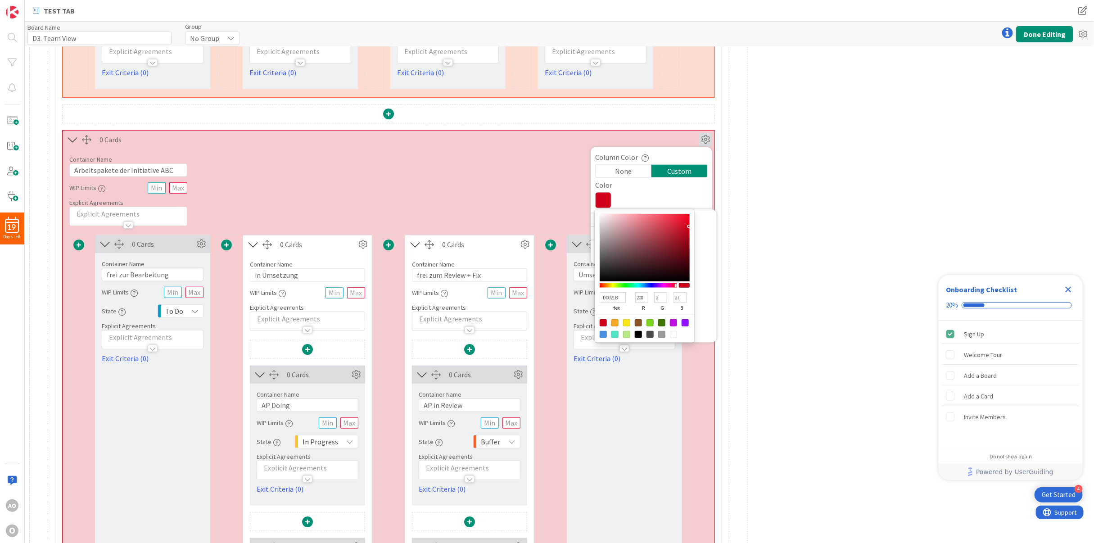
type input "0276D0"
type input "2"
type input "118"
type input "208"
click at [645, 286] on div at bounding box center [638, 285] width 77 height 5
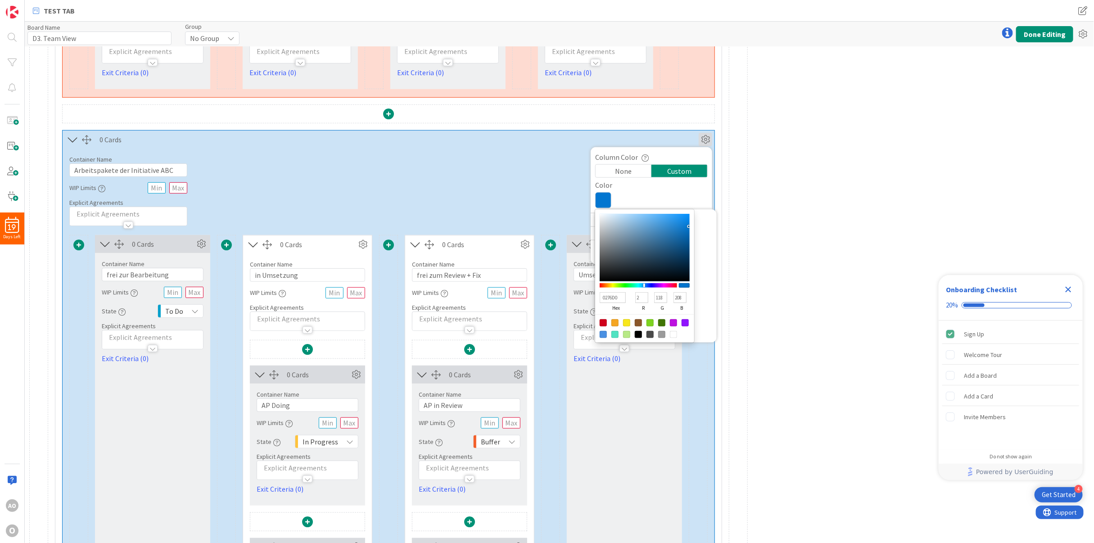
type input "02D09B"
type input "208"
type input "155"
click at [636, 286] on div at bounding box center [638, 285] width 77 height 5
type input "02AFD0"
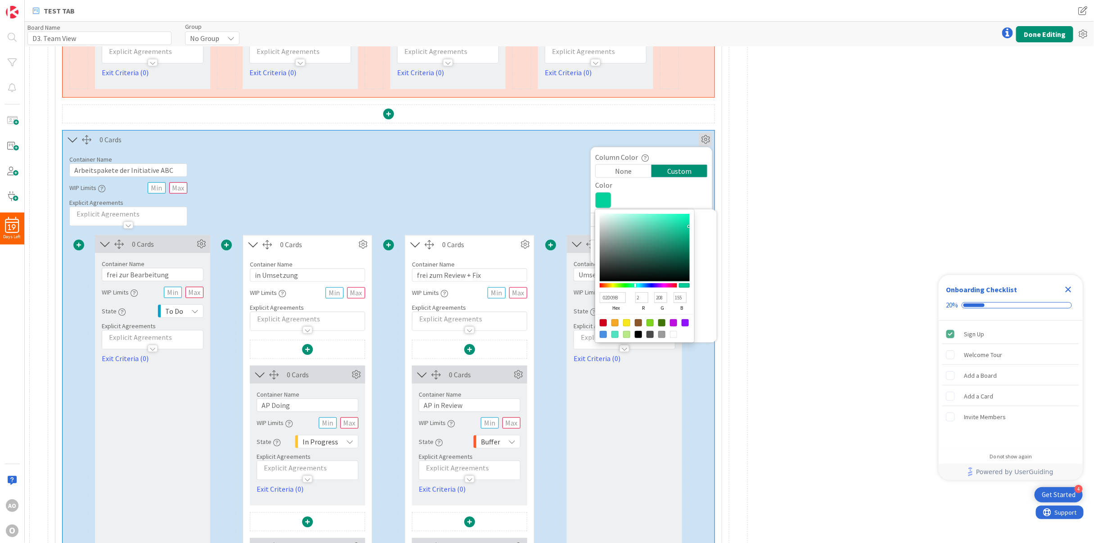
type input "175"
type input "208"
click at [641, 286] on div at bounding box center [638, 285] width 77 height 5
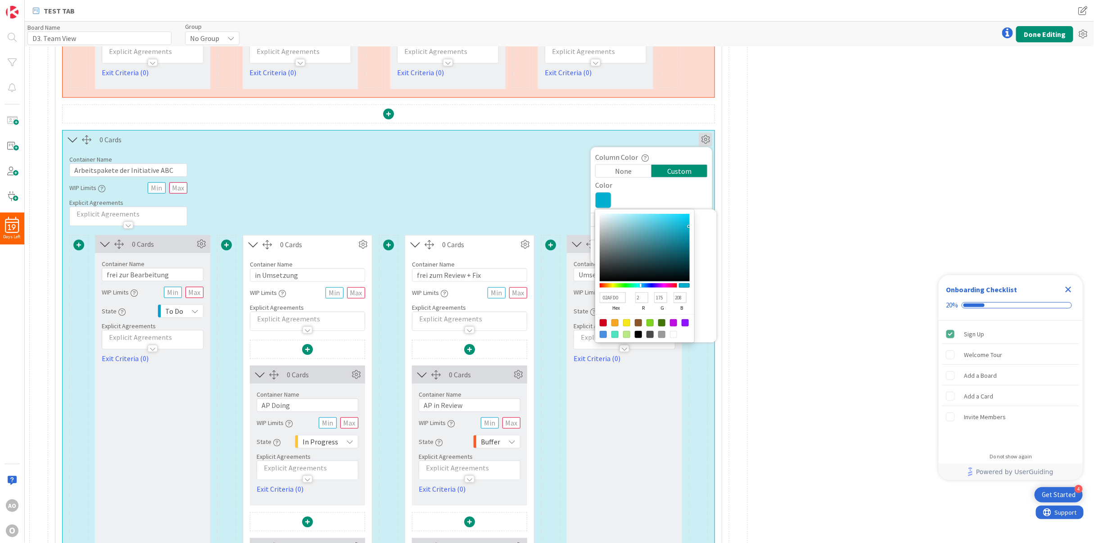
click at [512, 190] on div "Container Name 32 / 64 Arbeitspakete der Initiative ABC WIP Limits Explicit Agr…" at bounding box center [389, 187] width 652 height 77
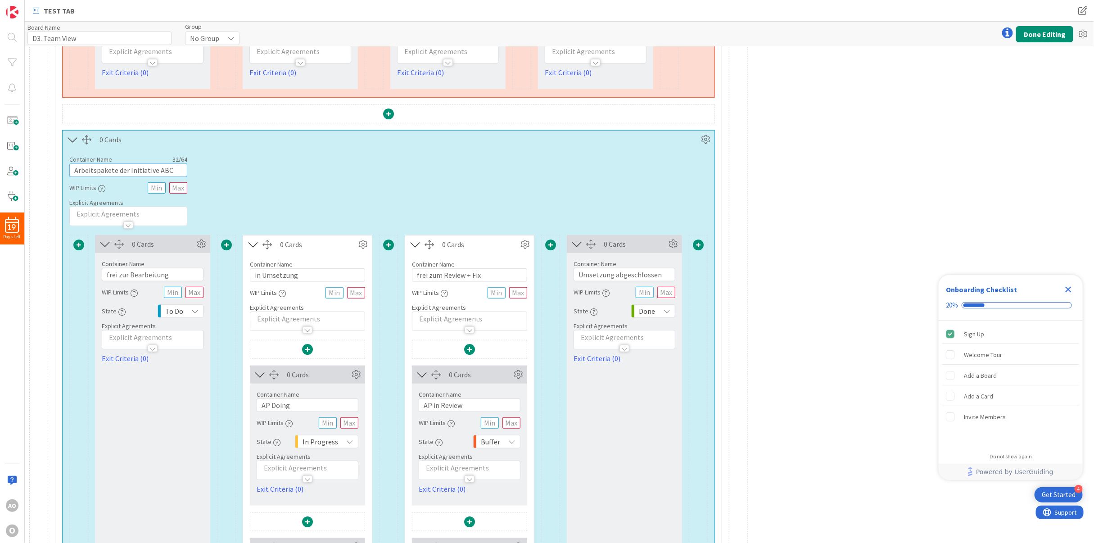
drag, startPoint x: 129, startPoint y: 173, endPoint x: 46, endPoint y: 184, distance: 83.1
click at [280, 183] on div "Container Name 24 / 64 Tasks der Initiative ABC WIP Limits Explicit Agreements" at bounding box center [389, 187] width 652 height 77
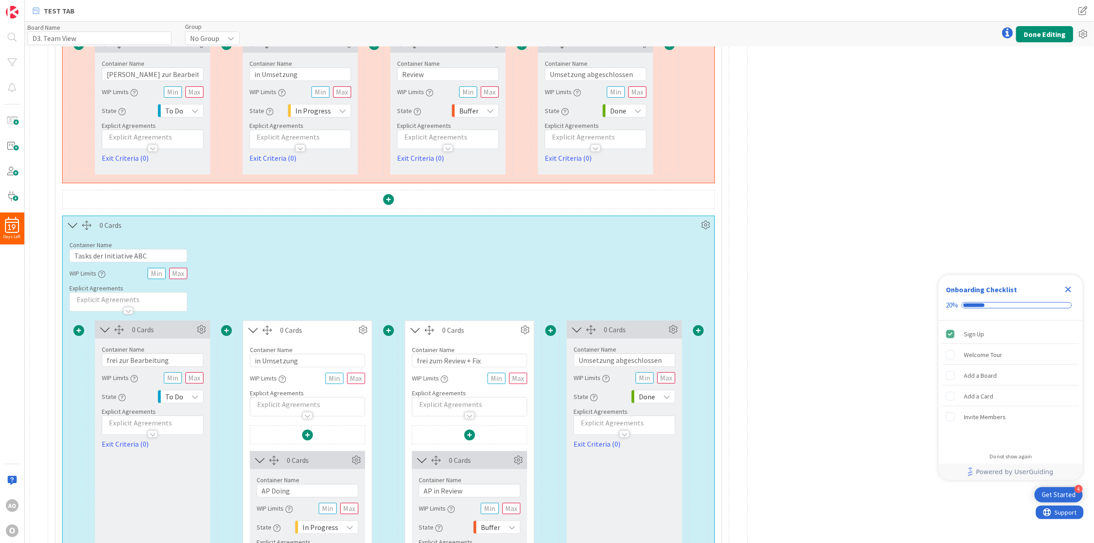
scroll to position [270, 0]
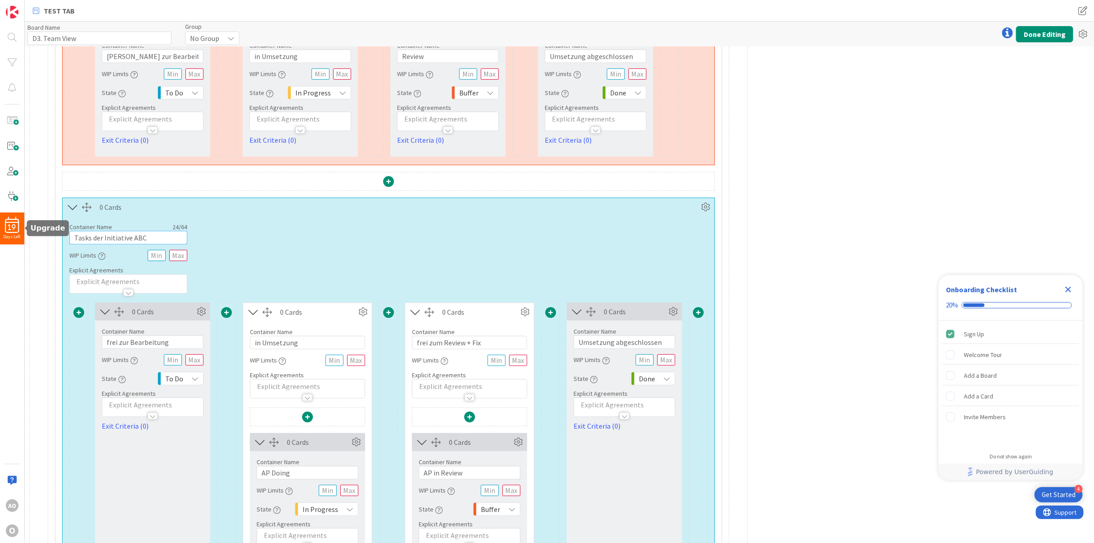
drag, startPoint x: 152, startPoint y: 239, endPoint x: 21, endPoint y: 229, distance: 130.9
click at [21, 229] on div "19 Days Left AO O TEST TAB TEST TAB Board Name 13 / 64 D3. Team View Group No G…" at bounding box center [547, 271] width 1094 height 543
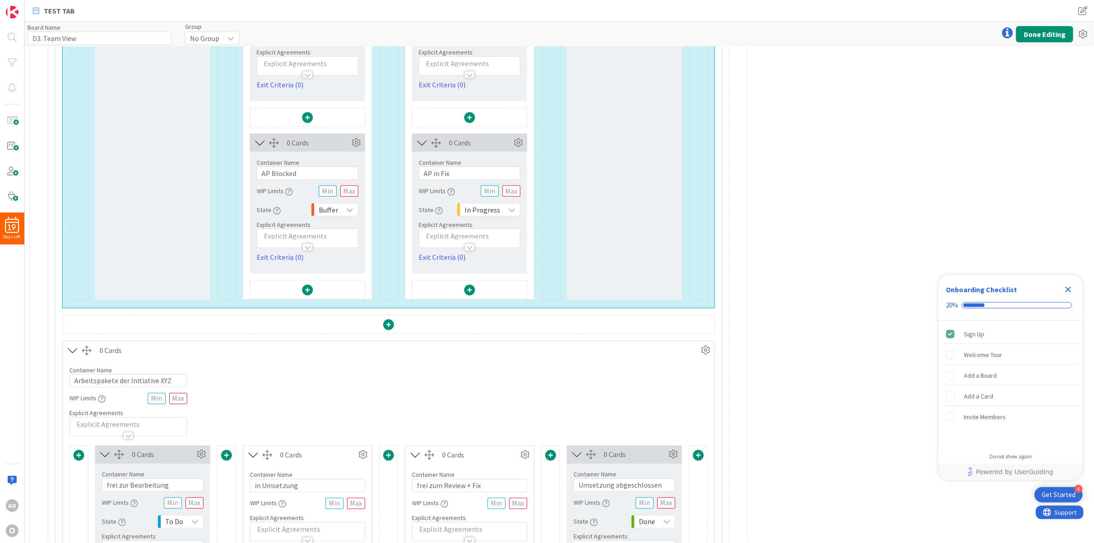
scroll to position [743, 0]
type input "AP"
drag, startPoint x: 171, startPoint y: 384, endPoint x: 14, endPoint y: 371, distance: 158.1
click at [14, 371] on div "19 Days Left AO O TEST TAB TEST TAB Board Name 13 / 64 D3. Team View Group No G…" at bounding box center [547, 271] width 1094 height 543
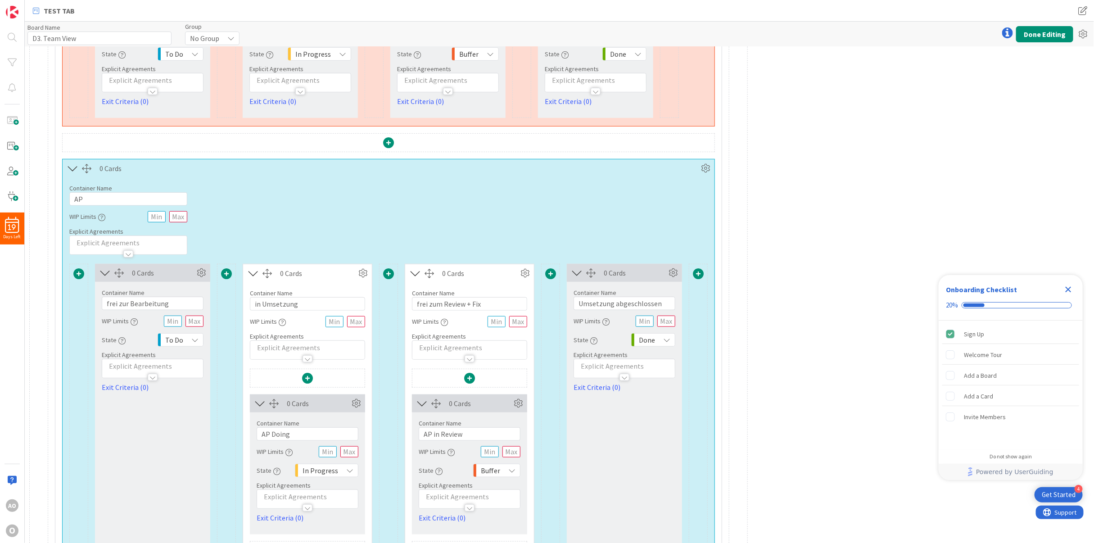
scroll to position [270, 0]
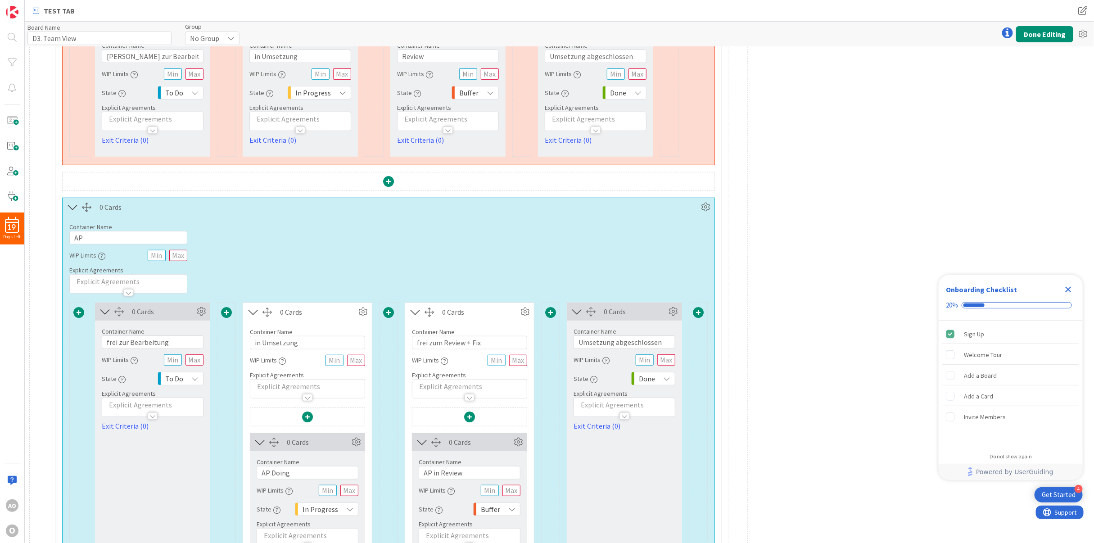
type input "AP2"
click at [81, 234] on input "AP" at bounding box center [128, 238] width 118 height 14
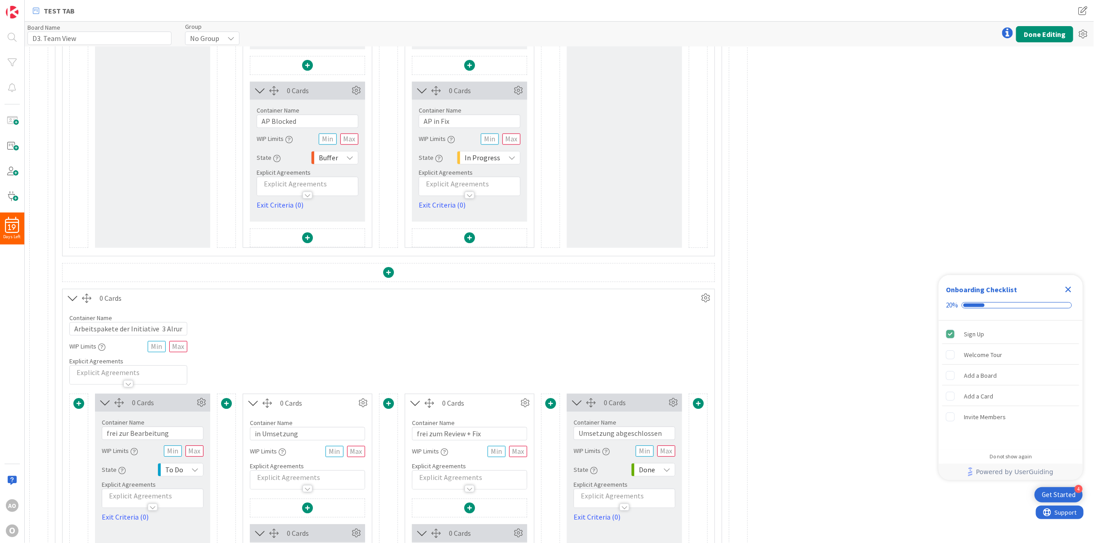
scroll to position [1418, 0]
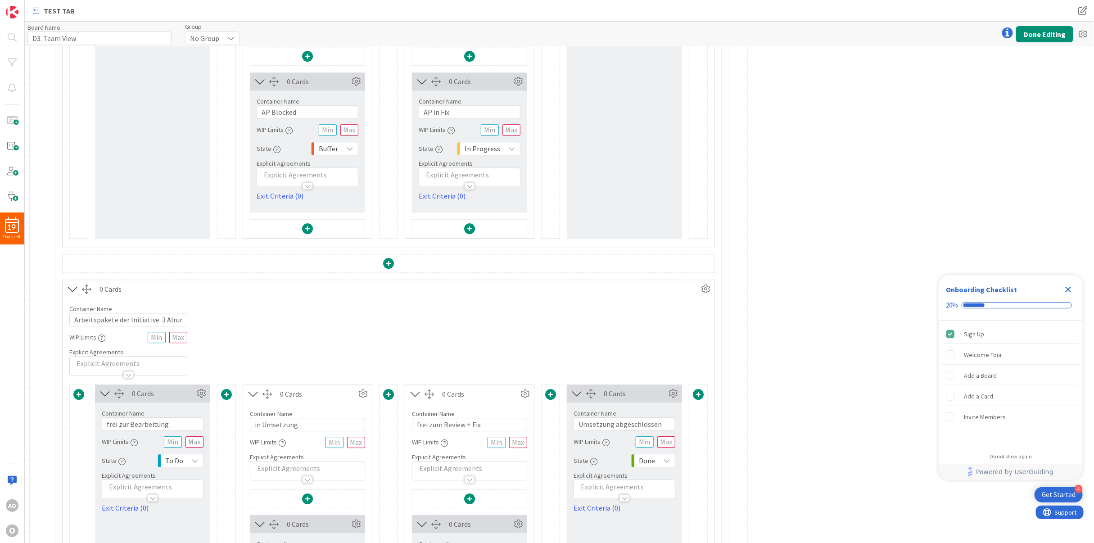
type input "AP1"
drag, startPoint x: 182, startPoint y: 322, endPoint x: 30, endPoint y: 310, distance: 152.6
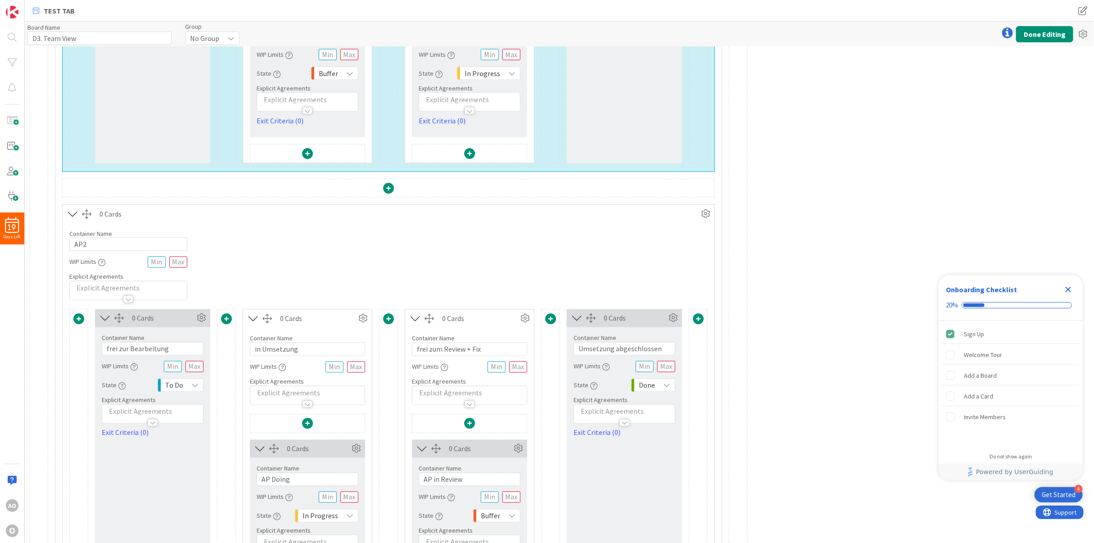
scroll to position [1030, 0]
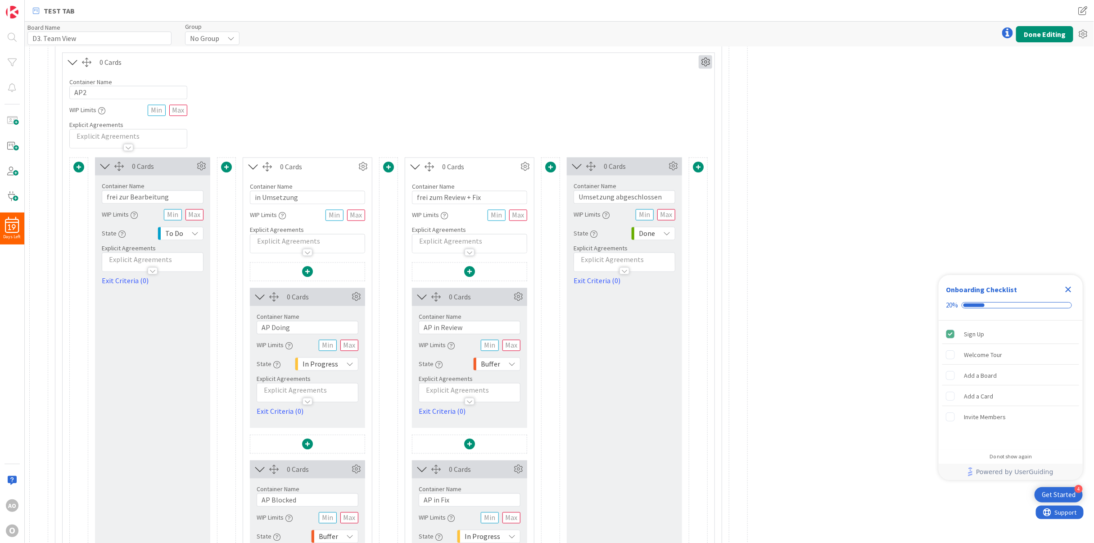
type input "AP3"
click at [709, 62] on icon at bounding box center [706, 62] width 14 height 14
click at [676, 100] on div "Custom" at bounding box center [679, 93] width 56 height 13
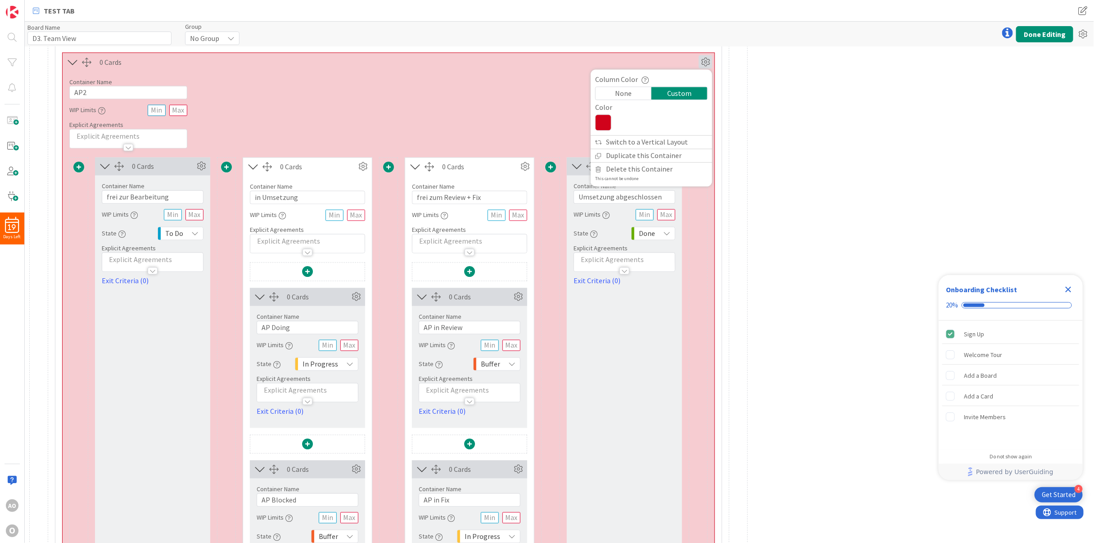
click at [607, 126] on icon at bounding box center [603, 123] width 16 height 16
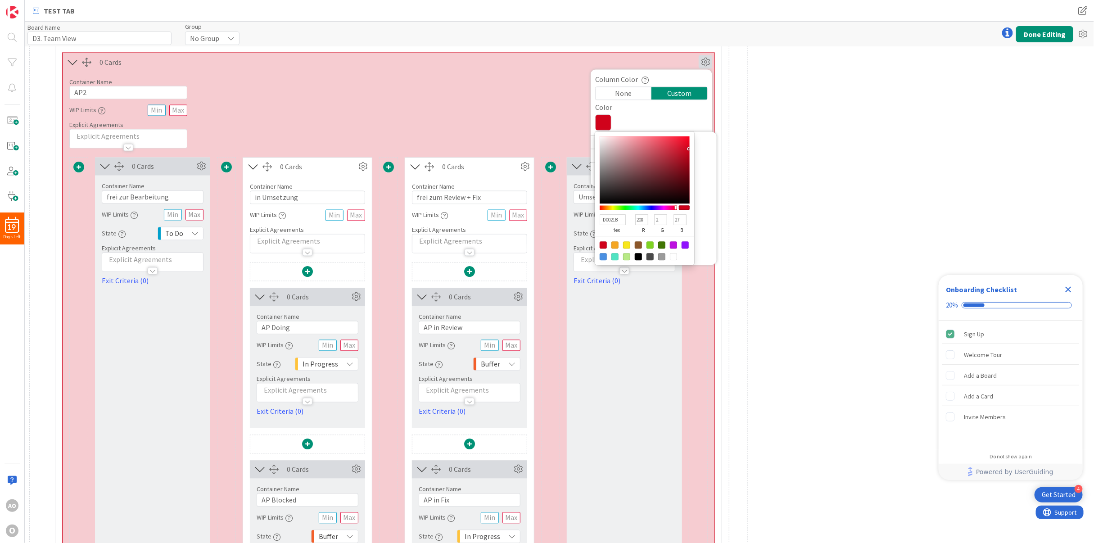
click at [602, 259] on div at bounding box center [603, 256] width 7 height 7
type input "4A90E2"
type input "74"
type input "144"
type input "226"
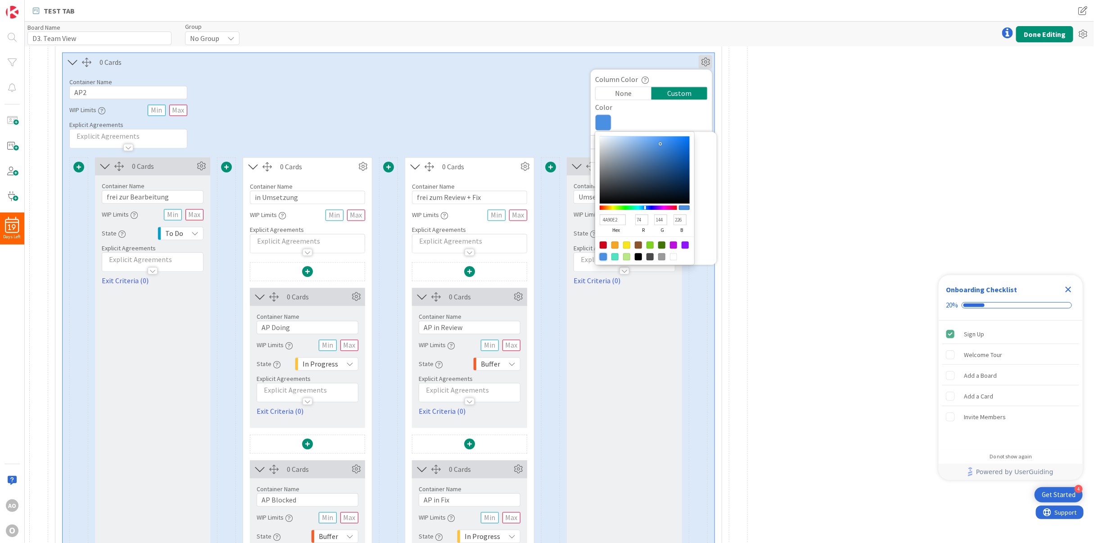
click at [541, 115] on div "Container Name 3 / 64 AP2 WIP Limits Explicit Agreements" at bounding box center [389, 109] width 652 height 77
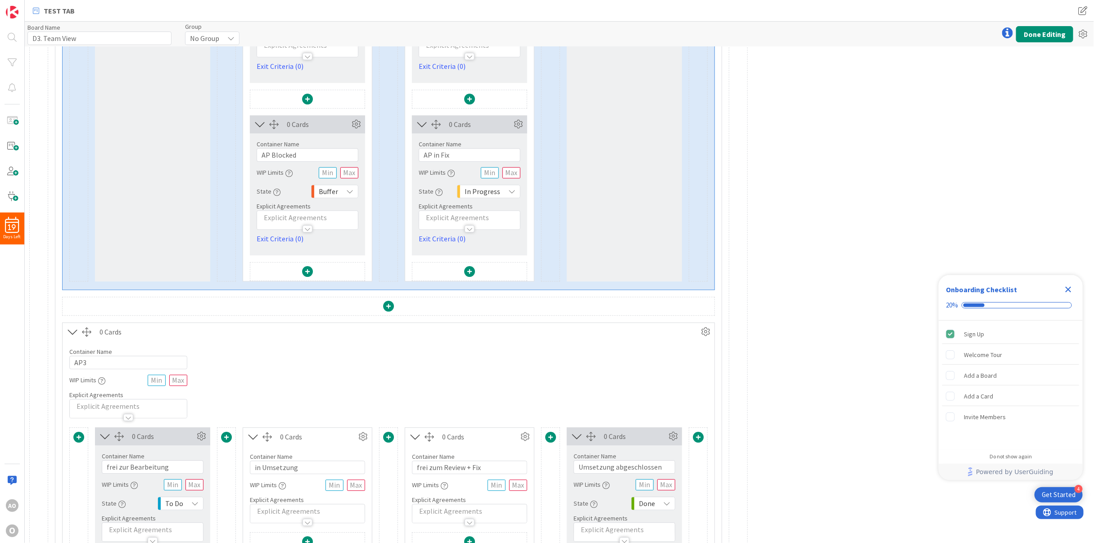
scroll to position [1503, 0]
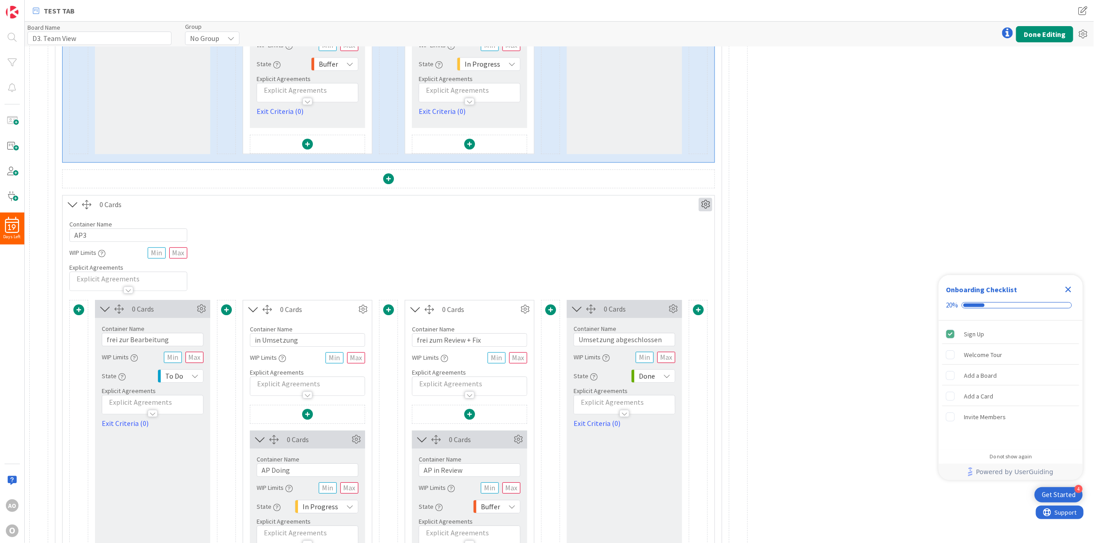
click at [706, 210] on icon at bounding box center [706, 205] width 14 height 14
click at [671, 239] on div "Custom" at bounding box center [679, 236] width 56 height 13
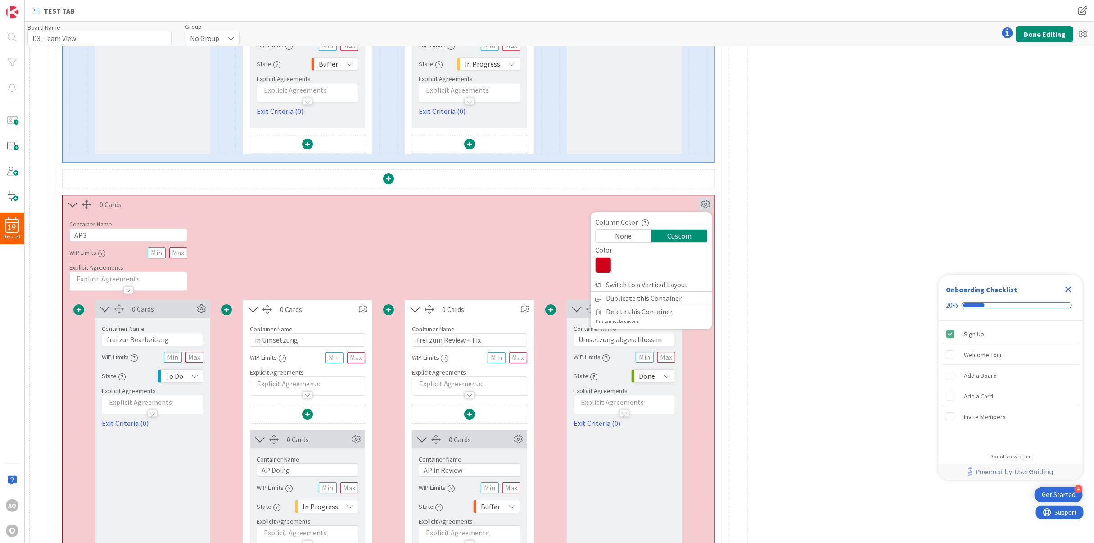
click at [601, 270] on icon at bounding box center [603, 265] width 16 height 16
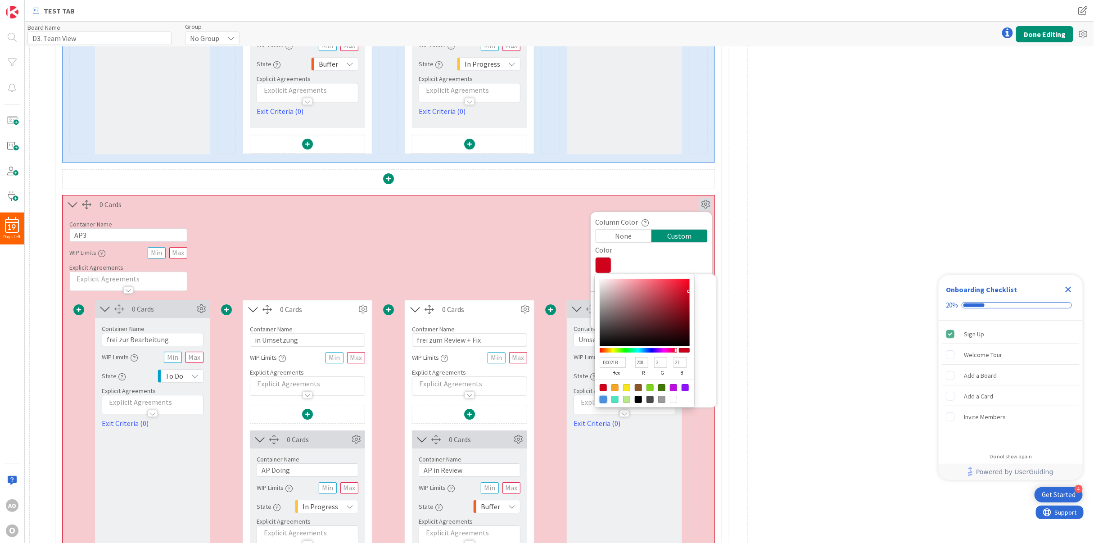
click at [603, 402] on div at bounding box center [603, 399] width 7 height 7
type input "4A90E2"
type input "74"
type input "144"
type input "226"
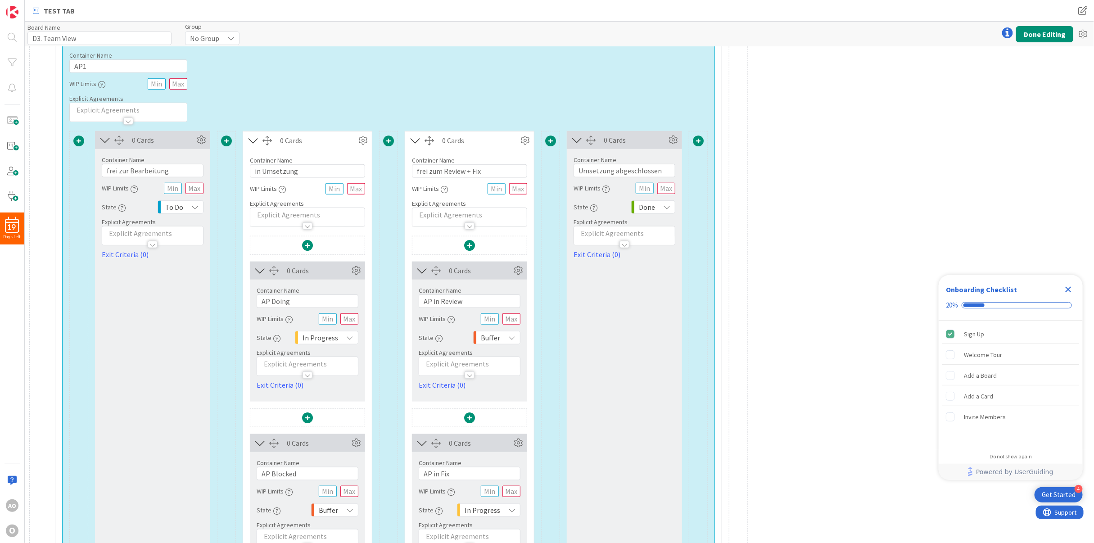
scroll to position [355, 0]
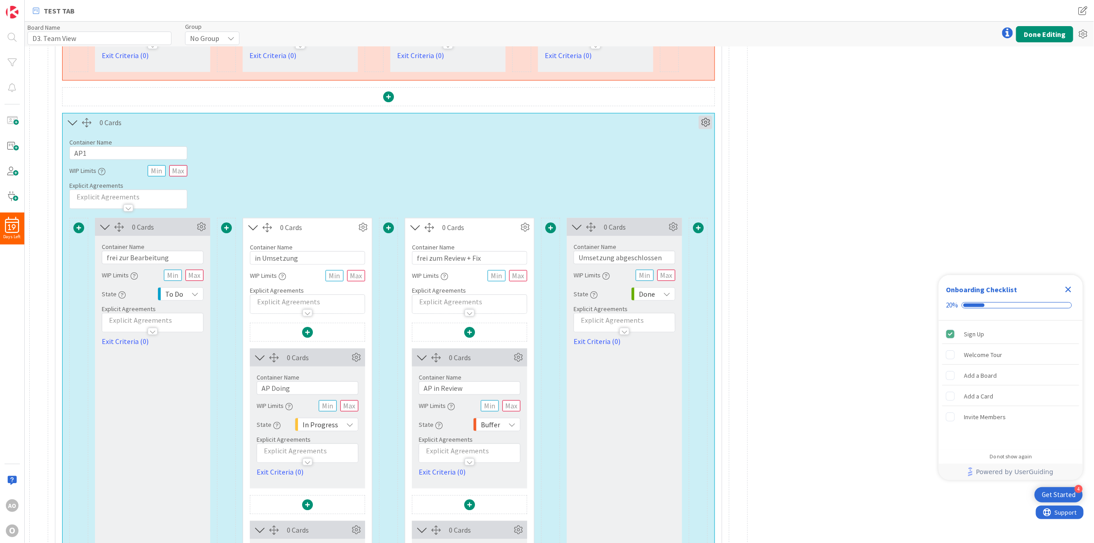
click at [706, 120] on icon at bounding box center [706, 123] width 14 height 14
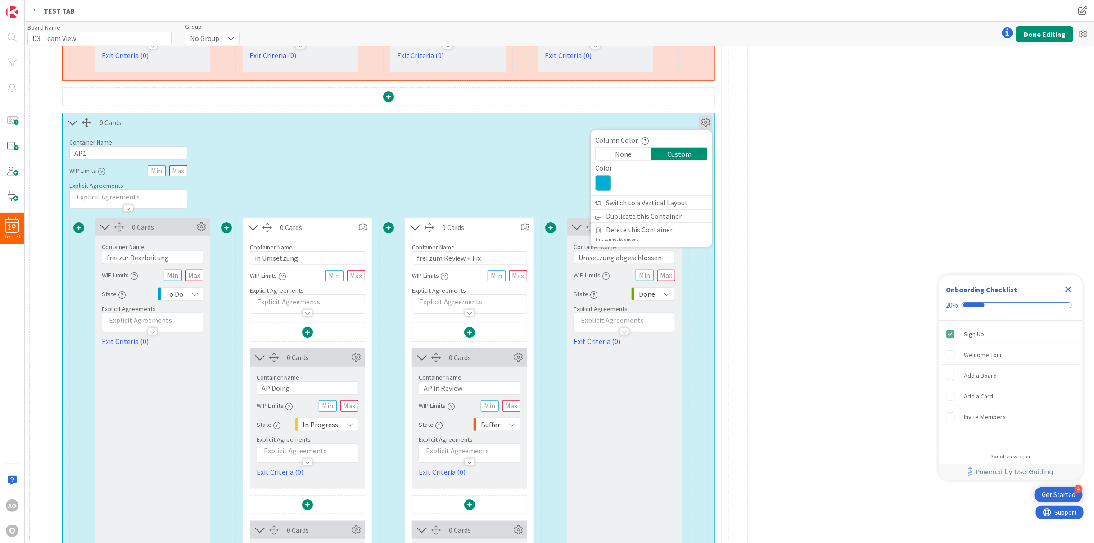
click at [608, 181] on icon at bounding box center [603, 183] width 16 height 16
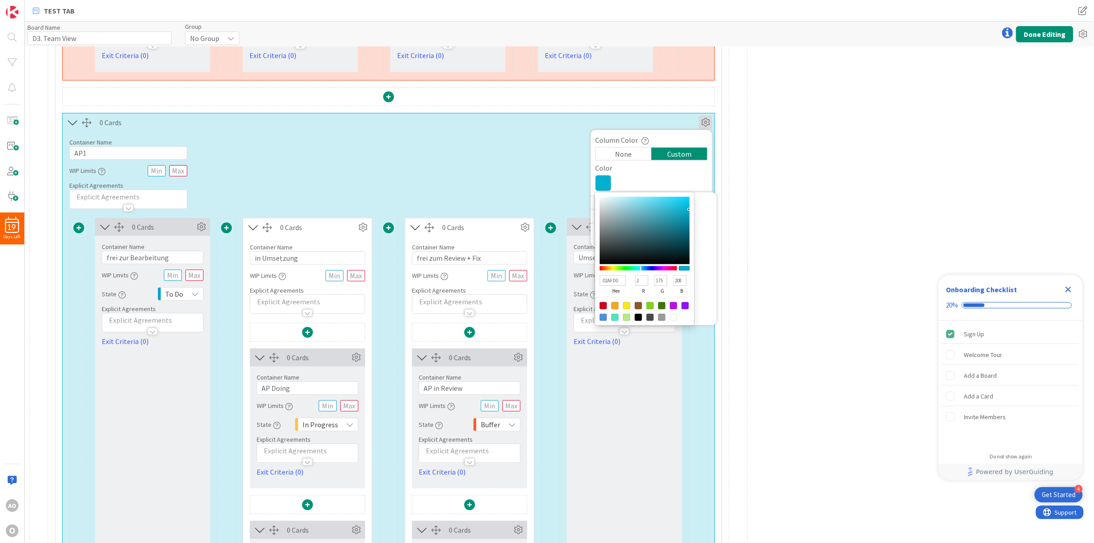
click at [605, 318] on div at bounding box center [603, 317] width 7 height 7
type input "4A90E2"
type input "74"
type input "144"
type input "226"
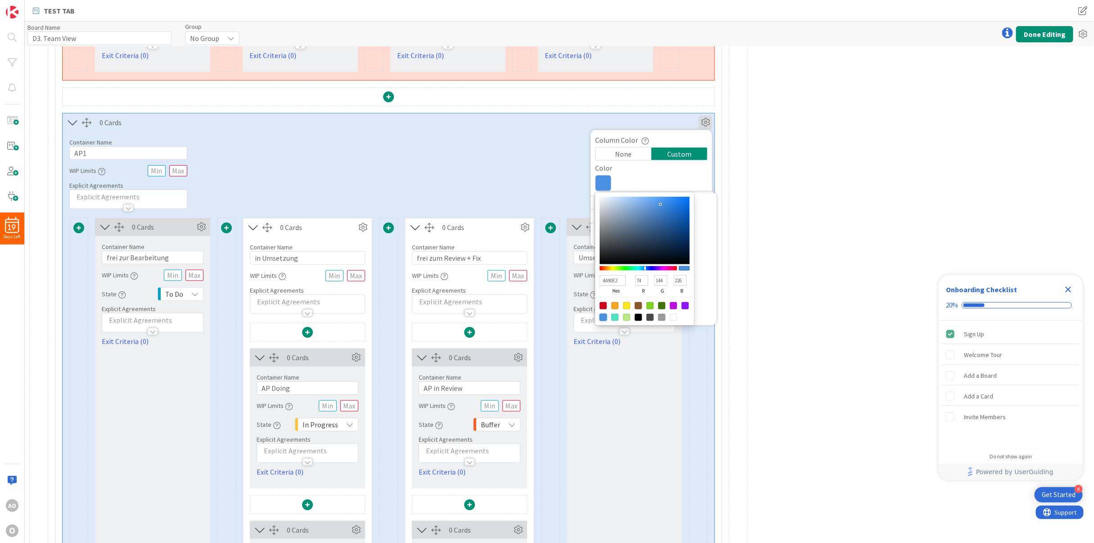
click at [604, 316] on div at bounding box center [603, 317] width 7 height 7
click at [527, 193] on div "Container Name 3 / 64 AP1 WIP Limits Explicit Agreements" at bounding box center [389, 169] width 652 height 77
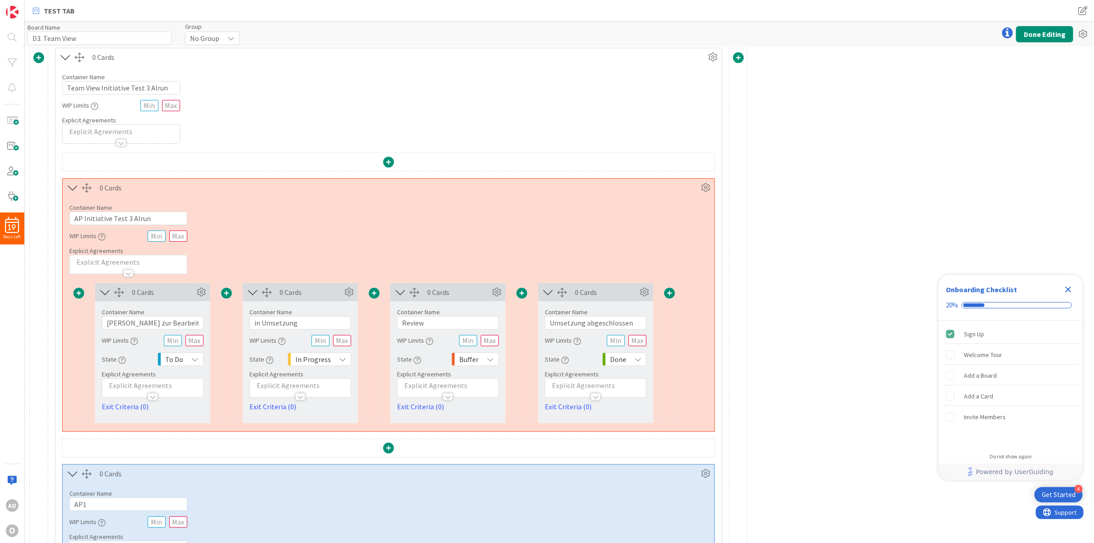
scroll to position [0, 0]
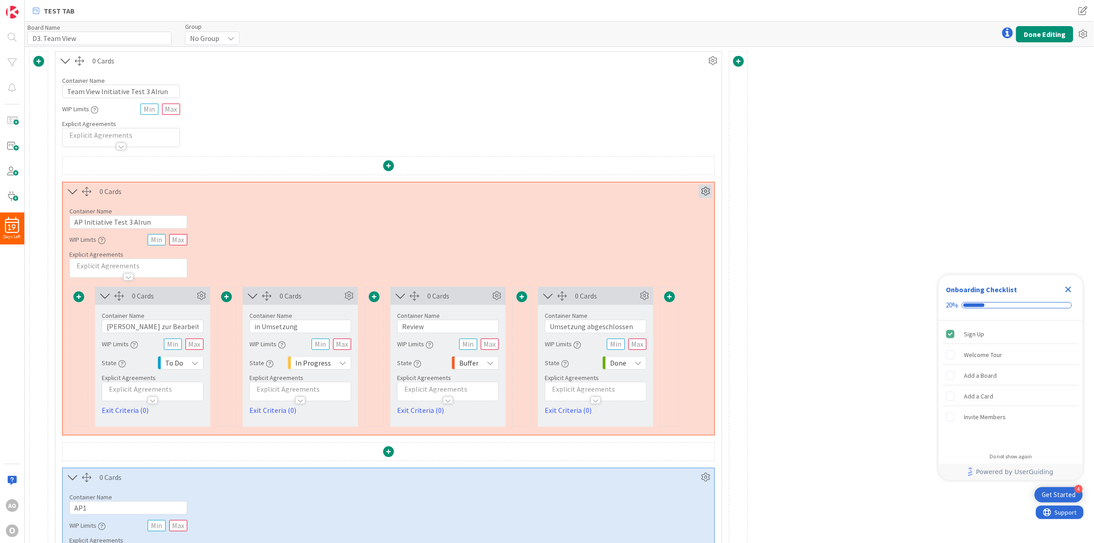
click at [707, 186] on icon at bounding box center [706, 192] width 14 height 14
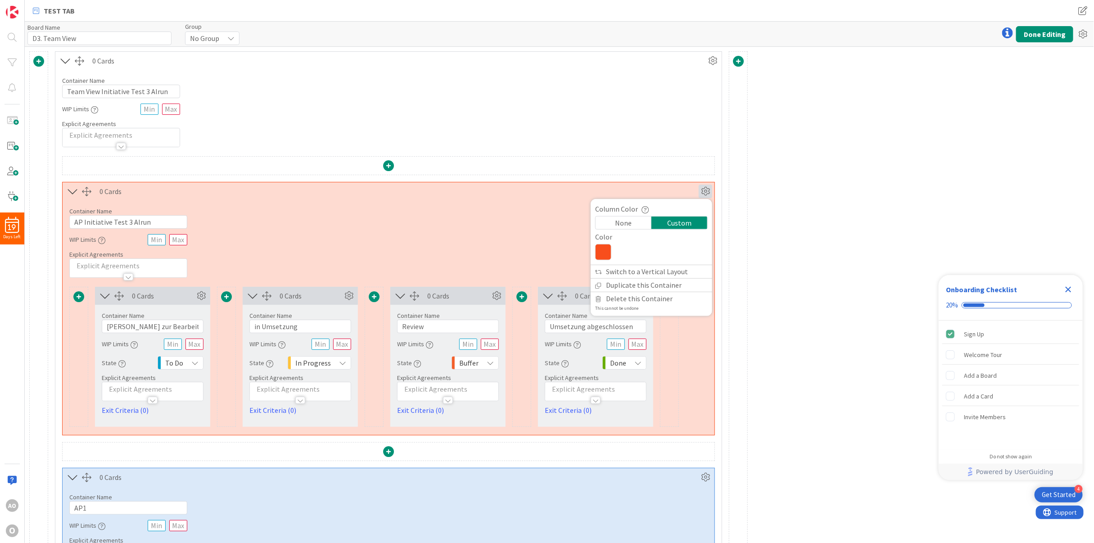
click at [707, 186] on icon at bounding box center [706, 192] width 14 height 14
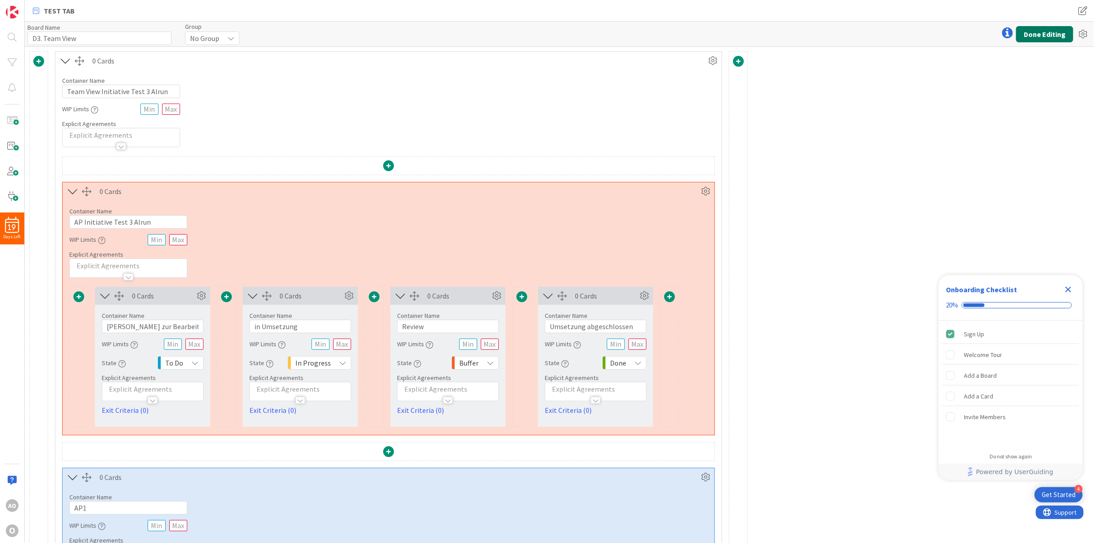
click at [1039, 33] on button "Done Editing" at bounding box center [1044, 34] width 57 height 16
